Goal: Task Accomplishment & Management: Manage account settings

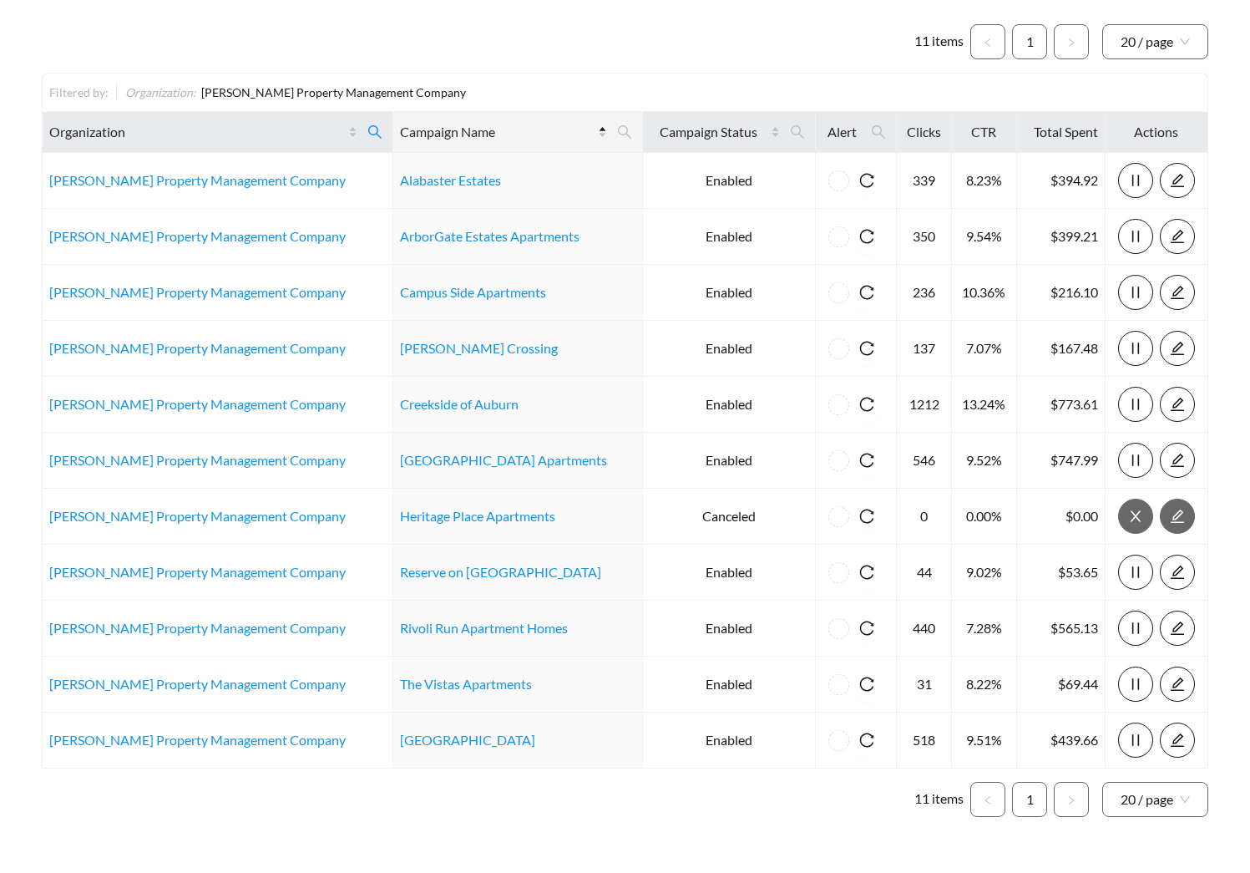
click at [396, 38] on ul "11 items 1 20 / page" at bounding box center [625, 41] width 1167 height 35
click at [374, 53] on ul "11 items 1 20 / page" at bounding box center [625, 41] width 1167 height 35
click at [367, 126] on icon "search" at bounding box center [374, 131] width 15 height 15
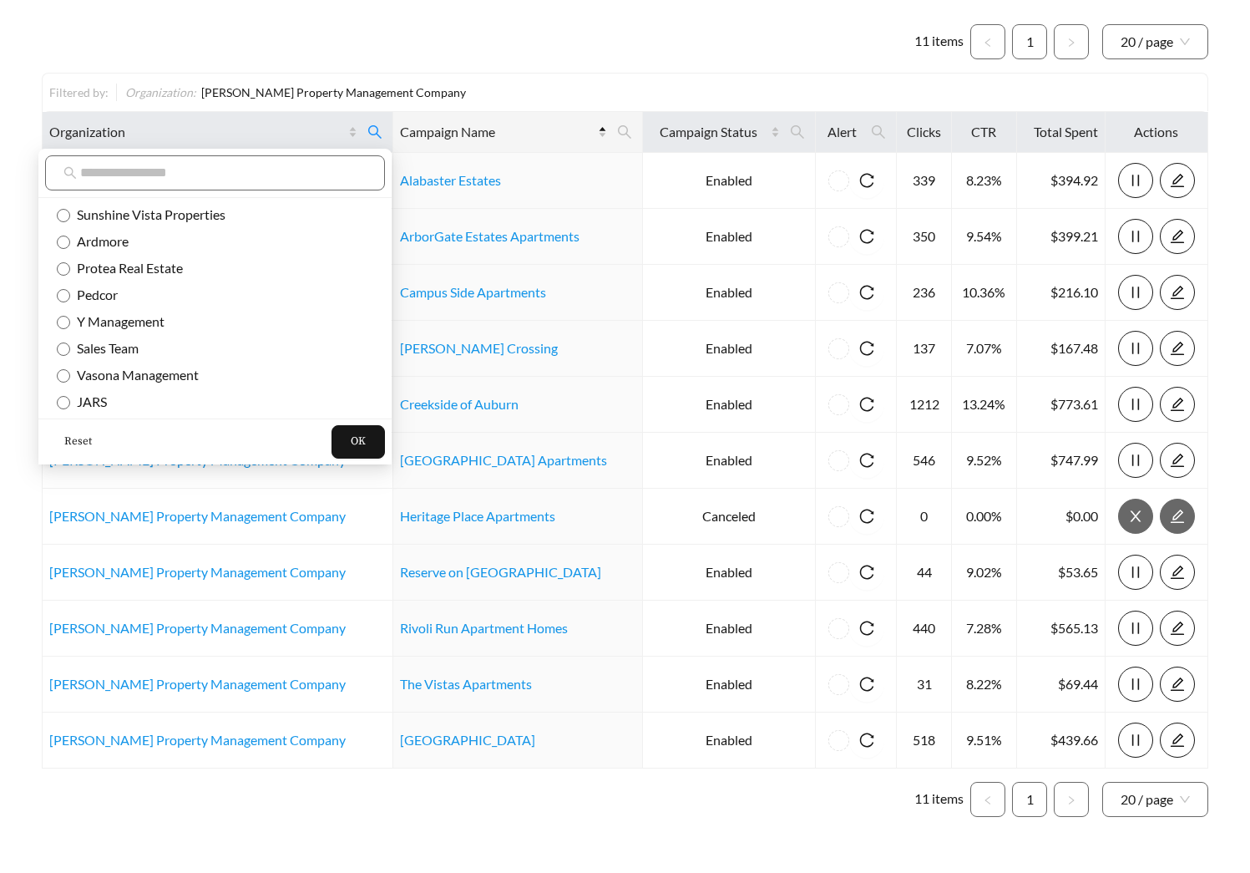
click at [76, 444] on span "Reset" at bounding box center [78, 441] width 28 height 17
click at [351, 448] on span "OK" at bounding box center [358, 441] width 15 height 17
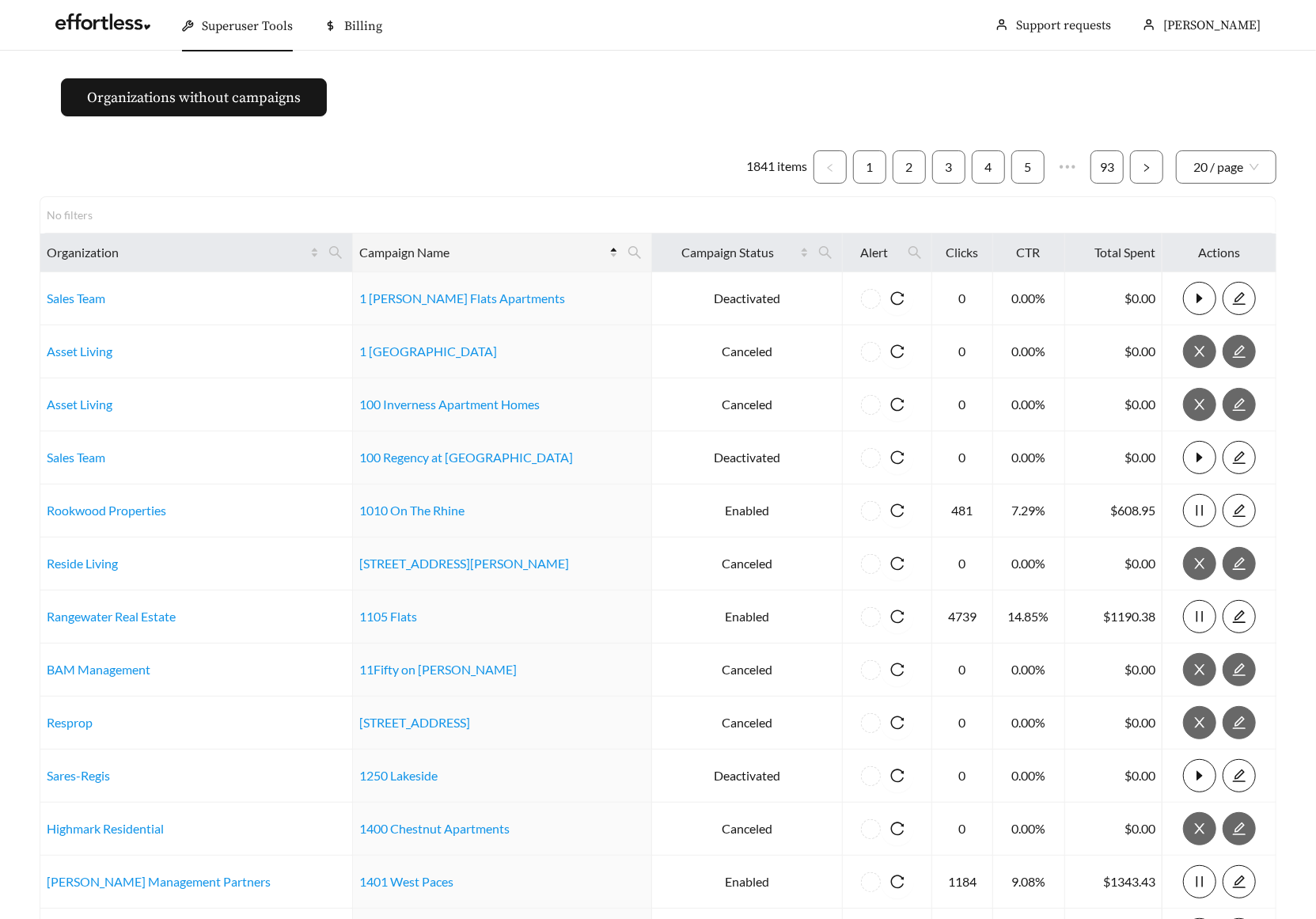
click at [583, 102] on main "Organizations without campaigns 1841 items 1 2 3 4 5 ••• 93 20 / page No filter…" at bounding box center [658, 734] width 1316 height 1368
click at [108, 28] on link at bounding box center [102, 26] width 95 height 16
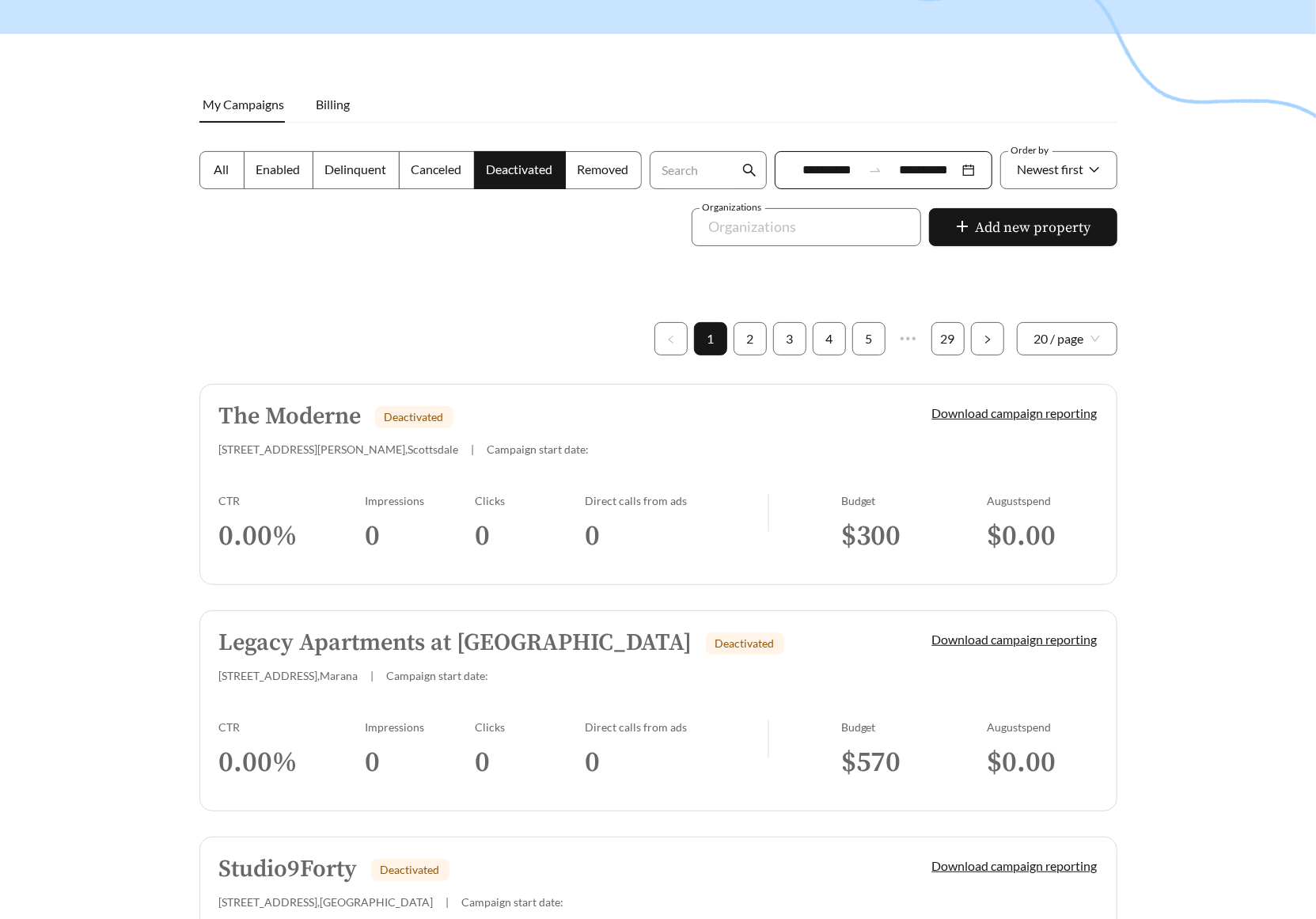
scroll to position [229, 0]
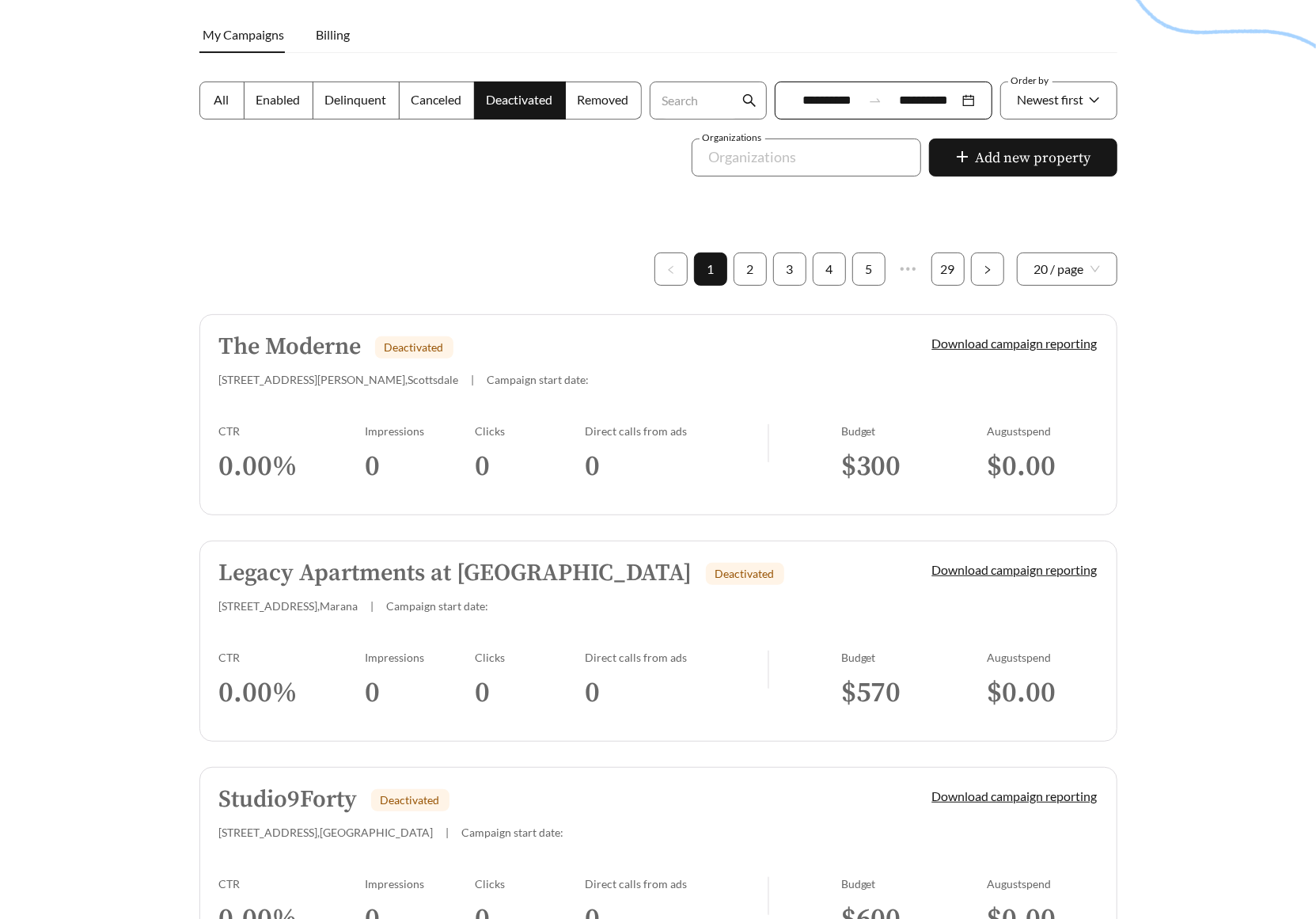
click at [408, 459] on h3 "0" at bounding box center [421, 467] width 110 height 36
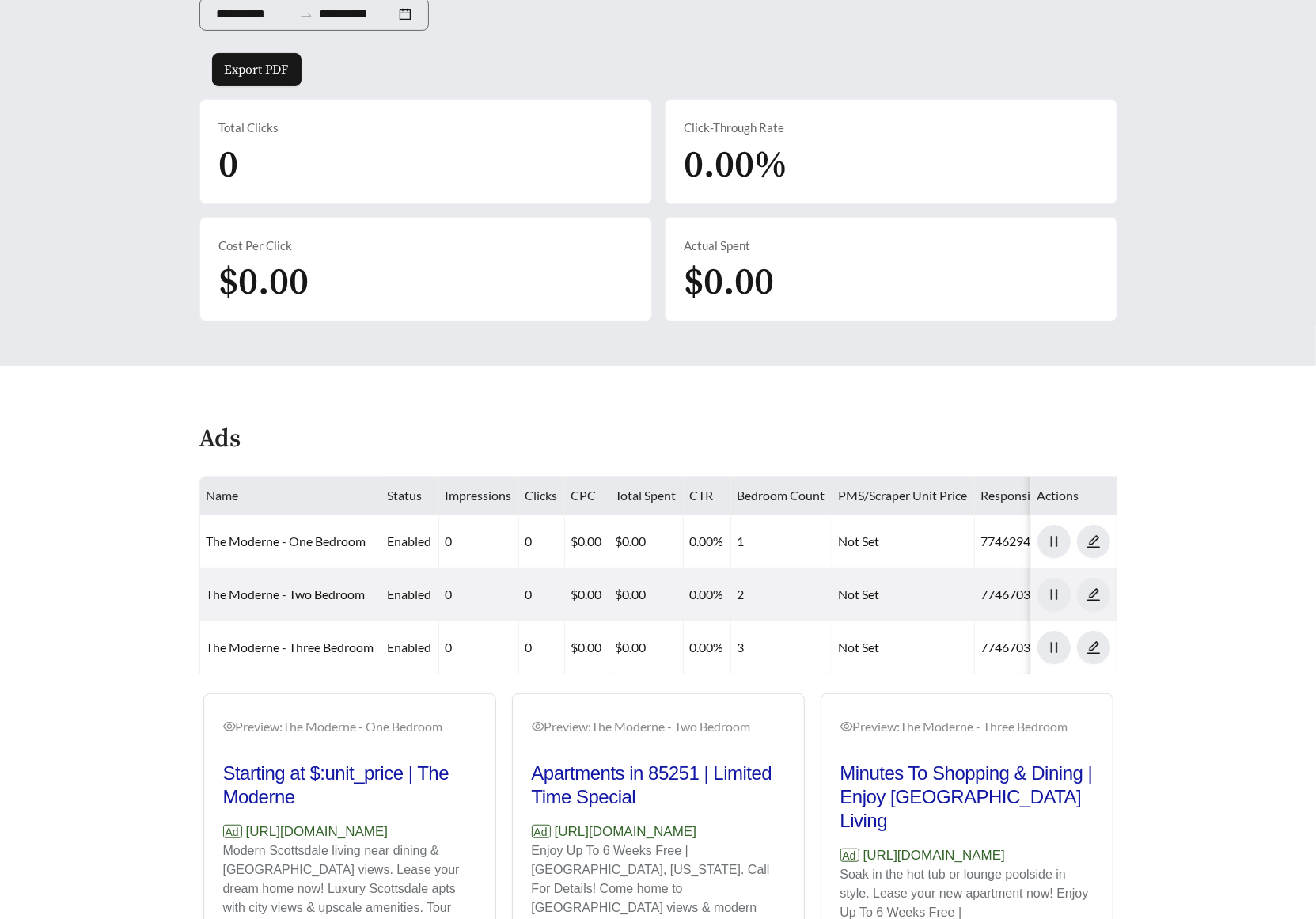
scroll to position [296, 0]
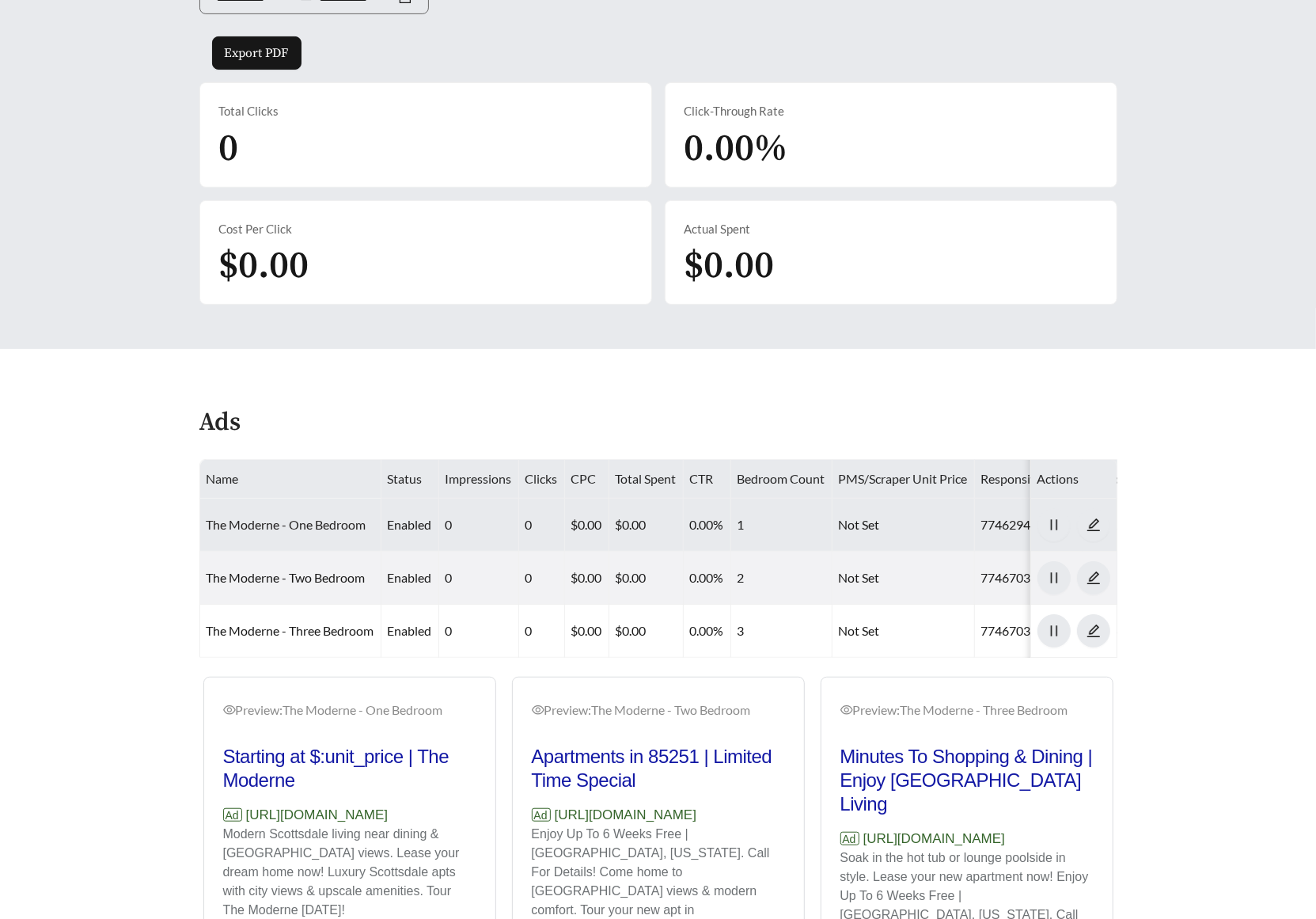
click at [321, 517] on link "The Moderne - One Bedroom" at bounding box center [286, 524] width 160 height 15
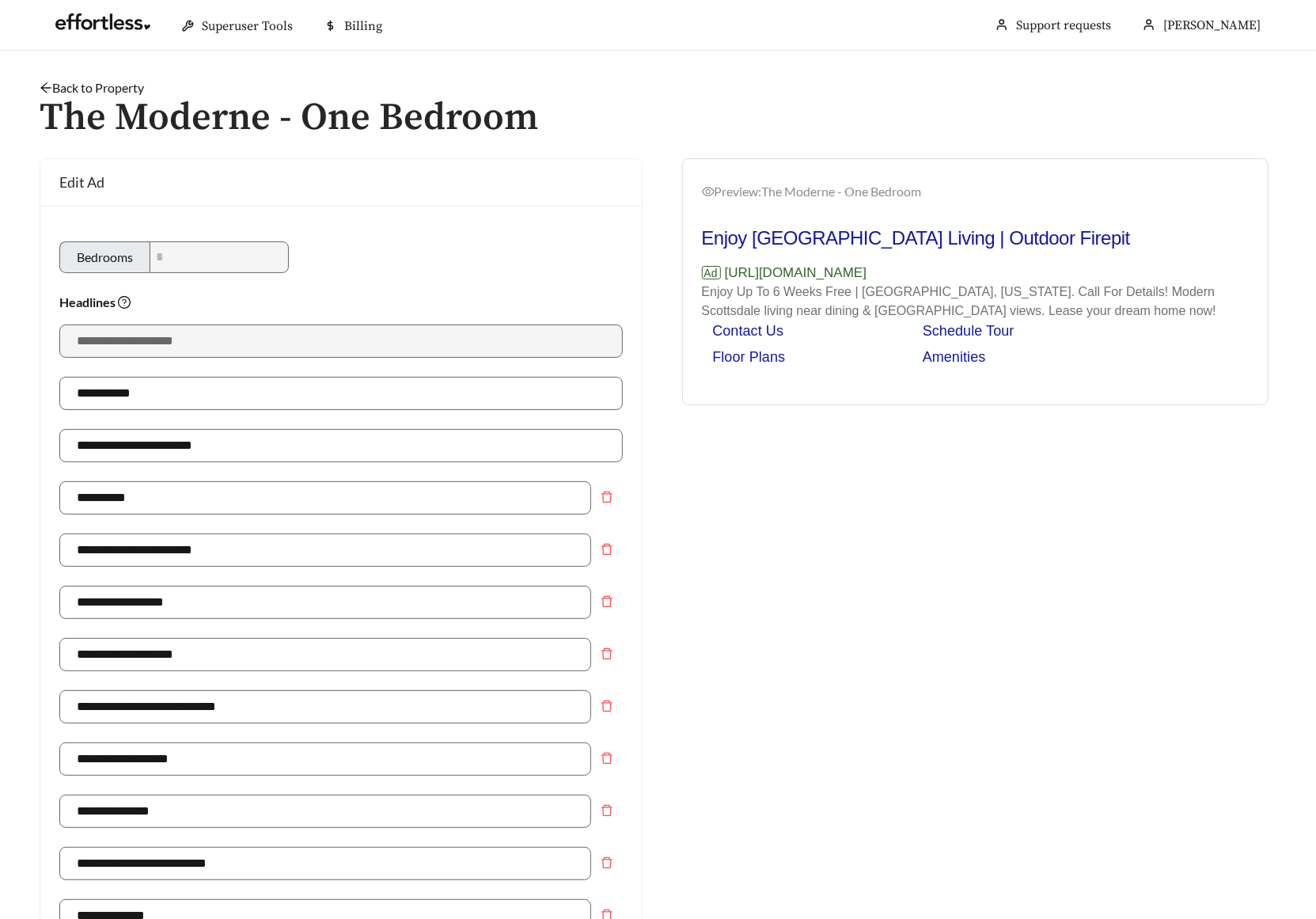
click at [131, 89] on link "Back to Property" at bounding box center [92, 87] width 104 height 15
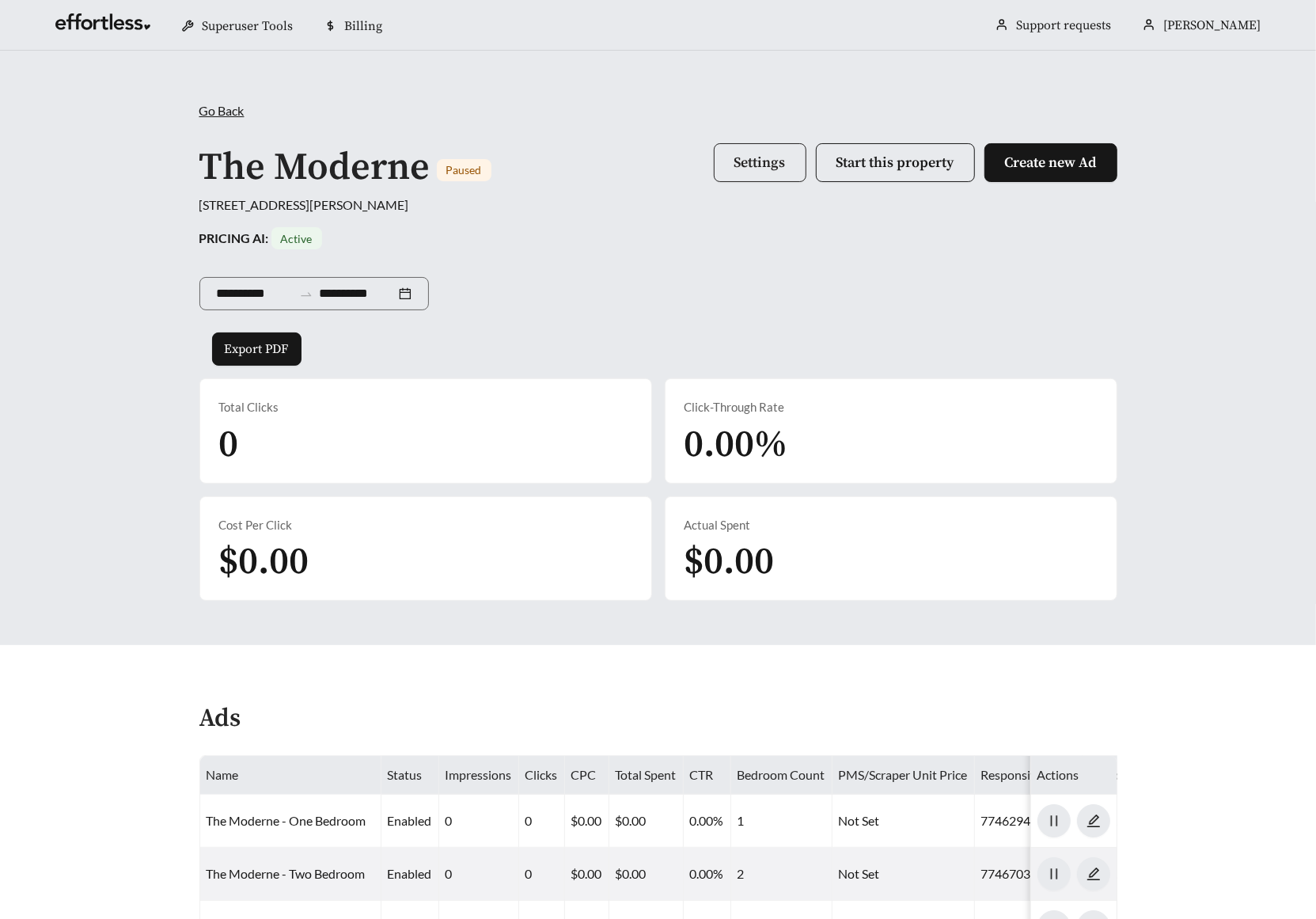
click at [733, 171] on button "Settings" at bounding box center [760, 162] width 93 height 39
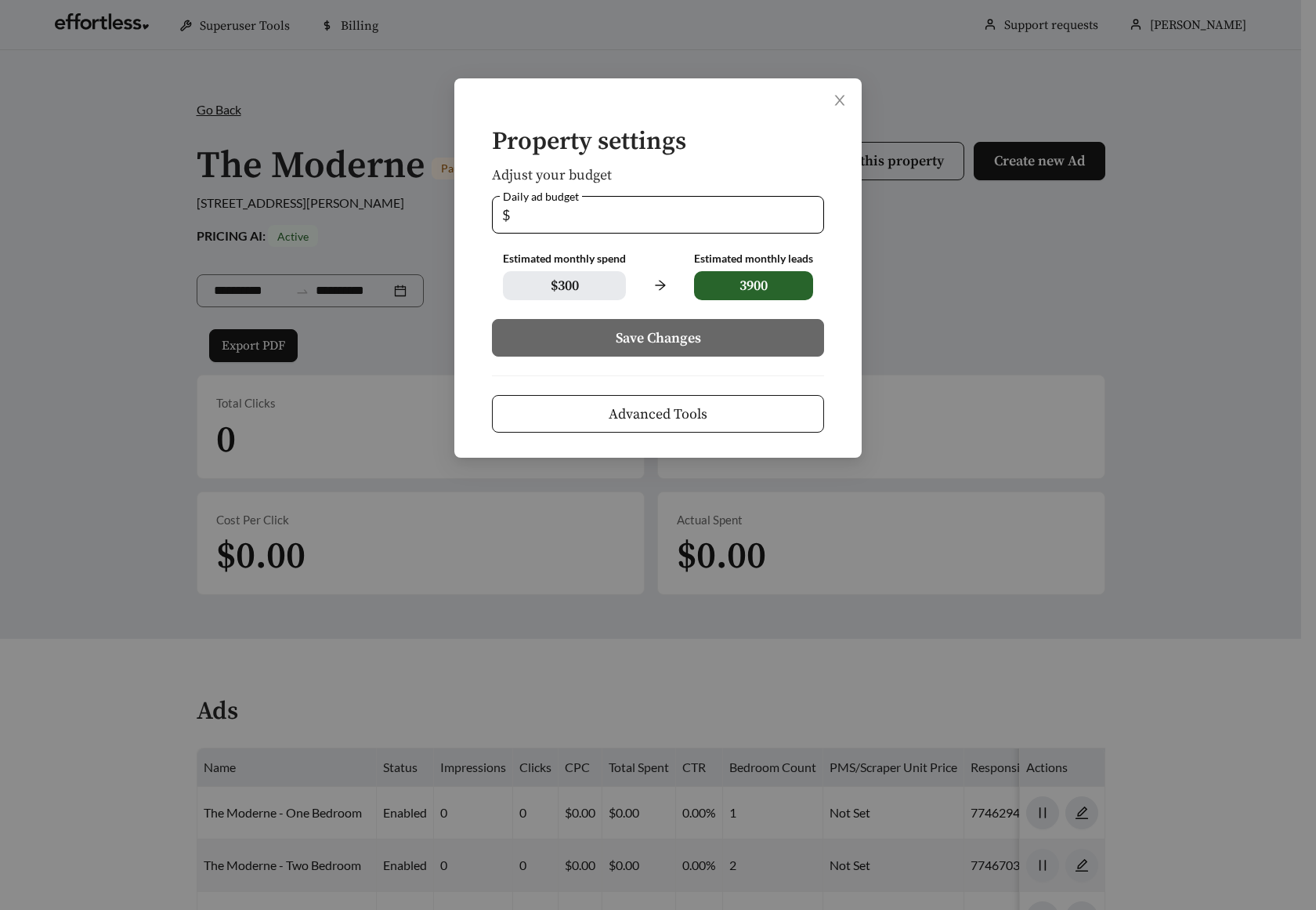
click at [369, 537] on div "Property settings Adjust your budget Daily ad budget $ ** Estimated monthly spe…" at bounding box center [658, 455] width 1316 height 910
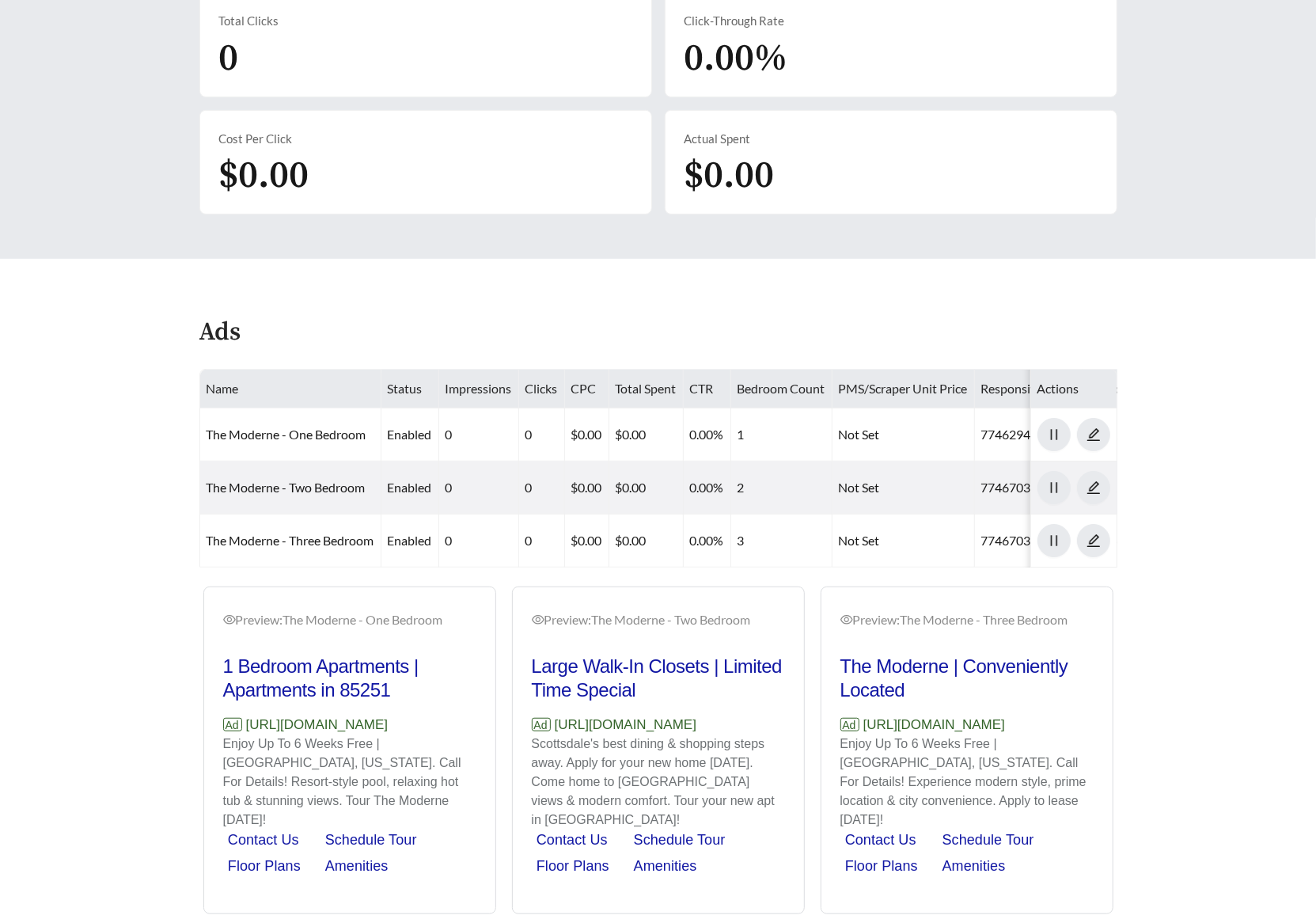
scroll to position [454, 0]
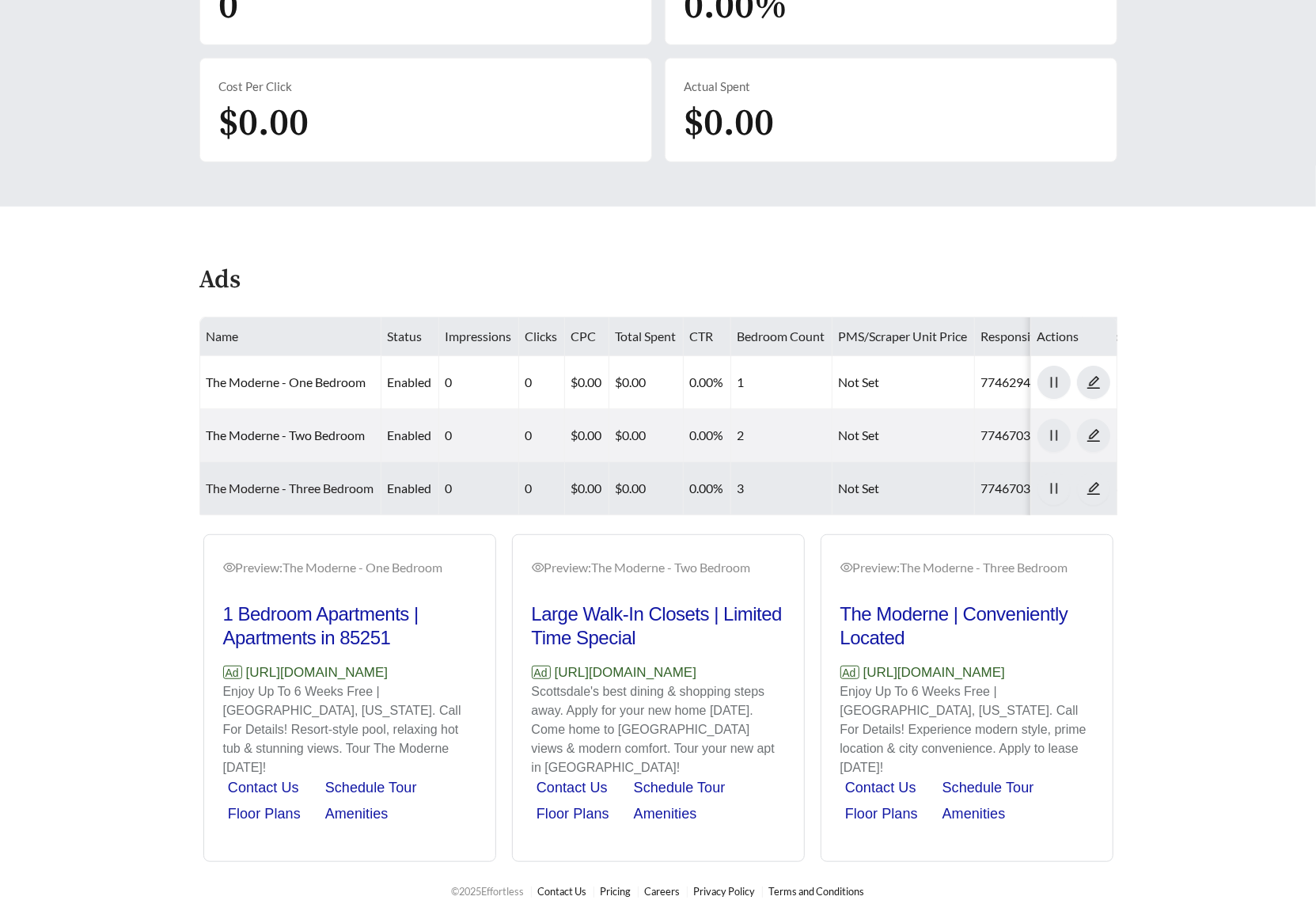
click at [343, 480] on link "The Moderne - Three Bedroom" at bounding box center [290, 488] width 168 height 15
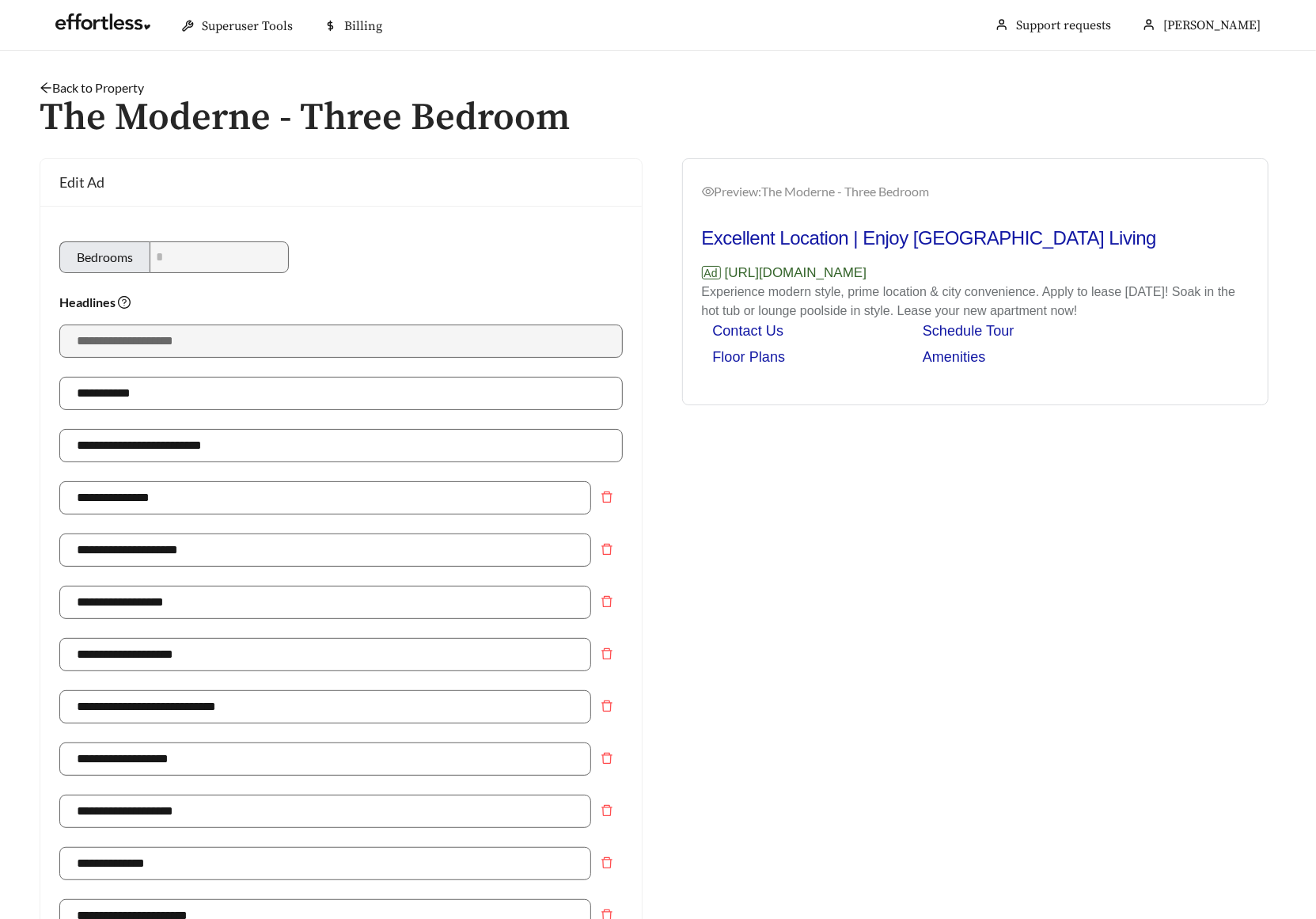
click at [132, 89] on link "Back to Property" at bounding box center [92, 87] width 104 height 15
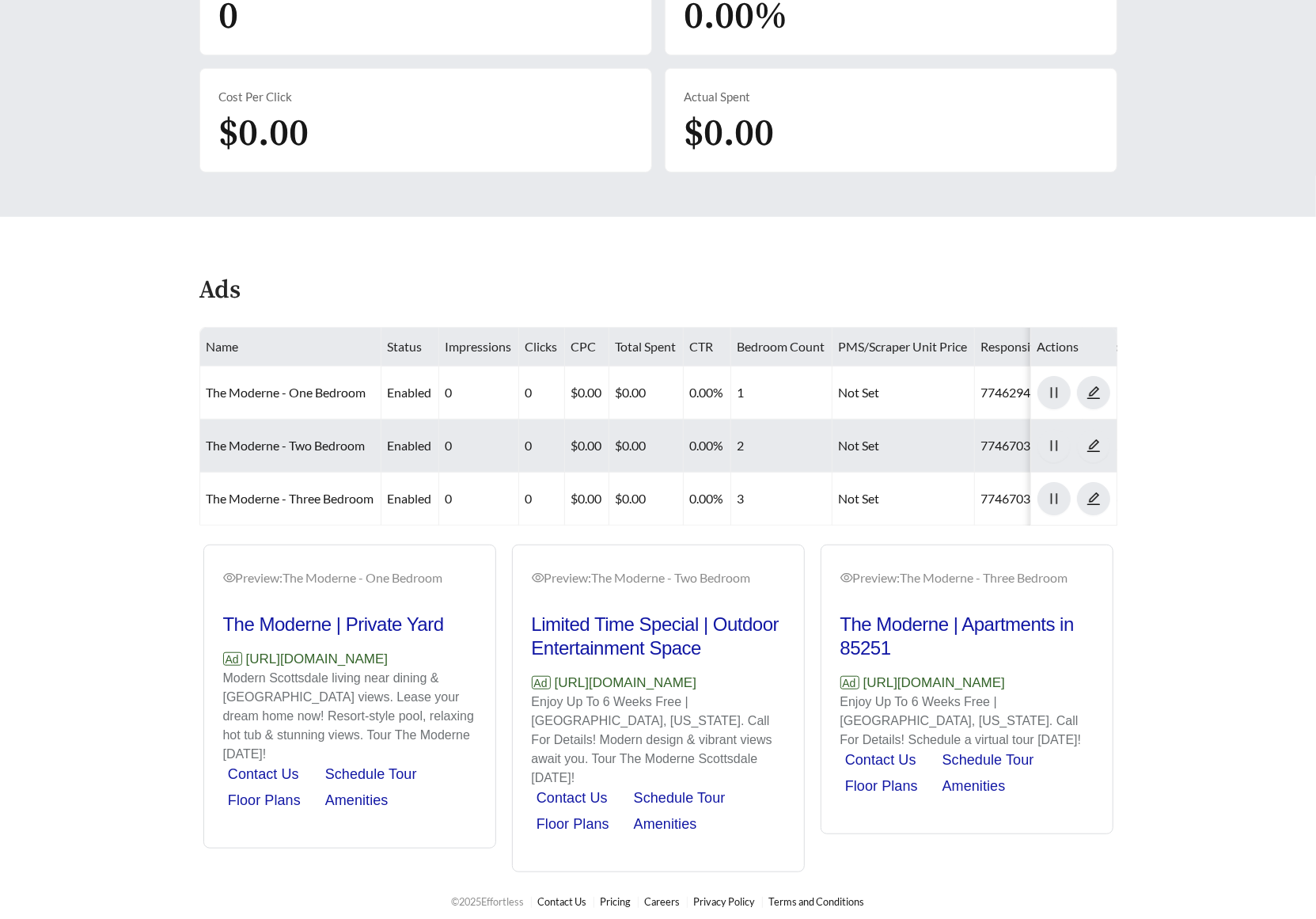
scroll to position [454, 0]
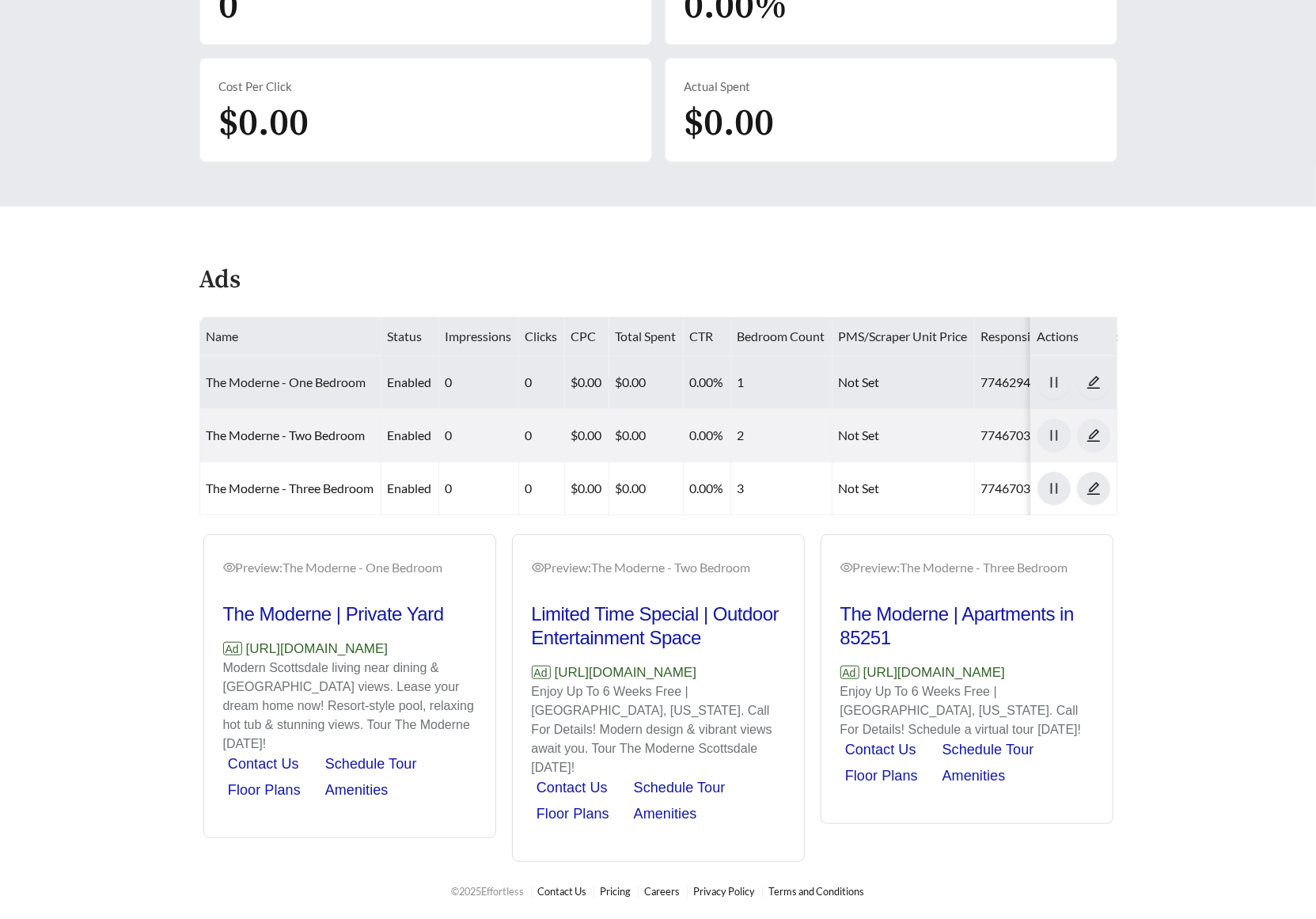
click at [337, 374] on link "The Moderne - One Bedroom" at bounding box center [286, 382] width 160 height 15
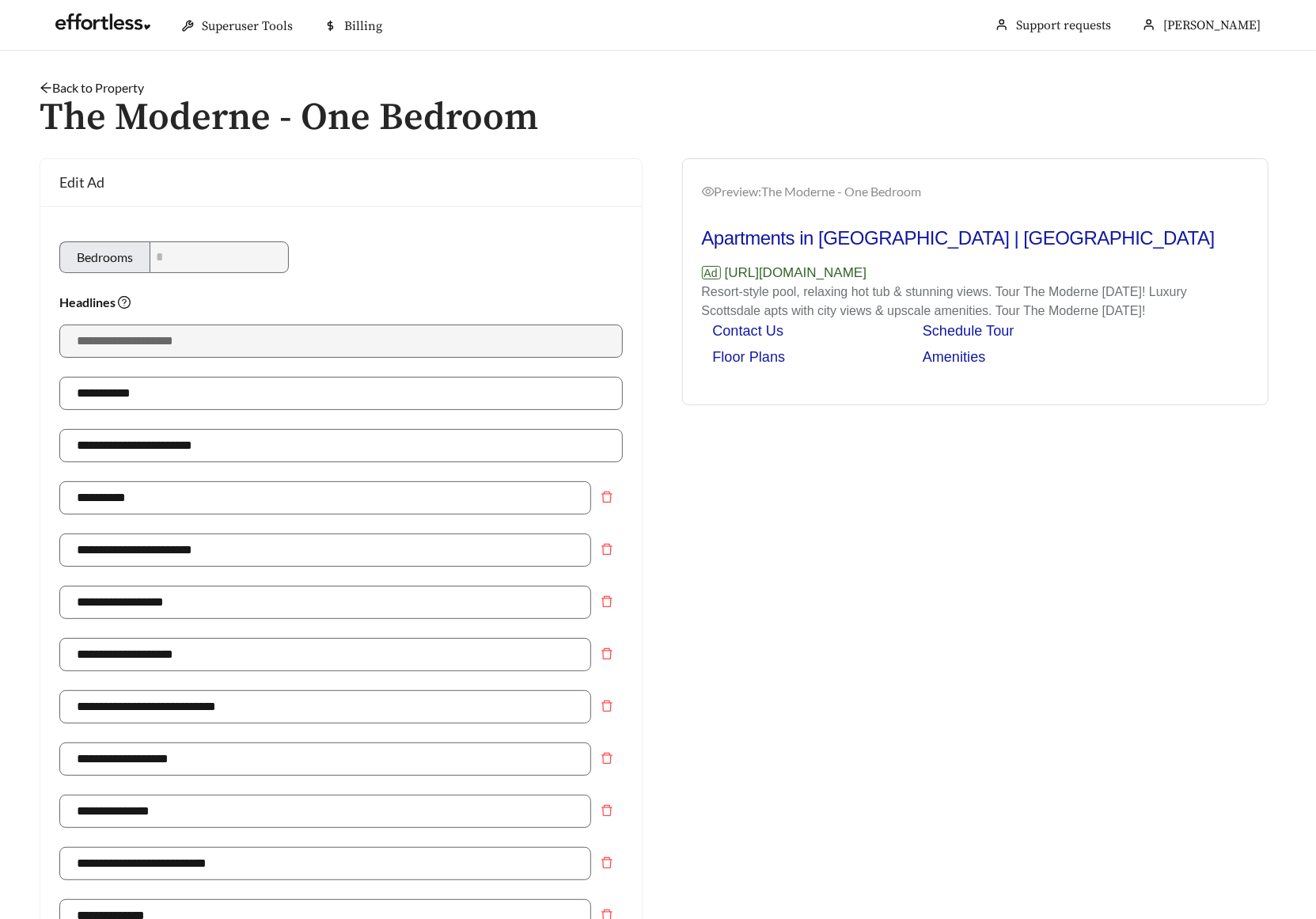
click at [117, 98] on h1 "The Moderne - One Bedroom" at bounding box center [658, 118] width 1236 height 42
click at [124, 88] on link "Back to Property" at bounding box center [92, 87] width 104 height 15
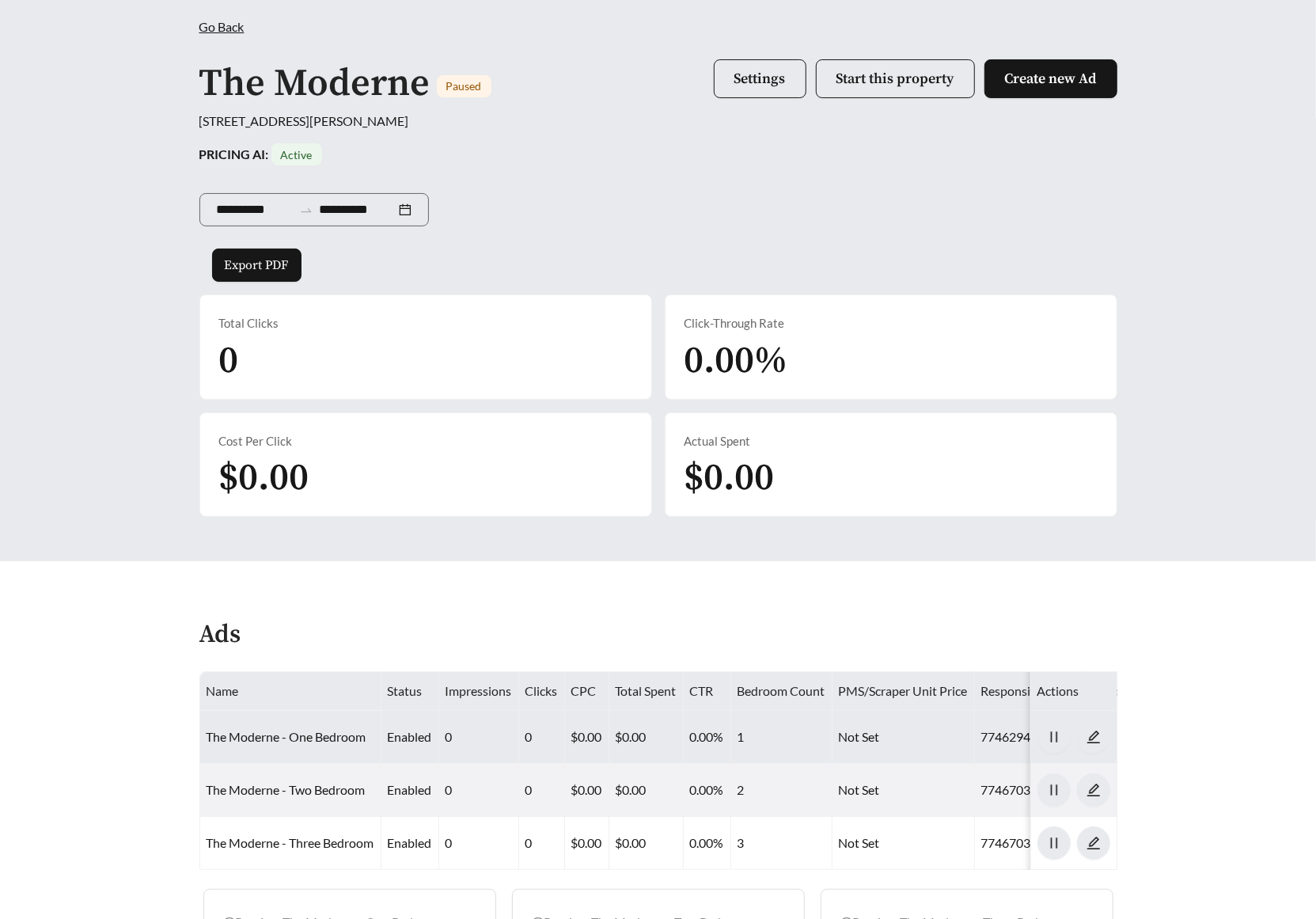
scroll to position [174, 0]
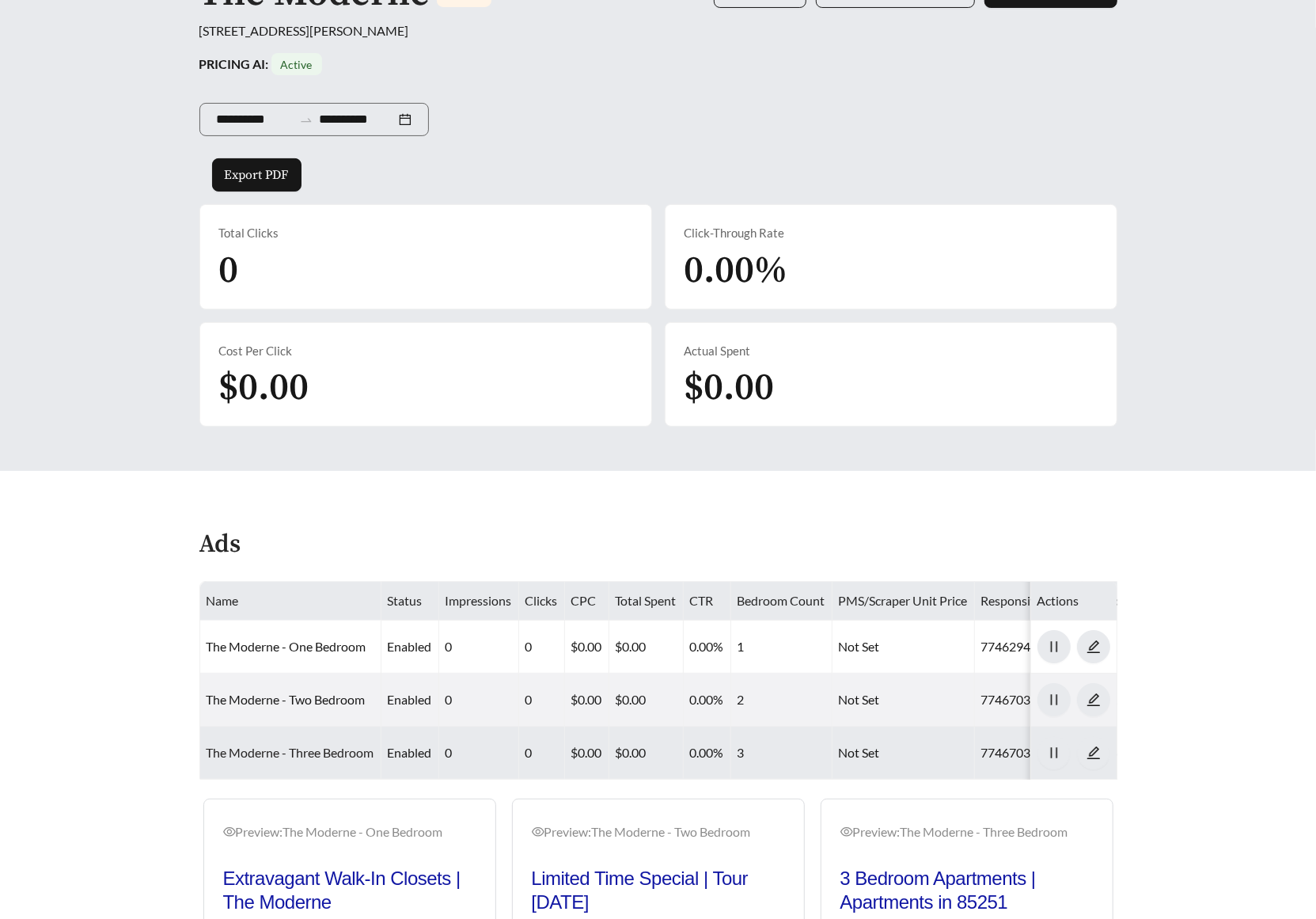
click at [317, 752] on link "The Moderne - Three Bedroom" at bounding box center [290, 752] width 168 height 15
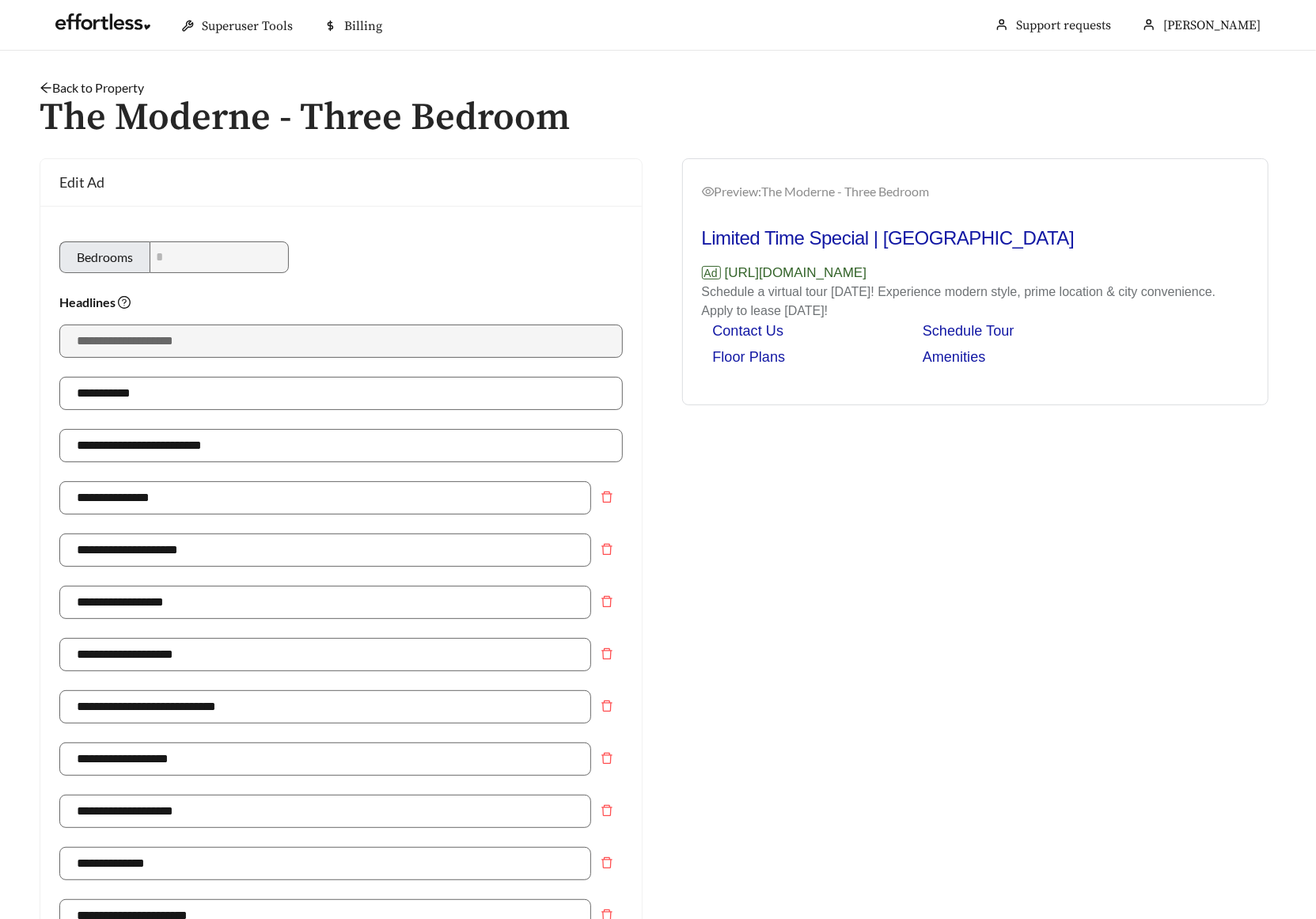
click at [107, 85] on link "Back to Property" at bounding box center [92, 87] width 104 height 15
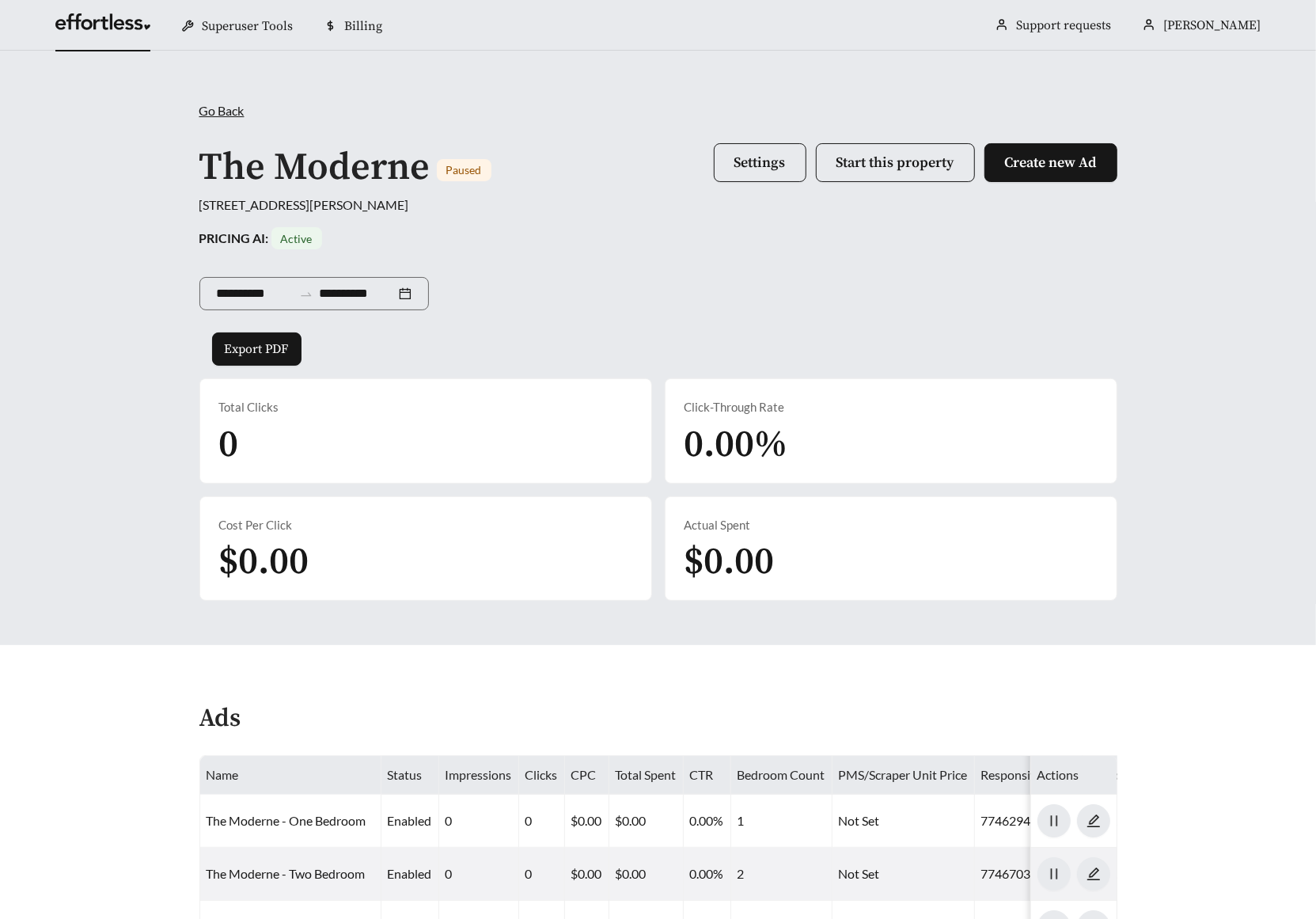
click at [140, 24] on link at bounding box center [102, 26] width 95 height 16
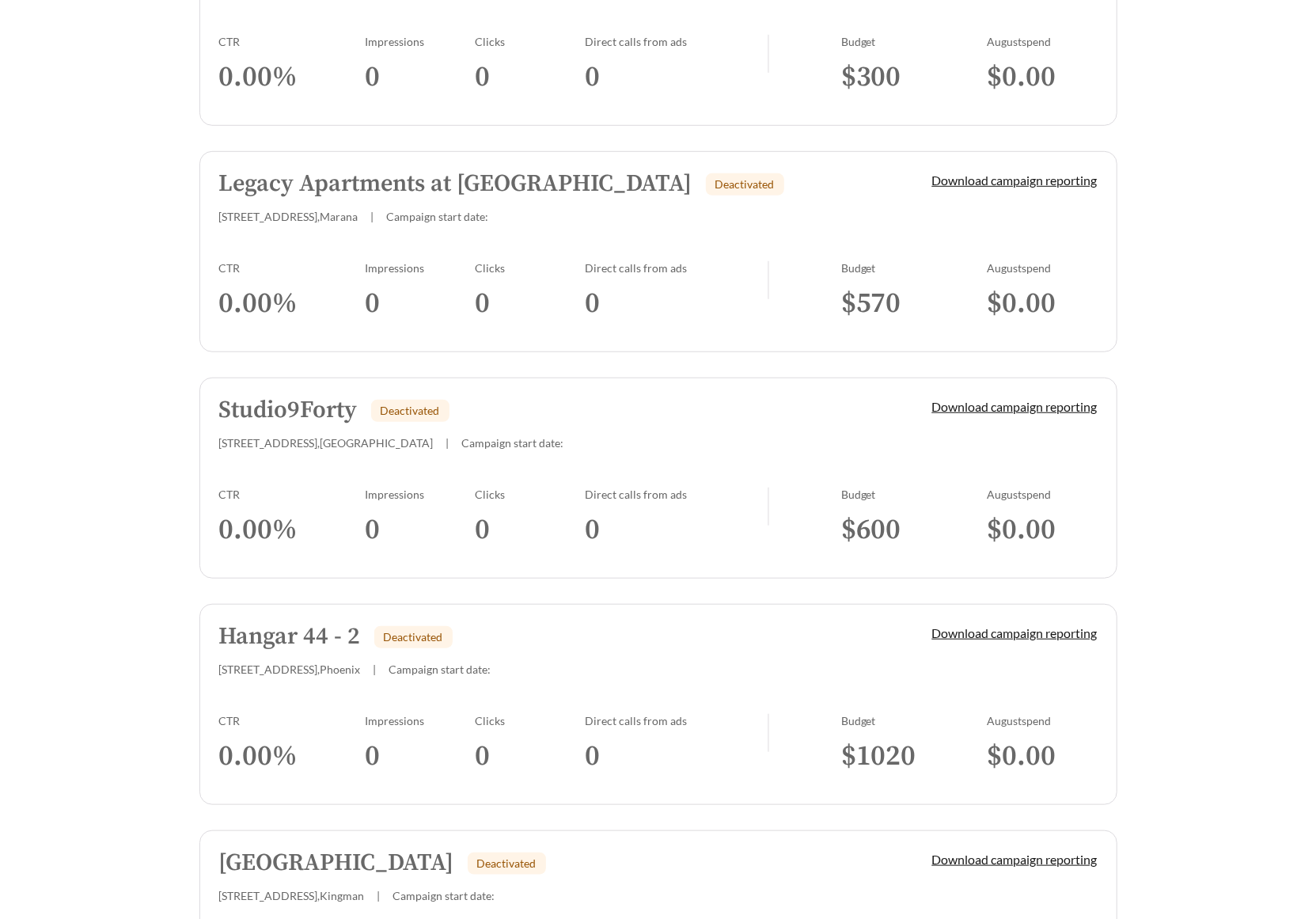
scroll to position [673, 0]
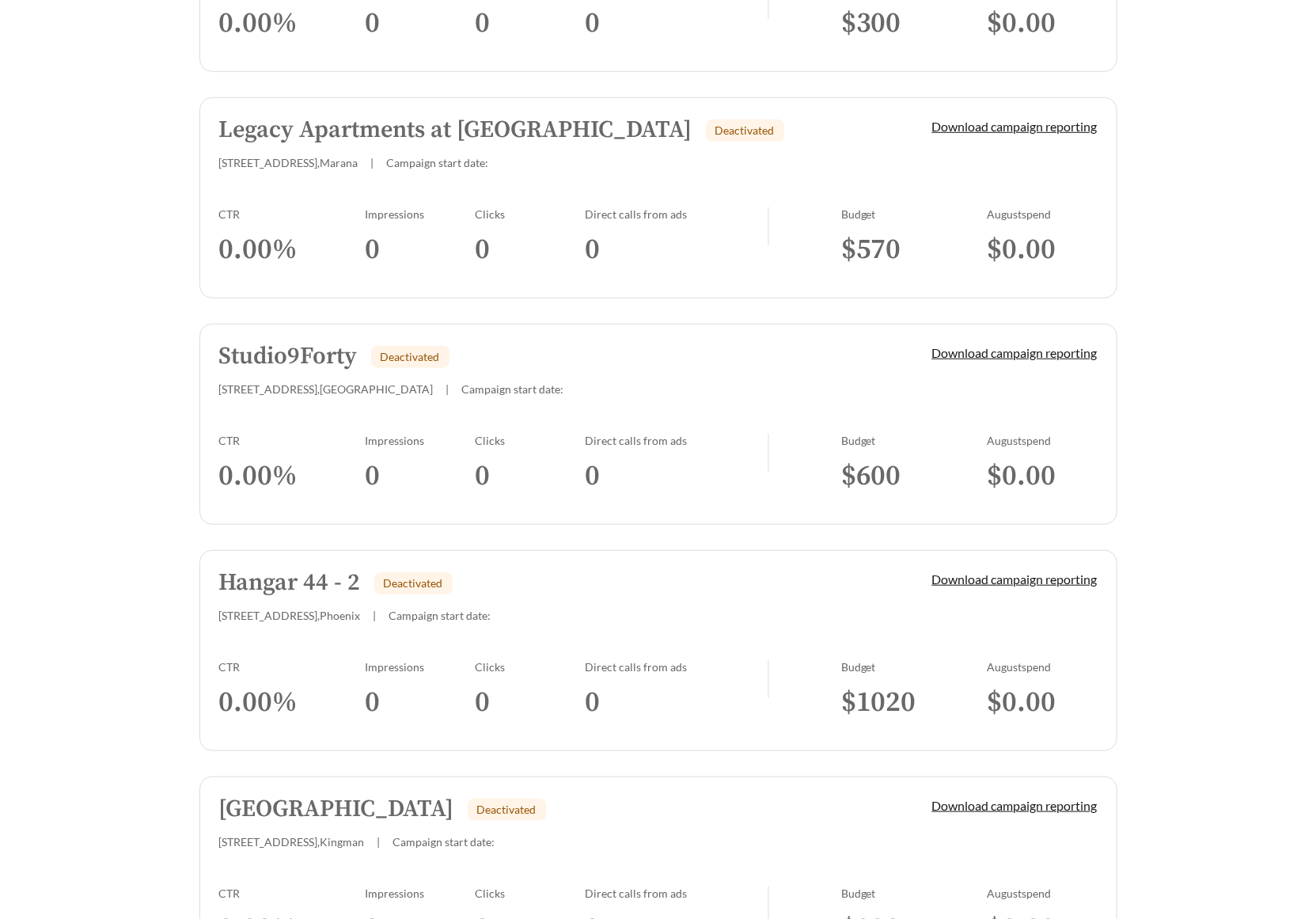
click at [410, 631] on link "Hangar 44 - 2 Deactivated 1000 N 44th St , Phoenix | Campaign start date: Downl…" at bounding box center [658, 650] width 918 height 201
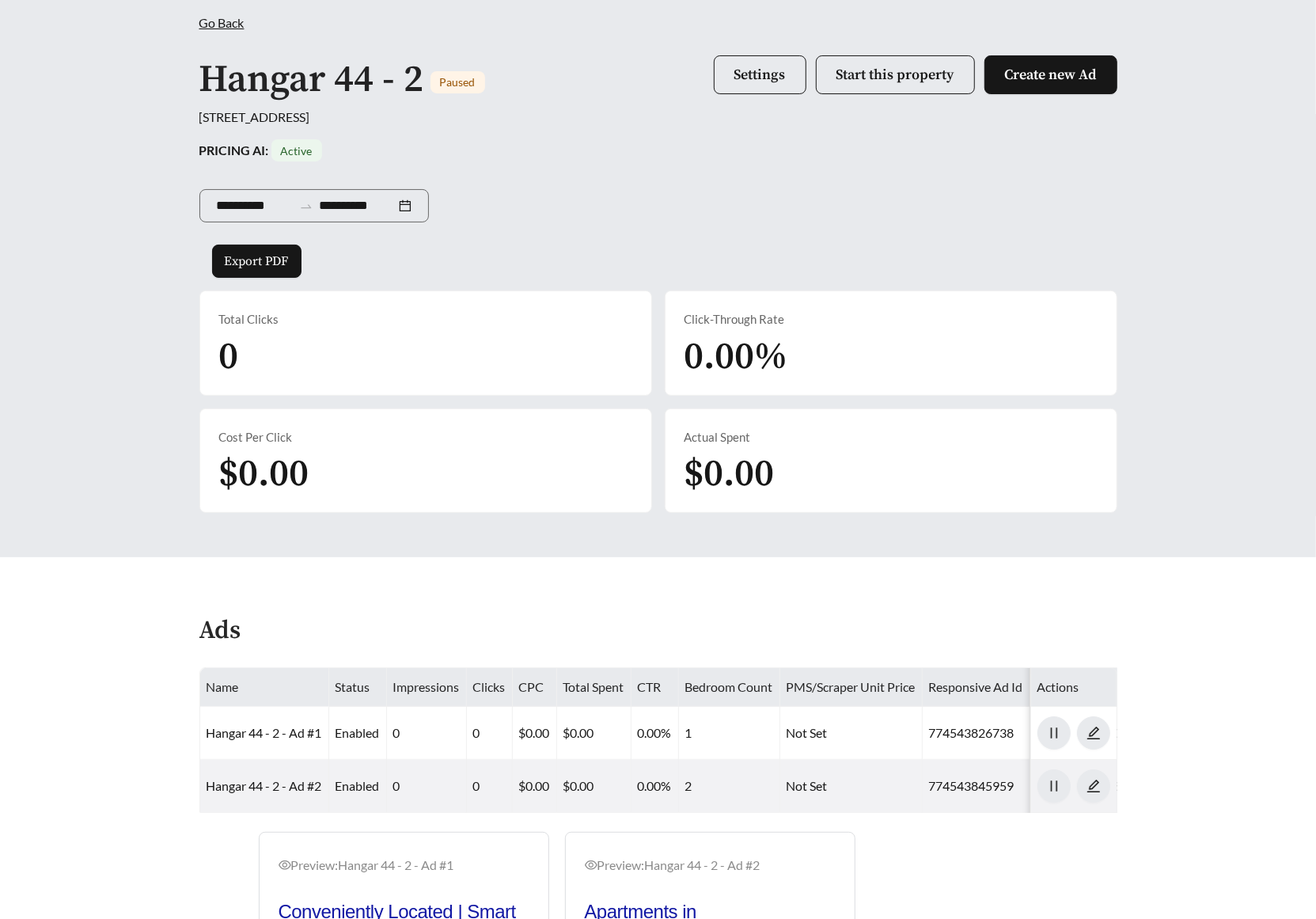
scroll to position [291, 0]
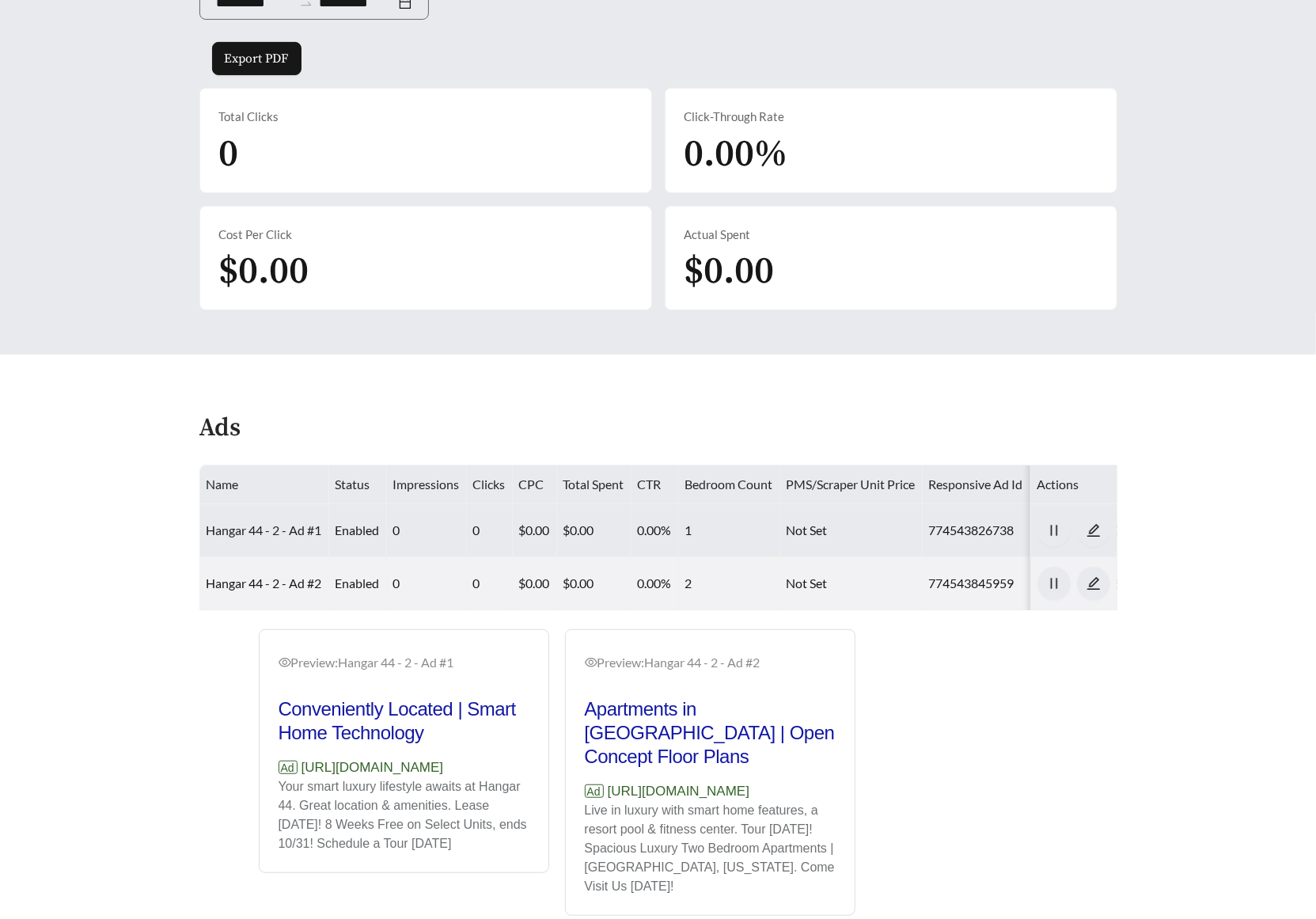
click at [274, 531] on link "Hangar 44 - 2 - Ad #1" at bounding box center [264, 530] width 116 height 15
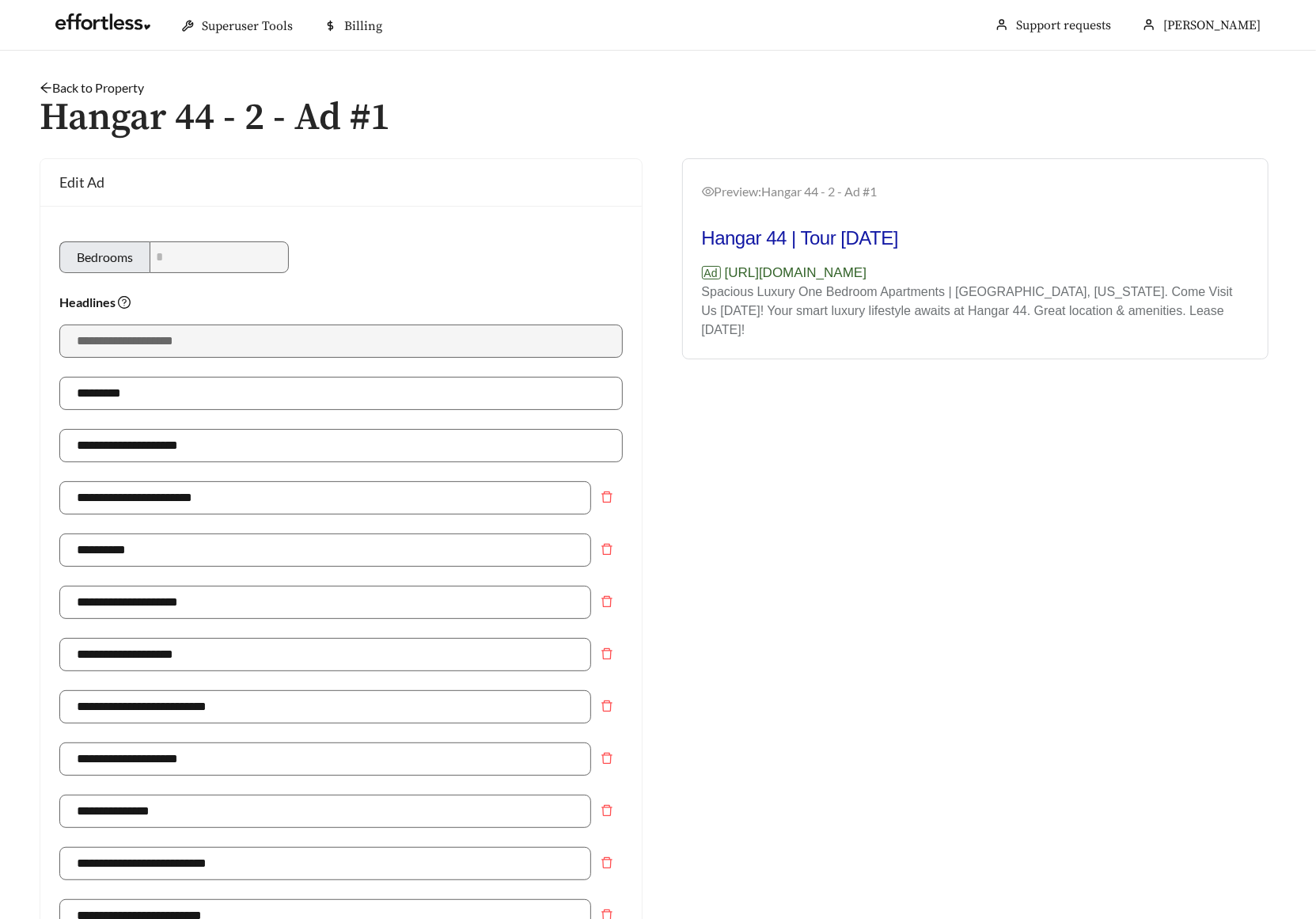
click at [129, 93] on link "Back to Property" at bounding box center [92, 87] width 104 height 15
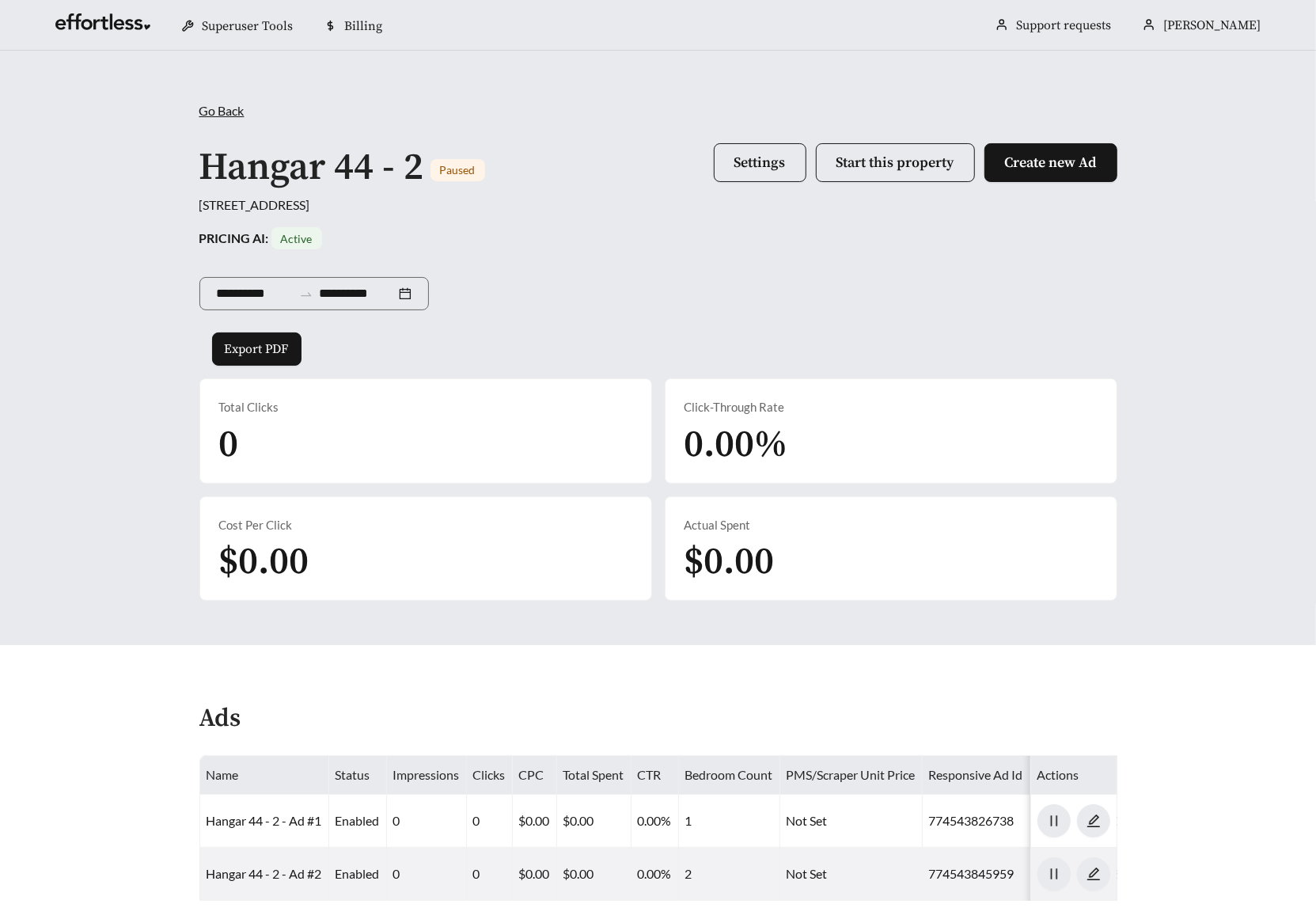
click at [101, 84] on div "**********" at bounding box center [658, 347] width 1316 height 594
click at [107, 24] on link at bounding box center [102, 26] width 95 height 16
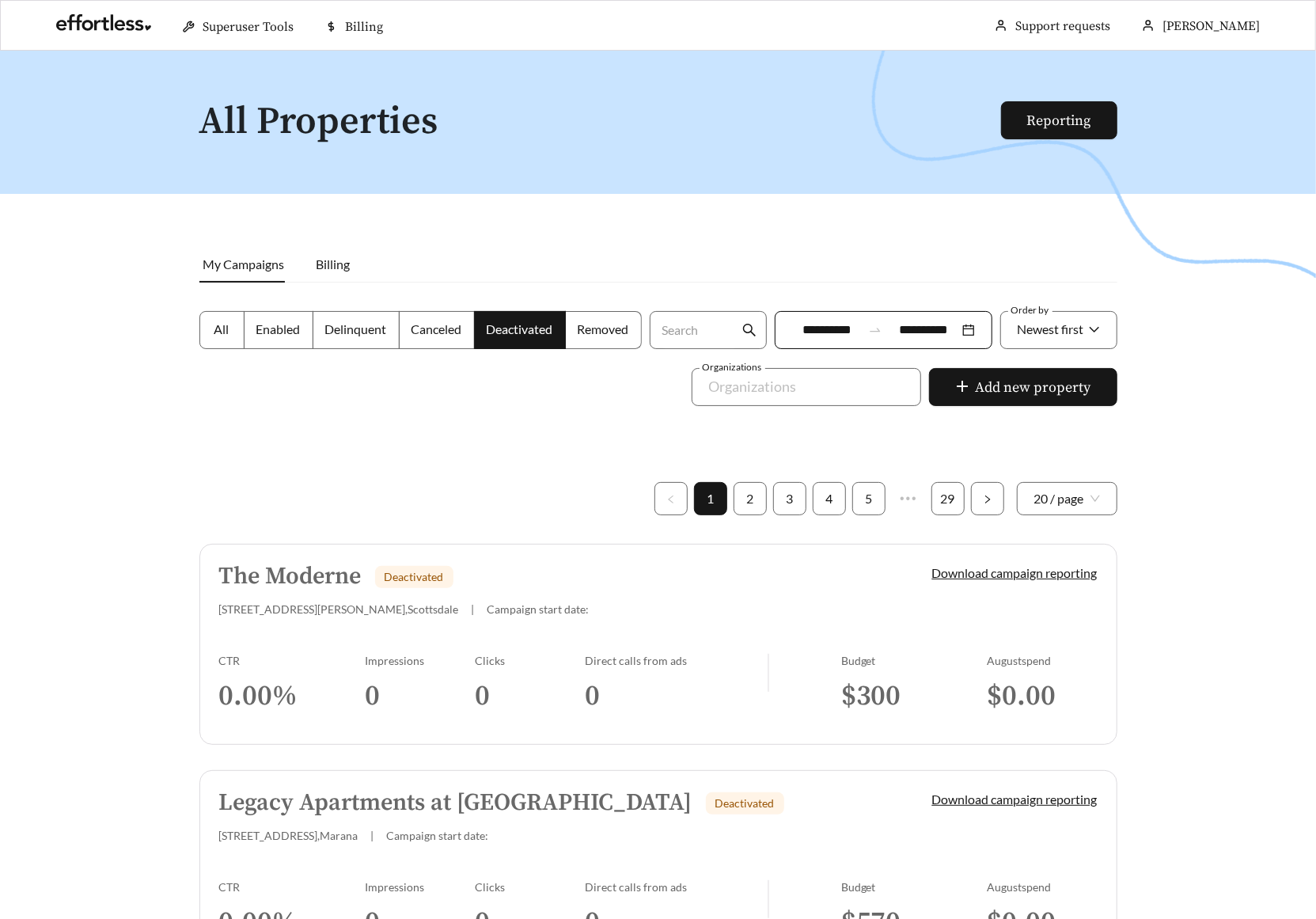
click at [89, 340] on div at bounding box center [658, 510] width 1316 height 919
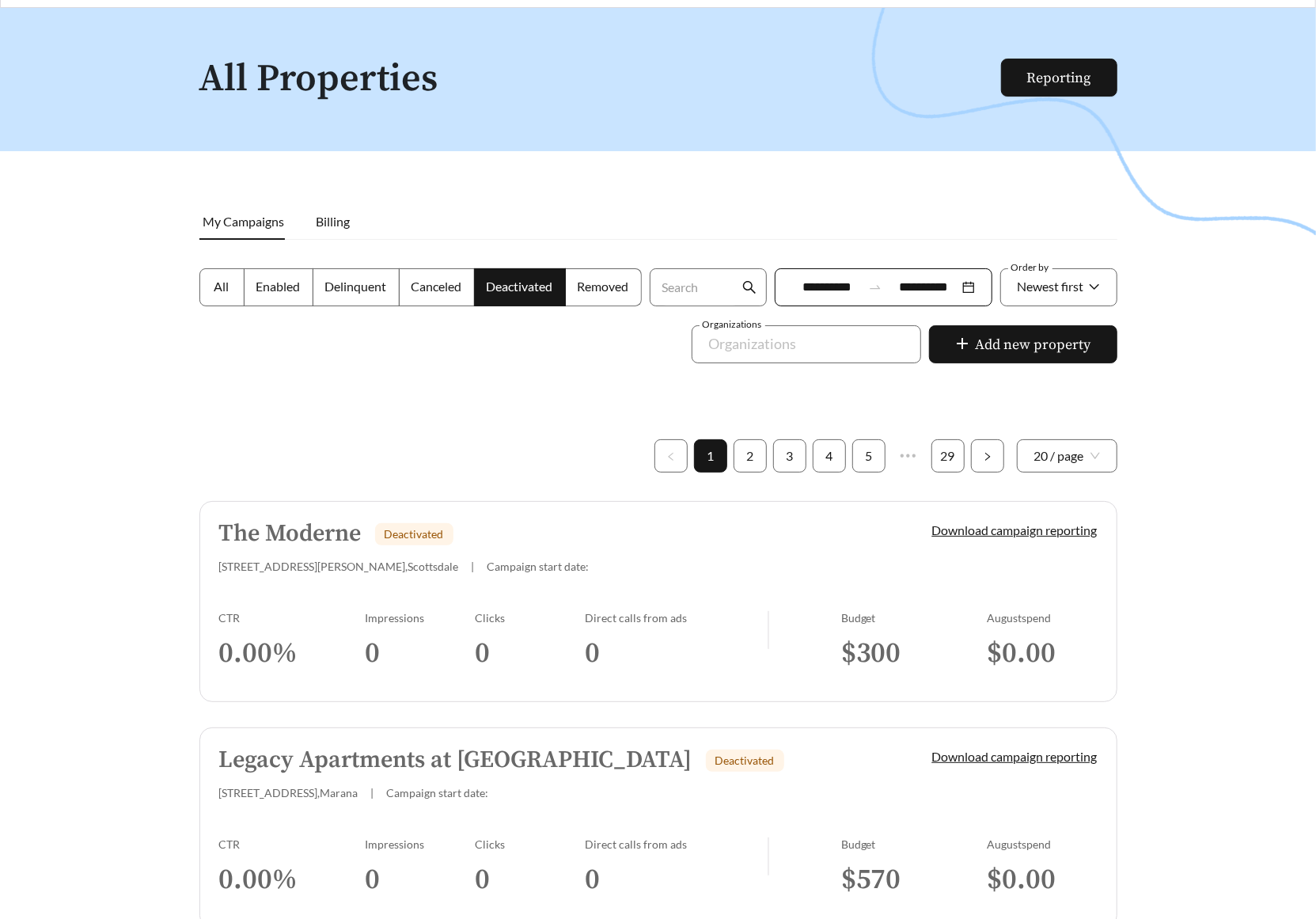
scroll to position [152, 0]
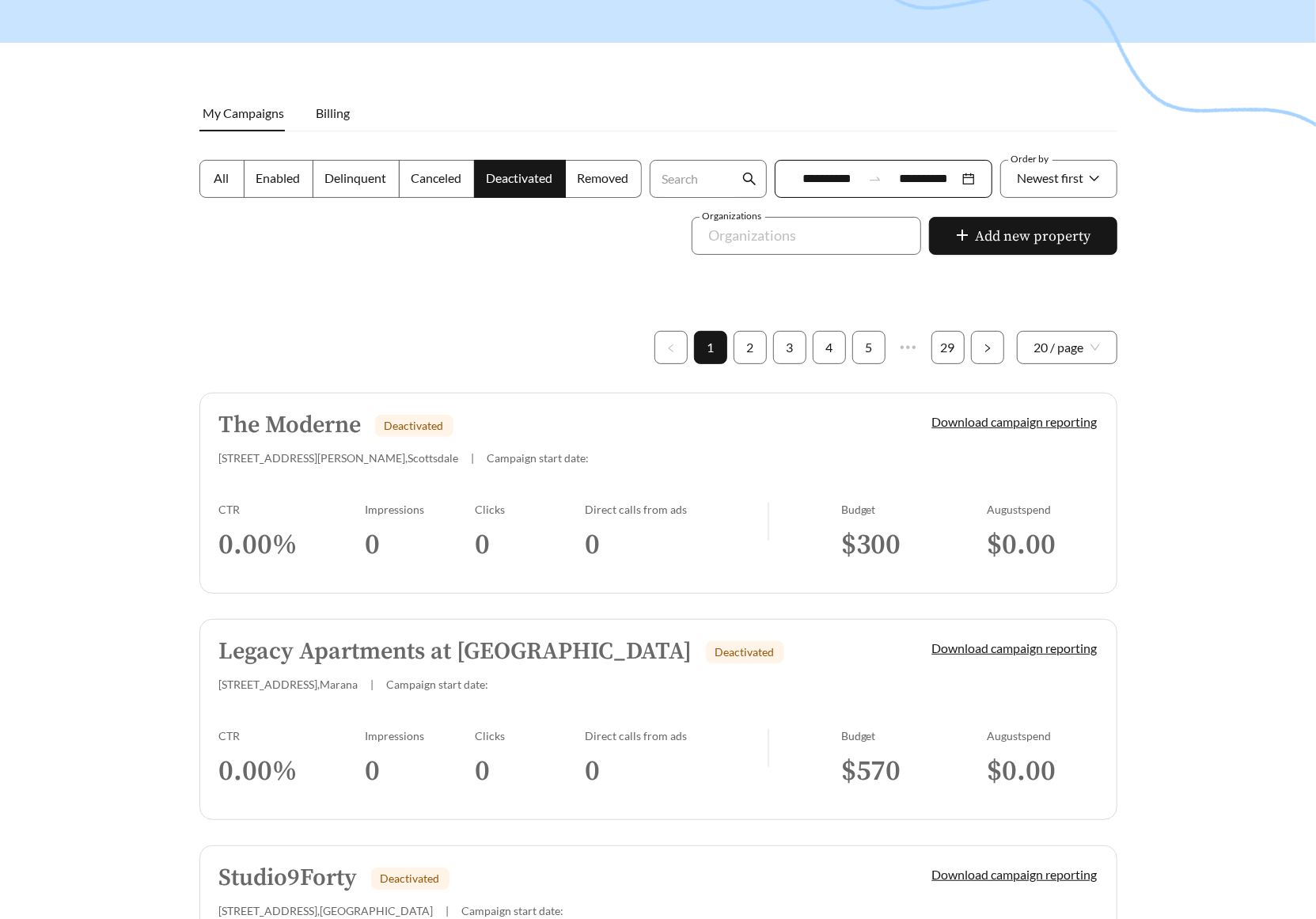
click at [310, 551] on h3 "0.00 %" at bounding box center [292, 545] width 147 height 36
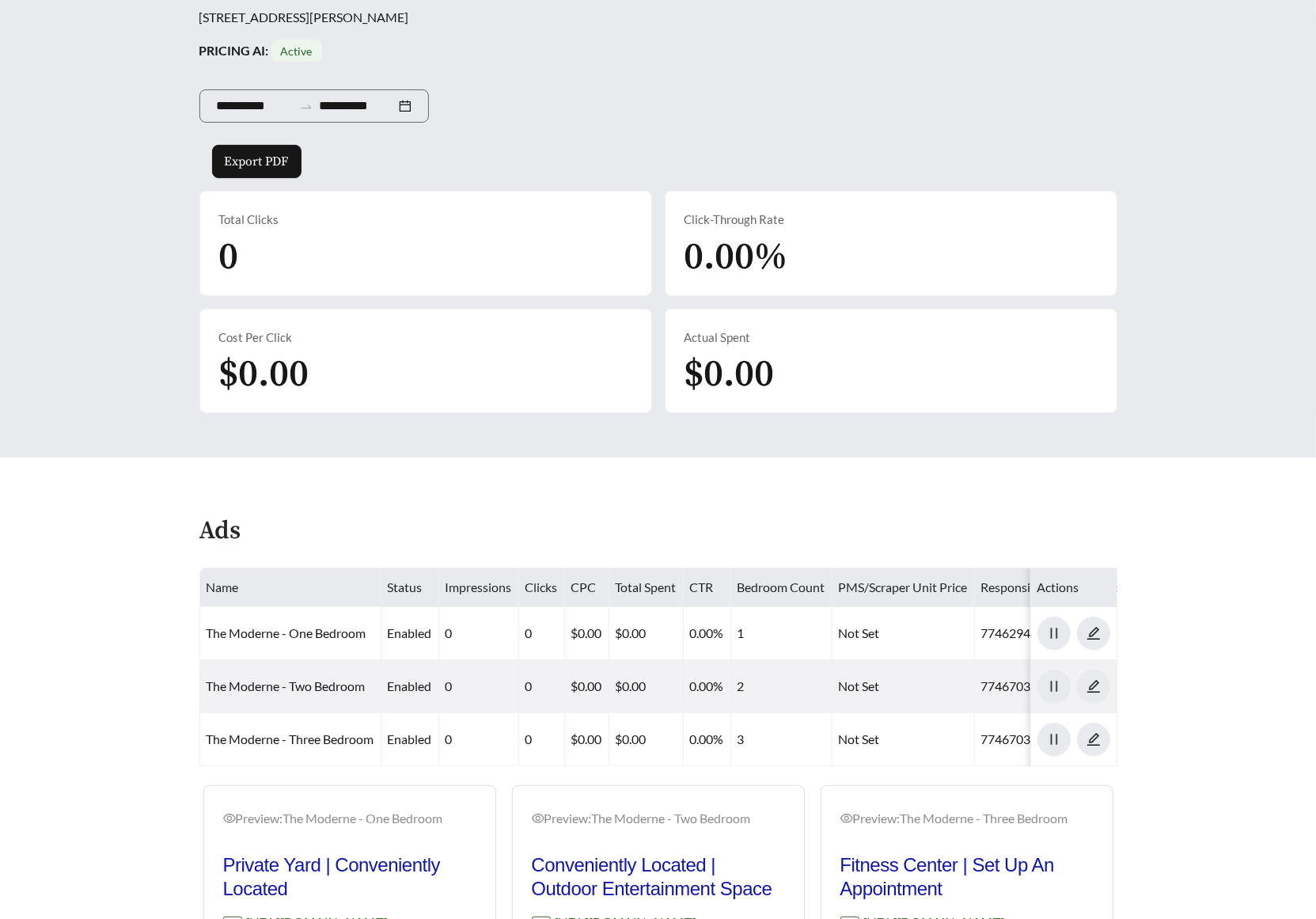
scroll to position [454, 0]
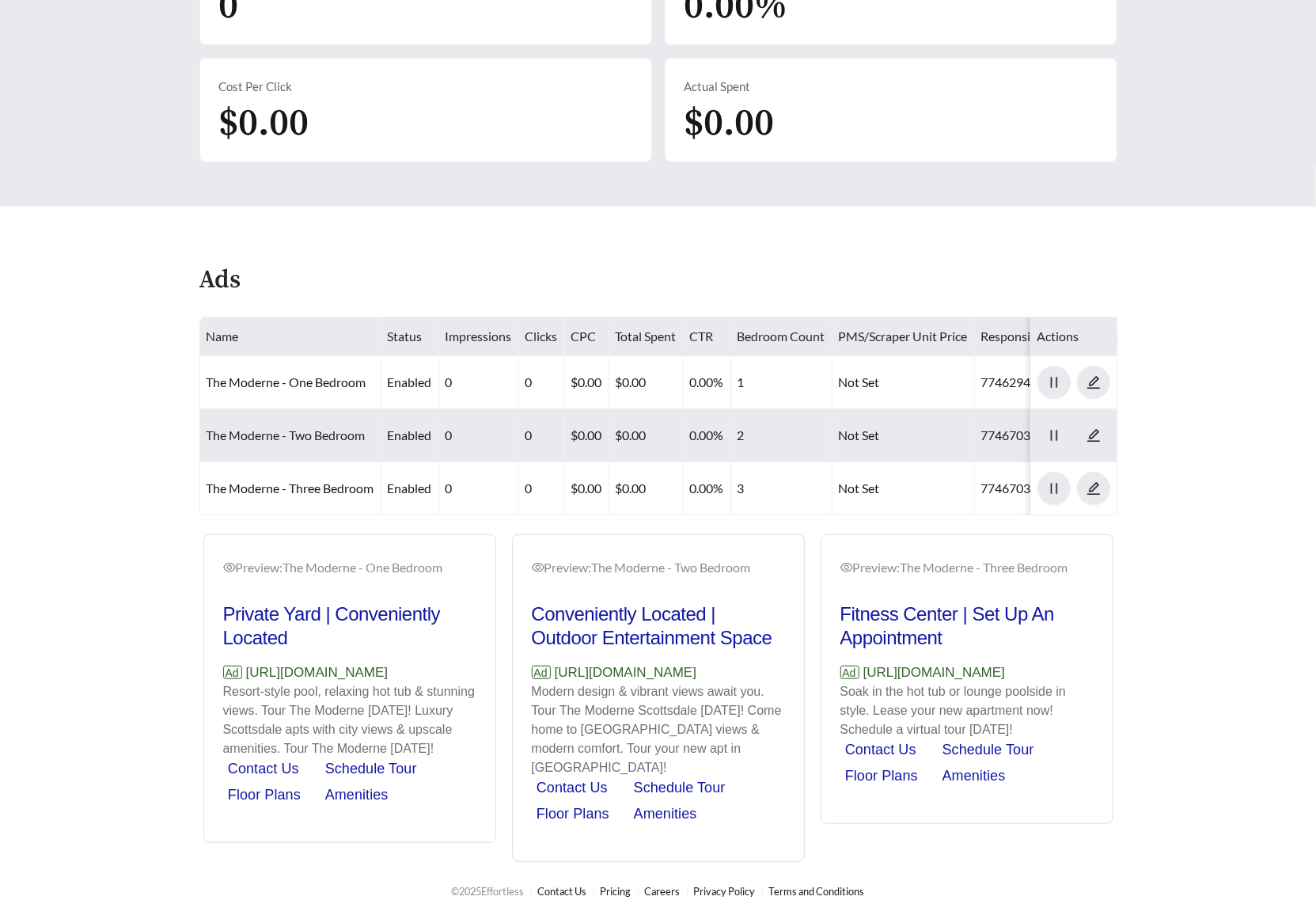
click at [270, 427] on link "The Moderne - Two Bedroom" at bounding box center [286, 435] width 159 height 15
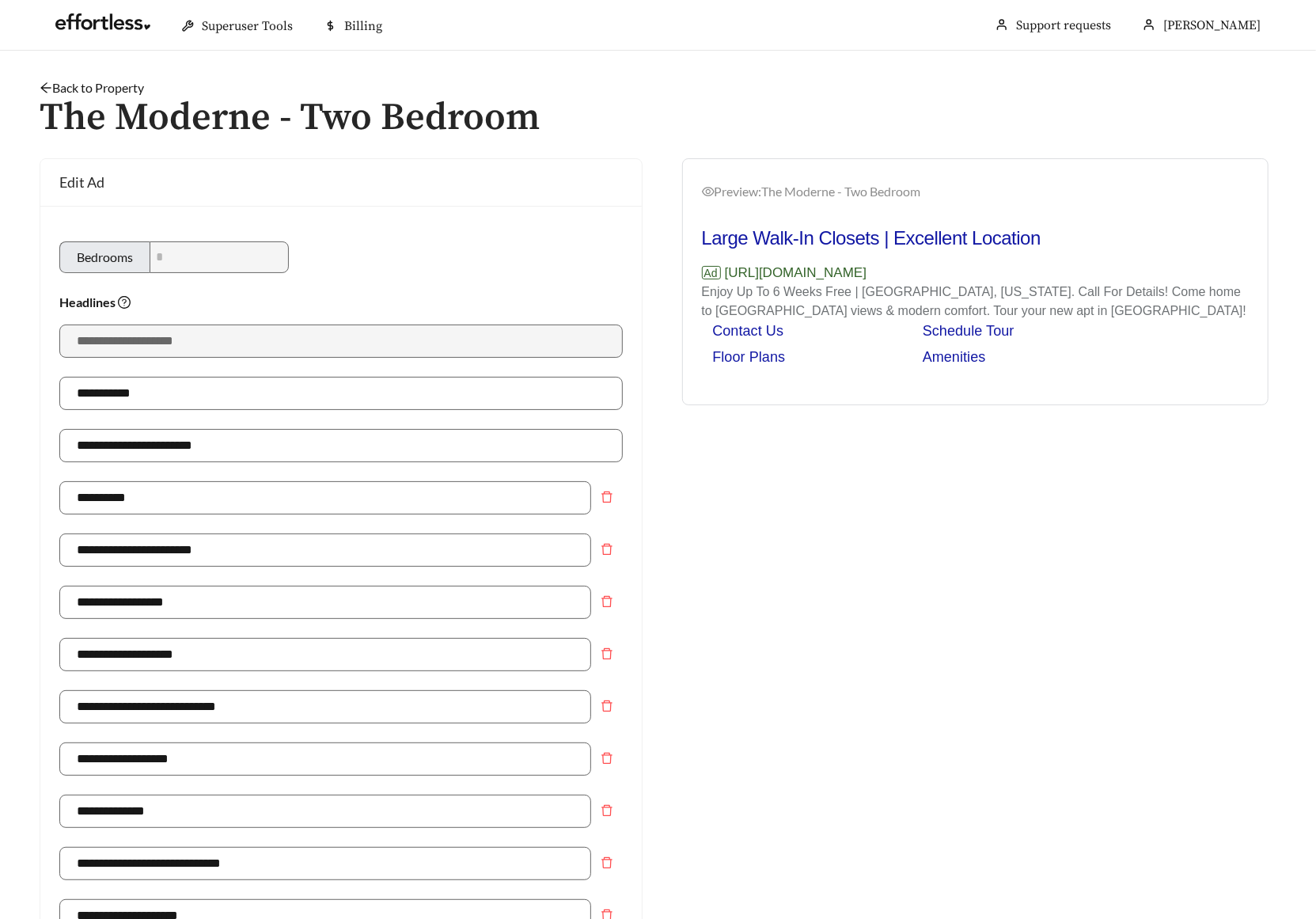
click at [90, 79] on div "Back to Property /" at bounding box center [658, 88] width 1236 height 19
click at [91, 80] on link "Back to Property" at bounding box center [92, 87] width 104 height 15
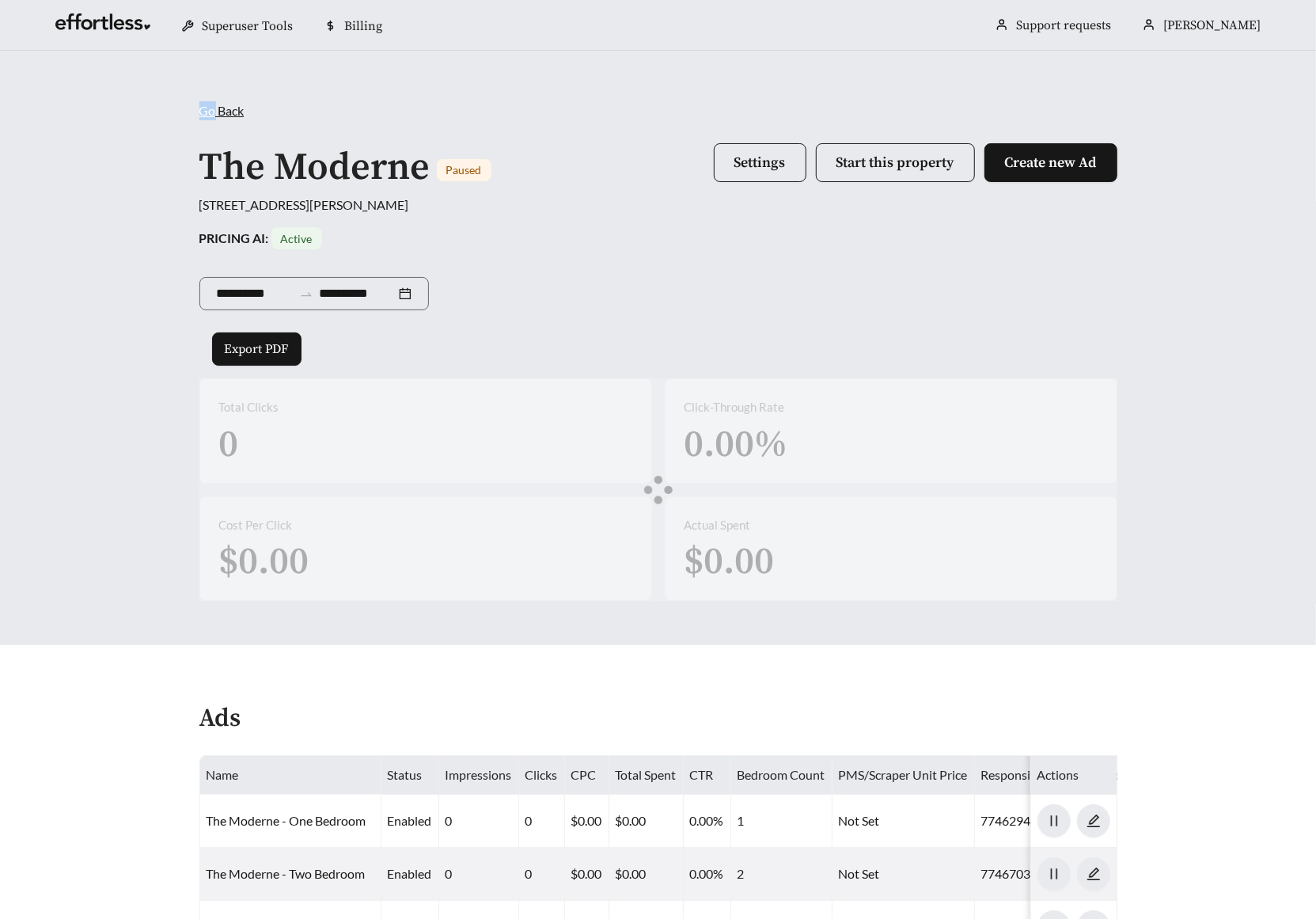
click at [91, 80] on div "**********" at bounding box center [658, 347] width 1316 height 594
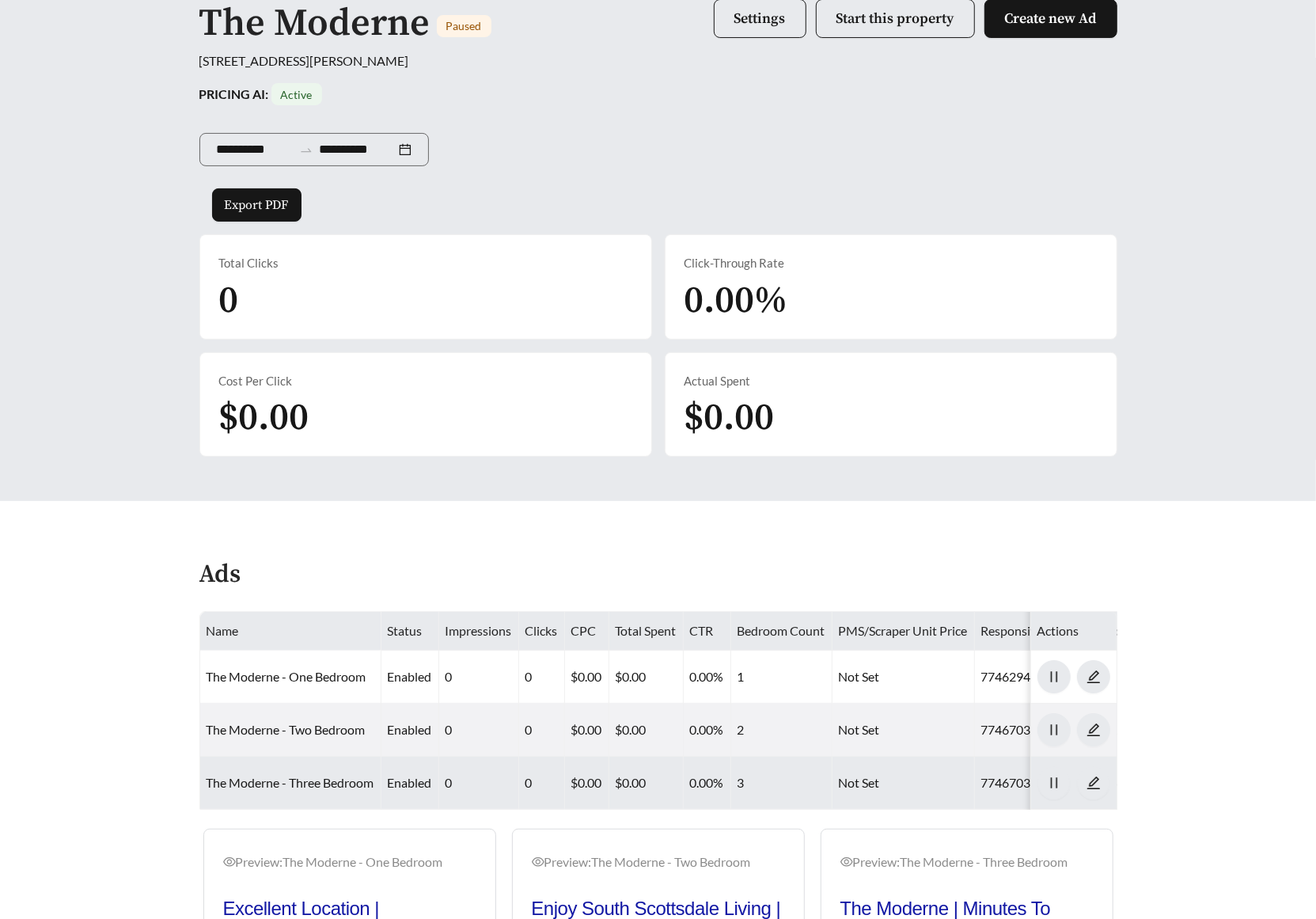
scroll to position [454, 0]
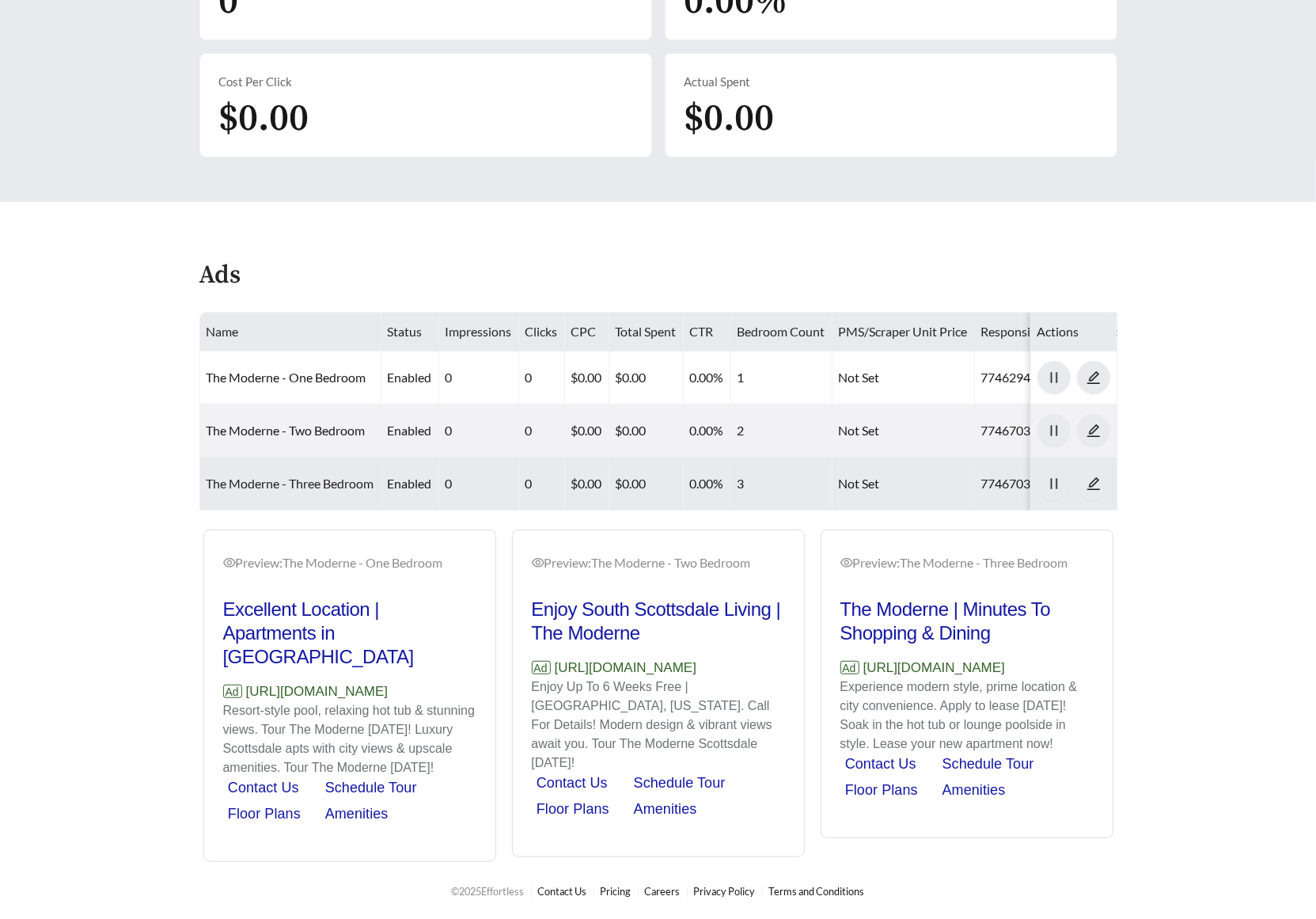
click at [280, 476] on link "The Moderne - Three Bedroom" at bounding box center [290, 483] width 168 height 15
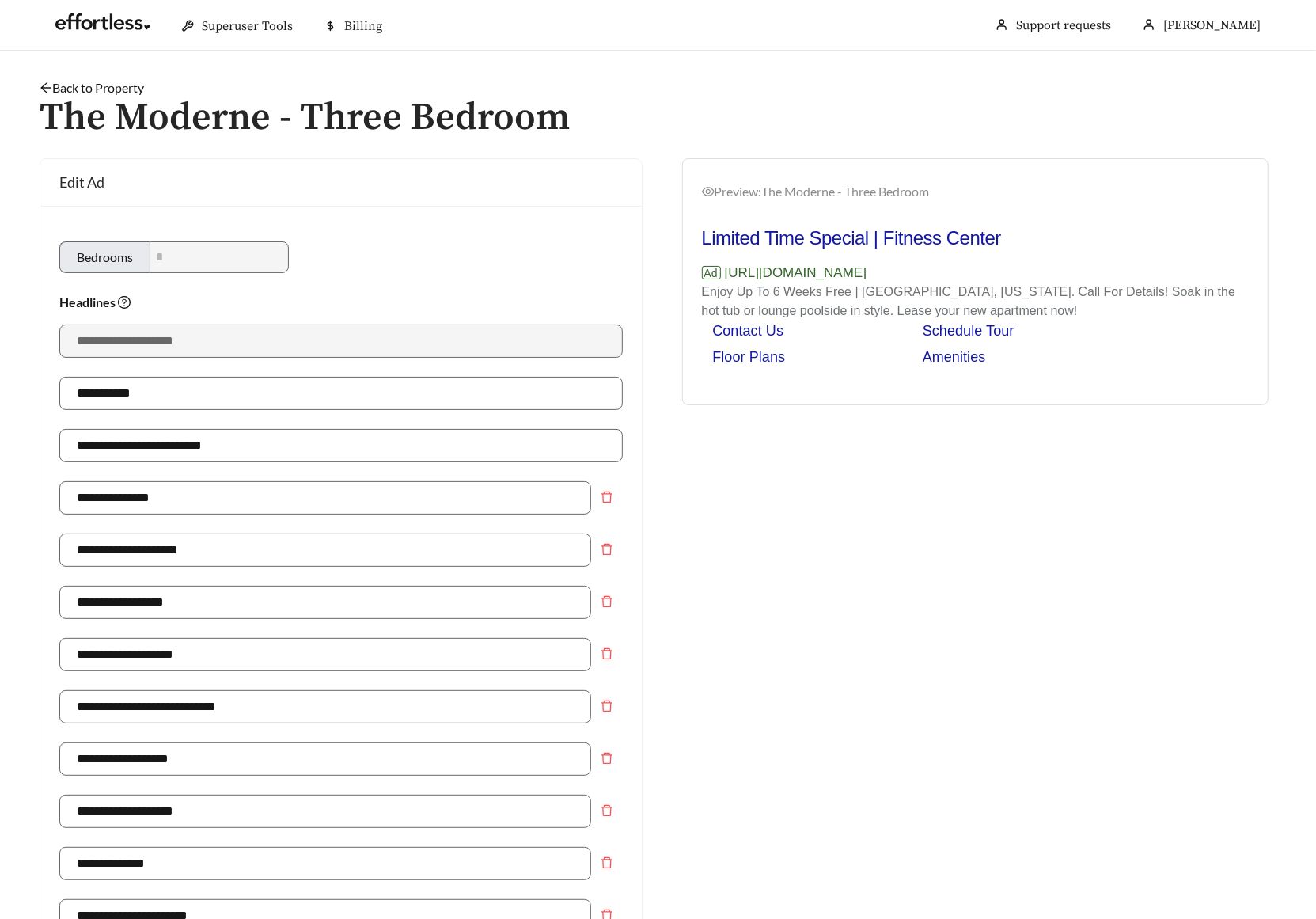
click at [106, 90] on link "Back to Property" at bounding box center [92, 87] width 104 height 15
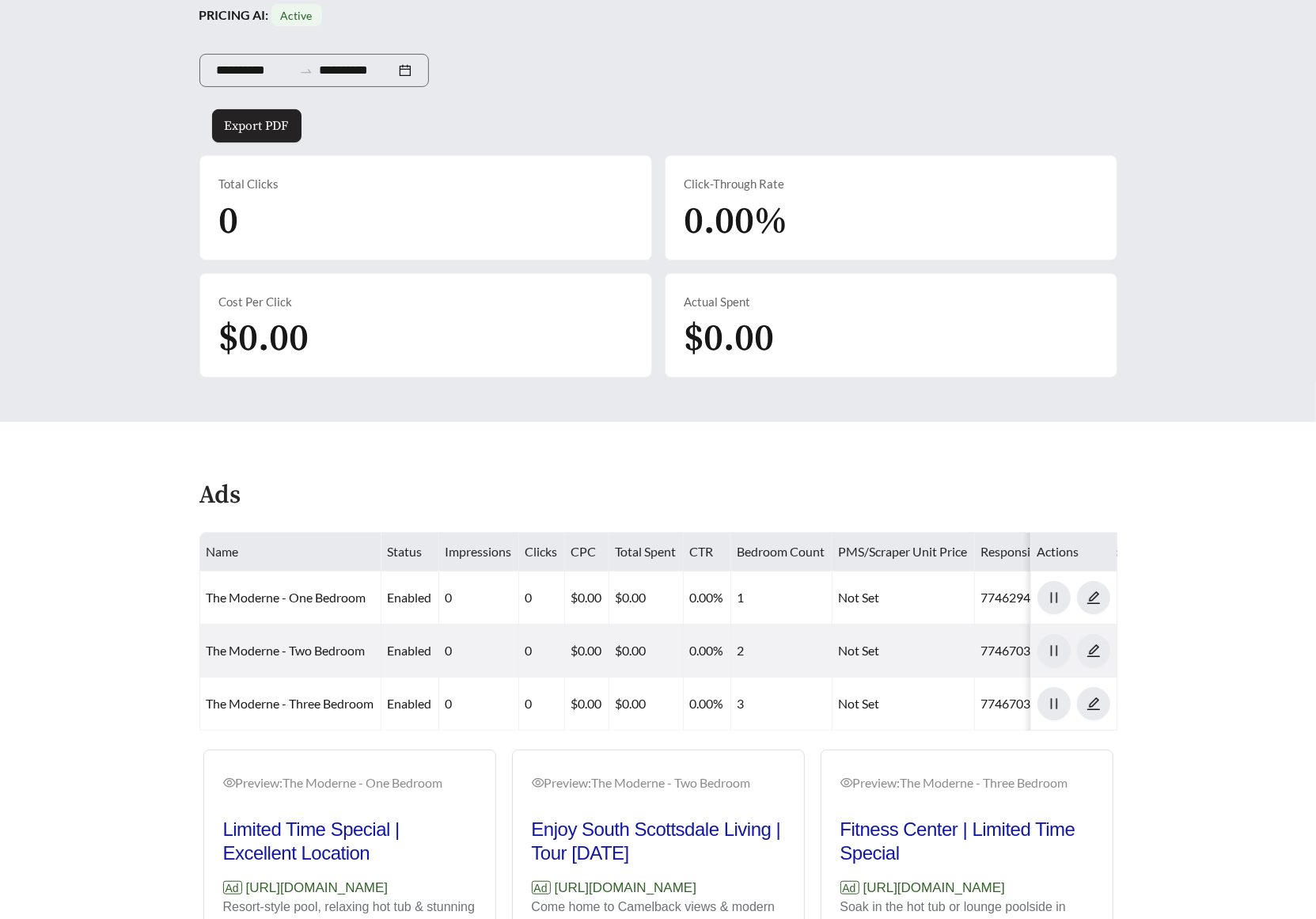
scroll to position [304, 0]
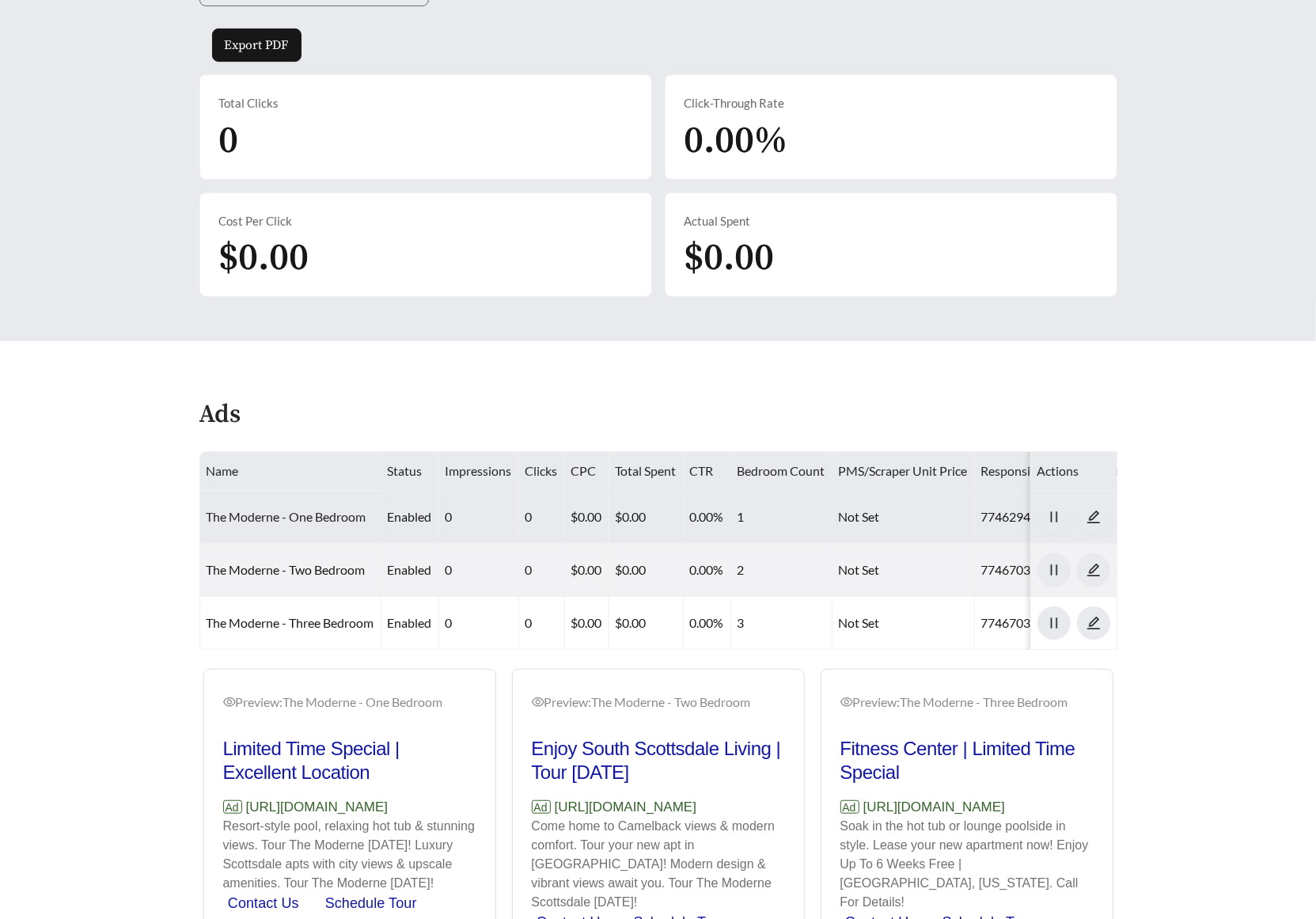
click at [286, 509] on link "The Moderne - One Bedroom" at bounding box center [286, 516] width 160 height 15
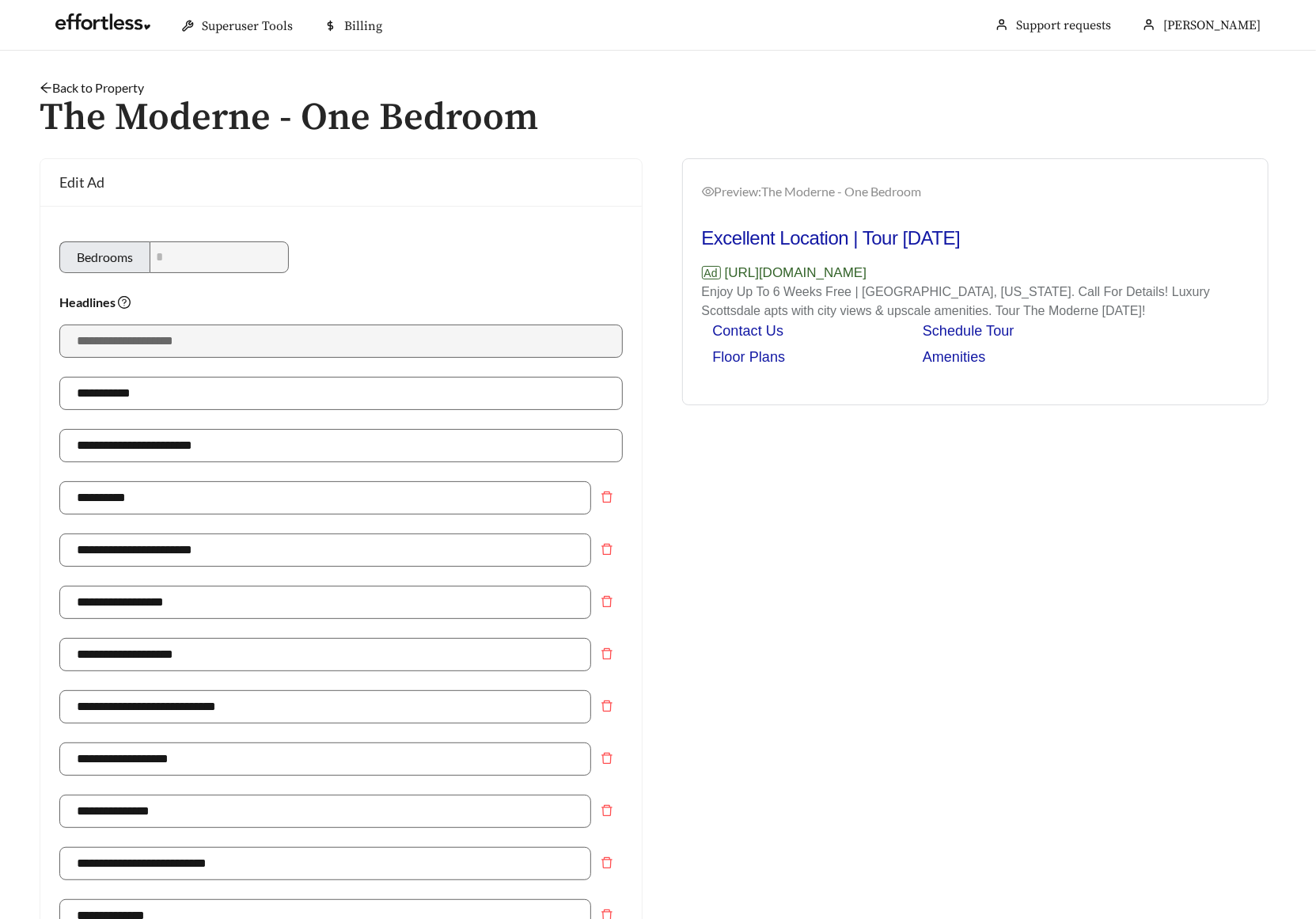
click at [80, 90] on link "Back to Property" at bounding box center [92, 87] width 104 height 15
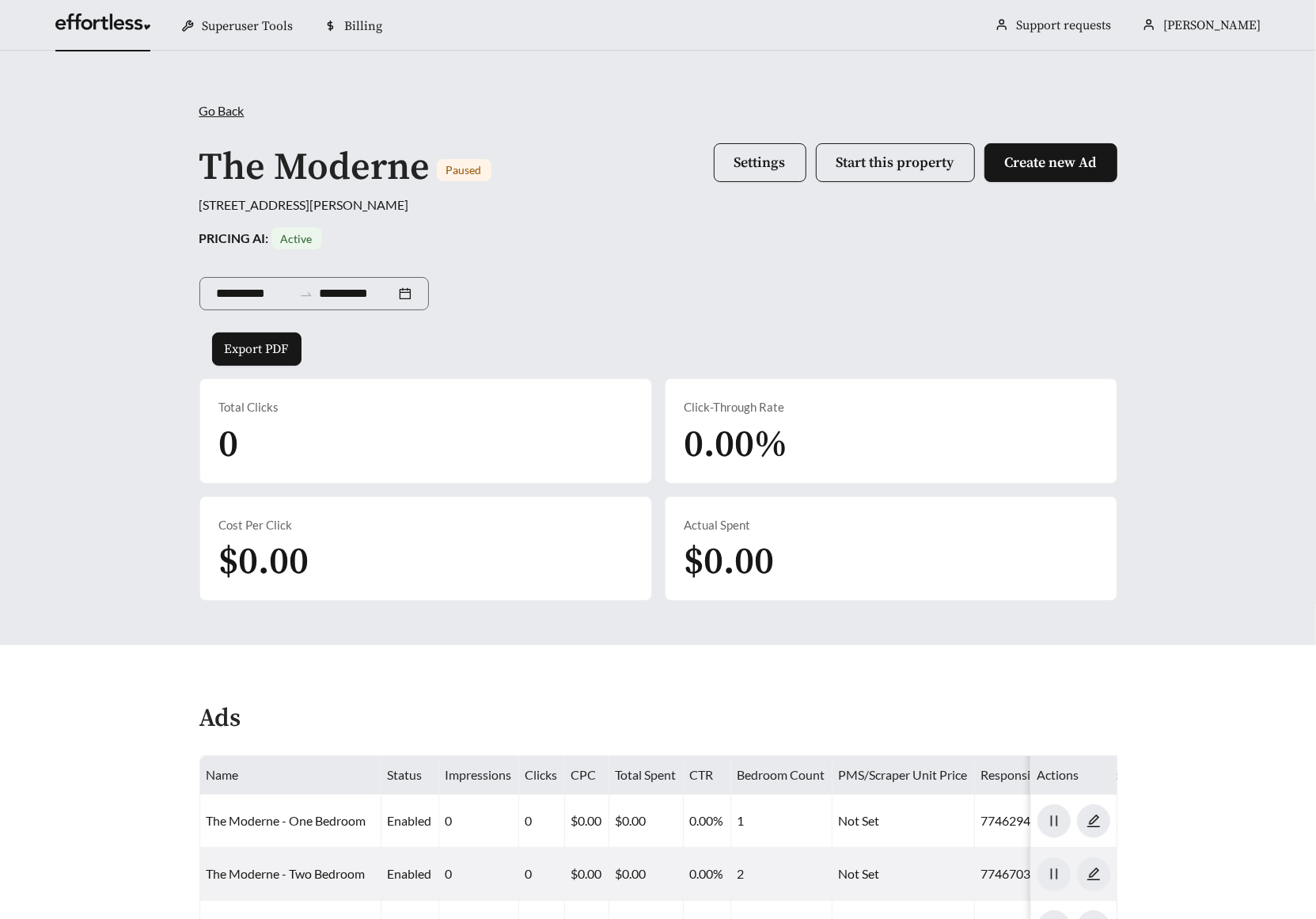
click at [88, 24] on link at bounding box center [102, 26] width 95 height 16
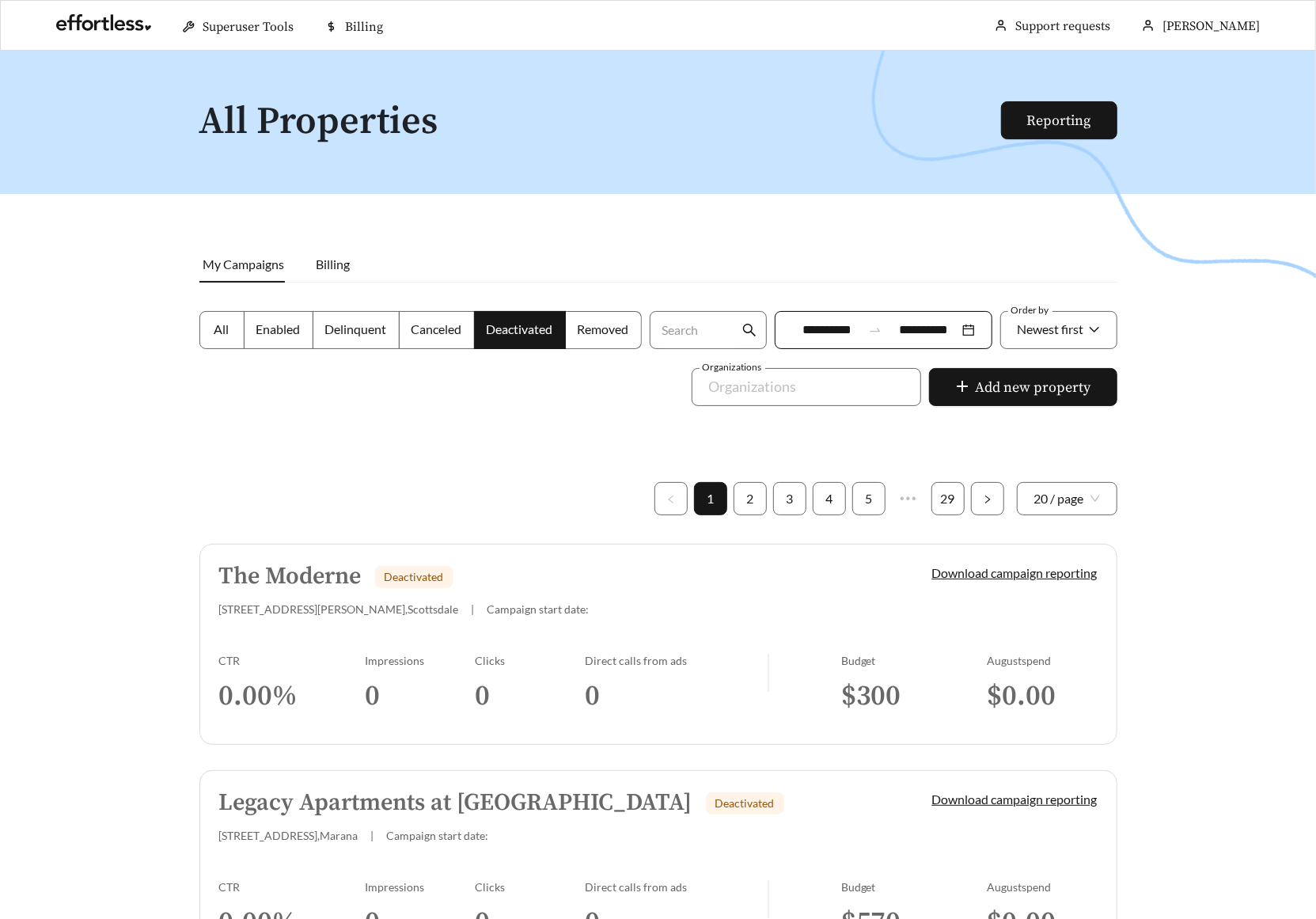
click at [135, 333] on div at bounding box center [658, 510] width 1316 height 919
click at [337, 604] on span "4848 N Goldwater Blvd , Scottsdale" at bounding box center [338, 609] width 240 height 13
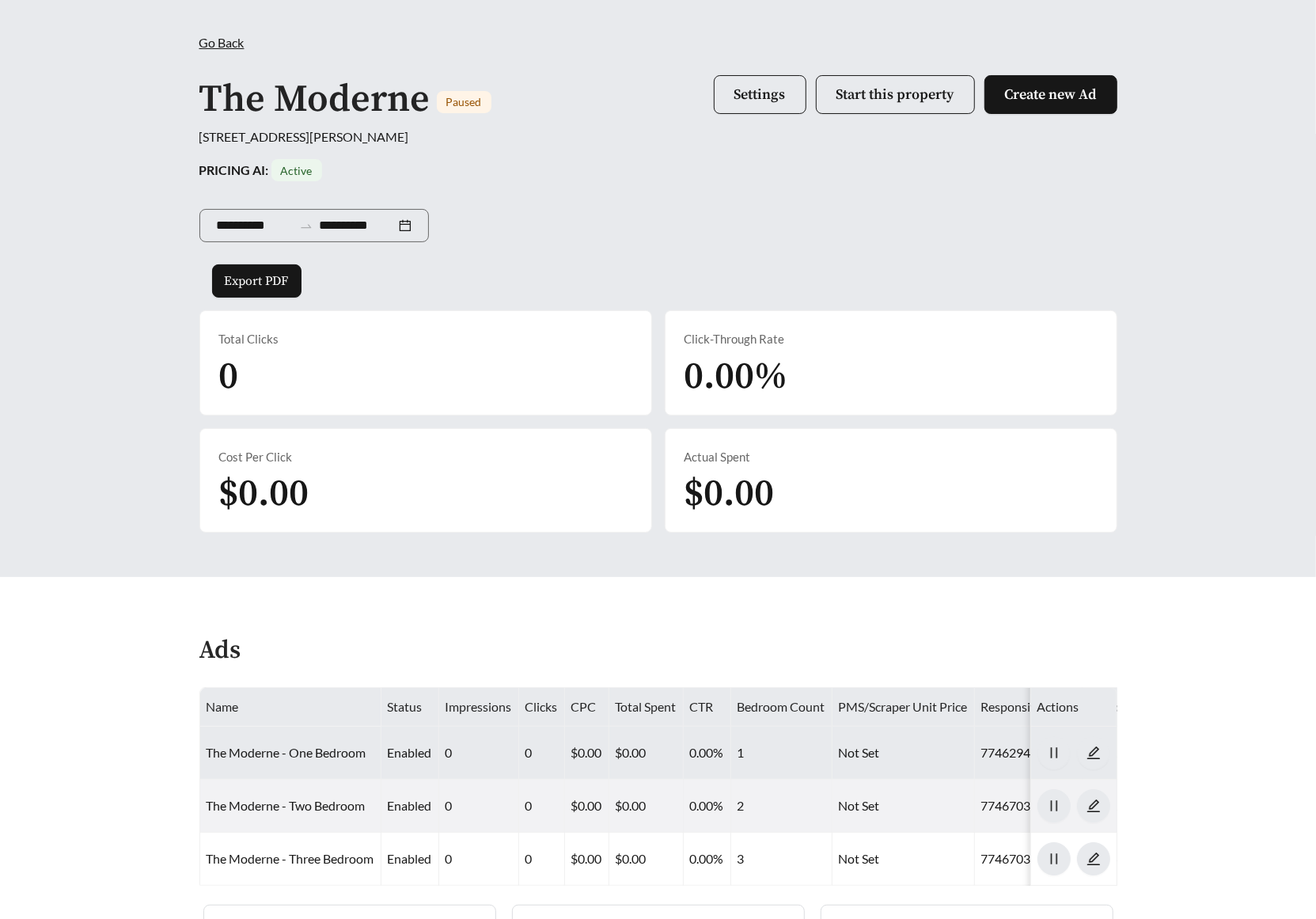
scroll to position [30, 0]
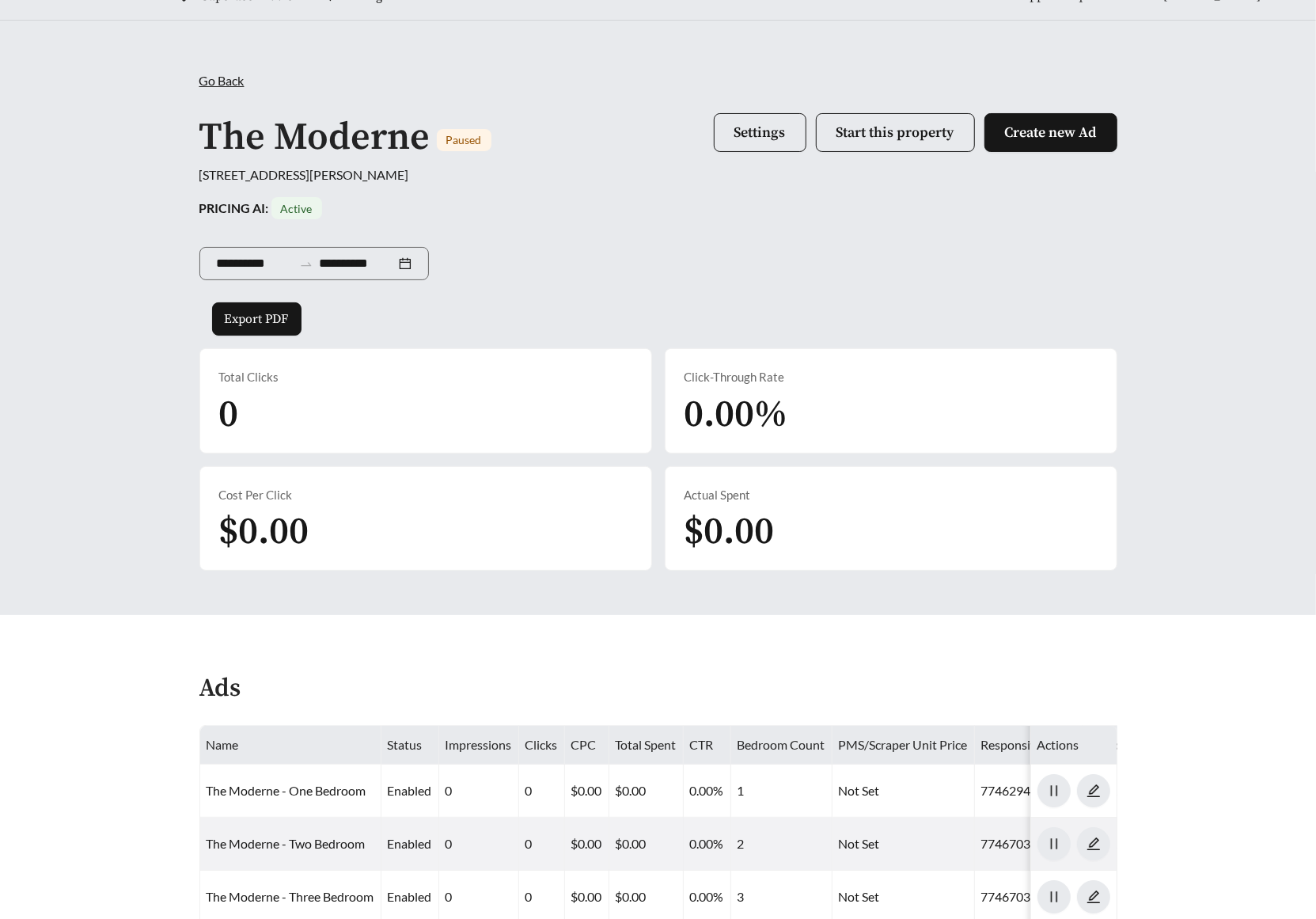
click at [761, 110] on div "The Moderne Paused Settings Start this property Create new Ad" at bounding box center [658, 137] width 918 height 55
click at [758, 117] on button "Settings" at bounding box center [760, 132] width 93 height 39
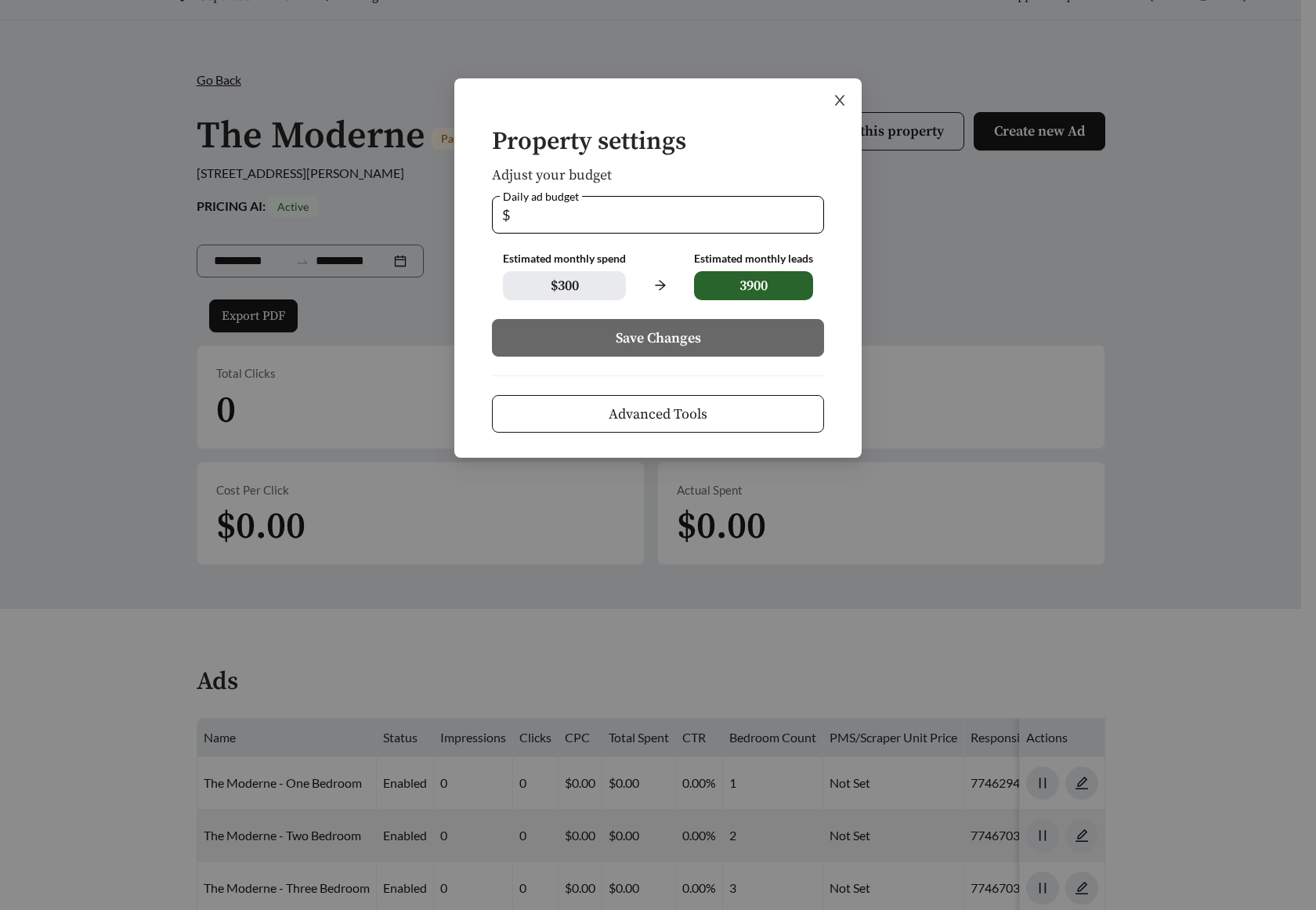
click at [838, 102] on icon "close" at bounding box center [840, 100] width 10 height 10
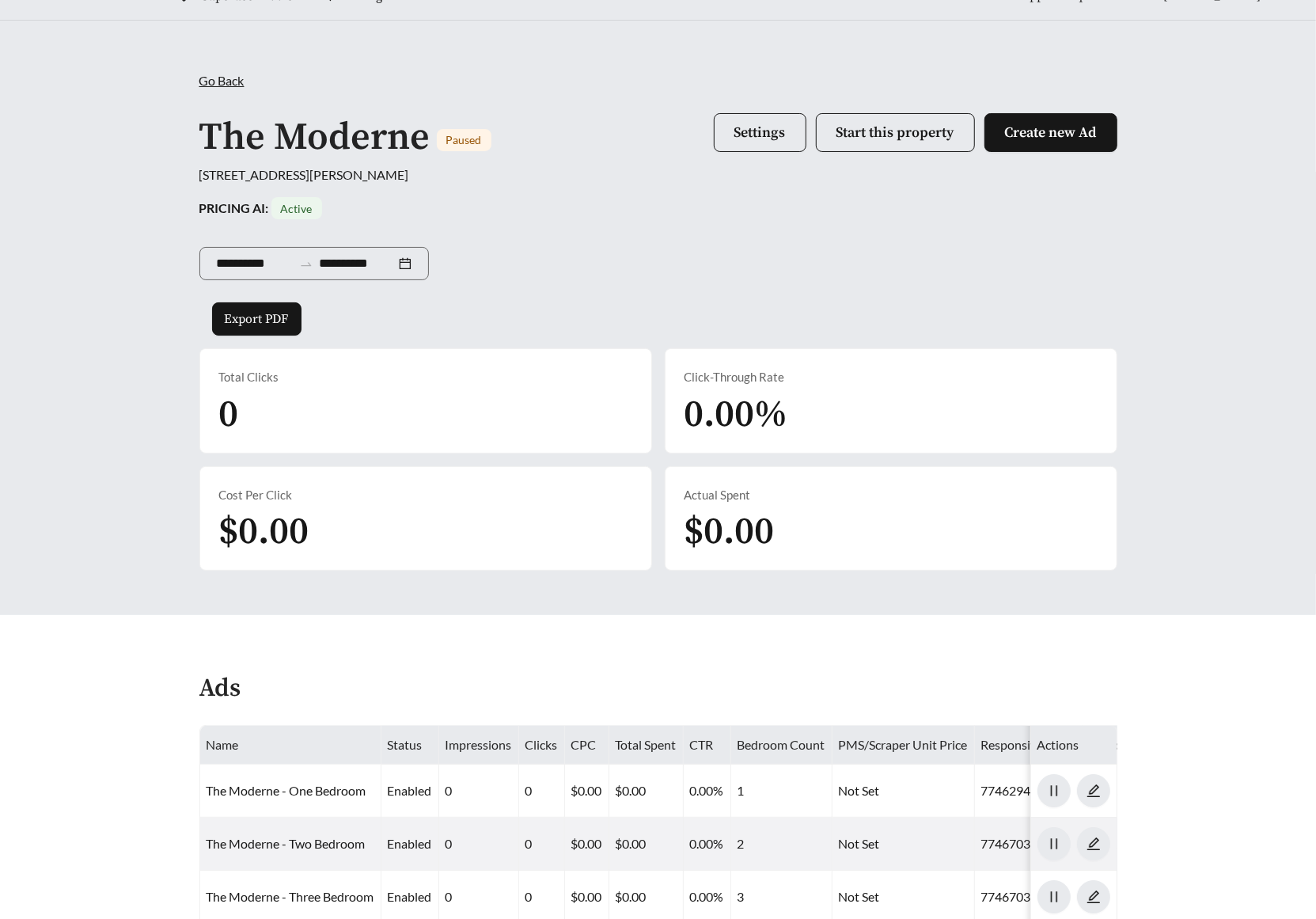
click at [163, 99] on div "**********" at bounding box center [658, 317] width 1316 height 594
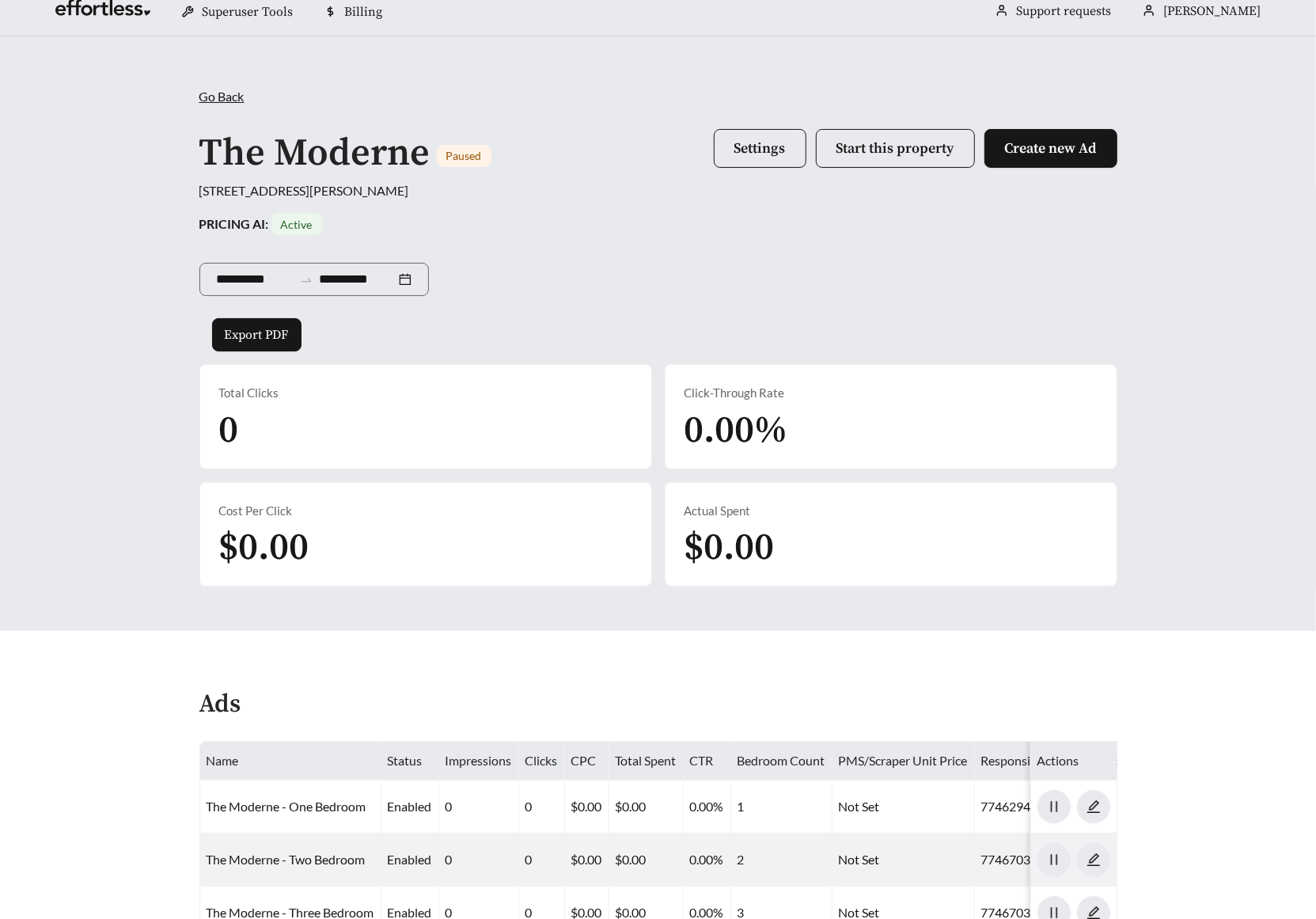
scroll to position [0, 0]
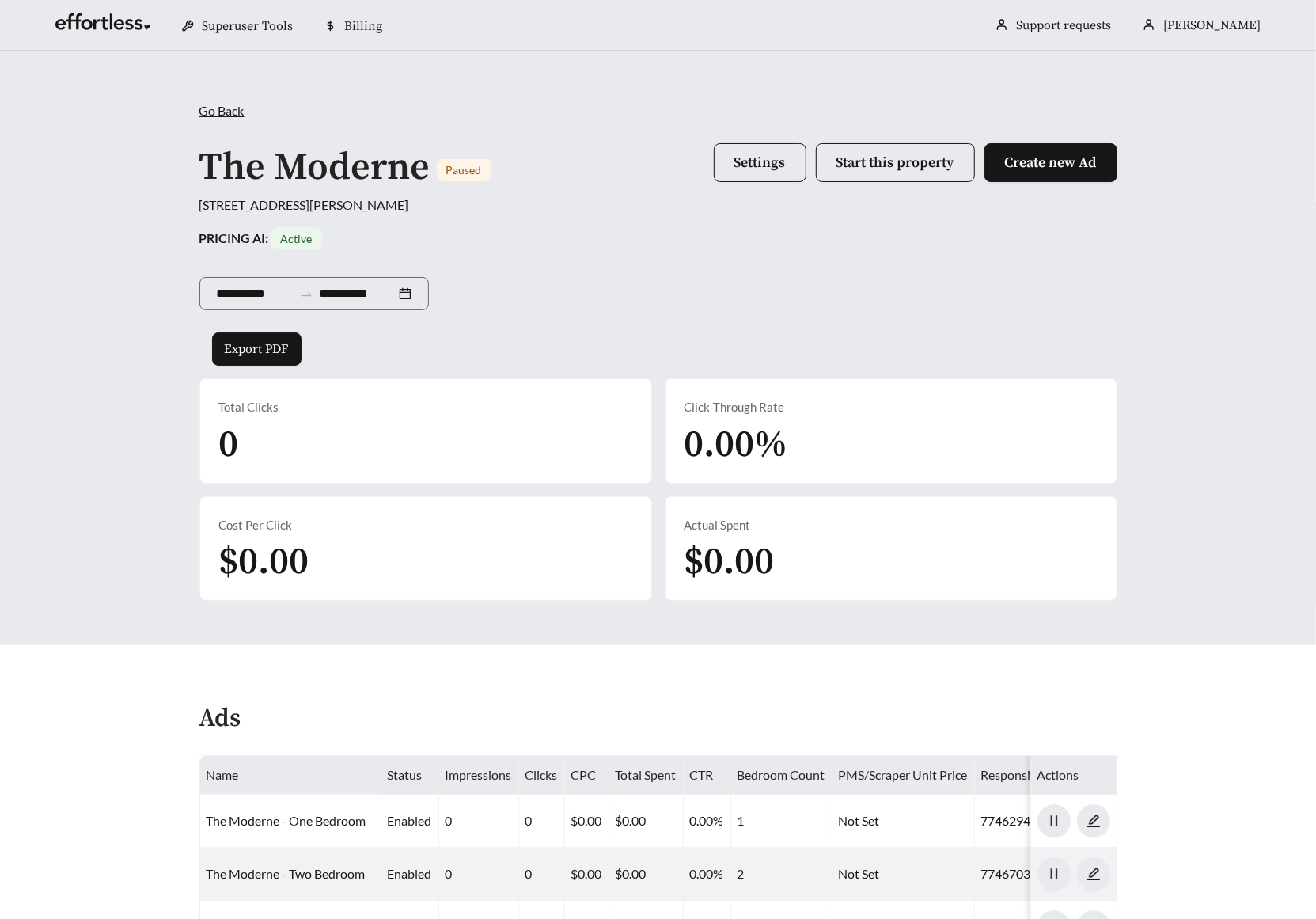
click at [166, 100] on div "**********" at bounding box center [658, 347] width 1316 height 594
click at [101, 24] on link at bounding box center [102, 26] width 95 height 16
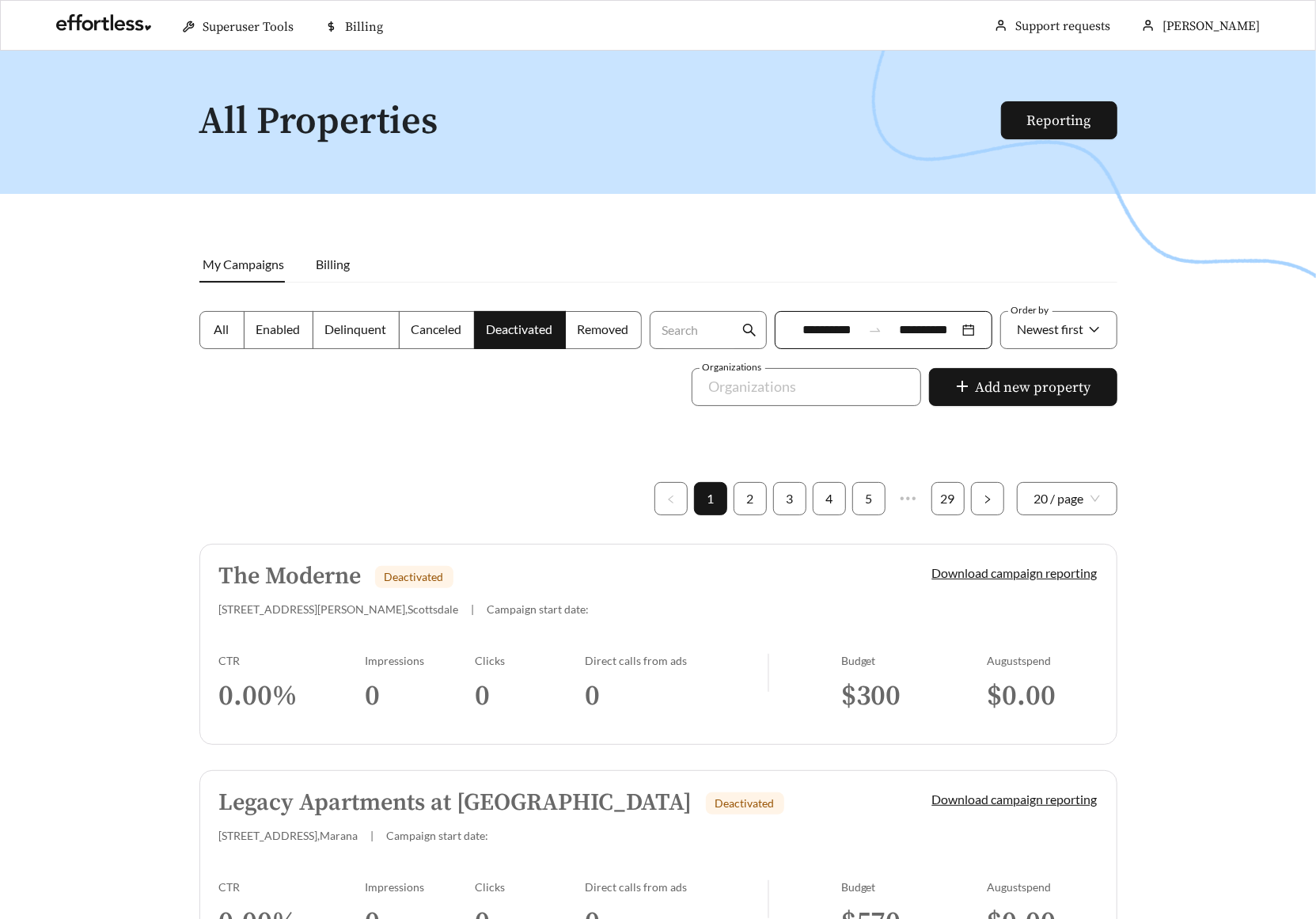
click at [147, 280] on div at bounding box center [658, 510] width 1316 height 919
click at [379, 593] on div "The Moderne Deactivated 4848 N Goldwater Blvd , Scottsdale | Campaign start dat…" at bounding box center [549, 589] width 659 height 52
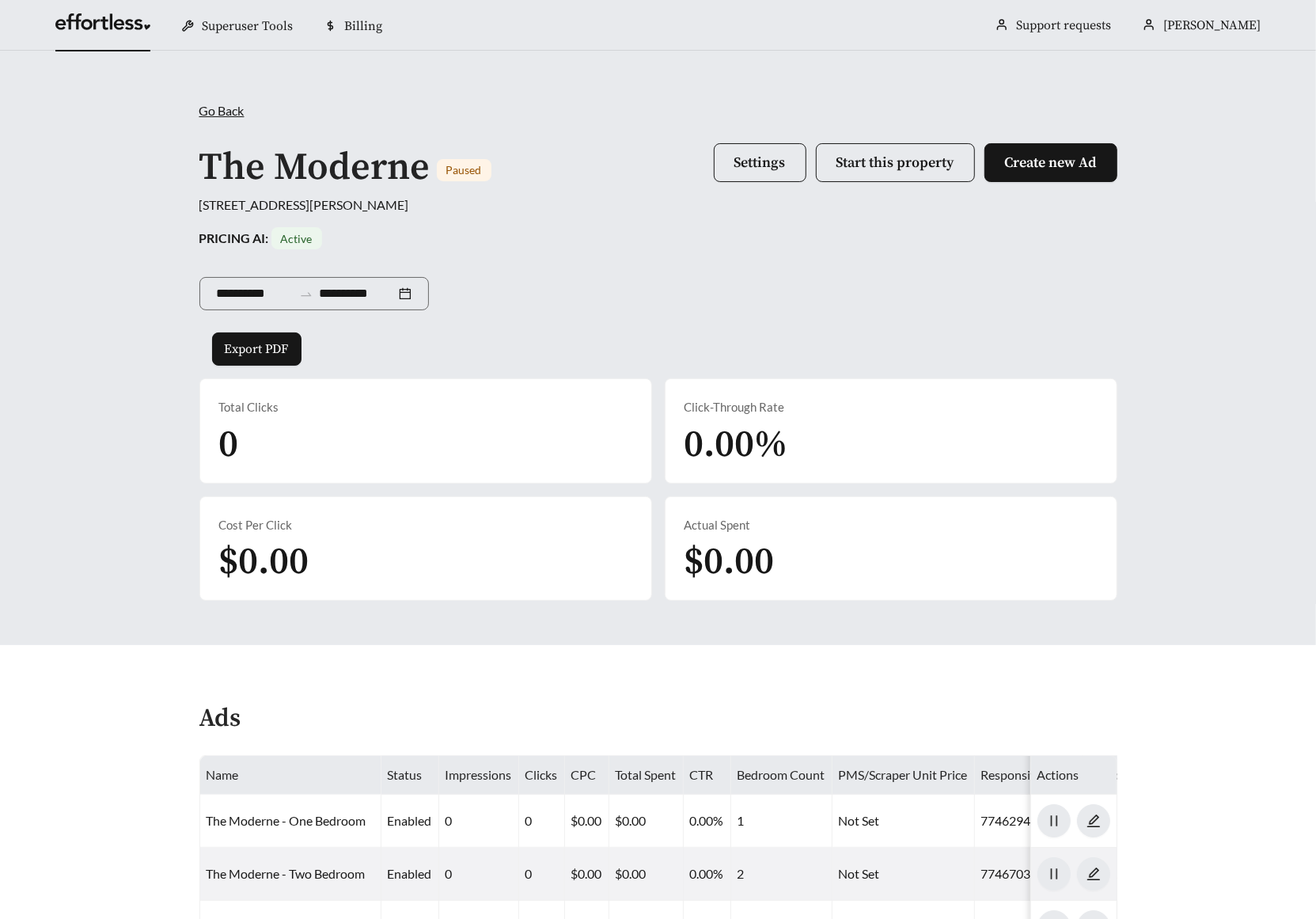
click at [99, 34] on link at bounding box center [102, 26] width 95 height 16
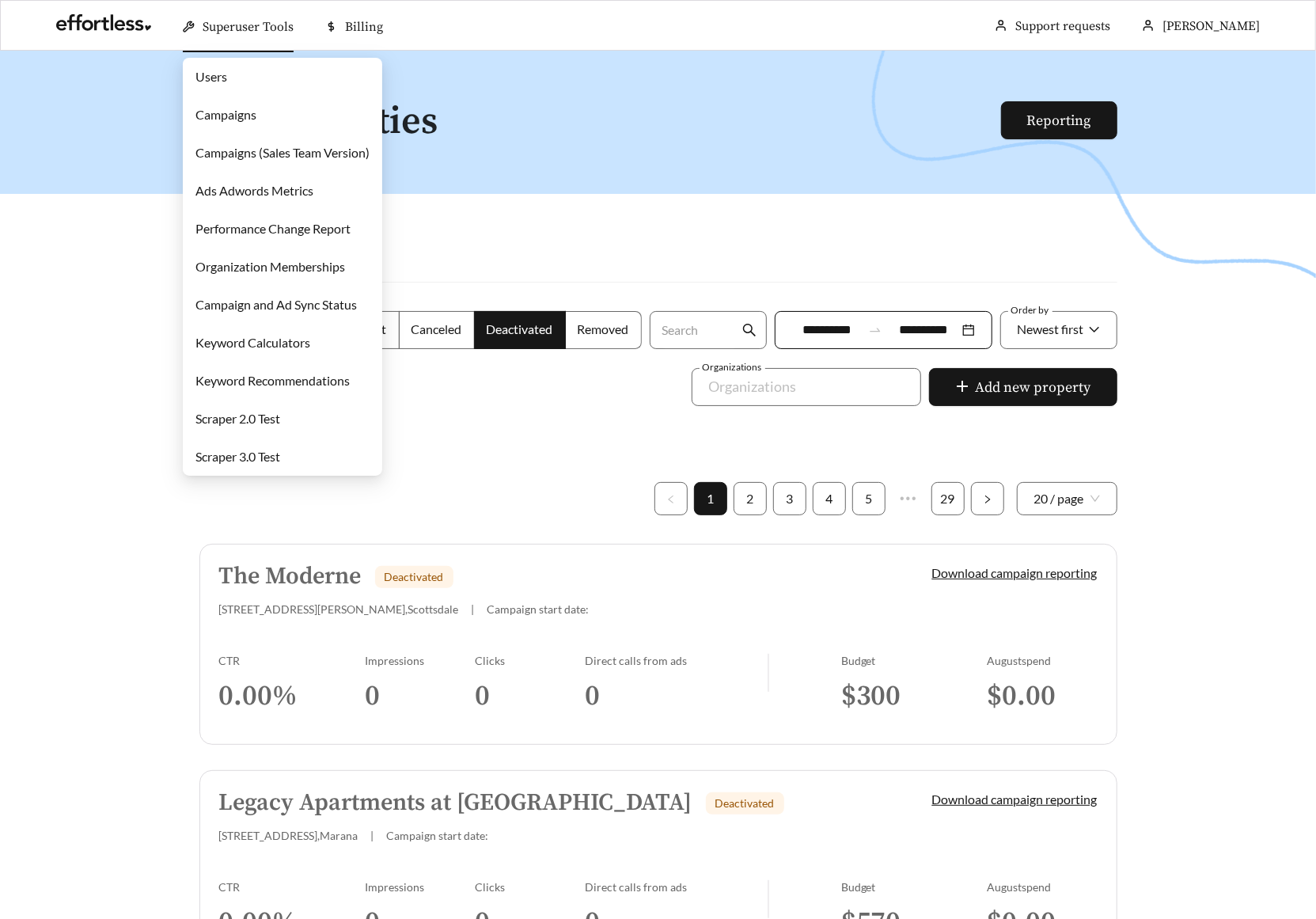
click at [224, 121] on link "Campaigns" at bounding box center [225, 115] width 61 height 15
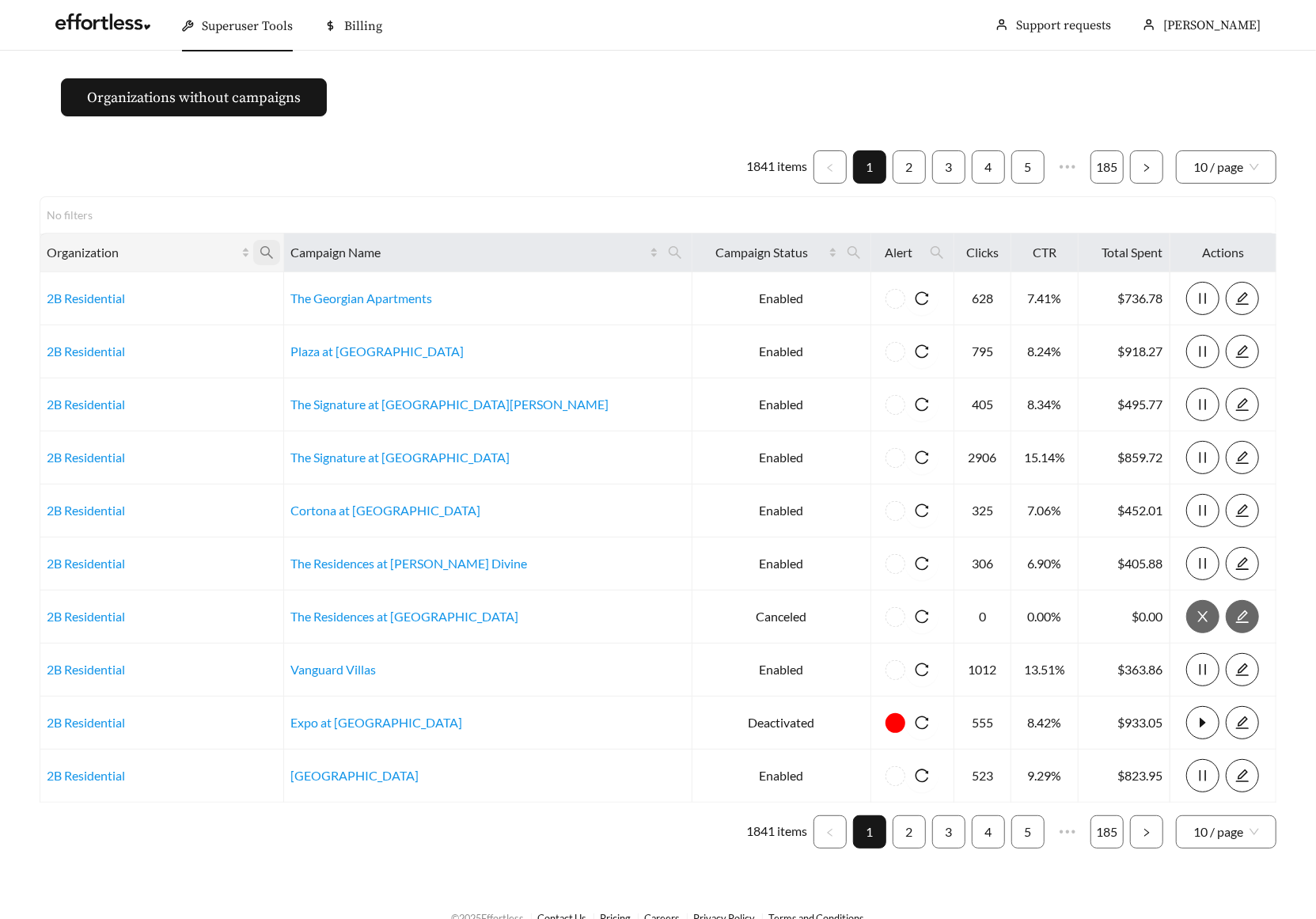
click at [274, 256] on icon "search" at bounding box center [266, 252] width 14 height 14
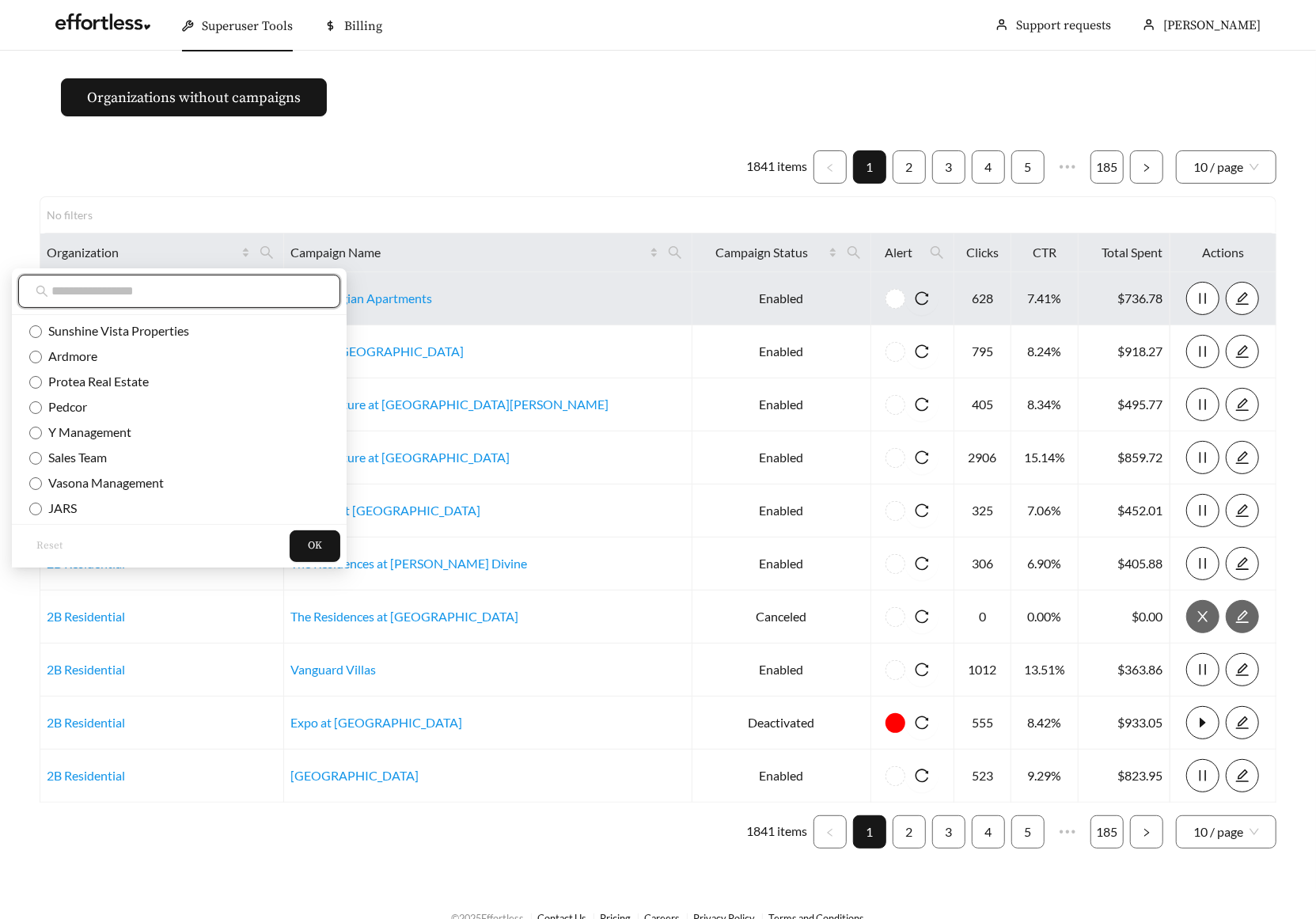
click at [235, 284] on input "text" at bounding box center [187, 291] width 271 height 19
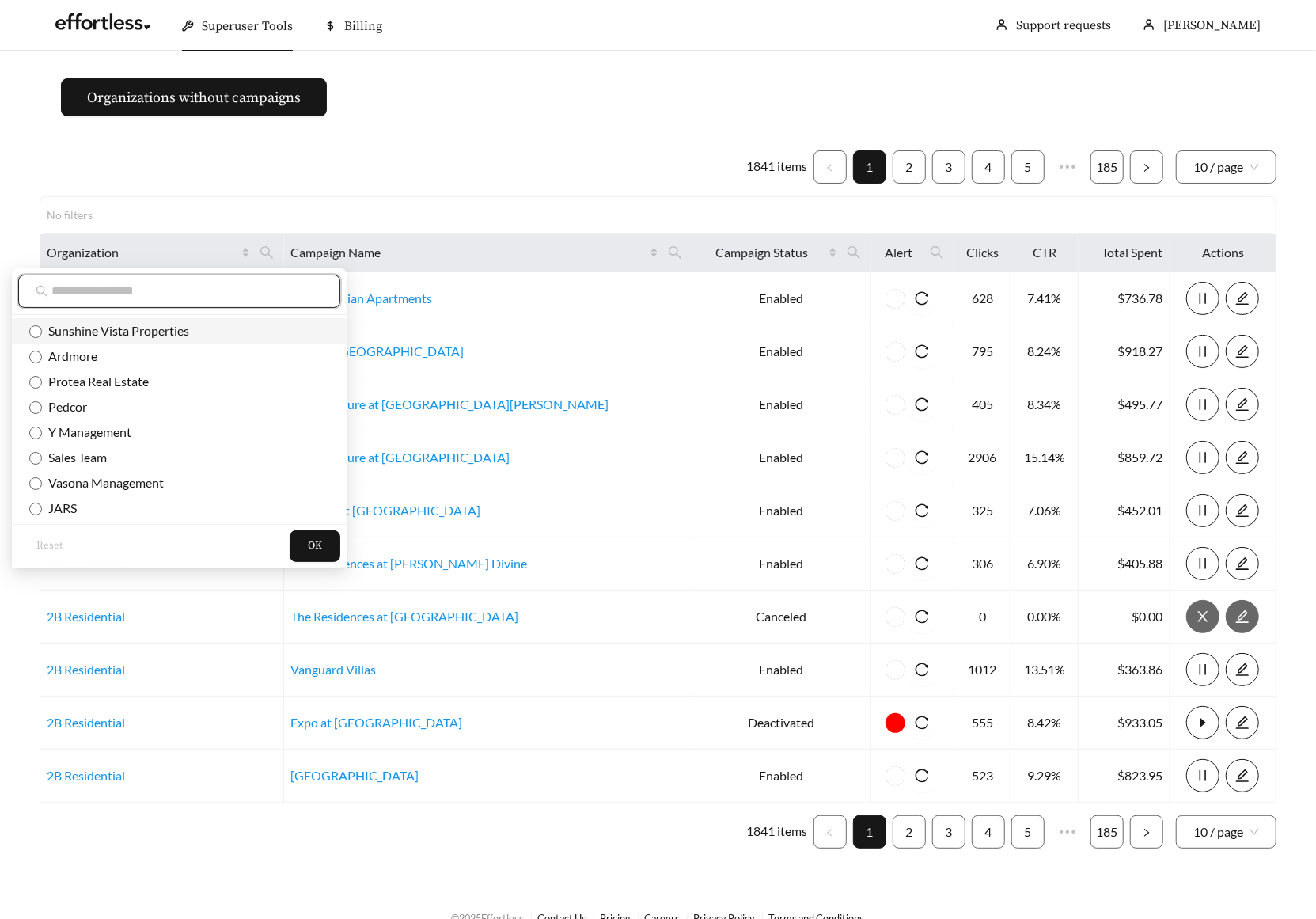
click at [220, 332] on span "Sunshine Vista Properties" at bounding box center [179, 331] width 300 height 17
click at [297, 536] on button "OK" at bounding box center [315, 546] width 50 height 31
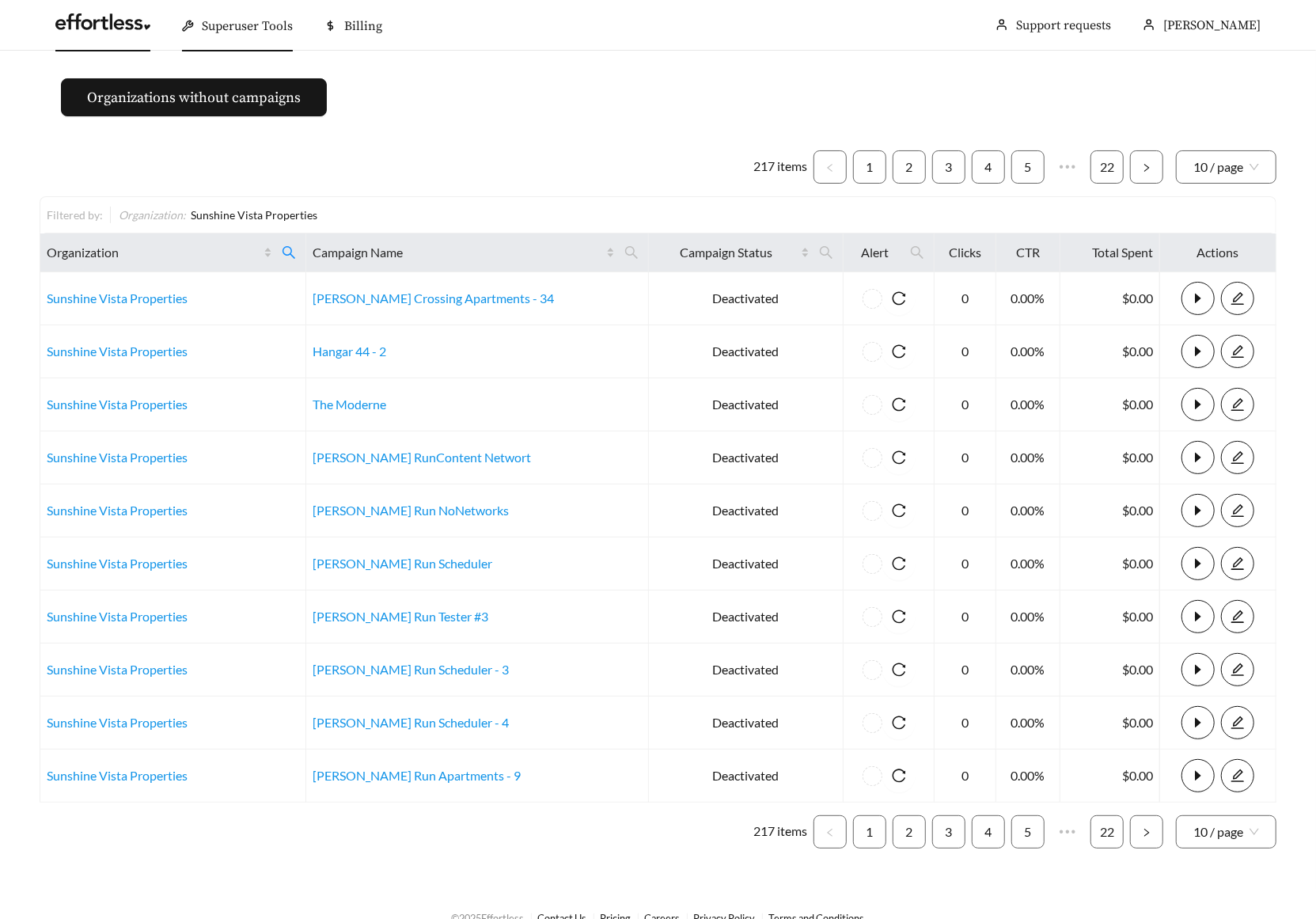
click at [81, 31] on link at bounding box center [102, 26] width 95 height 16
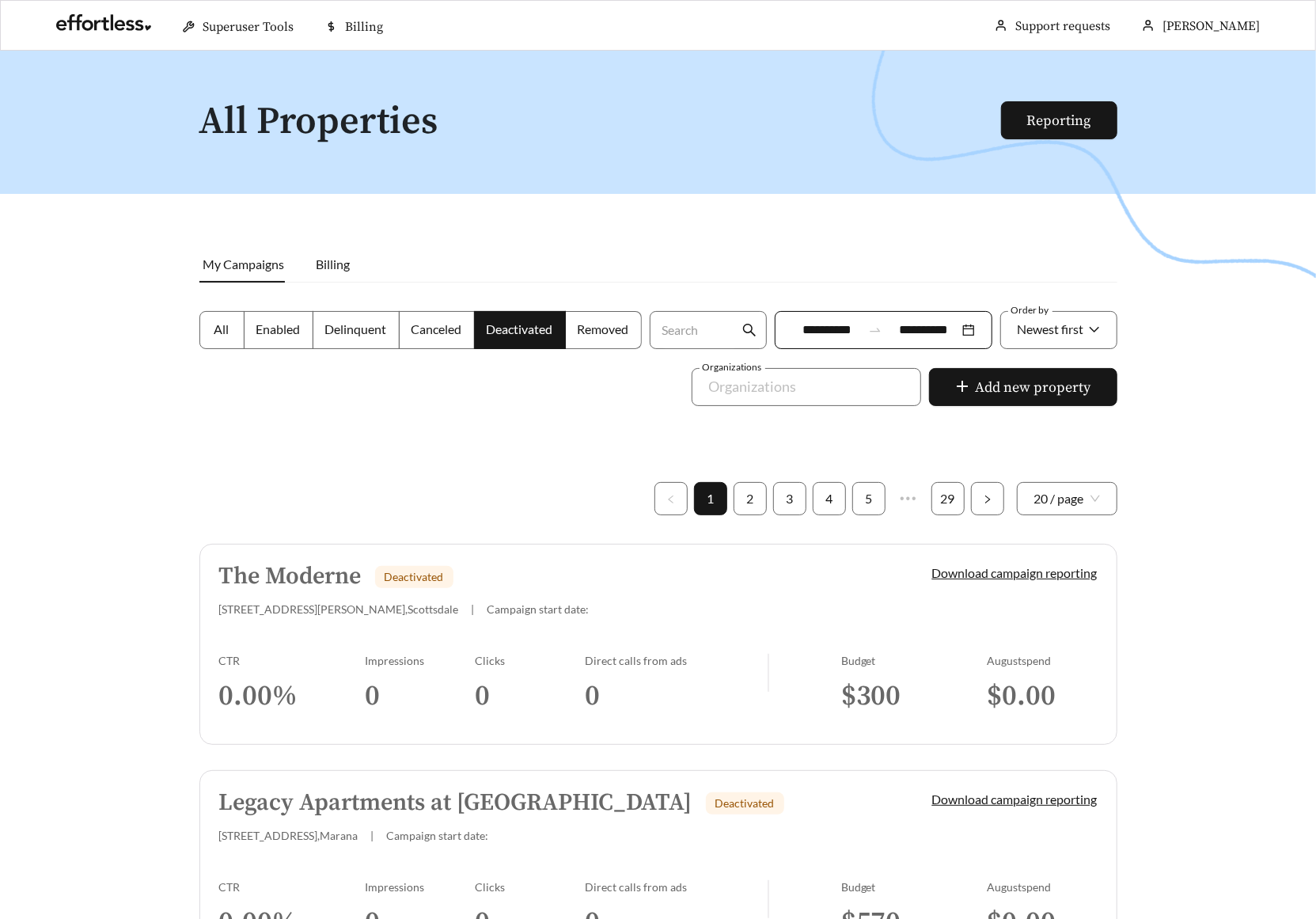
click at [108, 285] on div at bounding box center [658, 510] width 1316 height 919
click at [479, 630] on link "The Moderne Deactivated 4848 N Goldwater Blvd , Scottsdale | Campaign start dat…" at bounding box center [658, 644] width 918 height 201
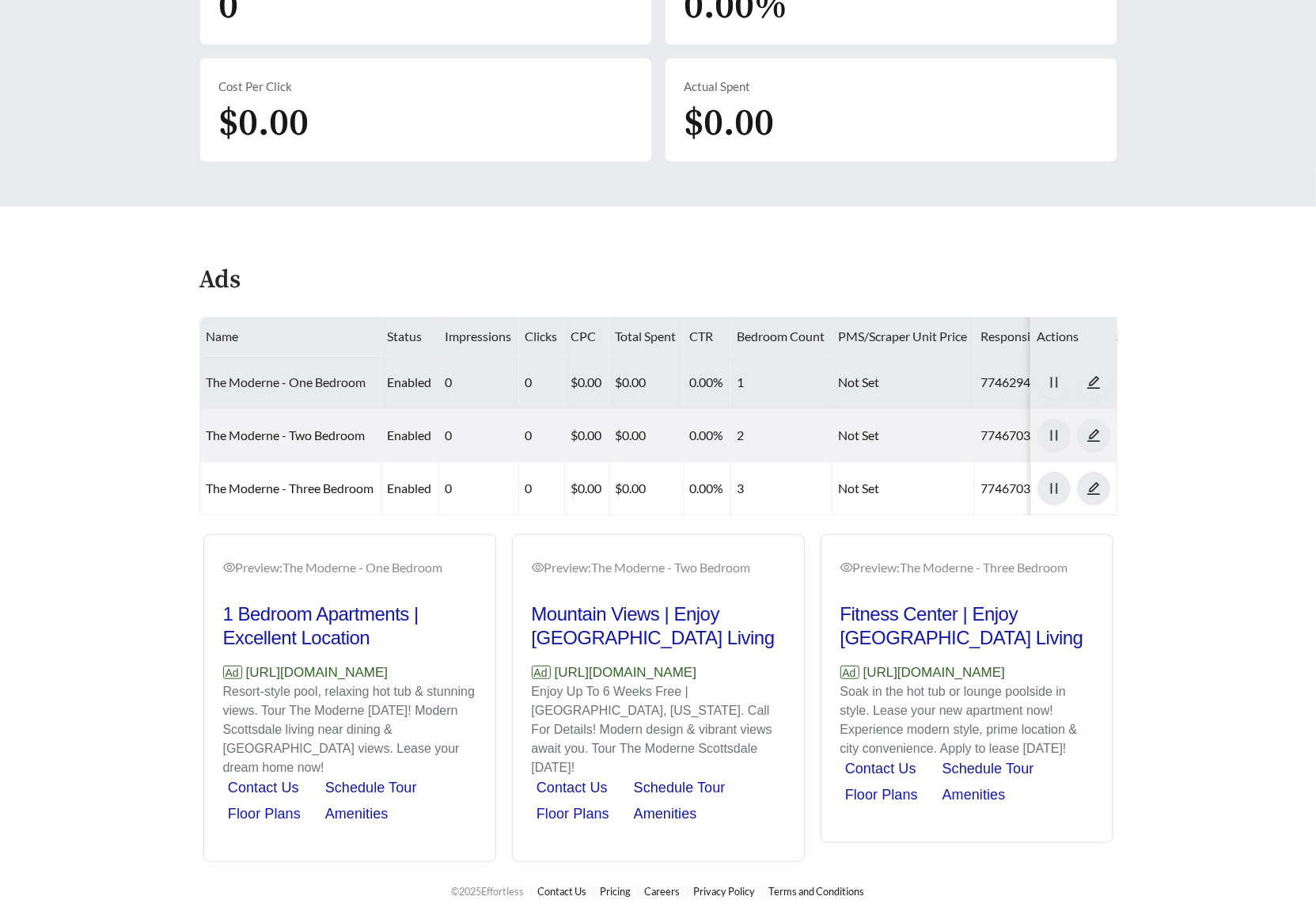
scroll to position [473, 0]
click at [281, 374] on link "The Moderne - One Bedroom" at bounding box center [286, 382] width 160 height 15
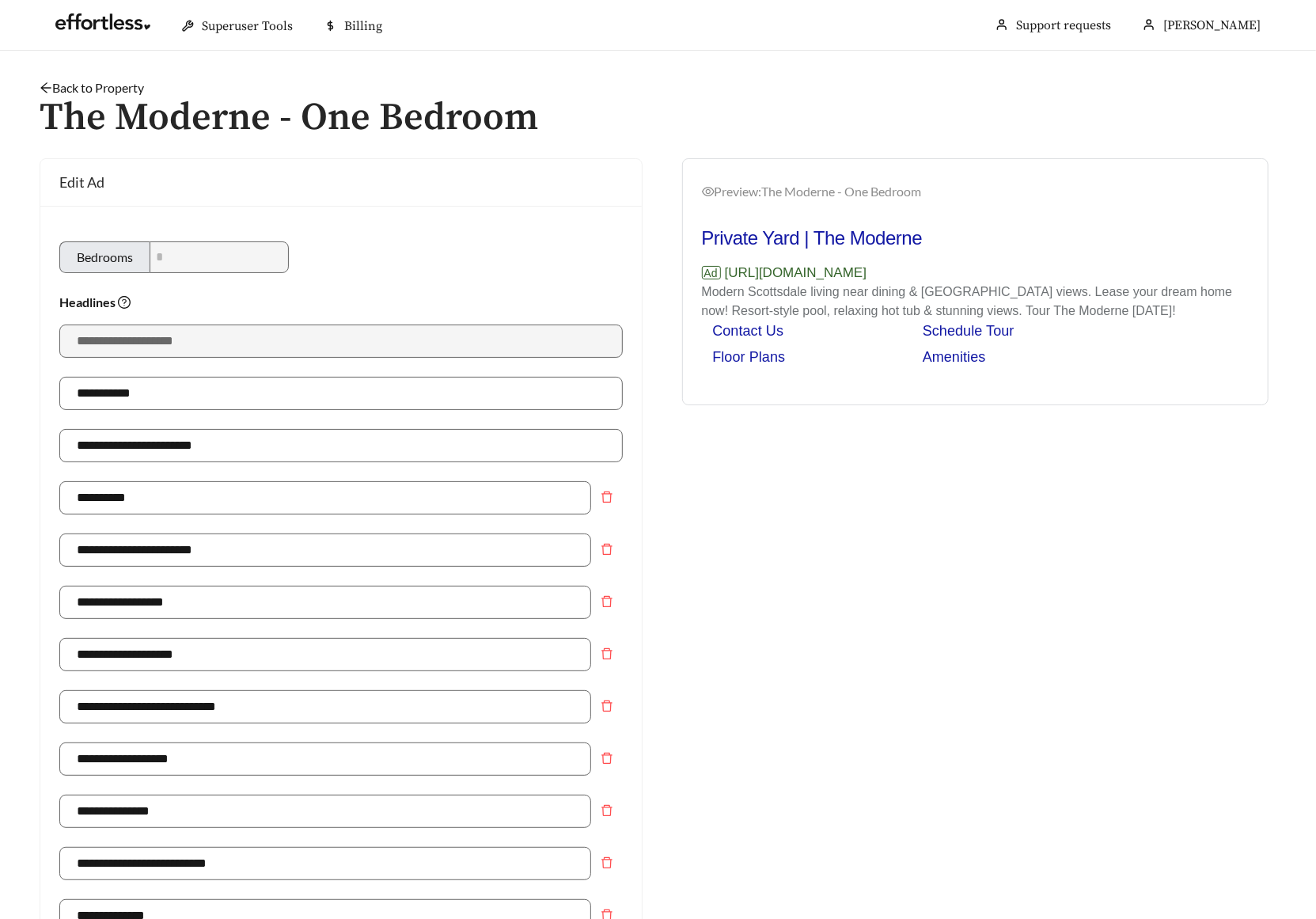
click at [119, 84] on link "Back to Property" at bounding box center [92, 87] width 104 height 15
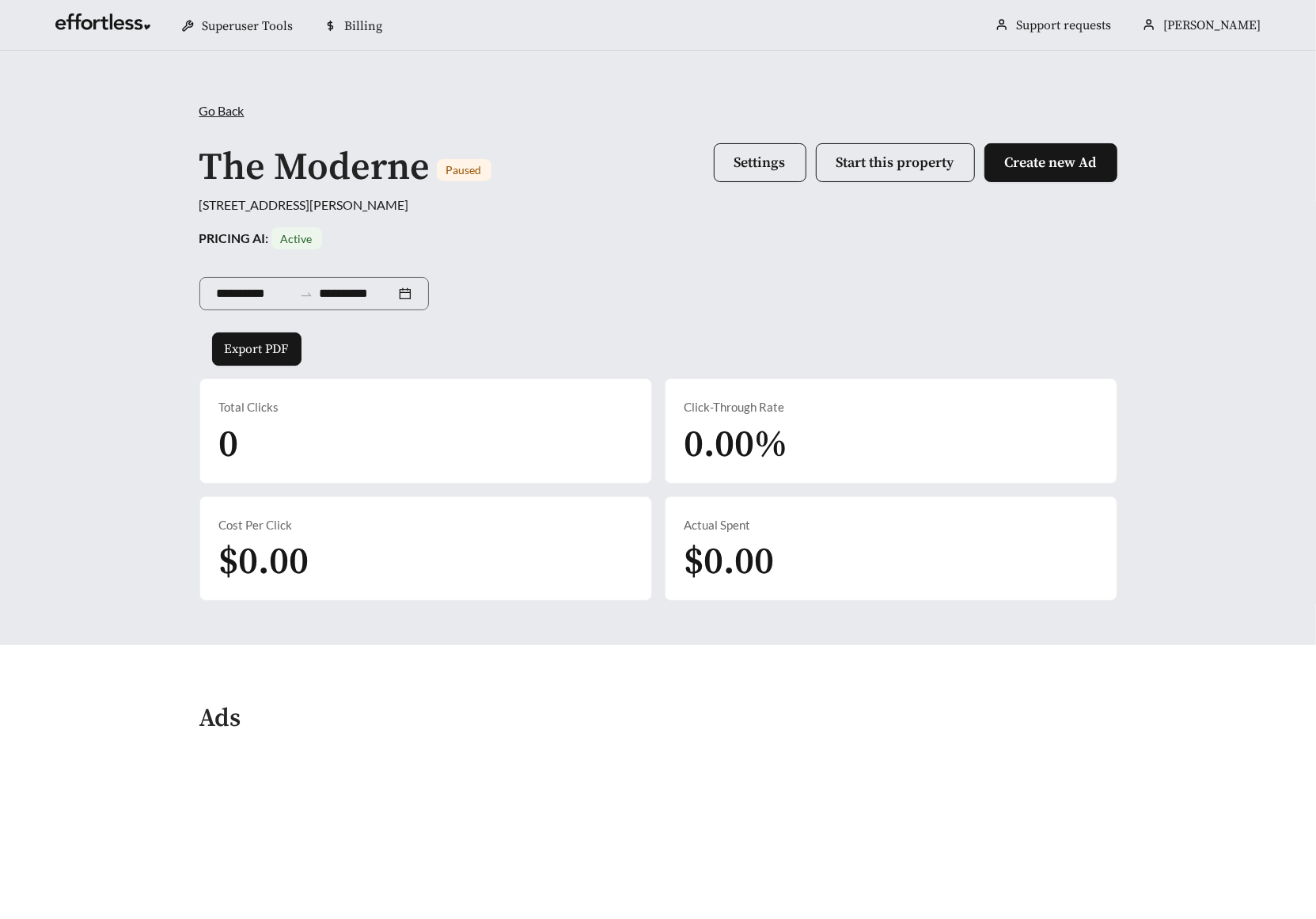
scroll to position [362, 0]
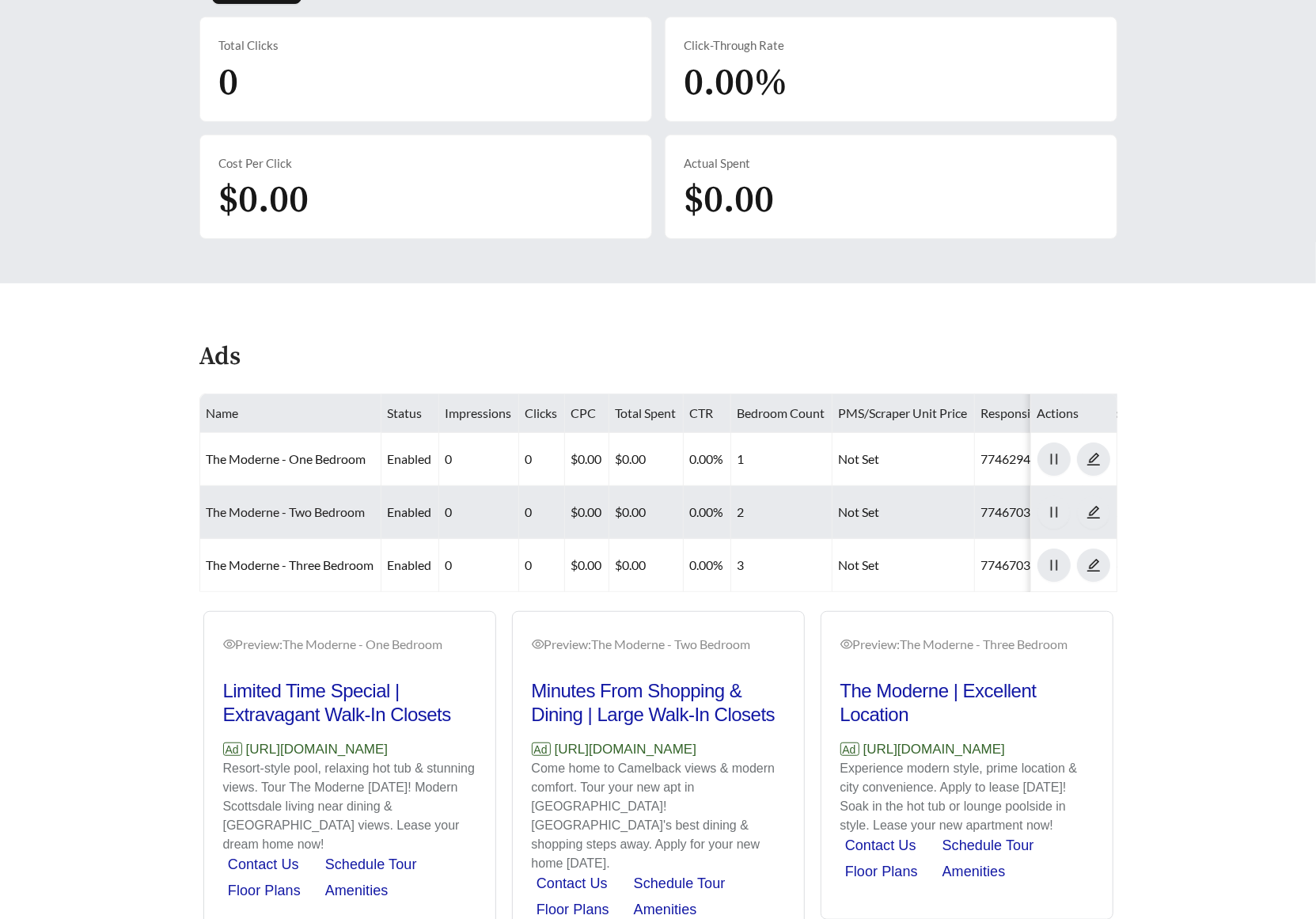
click at [315, 514] on link "The Moderne - Two Bedroom" at bounding box center [286, 512] width 159 height 15
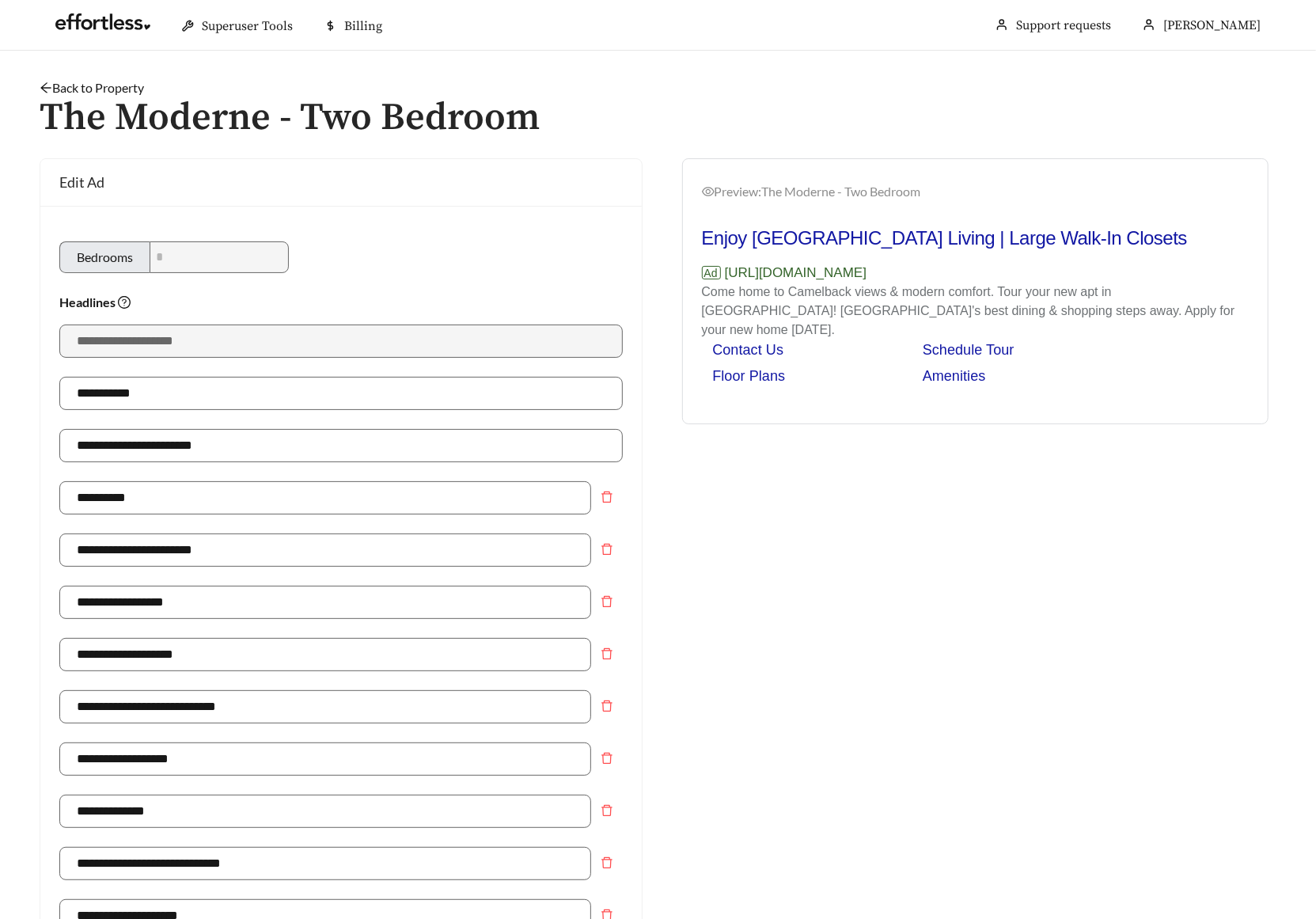
click at [119, 88] on link "Back to Property" at bounding box center [92, 87] width 104 height 15
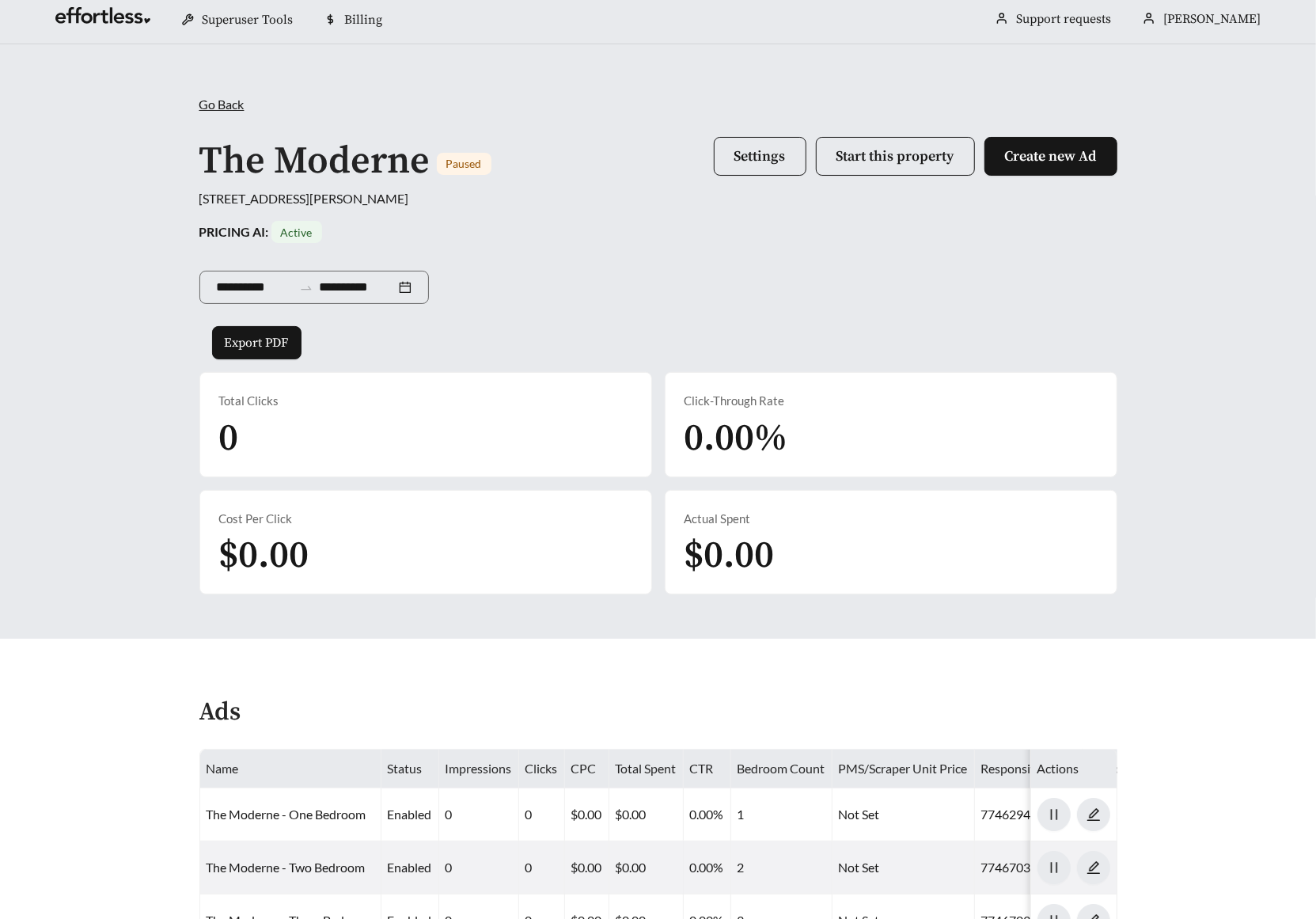
scroll to position [377, 0]
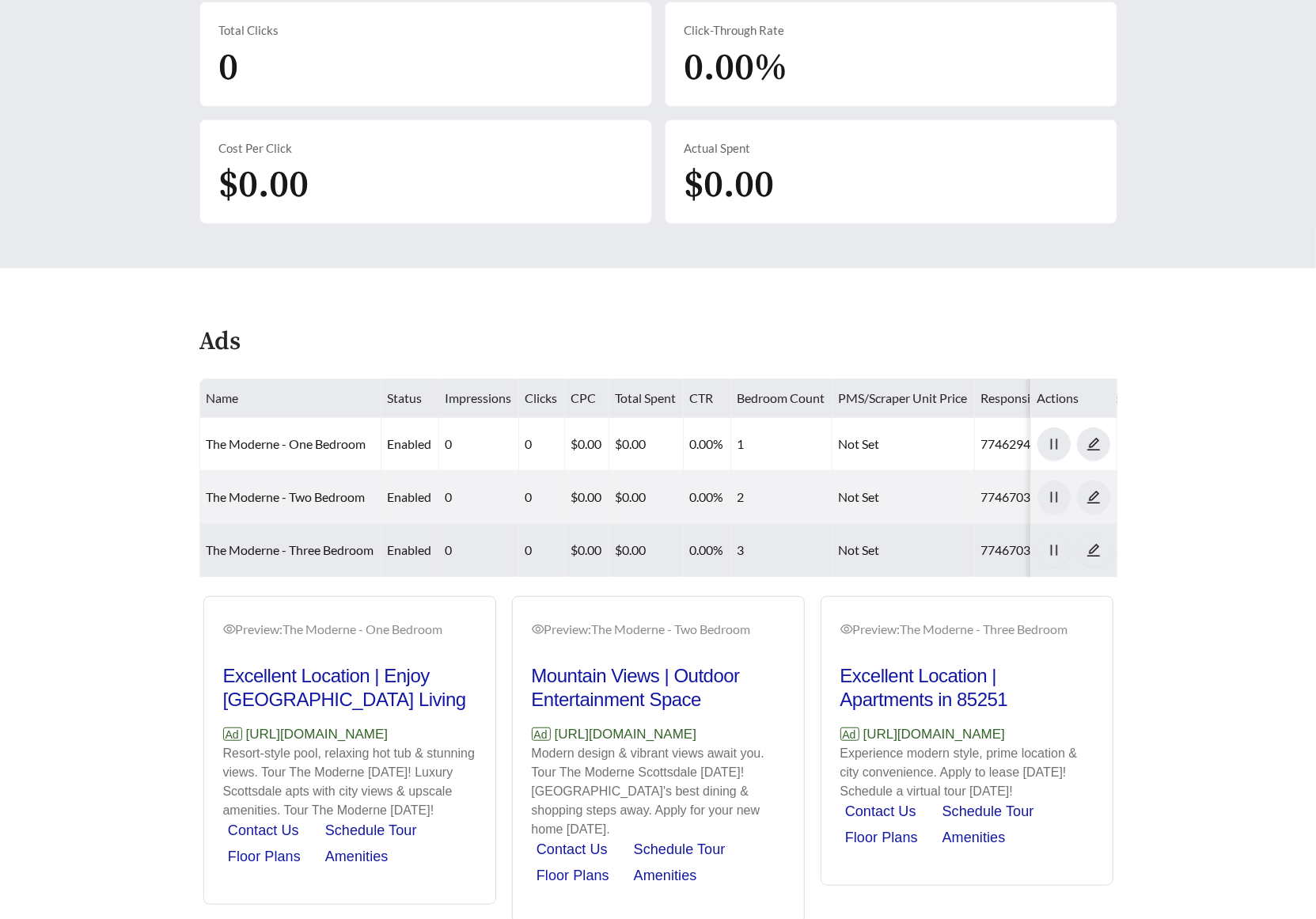
click at [282, 558] on td "The Moderne - Three Bedroom" at bounding box center [290, 550] width 181 height 53
click at [282, 554] on link "The Moderne - Three Bedroom" at bounding box center [290, 550] width 168 height 15
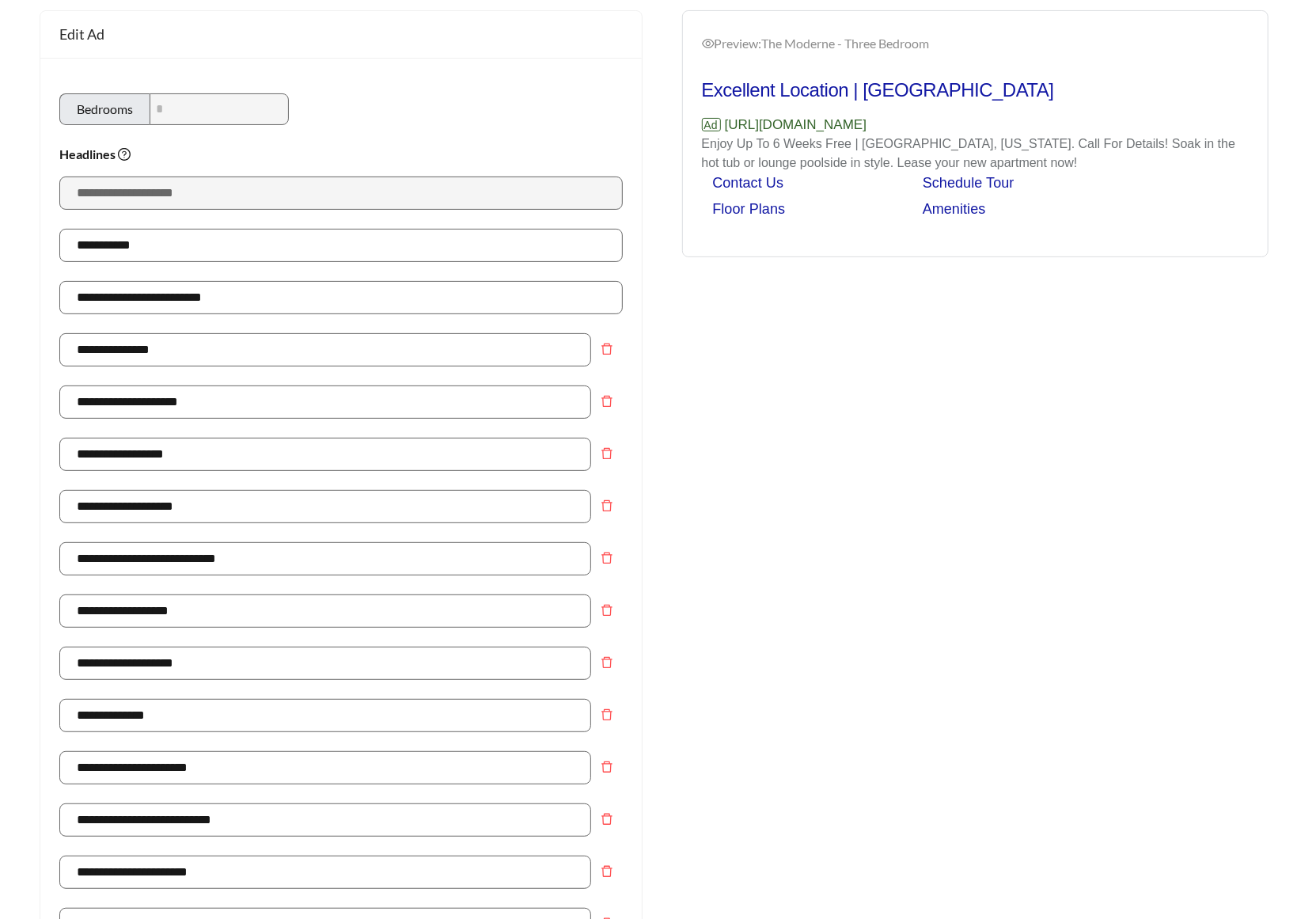
scroll to position [147, 0]
drag, startPoint x: 99, startPoint y: 410, endPoint x: 59, endPoint y: 410, distance: 40.0
click at [60, 410] on input "**********" at bounding box center [325, 403] width 532 height 33
click at [938, 437] on div "Preview: The Moderne - Three Bedroom Excellent Location | Fitness Center Ad htt…" at bounding box center [976, 777] width 635 height 1531
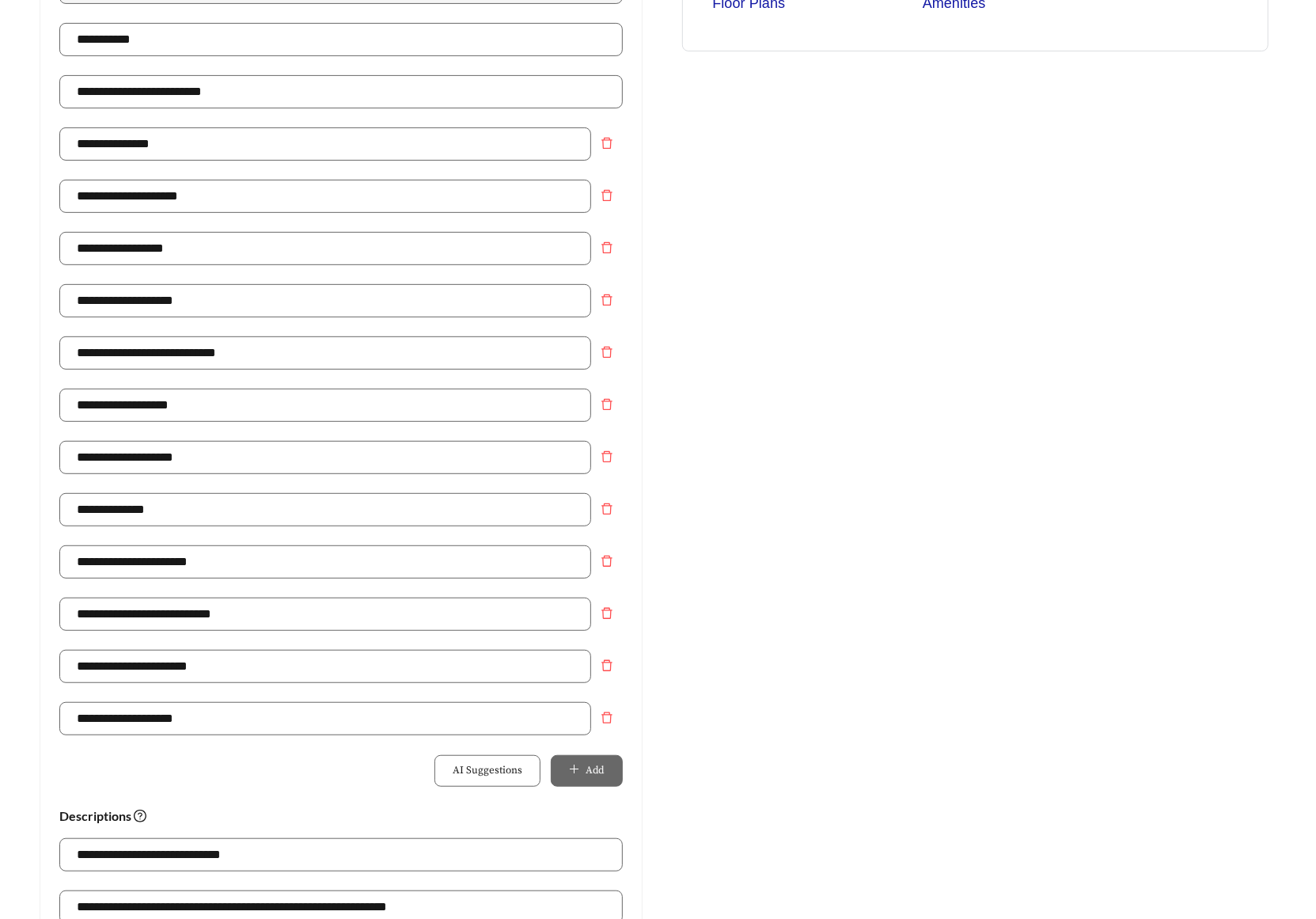
scroll to position [0, 0]
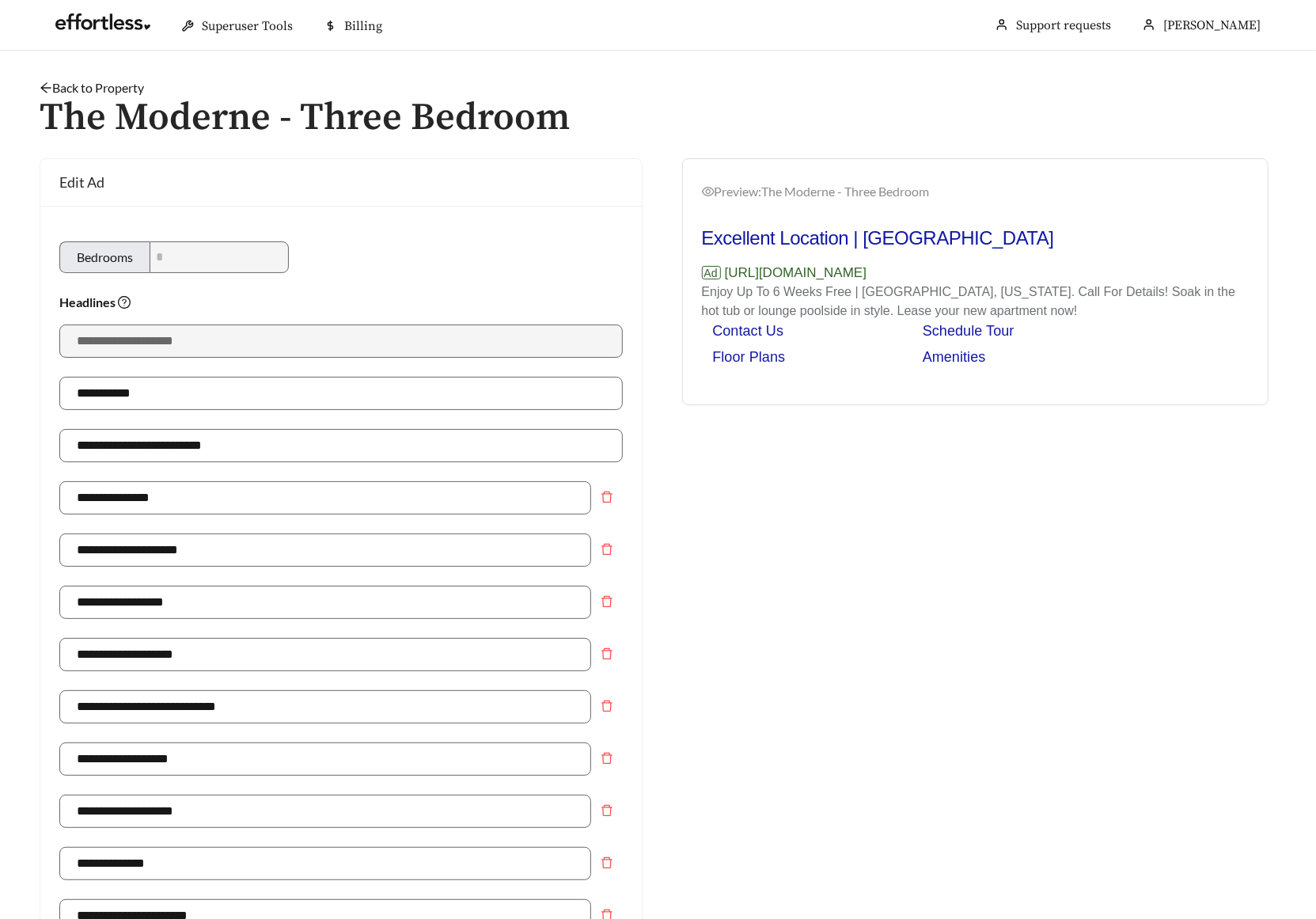
click at [109, 88] on link "Back to Property" at bounding box center [92, 87] width 104 height 15
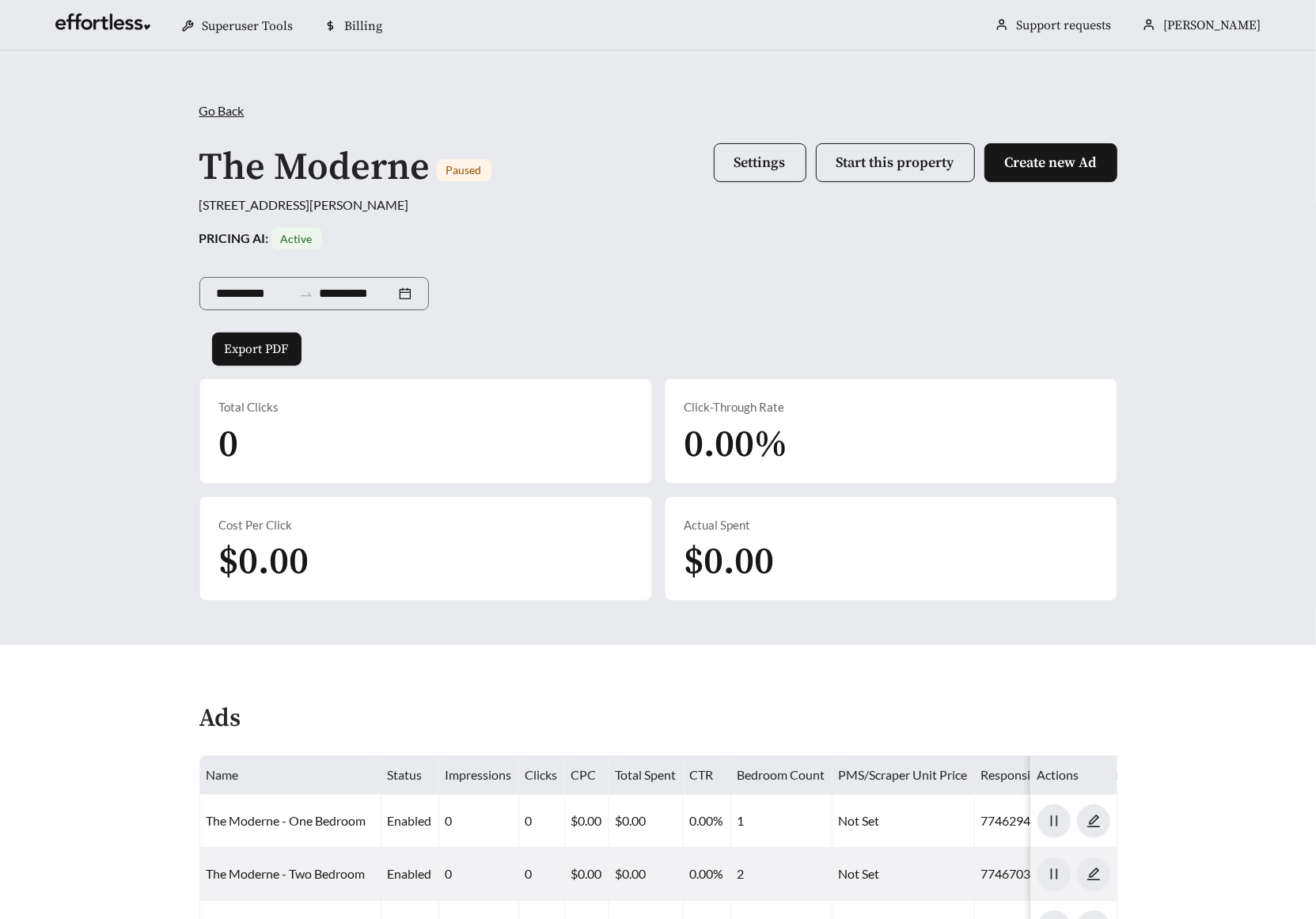
click at [689, 319] on div "**********" at bounding box center [658, 291] width 918 height 83
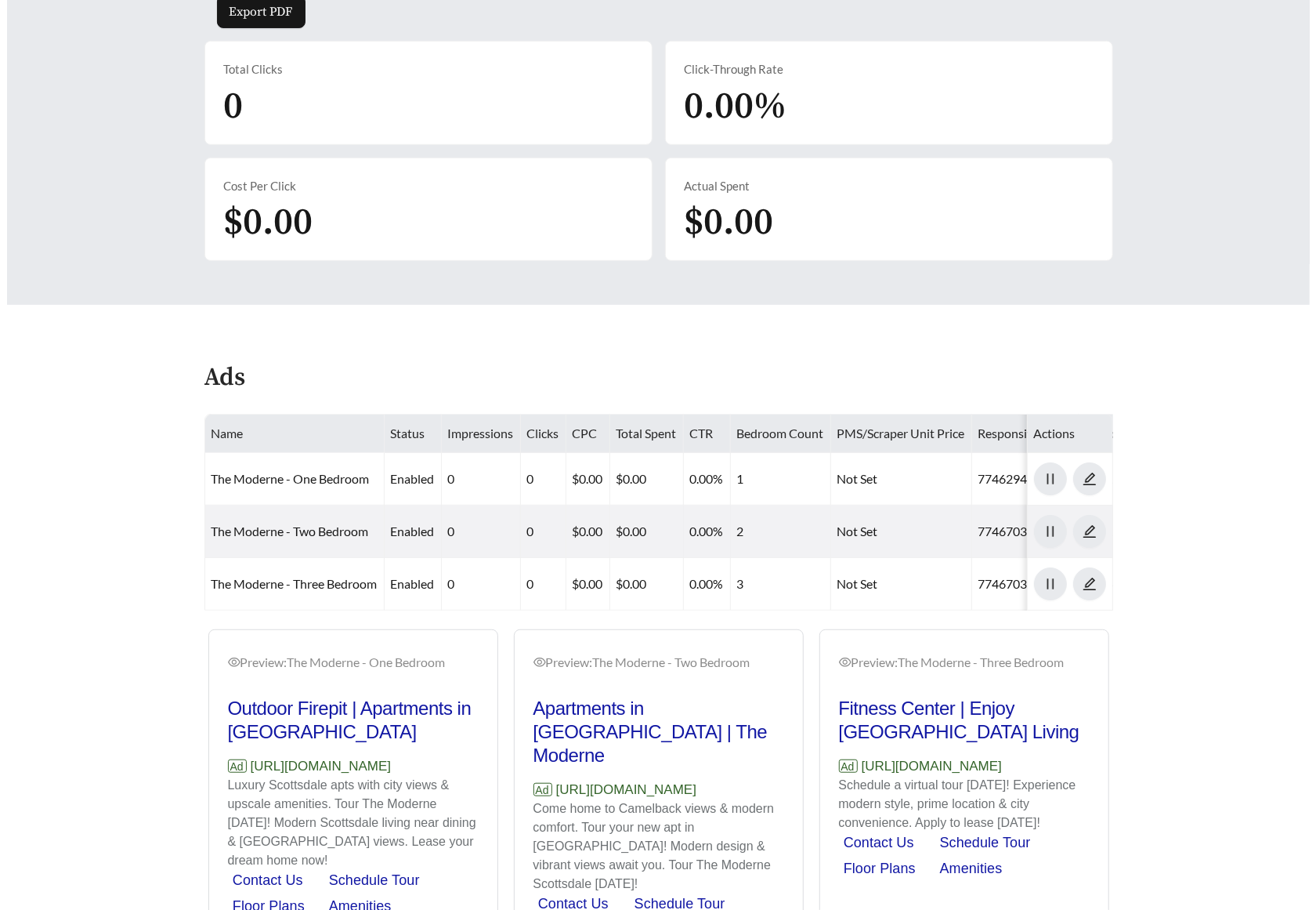
scroll to position [37, 0]
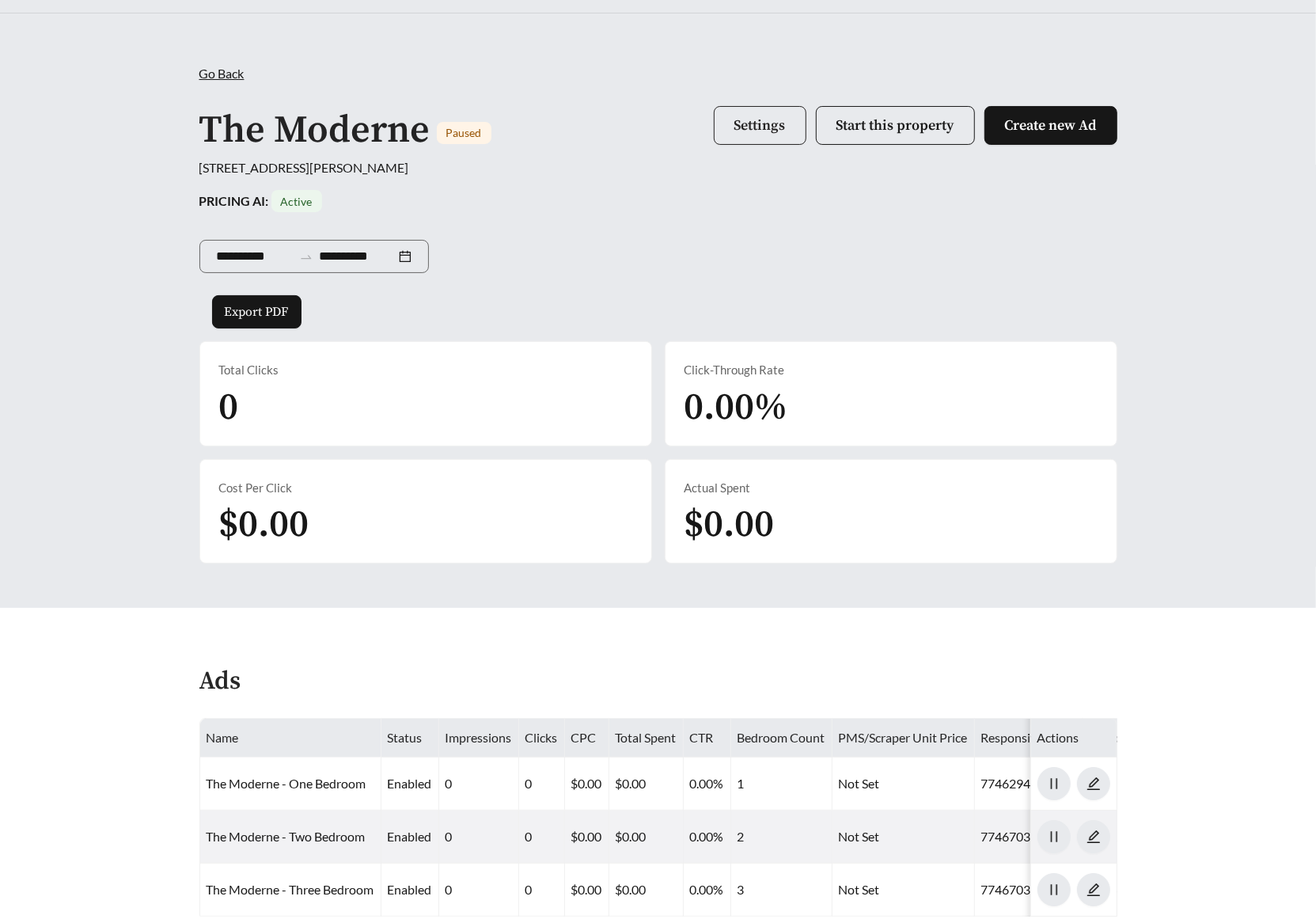
click at [749, 123] on span "Settings" at bounding box center [760, 125] width 51 height 18
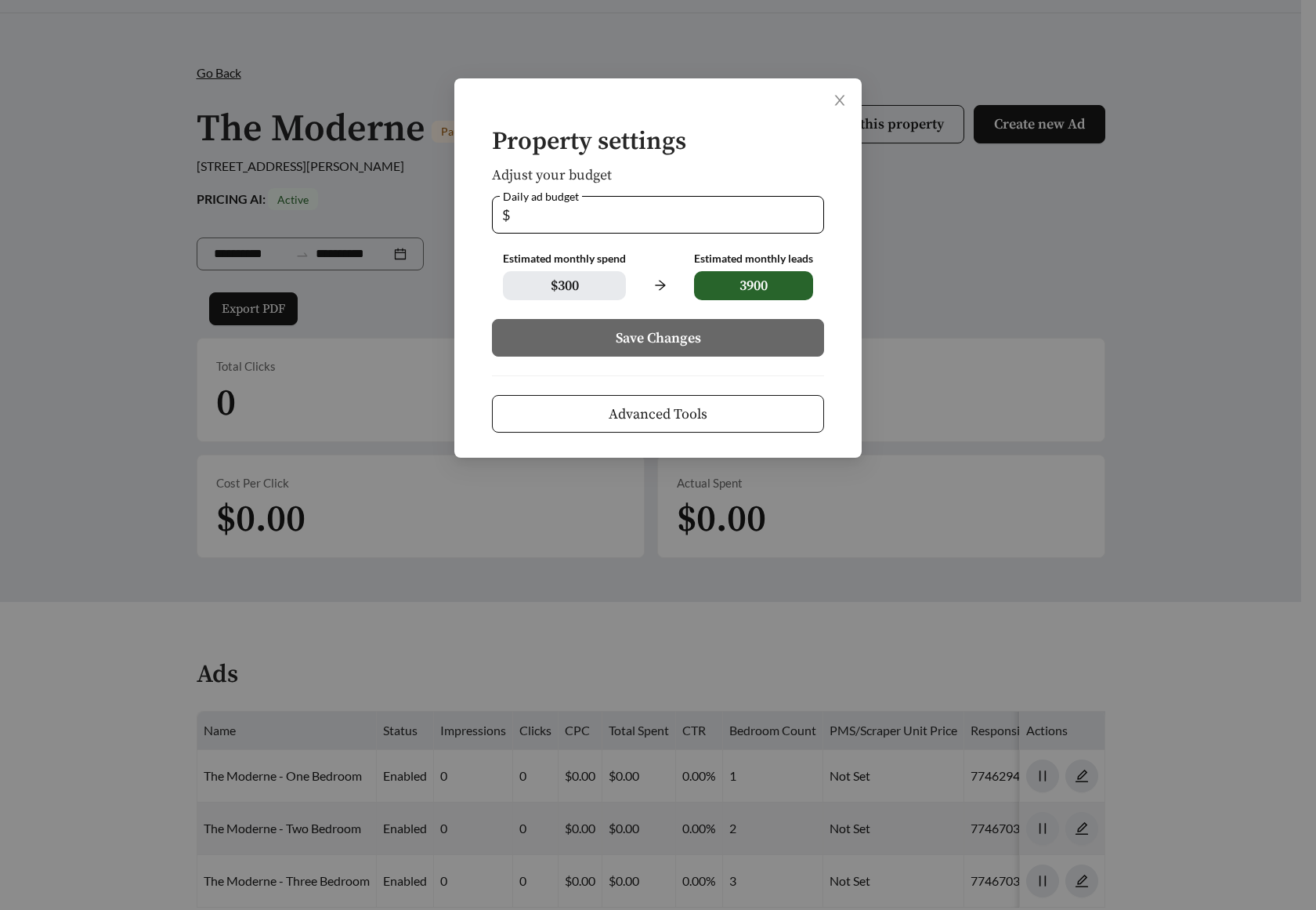
click at [665, 419] on span "Advanced Tools" at bounding box center [658, 414] width 98 height 22
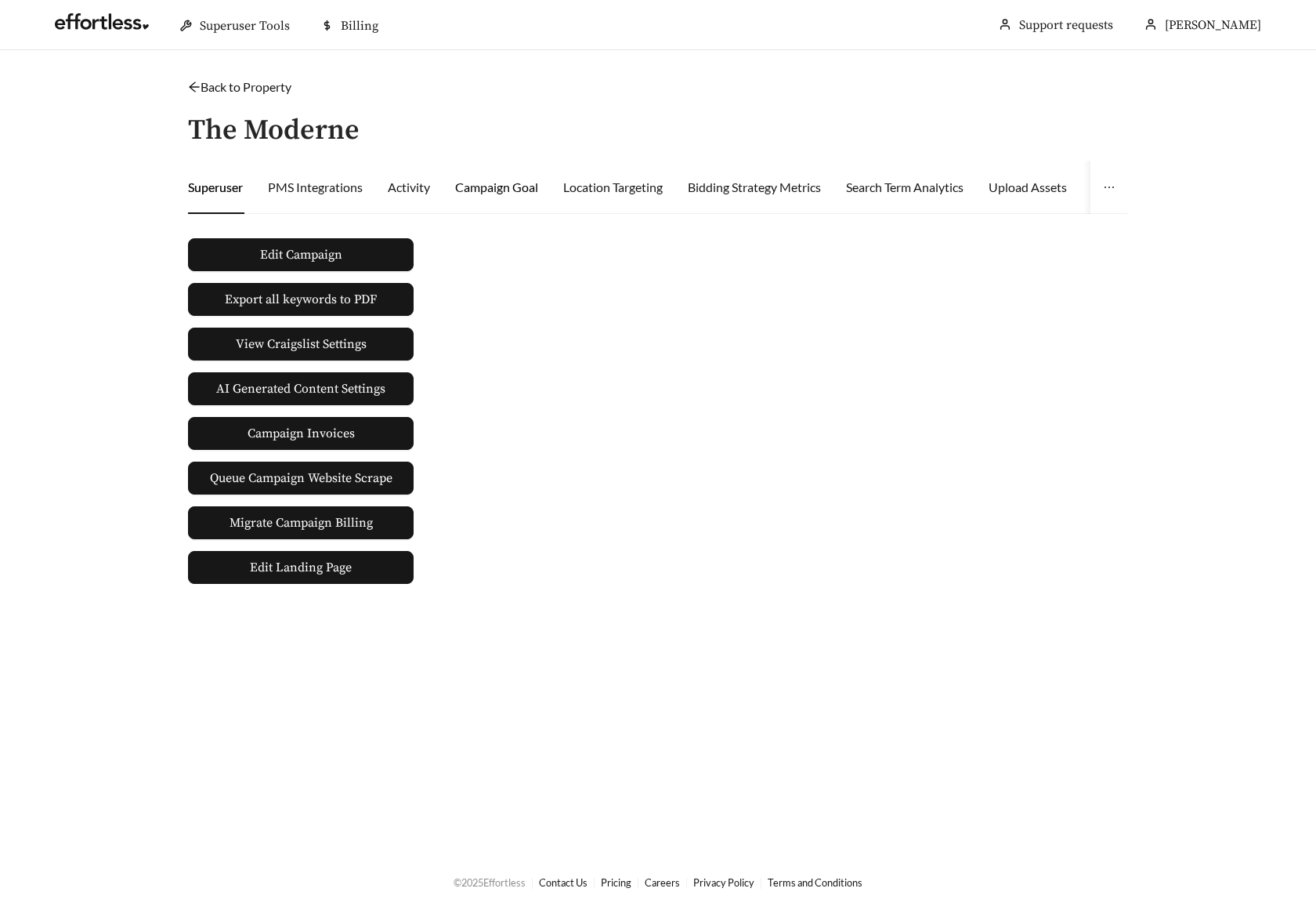
click at [496, 193] on div "Campaign Goal" at bounding box center [496, 188] width 83 height 19
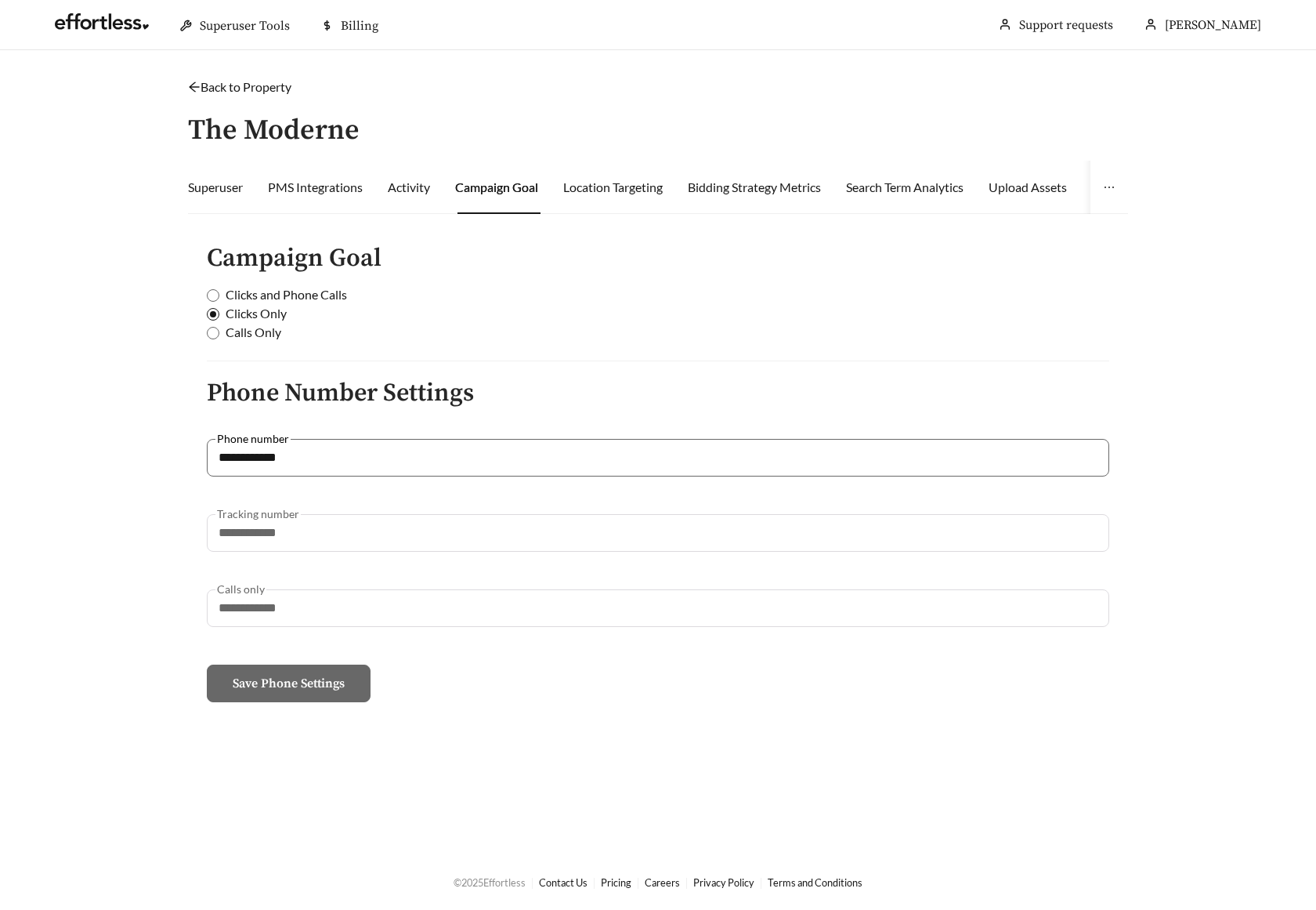
click at [552, 304] on label "Clicks Only" at bounding box center [654, 313] width 896 height 19
click at [268, 98] on div "**********" at bounding box center [658, 400] width 972 height 644
click at [272, 90] on link "Back to Property" at bounding box center [239, 86] width 103 height 15
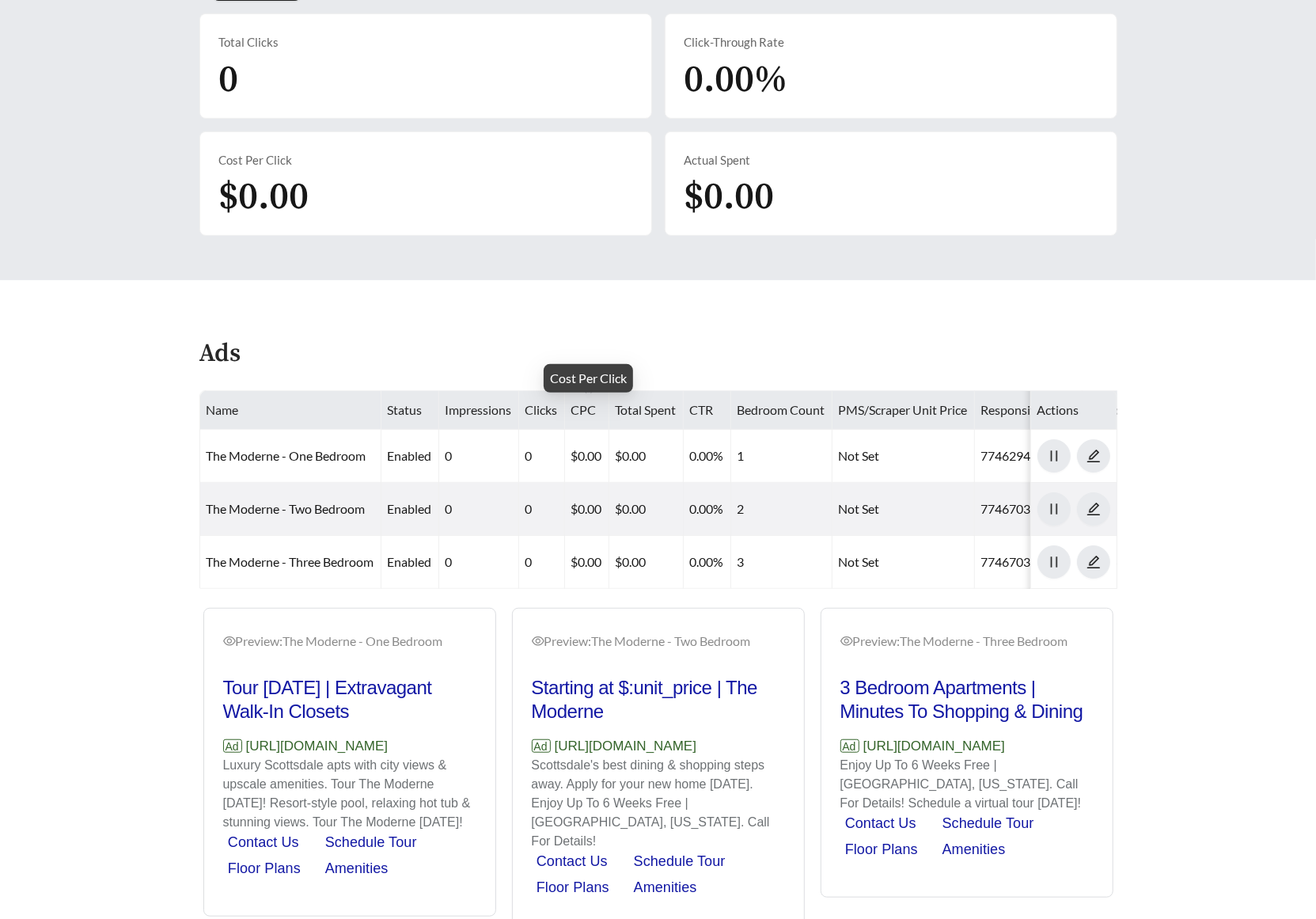
scroll to position [229, 0]
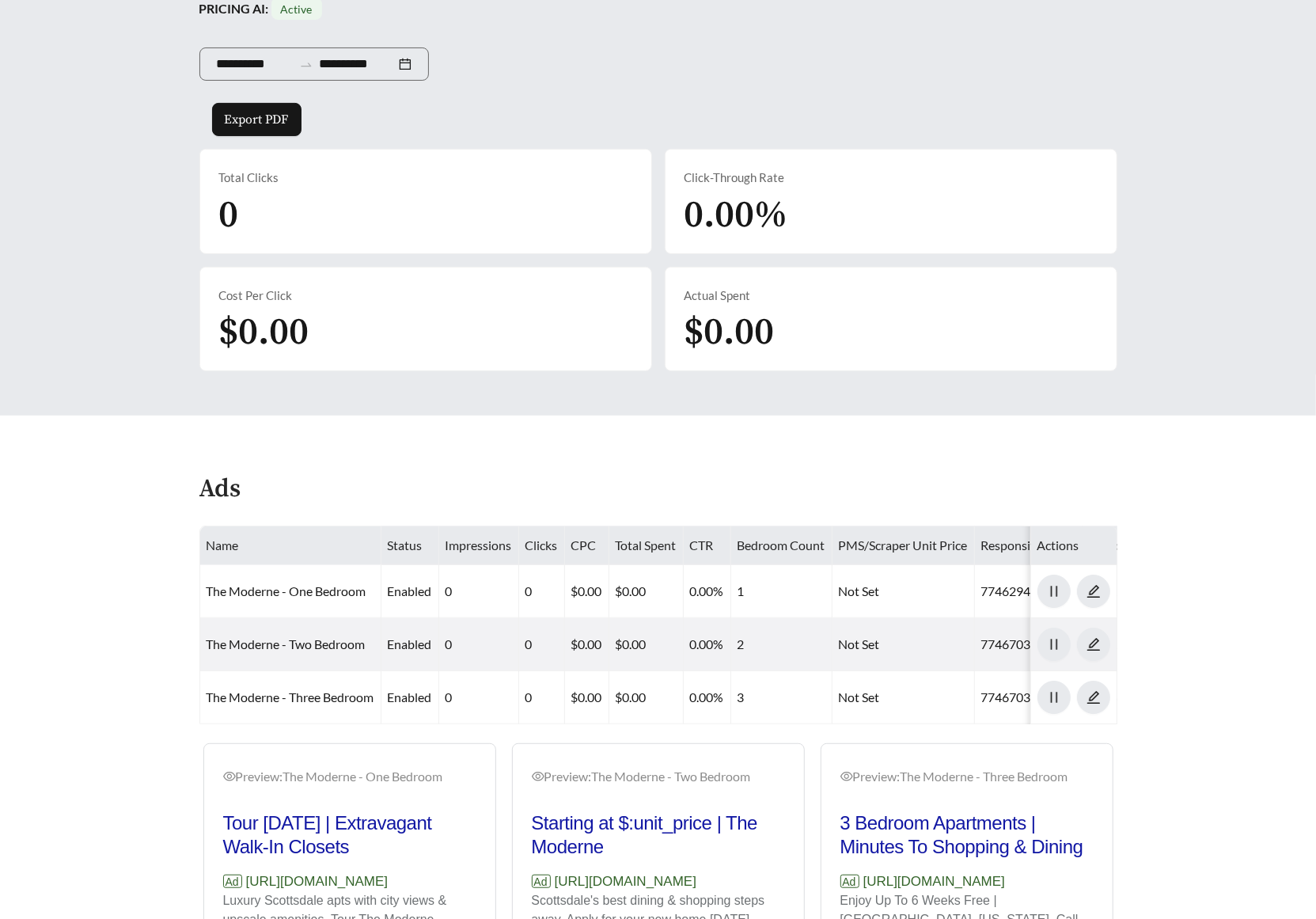
click at [413, 361] on div "Cost Per Click $0.00" at bounding box center [425, 318] width 451 height 103
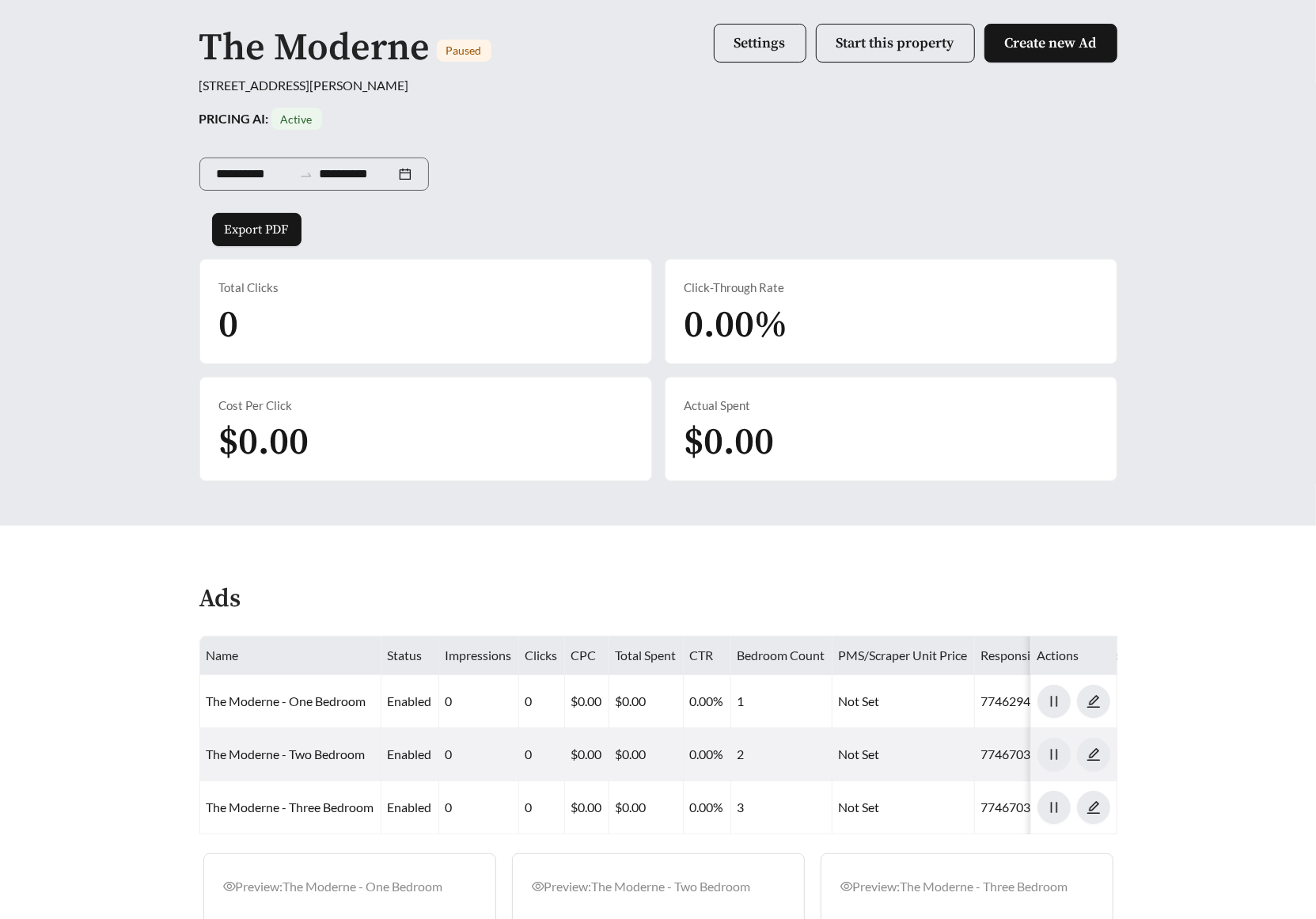
scroll to position [0, 0]
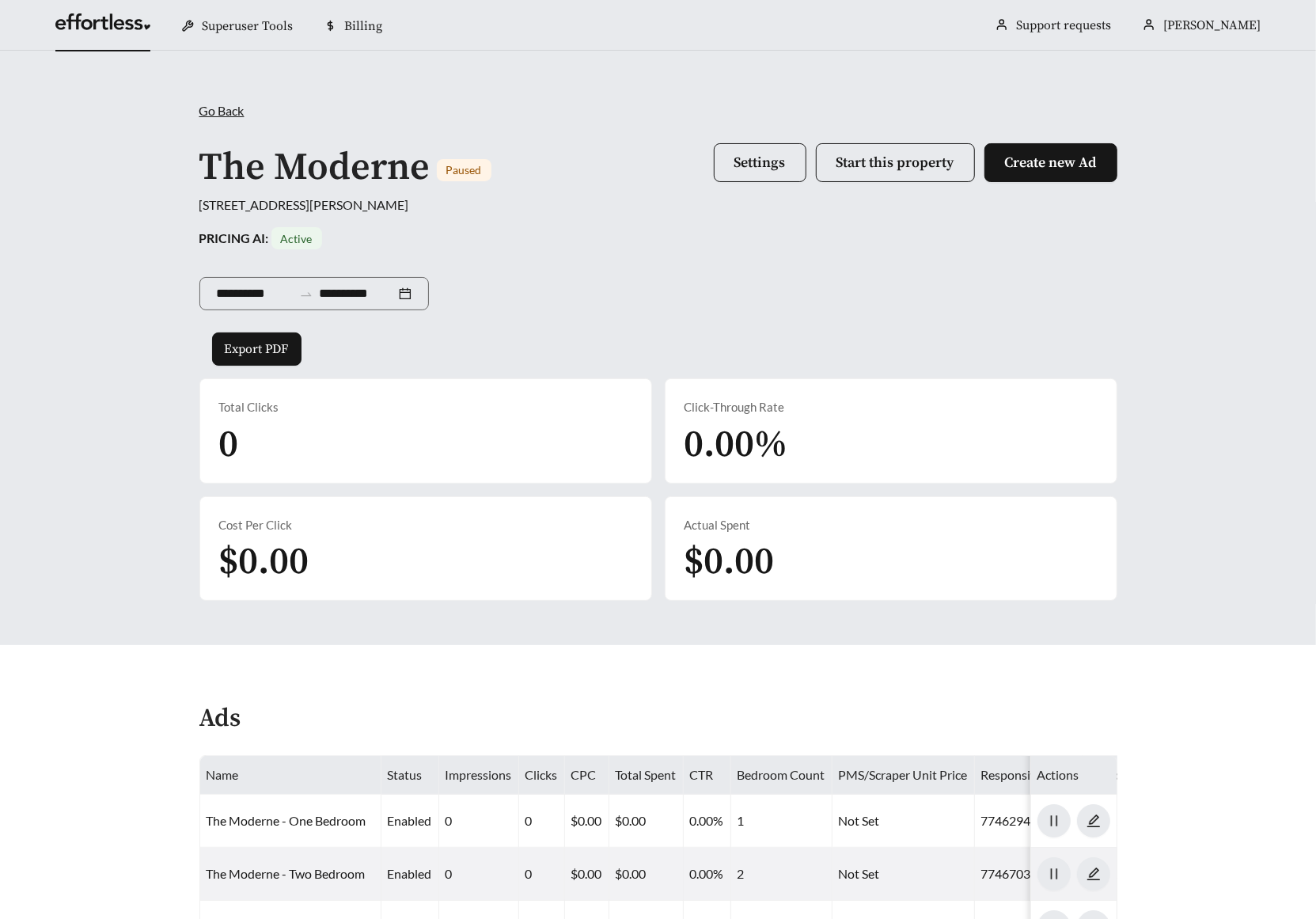
click at [99, 28] on link at bounding box center [102, 26] width 95 height 16
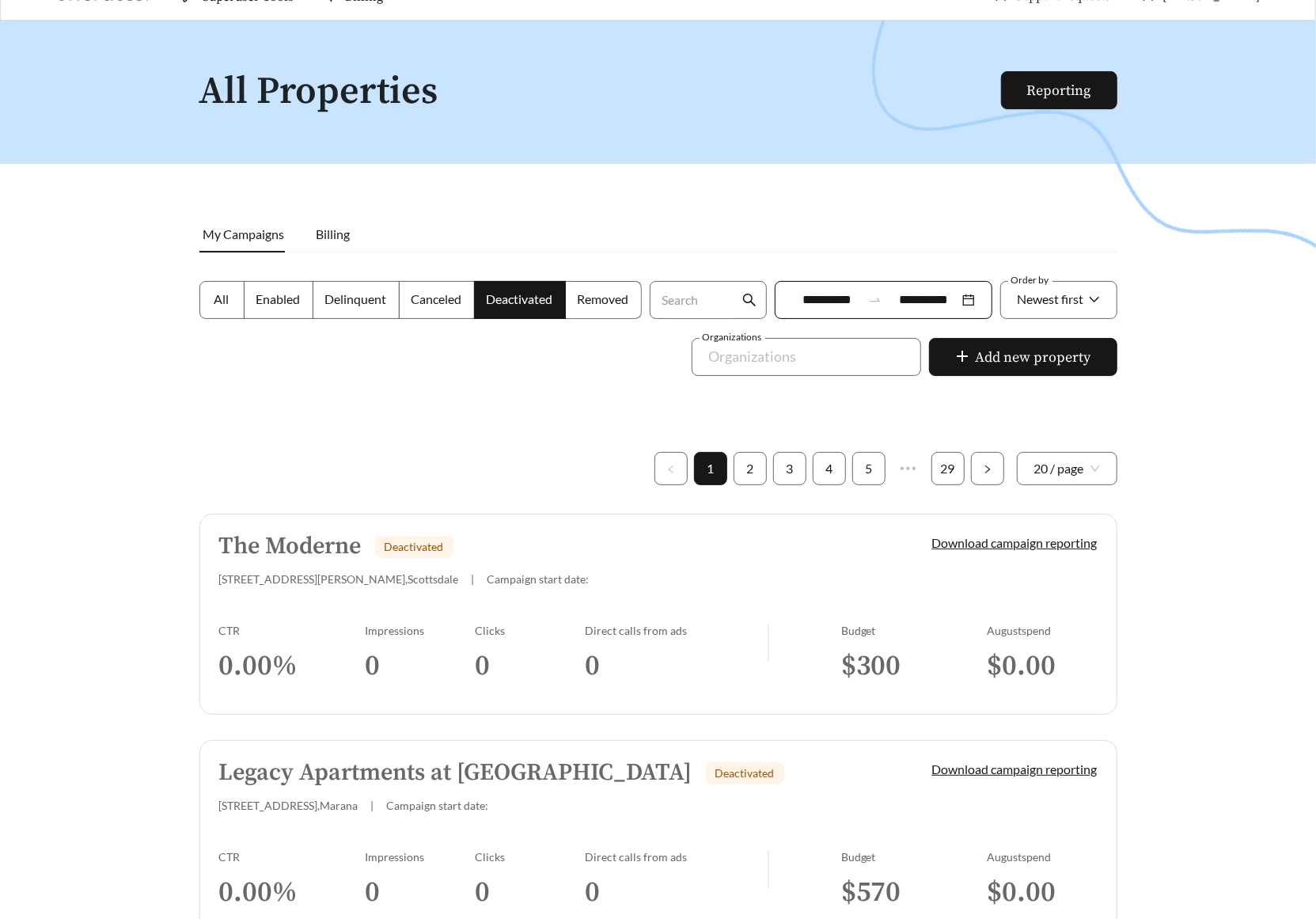
scroll to position [28, 0]
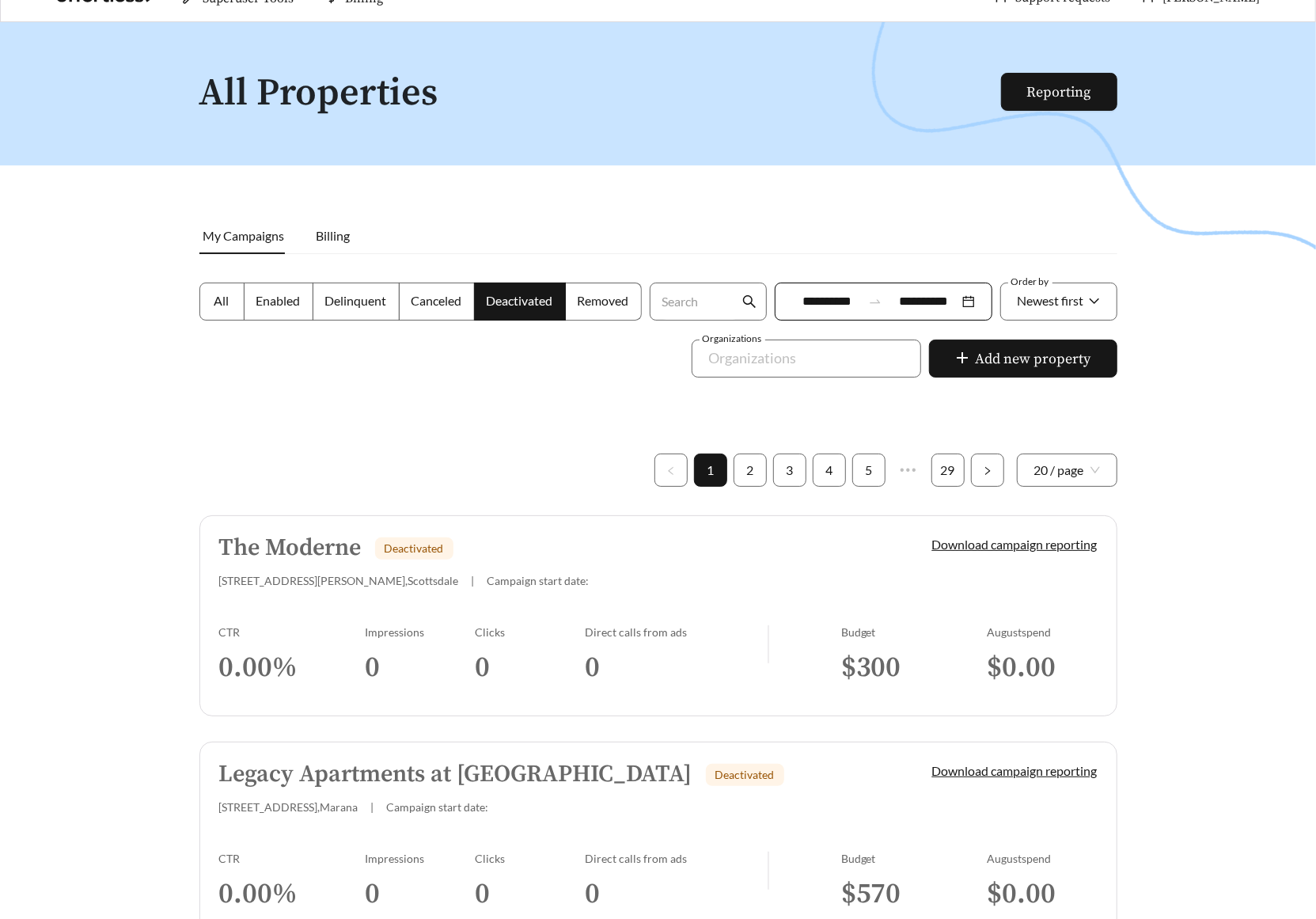
click at [372, 586] on span "4848 N Goldwater Blvd , Scottsdale" at bounding box center [338, 581] width 240 height 13
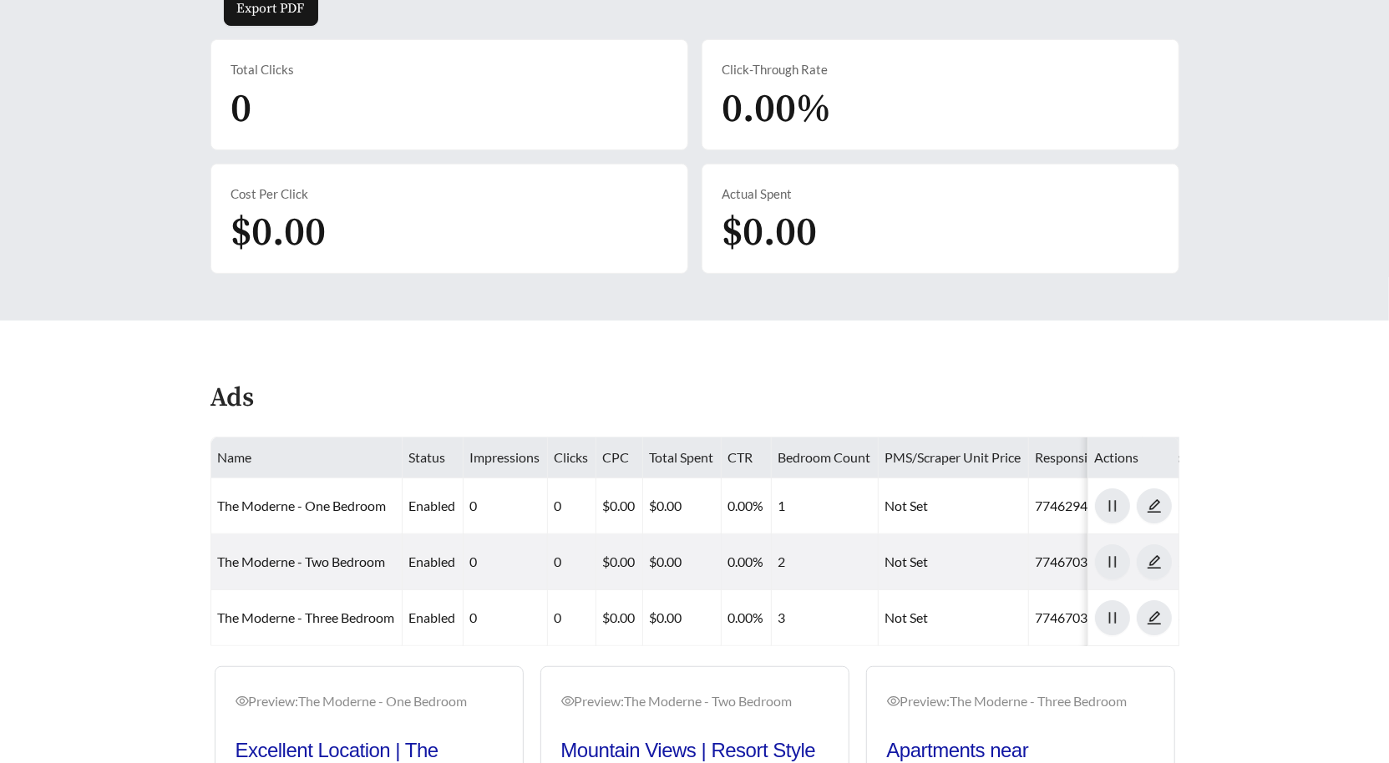
scroll to position [362, 0]
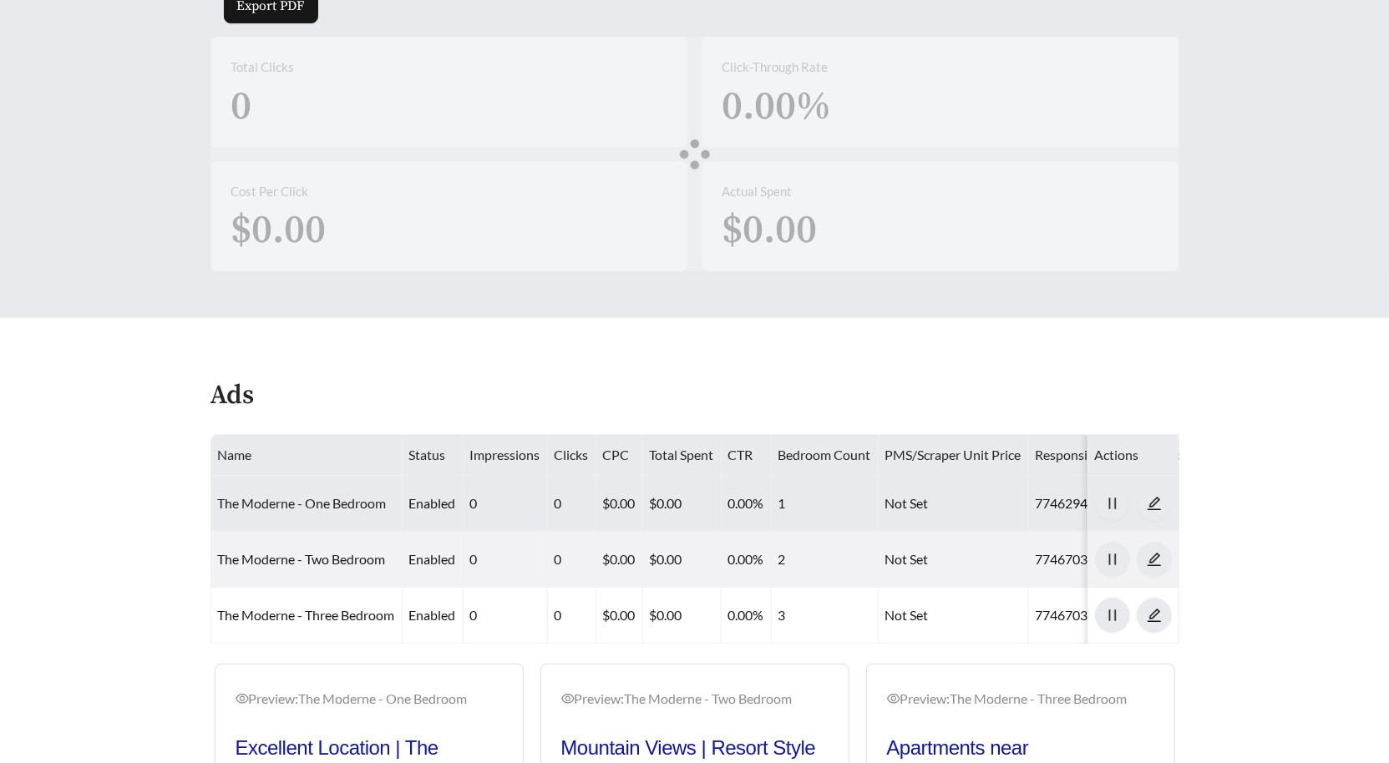
click at [310, 497] on link "The Moderne - One Bedroom" at bounding box center [302, 503] width 169 height 16
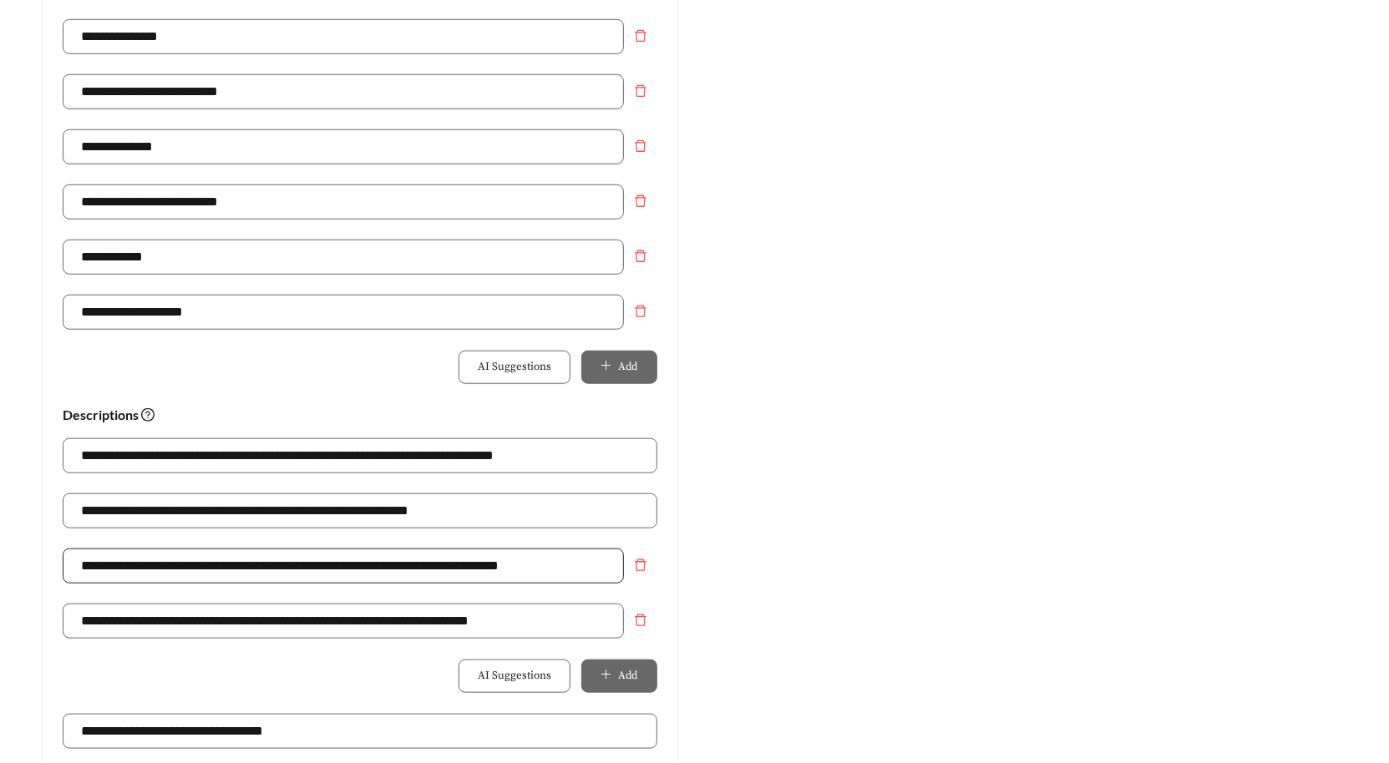
scroll to position [869, 0]
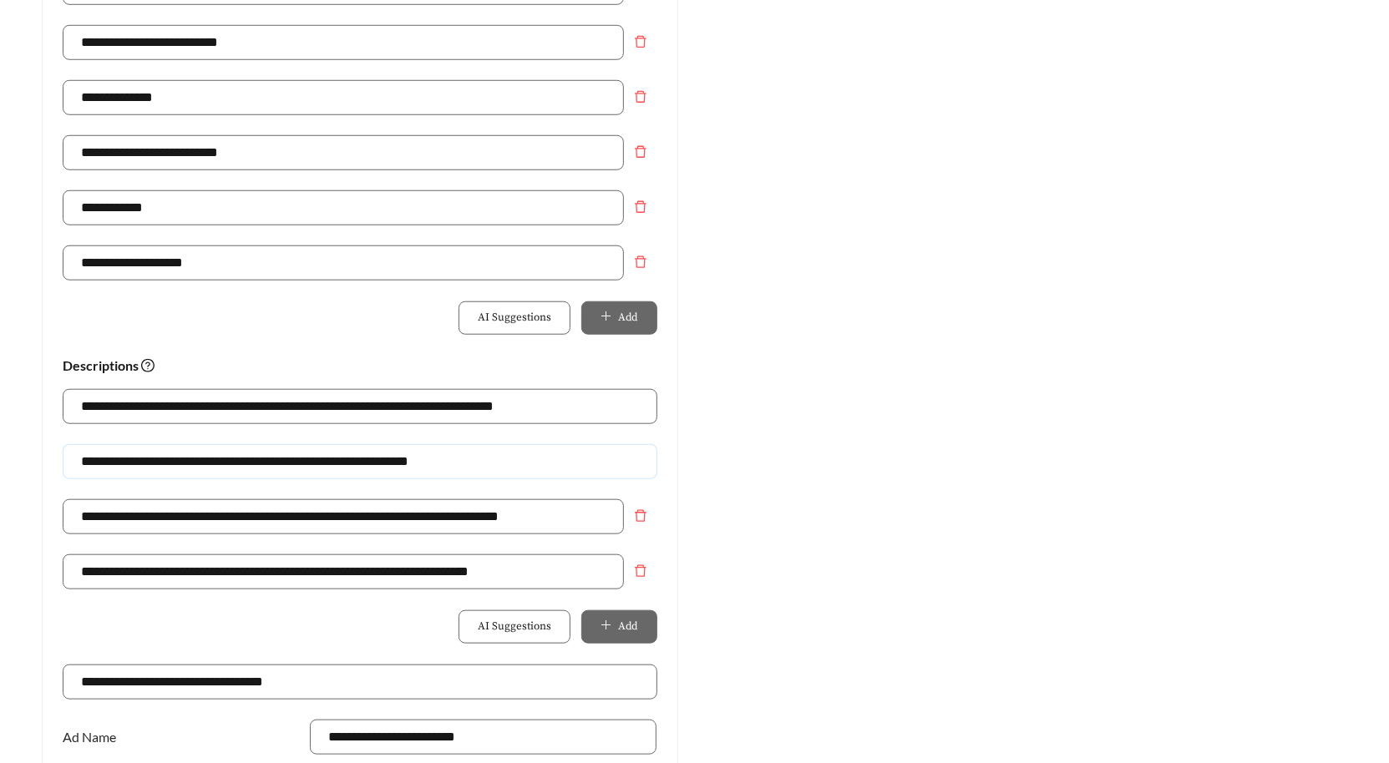
click at [233, 461] on input "**********" at bounding box center [360, 461] width 595 height 35
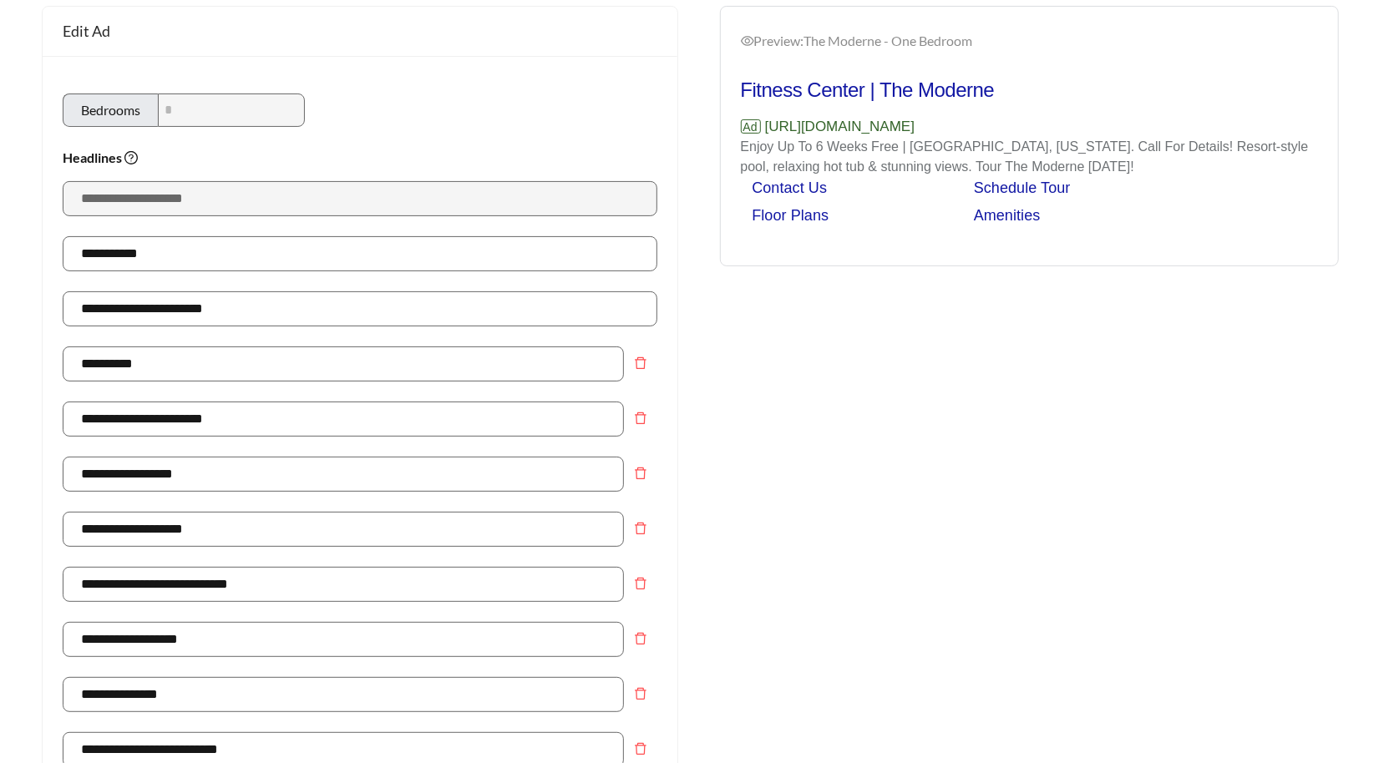
scroll to position [0, 0]
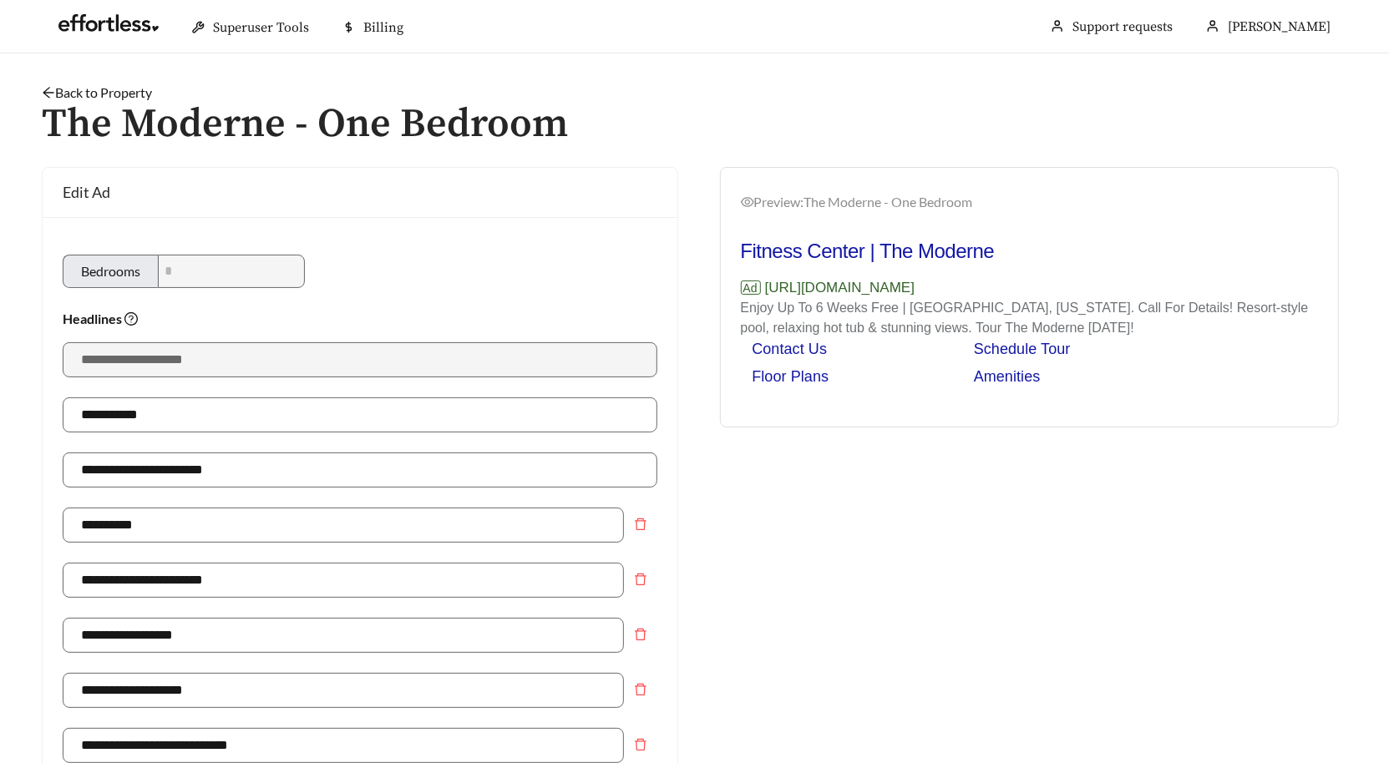
click at [118, 94] on link "Back to Property" at bounding box center [97, 92] width 110 height 16
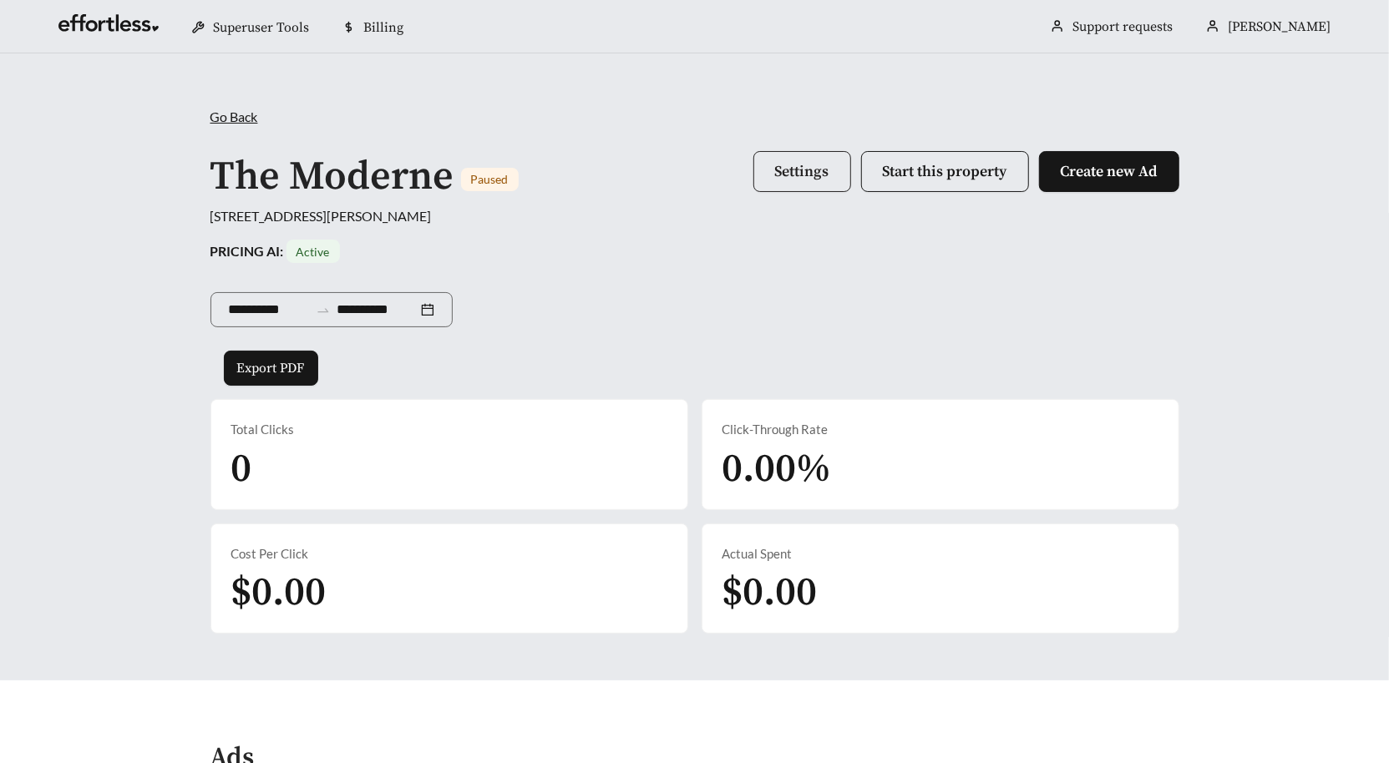
click at [792, 185] on button "Settings" at bounding box center [802, 171] width 98 height 41
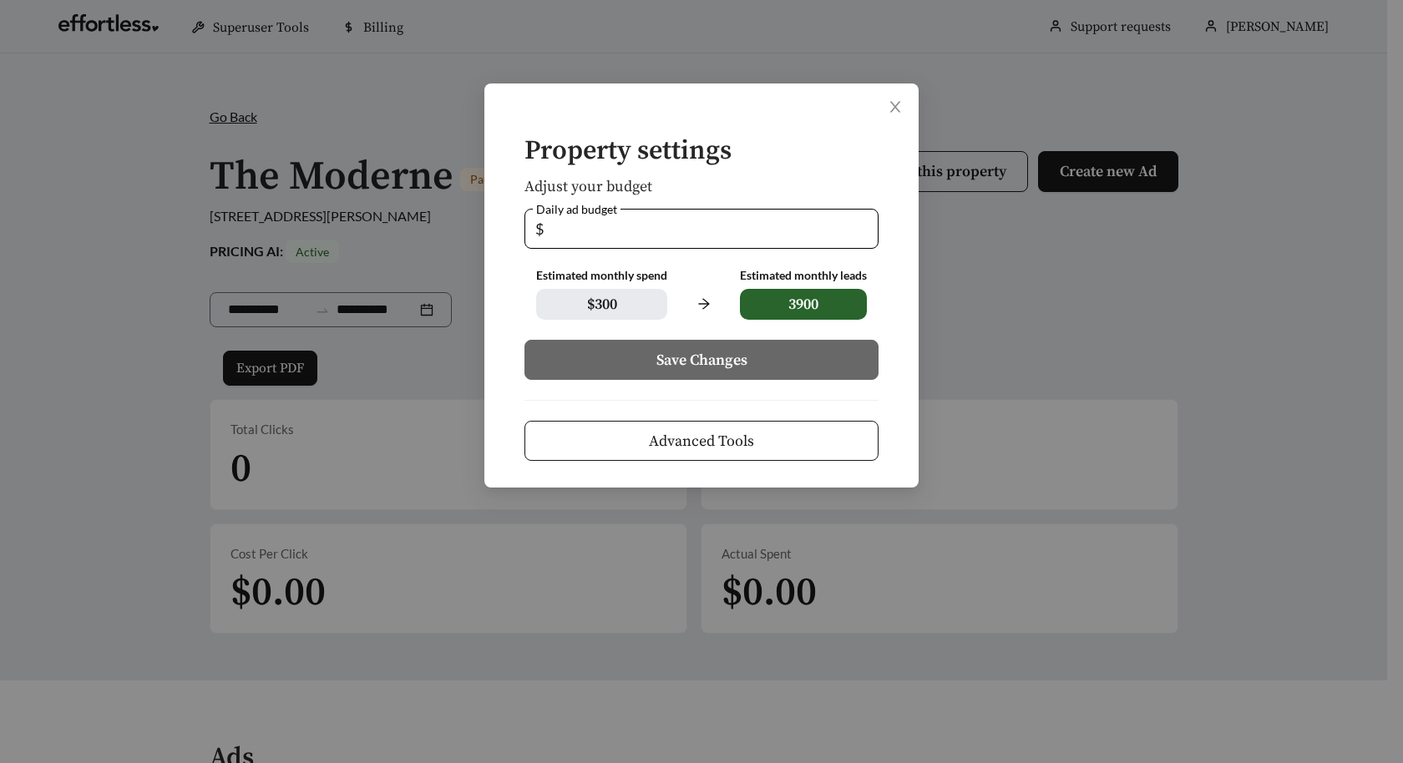
click at [665, 437] on span "Advanced Tools" at bounding box center [701, 441] width 105 height 23
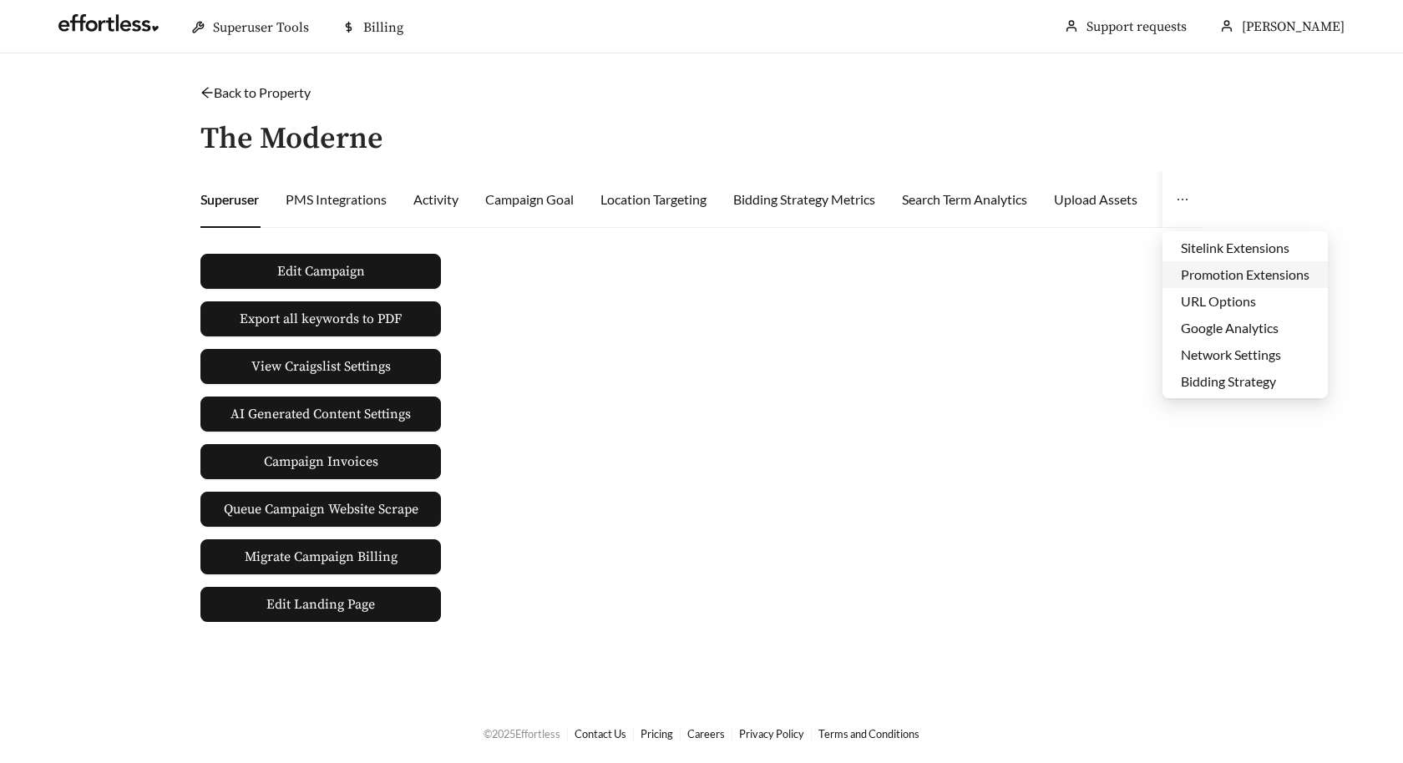
click at [1198, 273] on li "Promotion Extensions" at bounding box center [1245, 274] width 165 height 27
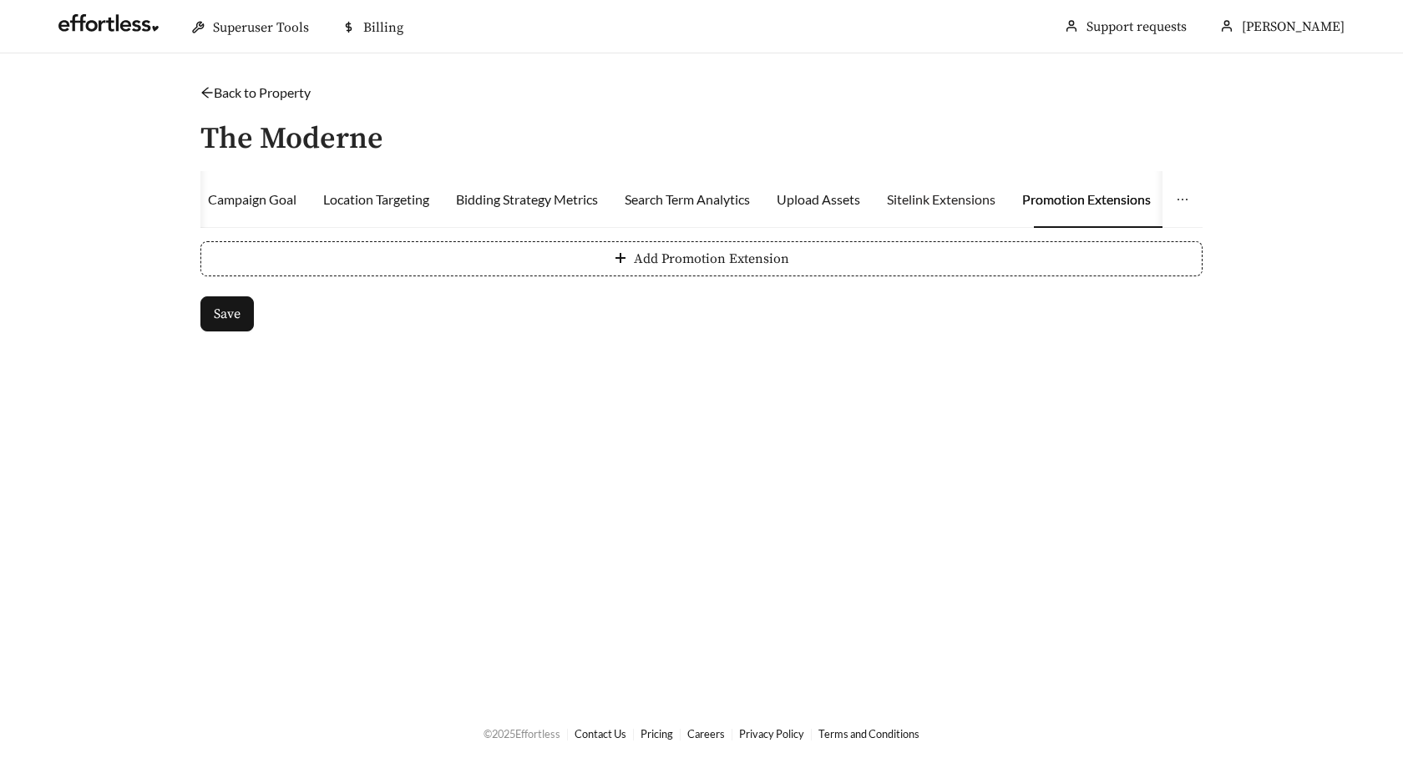
click at [946, 209] on div "Sitelink Extensions" at bounding box center [941, 199] width 109 height 57
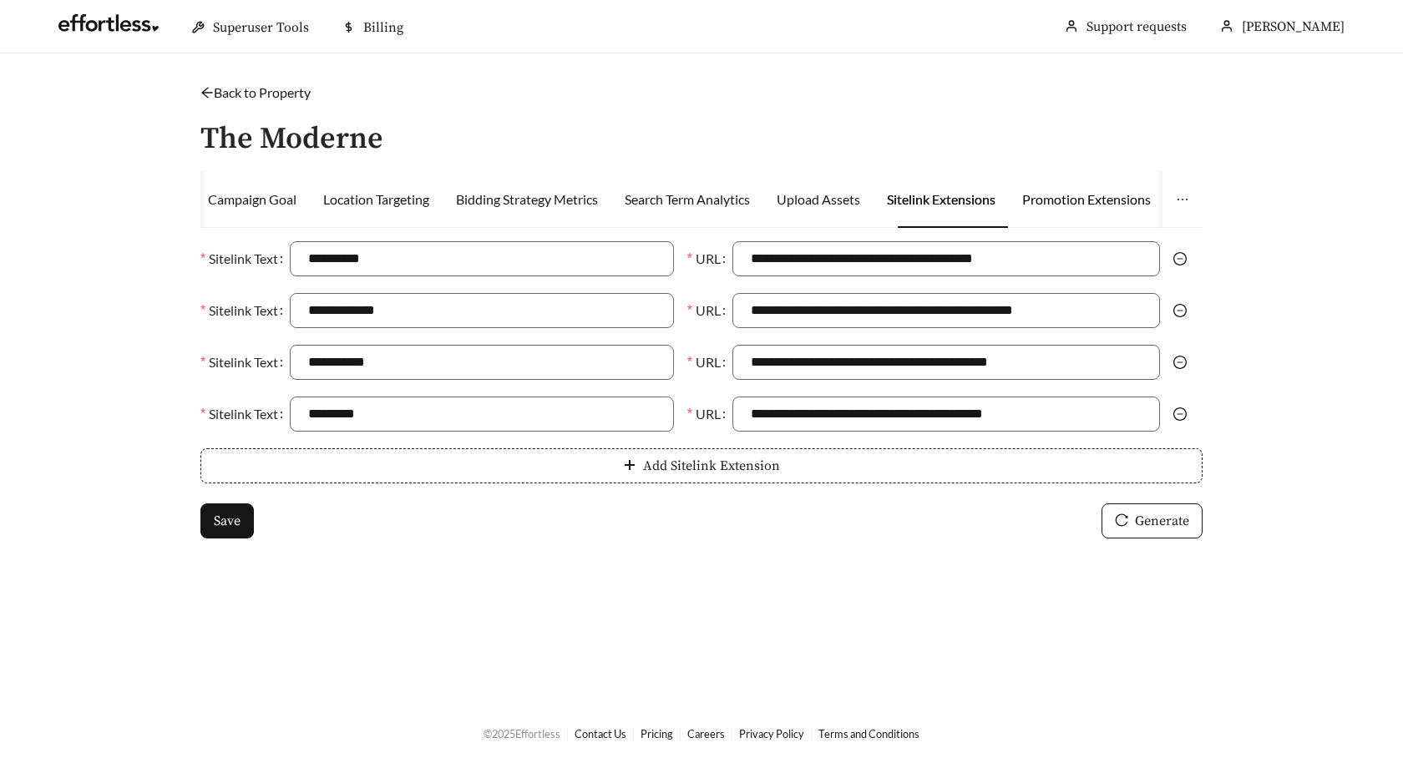
click at [1064, 208] on div "Promotion Extensions" at bounding box center [1086, 200] width 129 height 20
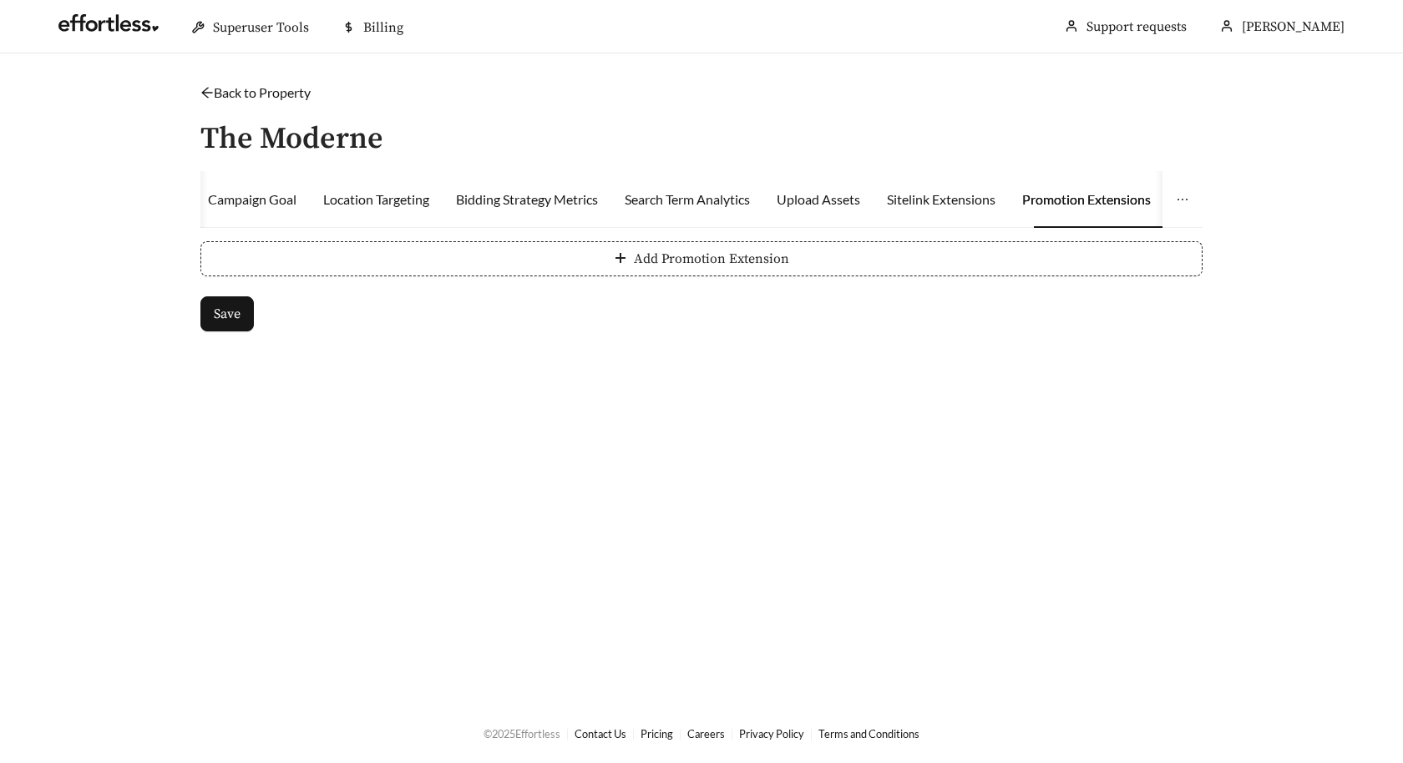
click at [692, 263] on span "Add Promotion Extension" at bounding box center [711, 259] width 155 height 20
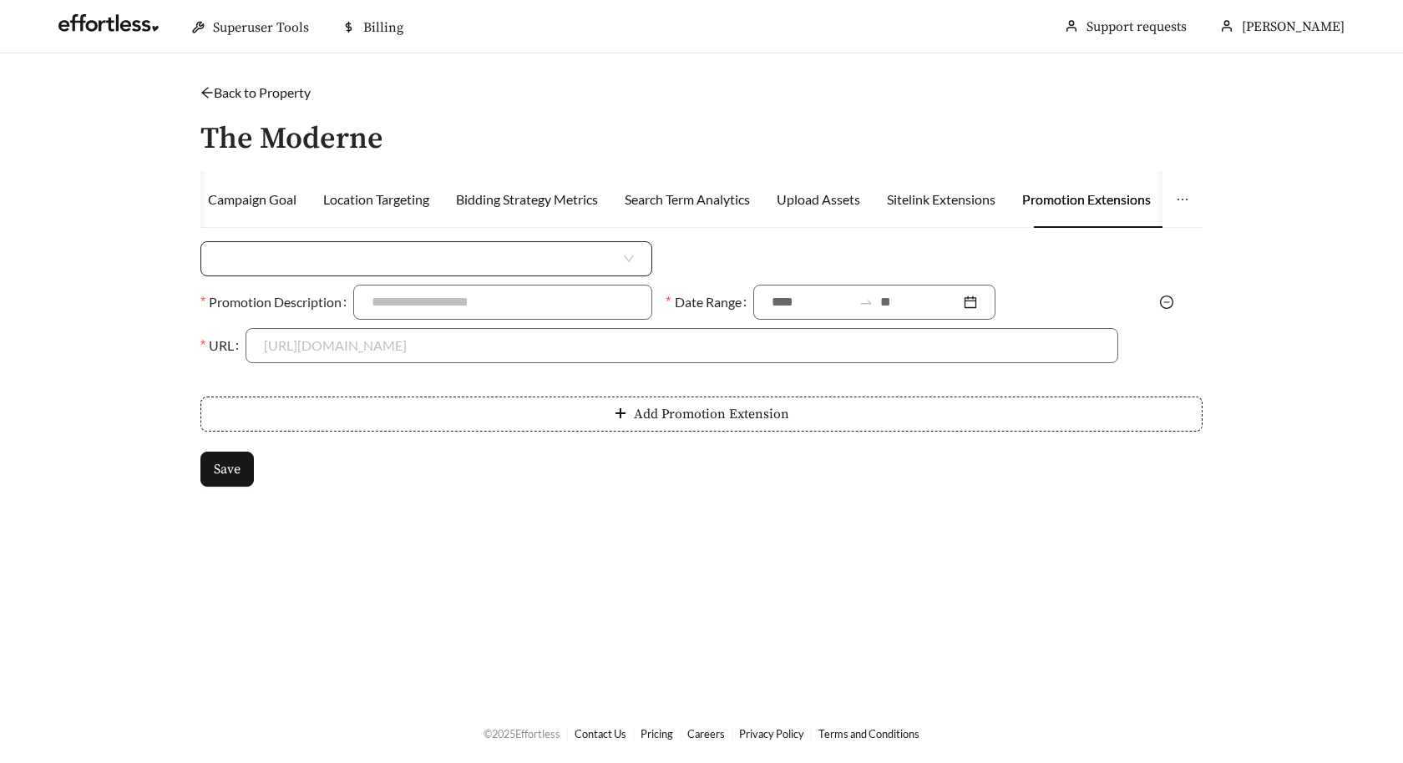
click at [612, 263] on input "search" at bounding box center [420, 258] width 402 height 33
click at [480, 331] on div "Percent Off" at bounding box center [426, 323] width 415 height 18
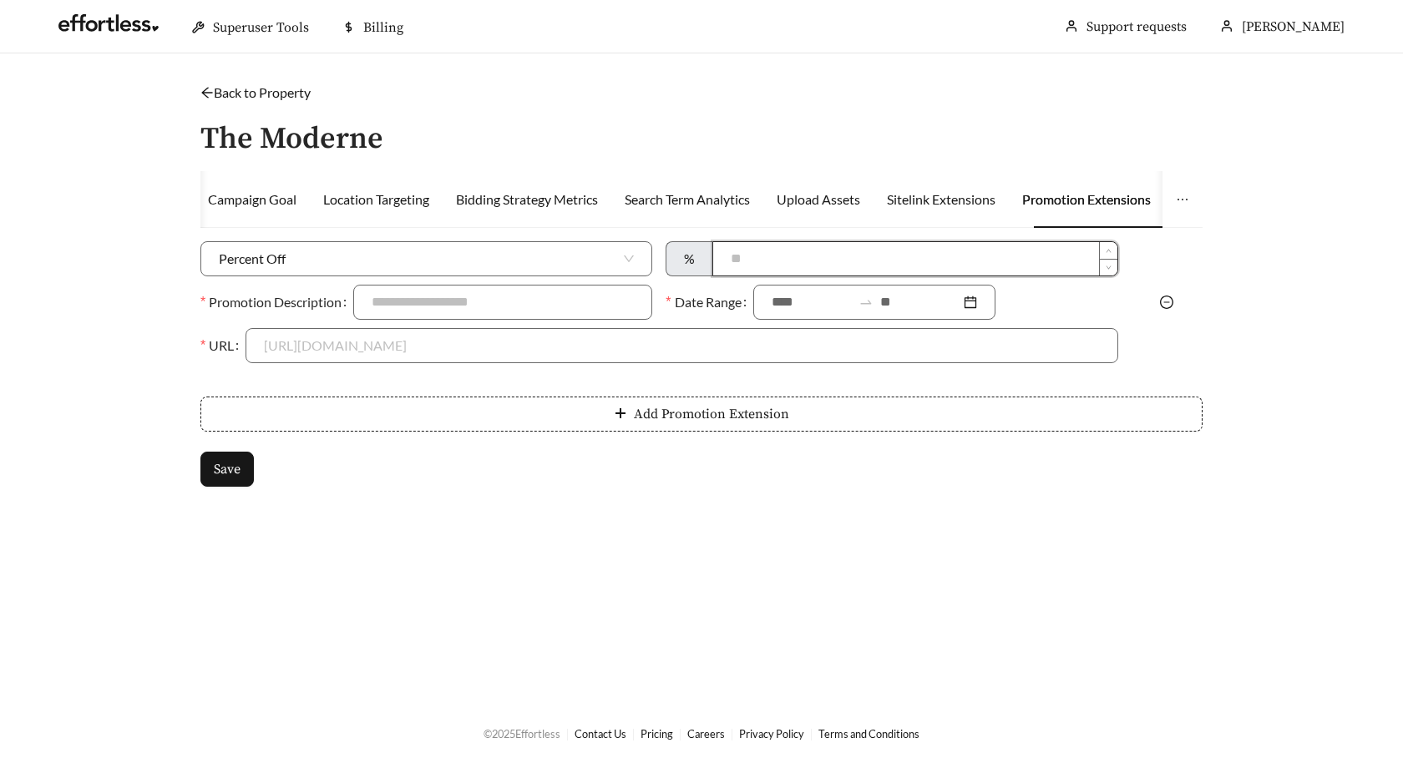
click at [798, 268] on input at bounding box center [914, 258] width 403 height 33
type input "***"
click at [685, 488] on div "Percent Off % *** Promotion Description Date Range URL https://www.yourcommunit…" at bounding box center [701, 374] width 1002 height 266
click at [458, 301] on input "Promotion Description" at bounding box center [502, 302] width 299 height 35
type input "**********"
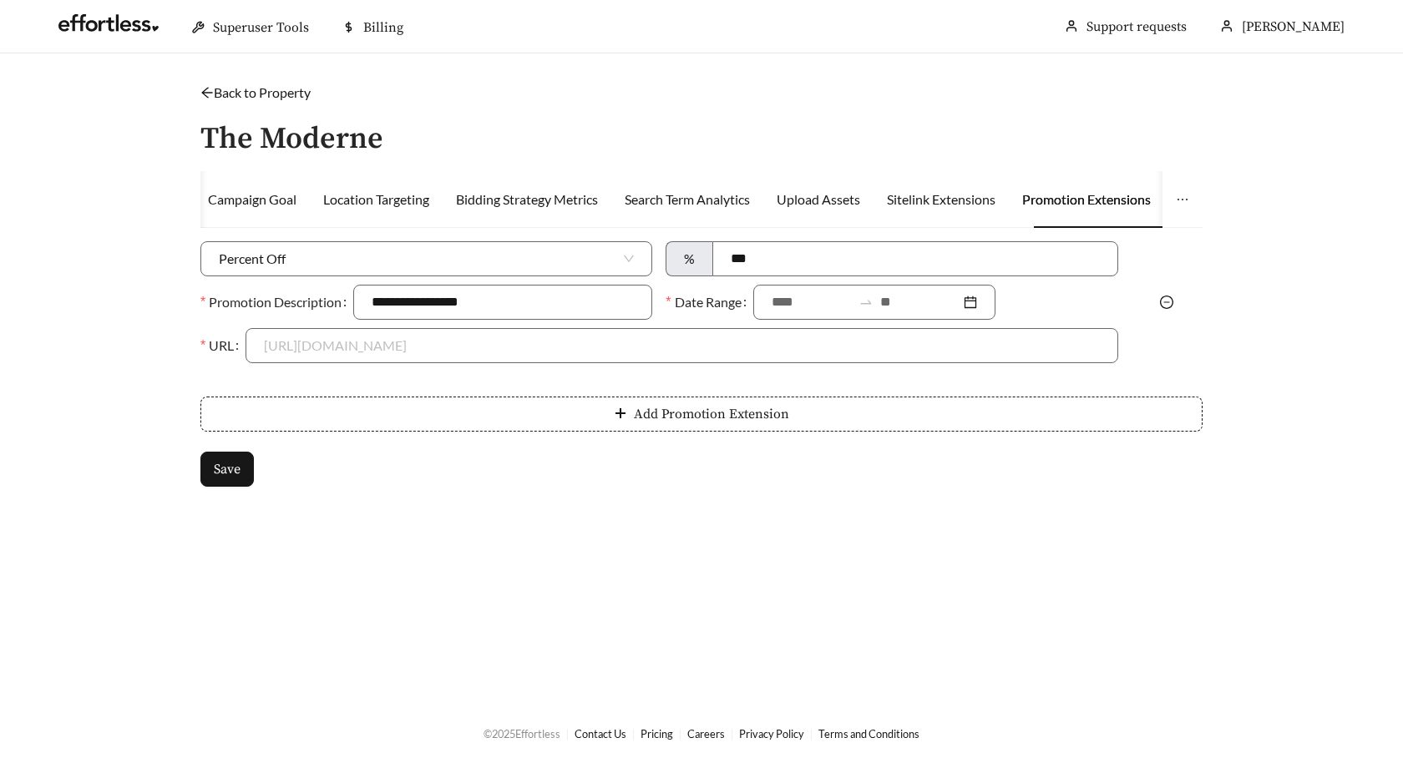
click at [469, 499] on div "**********" at bounding box center [701, 374] width 1002 height 266
click at [790, 305] on input at bounding box center [812, 302] width 80 height 20
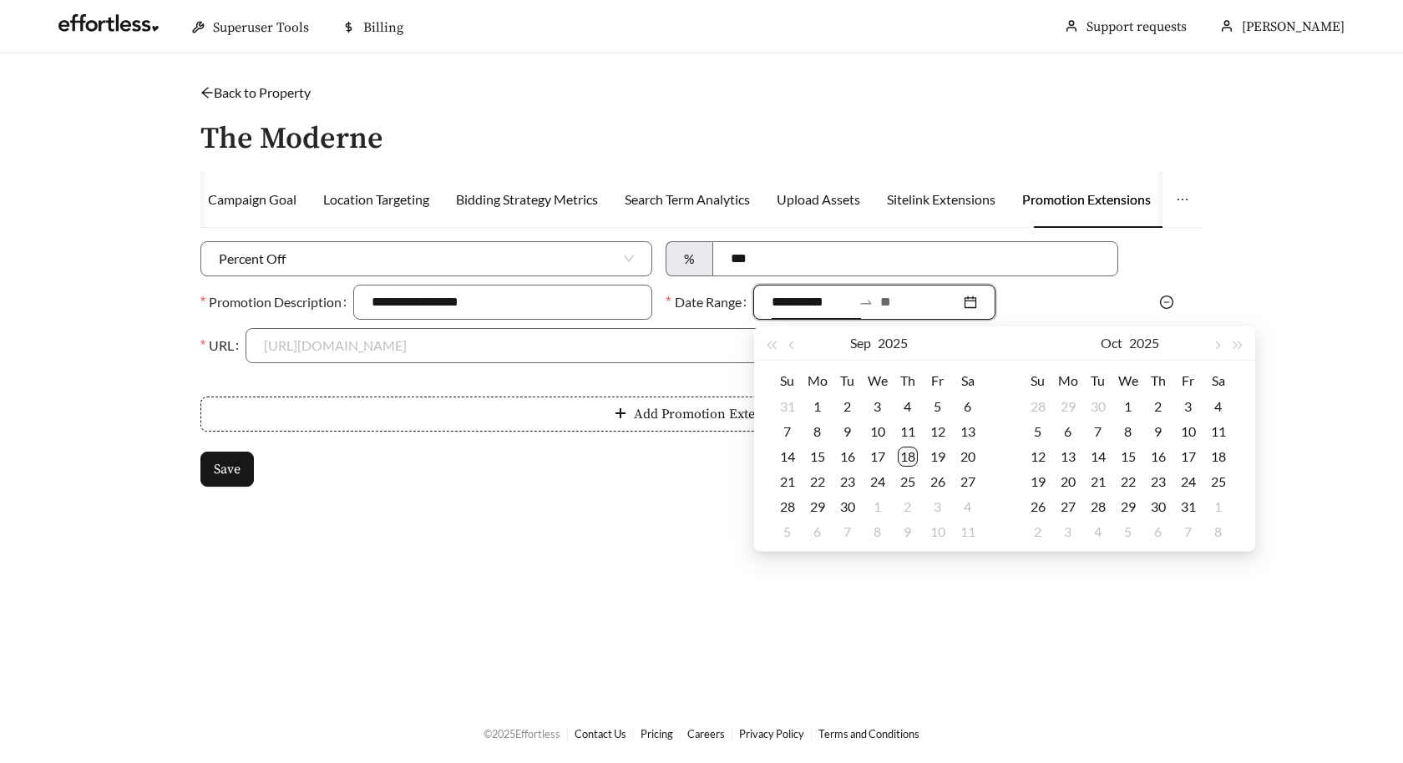
type input "**********"
click at [908, 456] on div "18" at bounding box center [908, 457] width 20 height 20
type input "**********"
click at [1130, 405] on div "1" at bounding box center [1128, 407] width 20 height 20
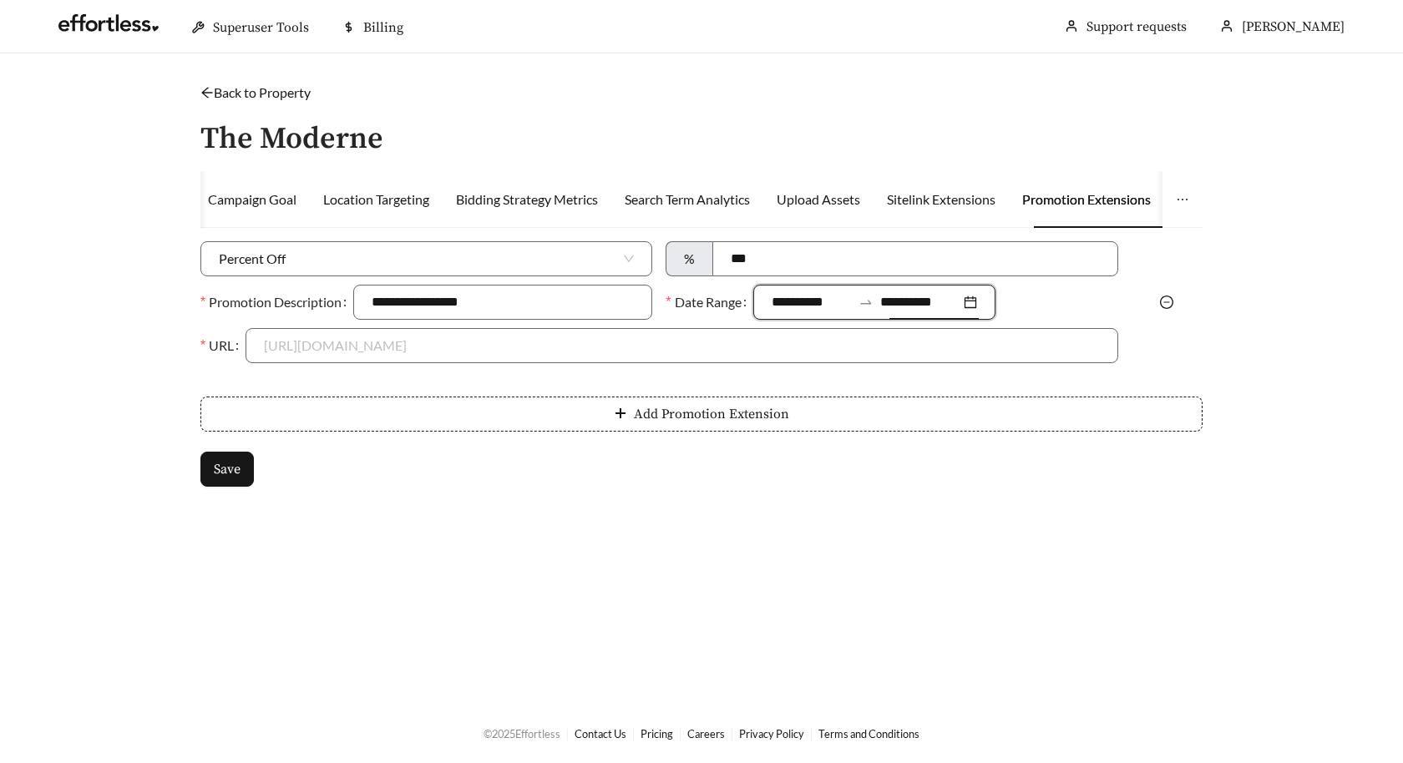
click at [1245, 395] on main "**********" at bounding box center [701, 378] width 1403 height 650
click at [471, 354] on input "URL" at bounding box center [681, 345] width 835 height 33
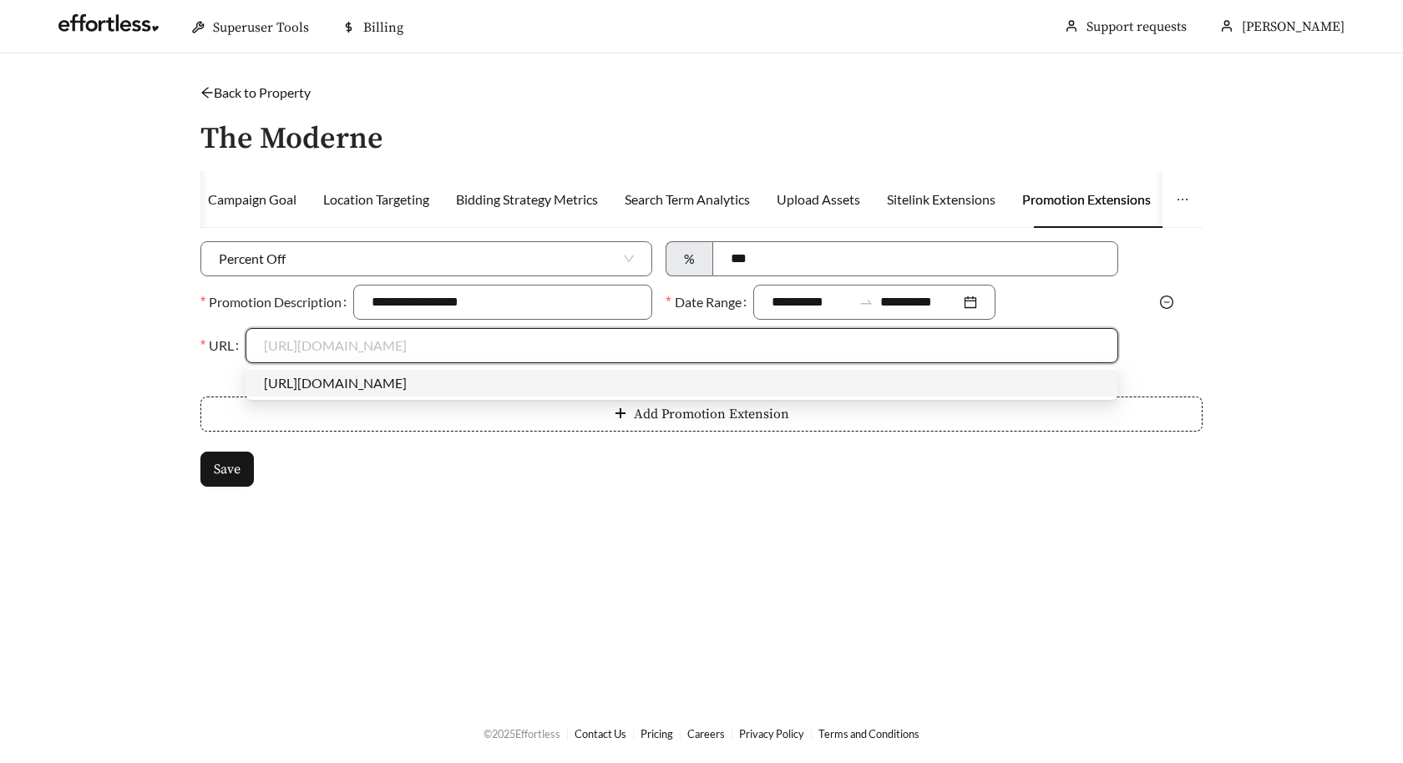
click at [485, 386] on div "[URL][DOMAIN_NAME]" at bounding box center [681, 383] width 835 height 18
type input "**********"
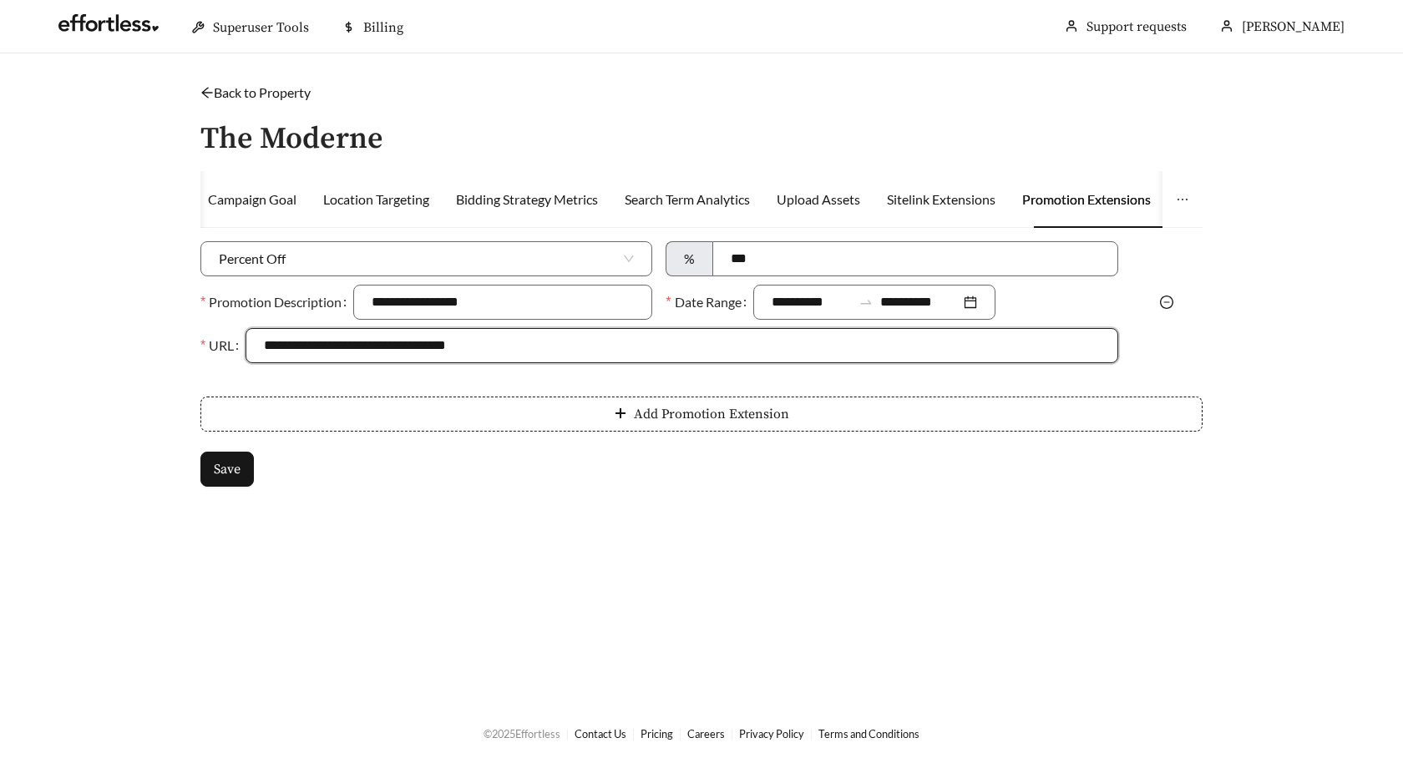
click at [531, 492] on div "**********" at bounding box center [701, 374] width 1002 height 266
click at [220, 476] on span "Save" at bounding box center [227, 469] width 27 height 20
click at [274, 90] on link "Back to Property" at bounding box center [255, 92] width 110 height 16
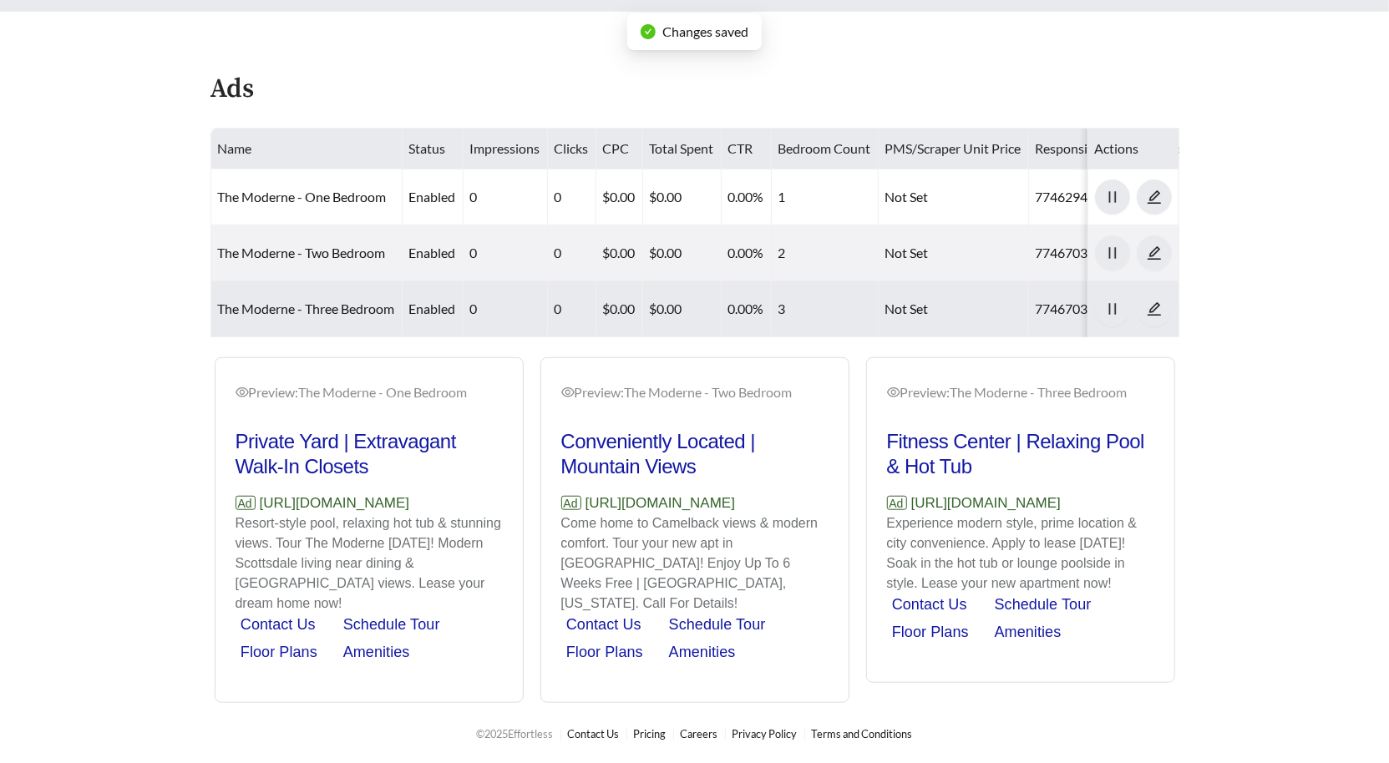
scroll to position [698, 0]
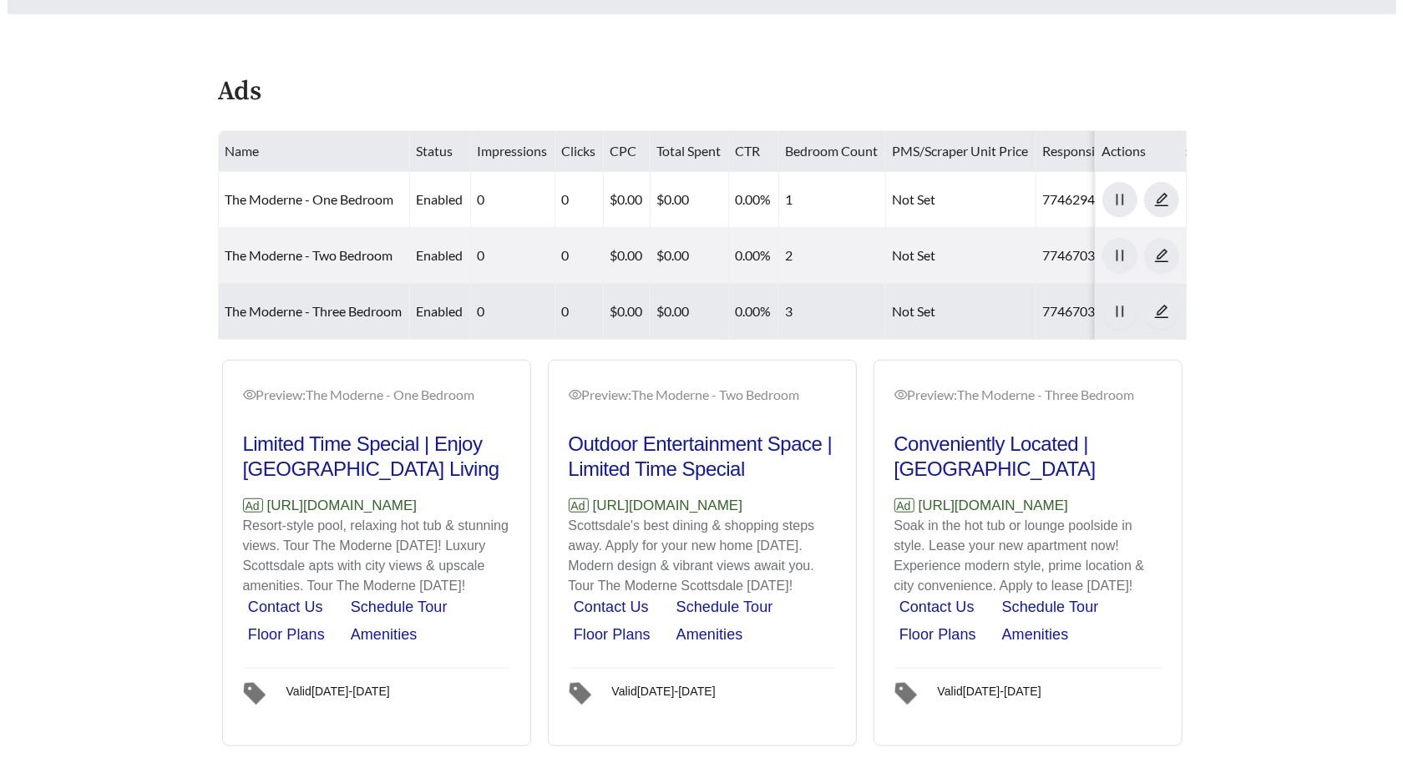
scroll to position [137, 0]
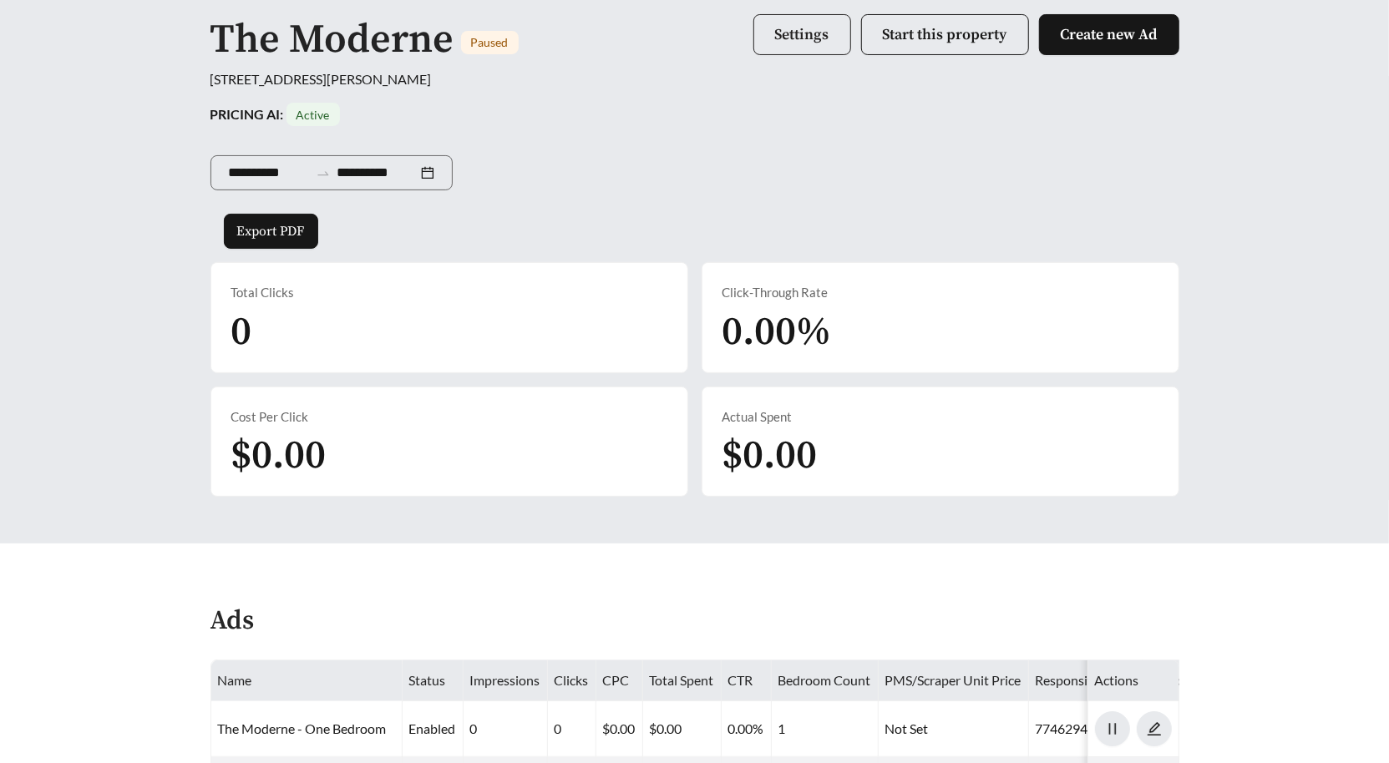
click at [782, 52] on button "Settings" at bounding box center [802, 34] width 98 height 41
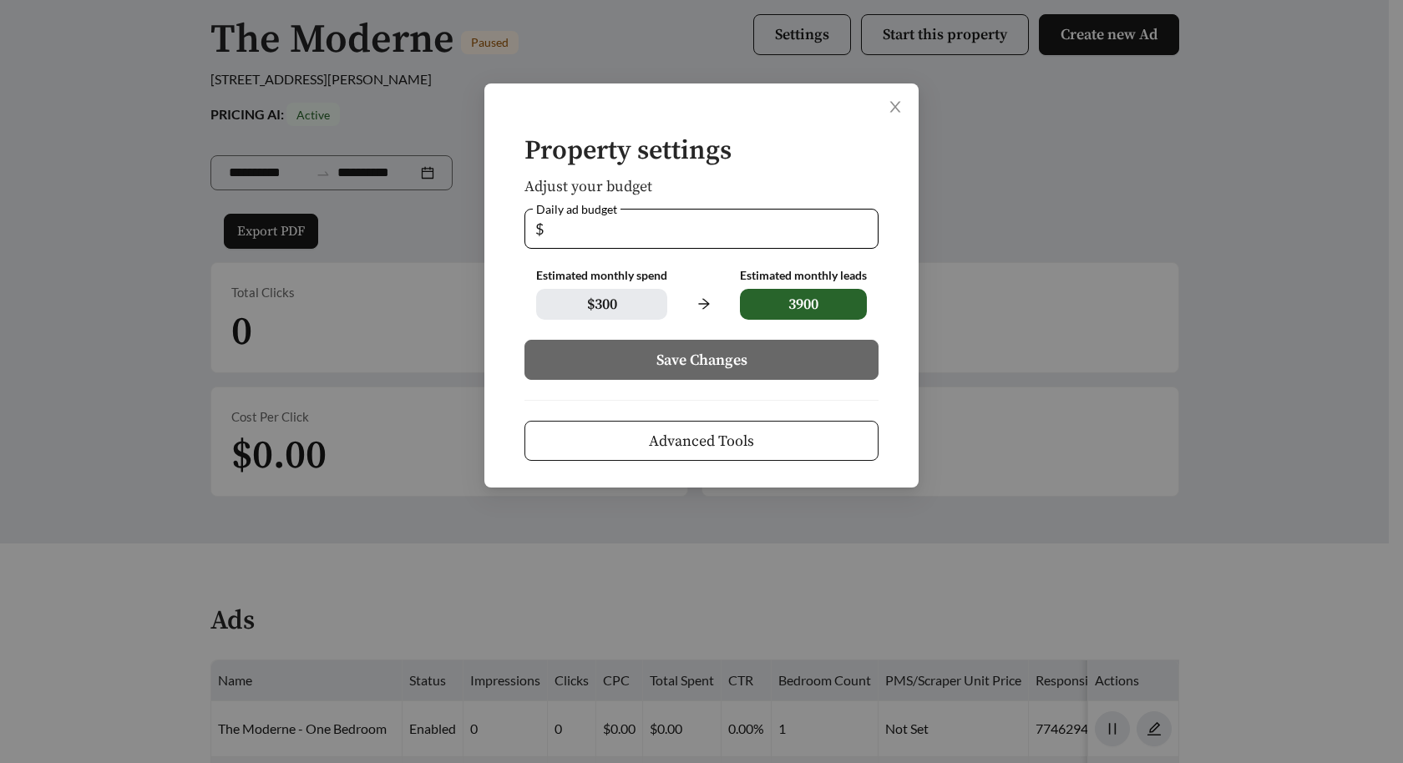
click at [748, 450] on span "Advanced Tools" at bounding box center [701, 441] width 105 height 23
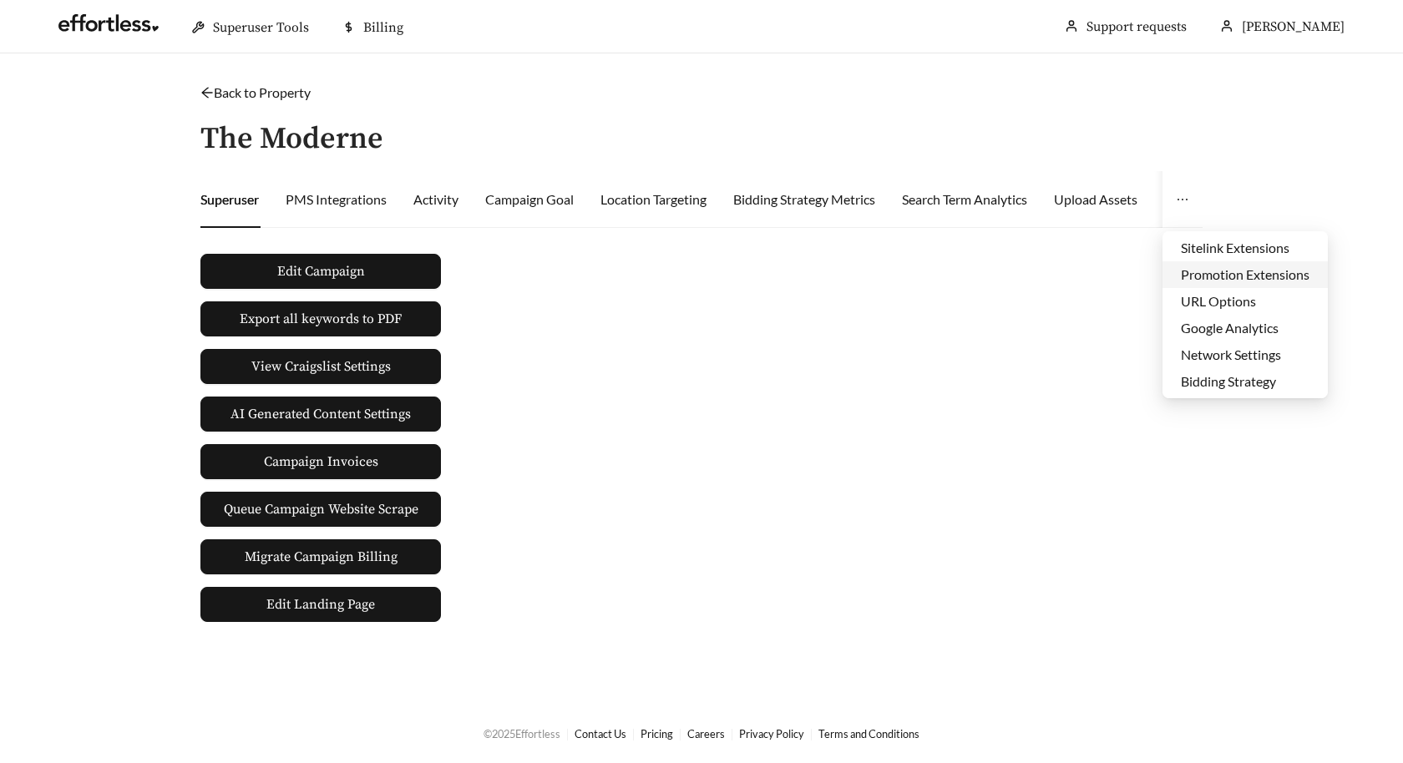
click at [1217, 284] on li "Promotion Extensions" at bounding box center [1245, 274] width 165 height 27
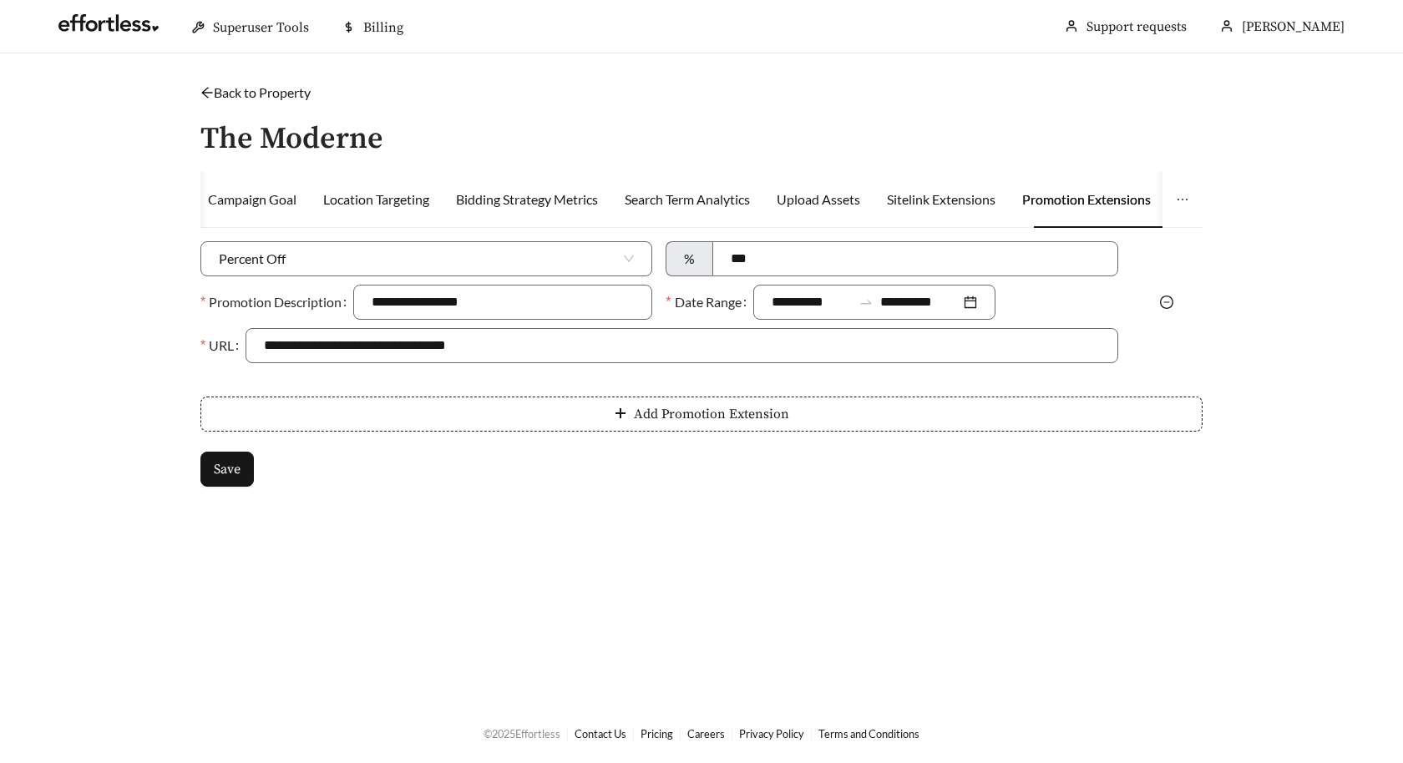
click at [1169, 302] on icon "minus-circle" at bounding box center [1166, 302] width 13 height 13
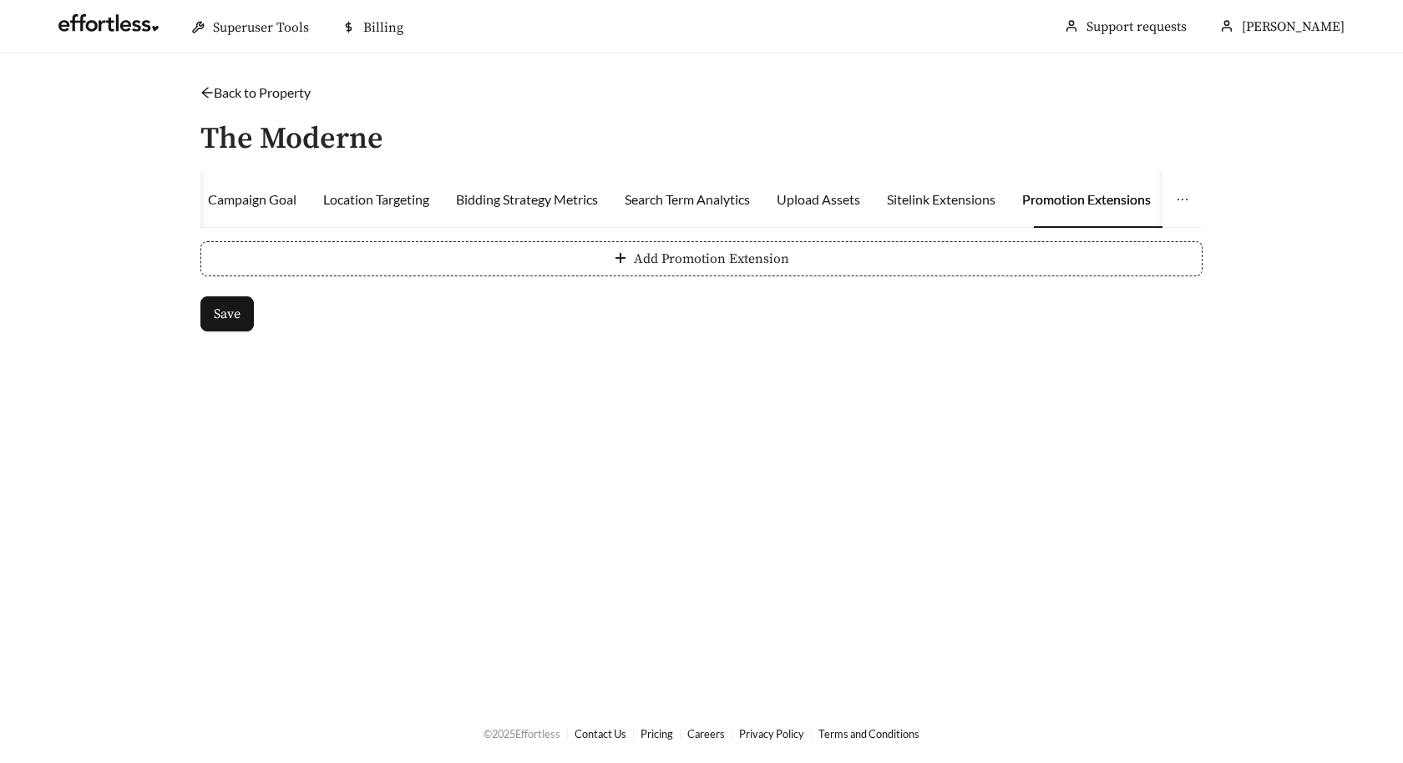
click at [670, 262] on span "Add Promotion Extension" at bounding box center [711, 259] width 155 height 20
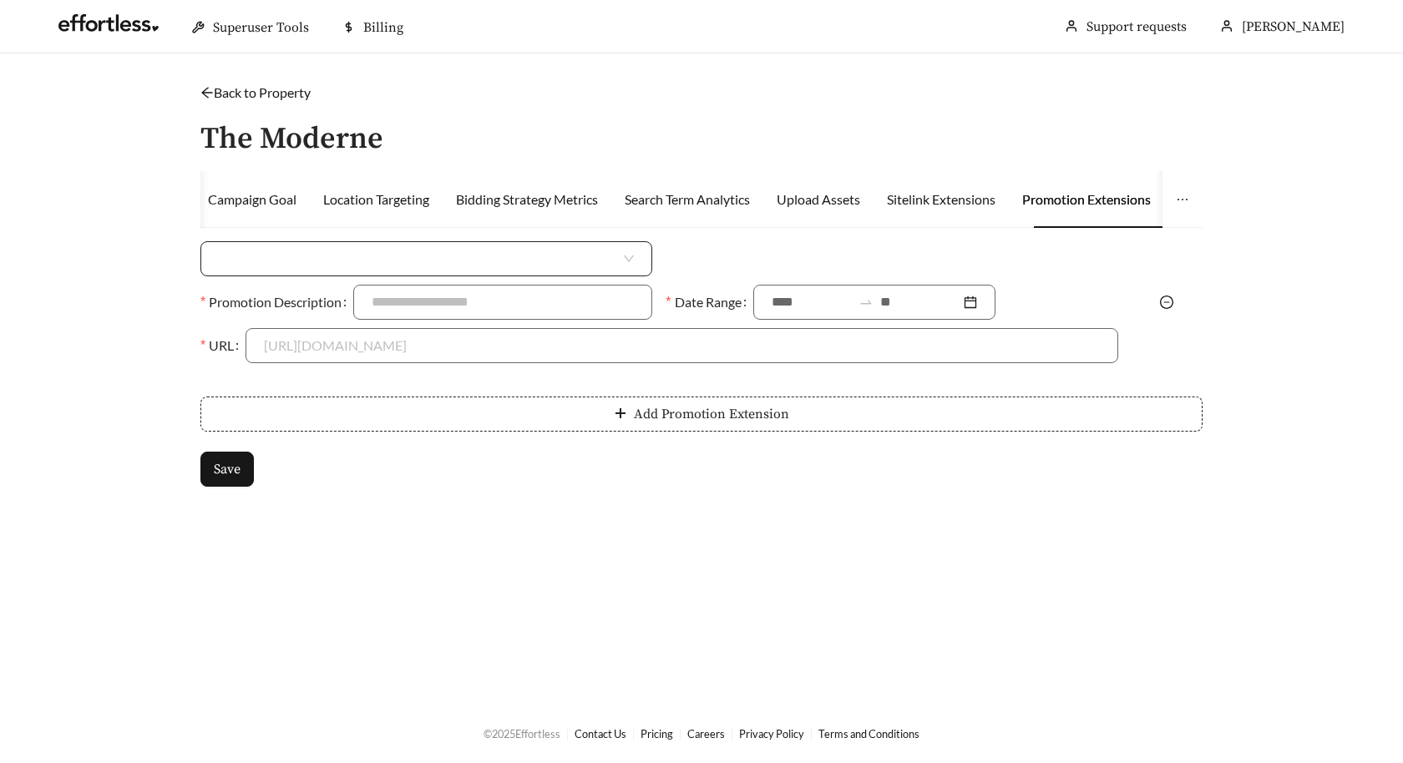
click at [624, 256] on div at bounding box center [426, 258] width 452 height 35
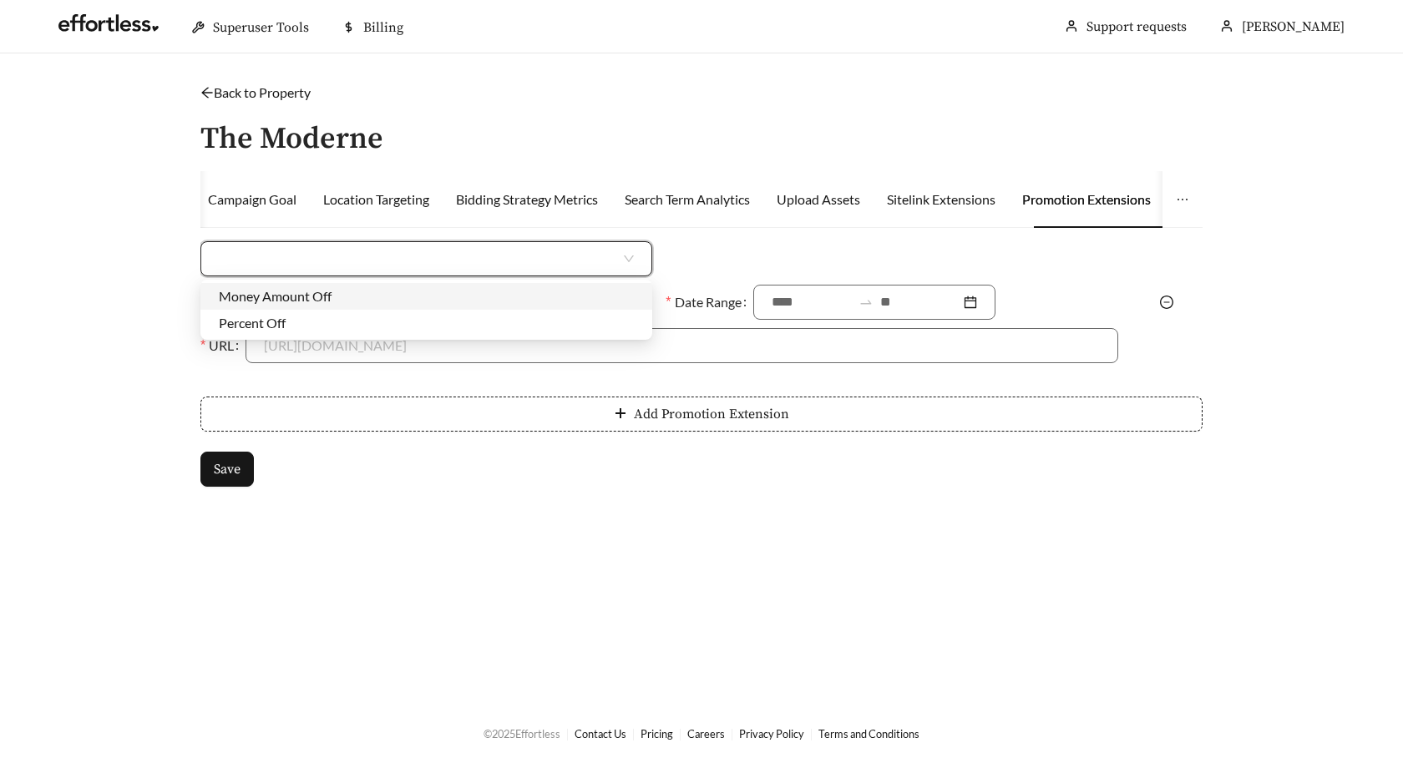
click at [570, 297] on div "Money Amount Off" at bounding box center [426, 296] width 415 height 18
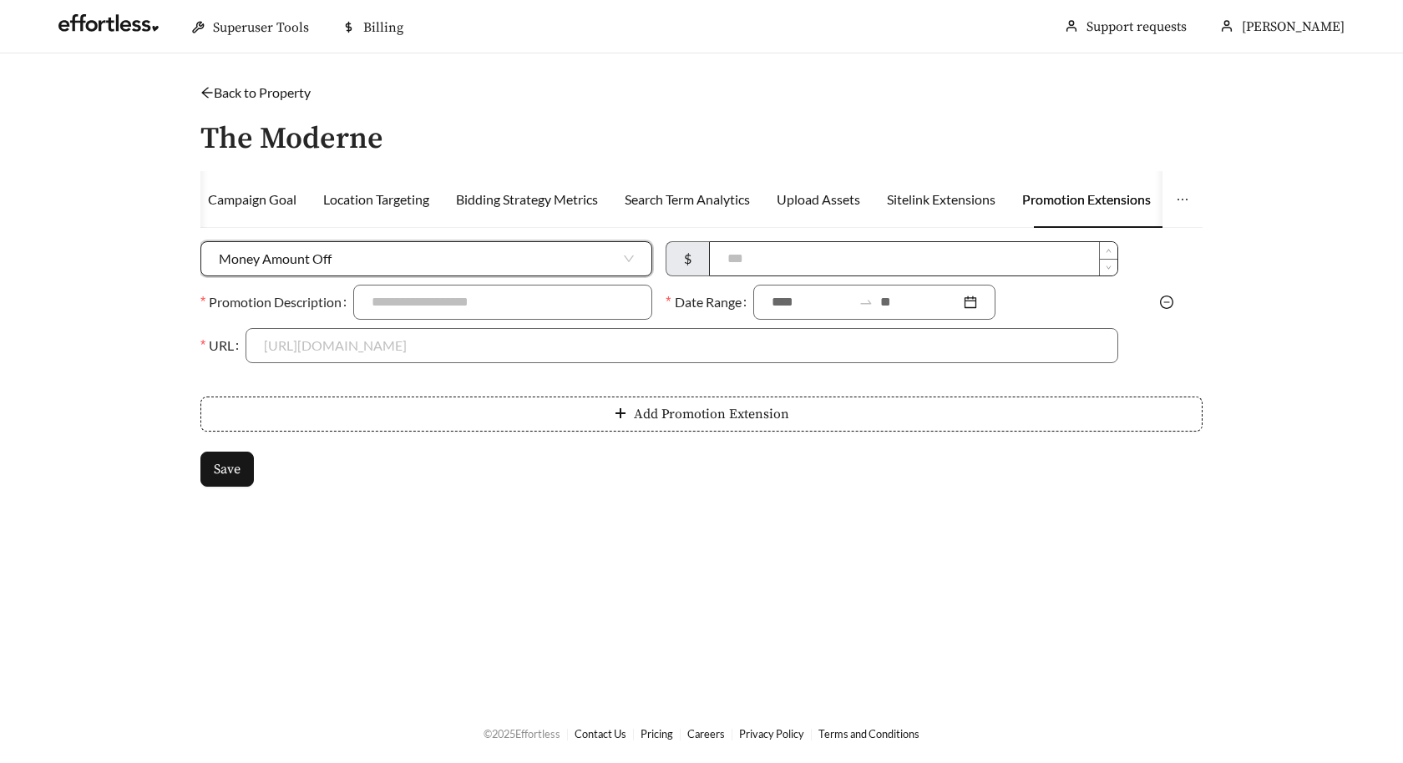
click at [894, 266] on input at bounding box center [913, 258] width 407 height 33
type input "***"
click at [595, 303] on input "Promotion Description" at bounding box center [502, 302] width 299 height 35
type input "**********"
click at [809, 308] on input at bounding box center [812, 302] width 80 height 20
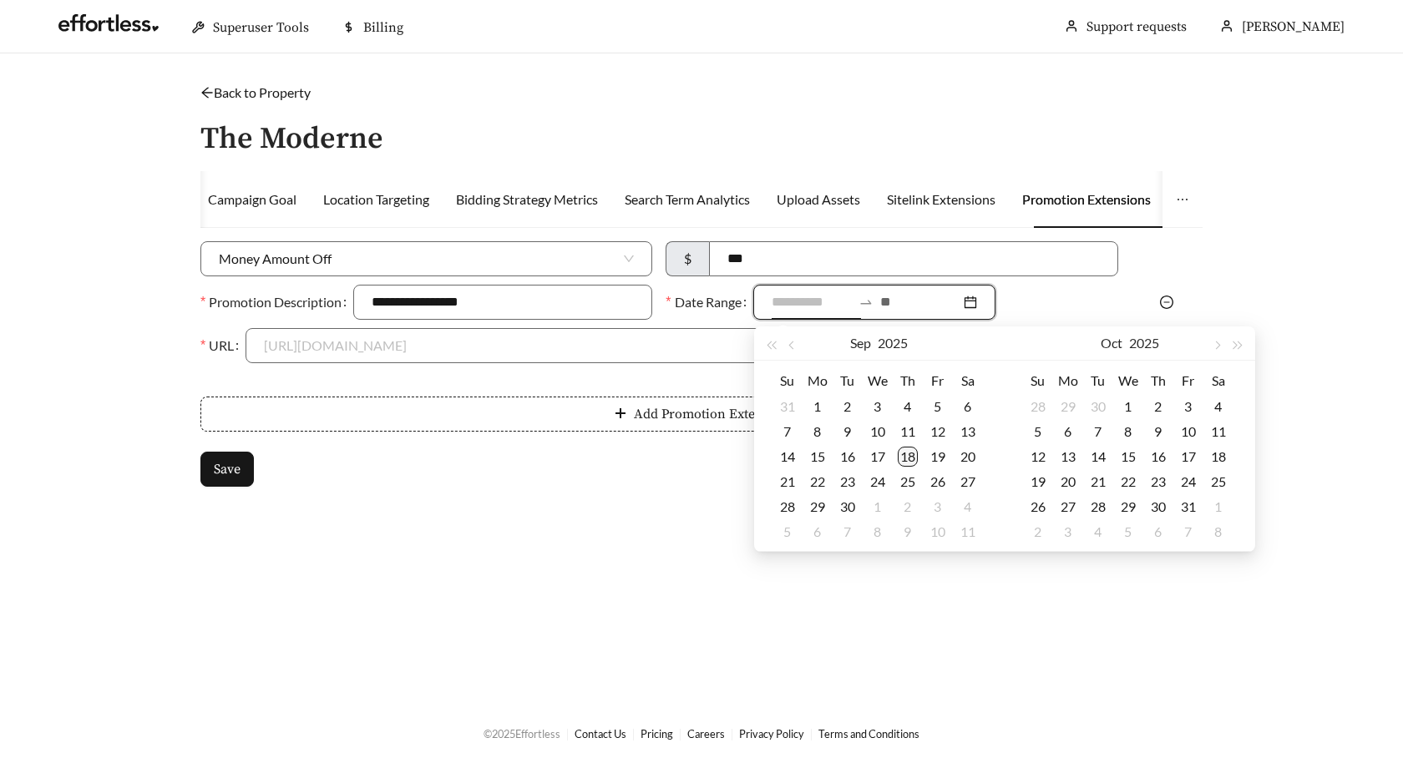
type input "**********"
click at [908, 450] on div "18" at bounding box center [908, 457] width 20 height 20
type input "**********"
click at [1132, 406] on div "1" at bounding box center [1128, 407] width 20 height 20
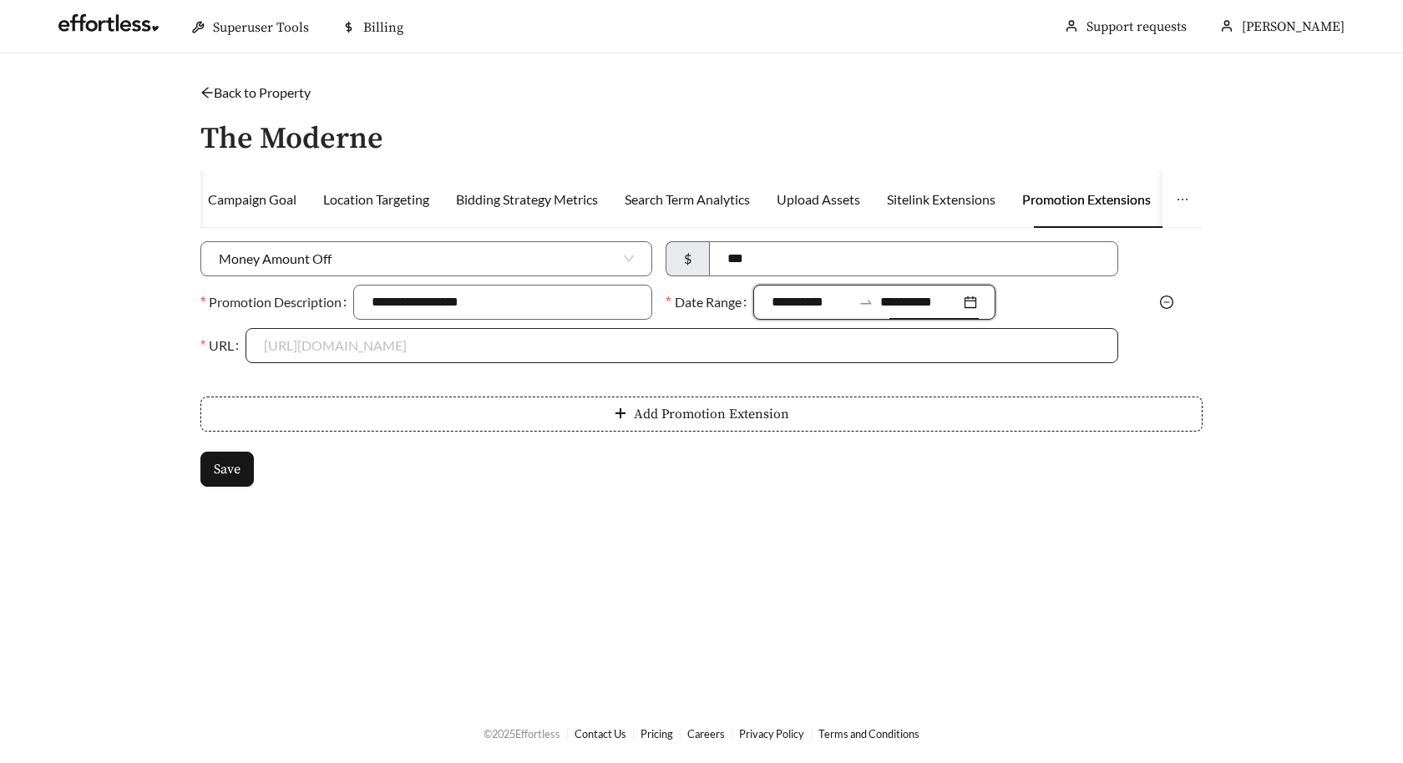
click at [556, 354] on input "URL" at bounding box center [681, 345] width 835 height 33
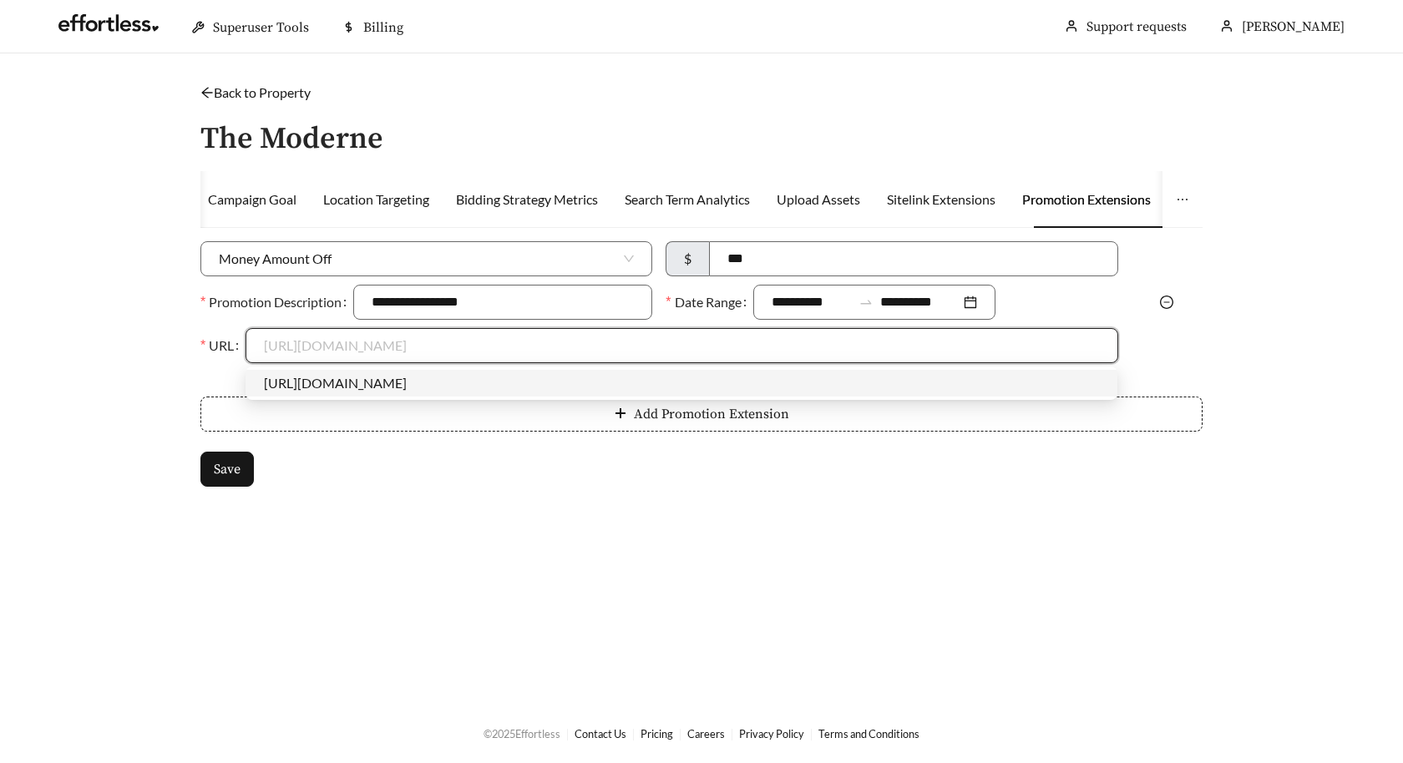
click at [531, 387] on div "[URL][DOMAIN_NAME]" at bounding box center [681, 383] width 835 height 18
type input "**********"
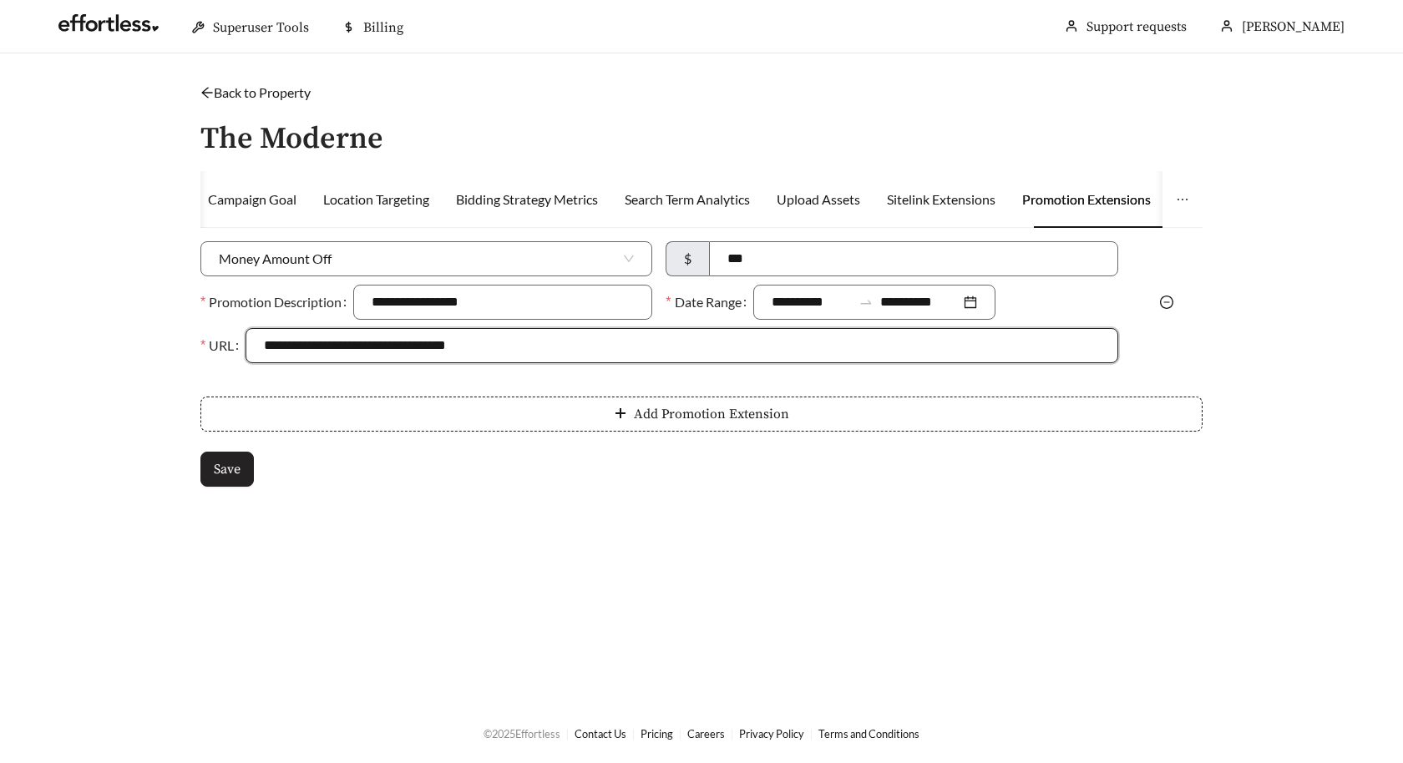
click at [224, 464] on span "Save" at bounding box center [227, 469] width 27 height 20
click at [278, 89] on link "Back to Property" at bounding box center [255, 92] width 110 height 16
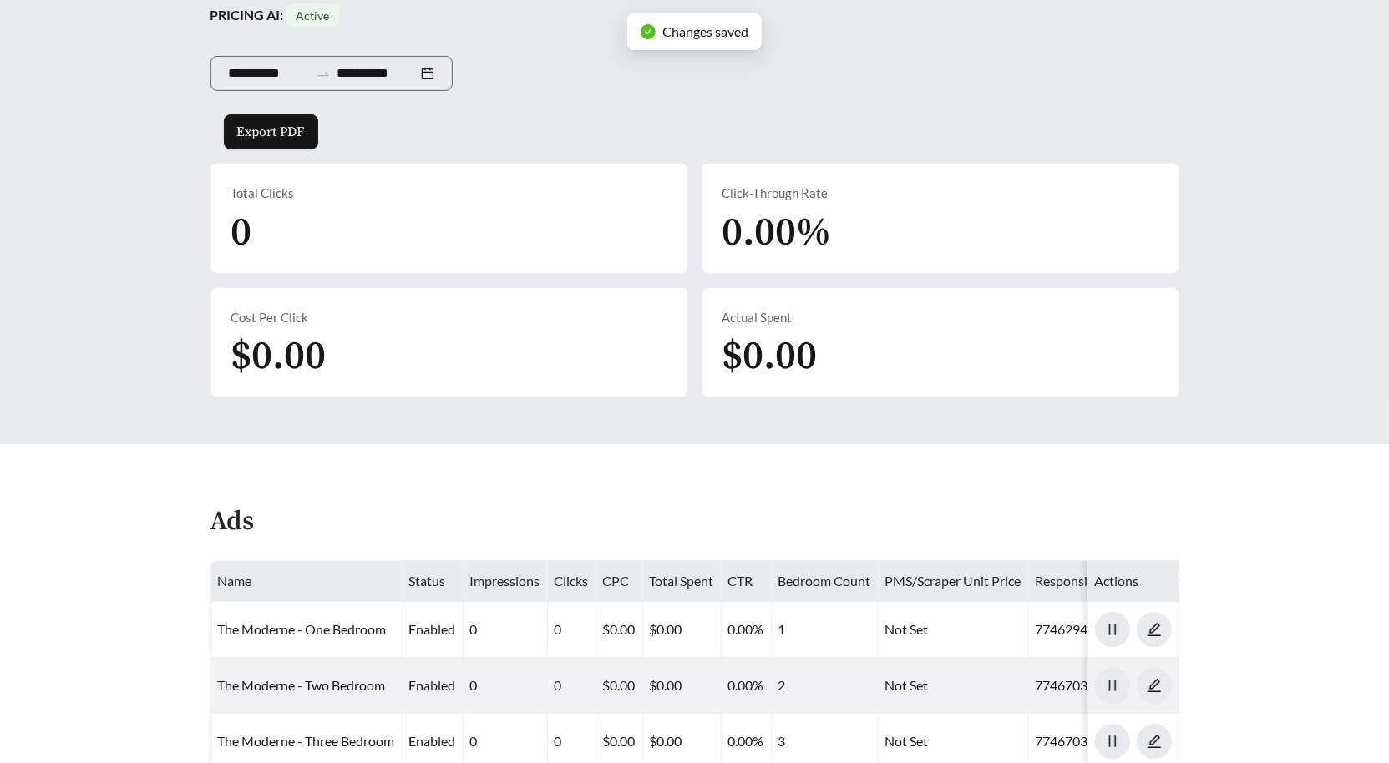
scroll to position [298, 0]
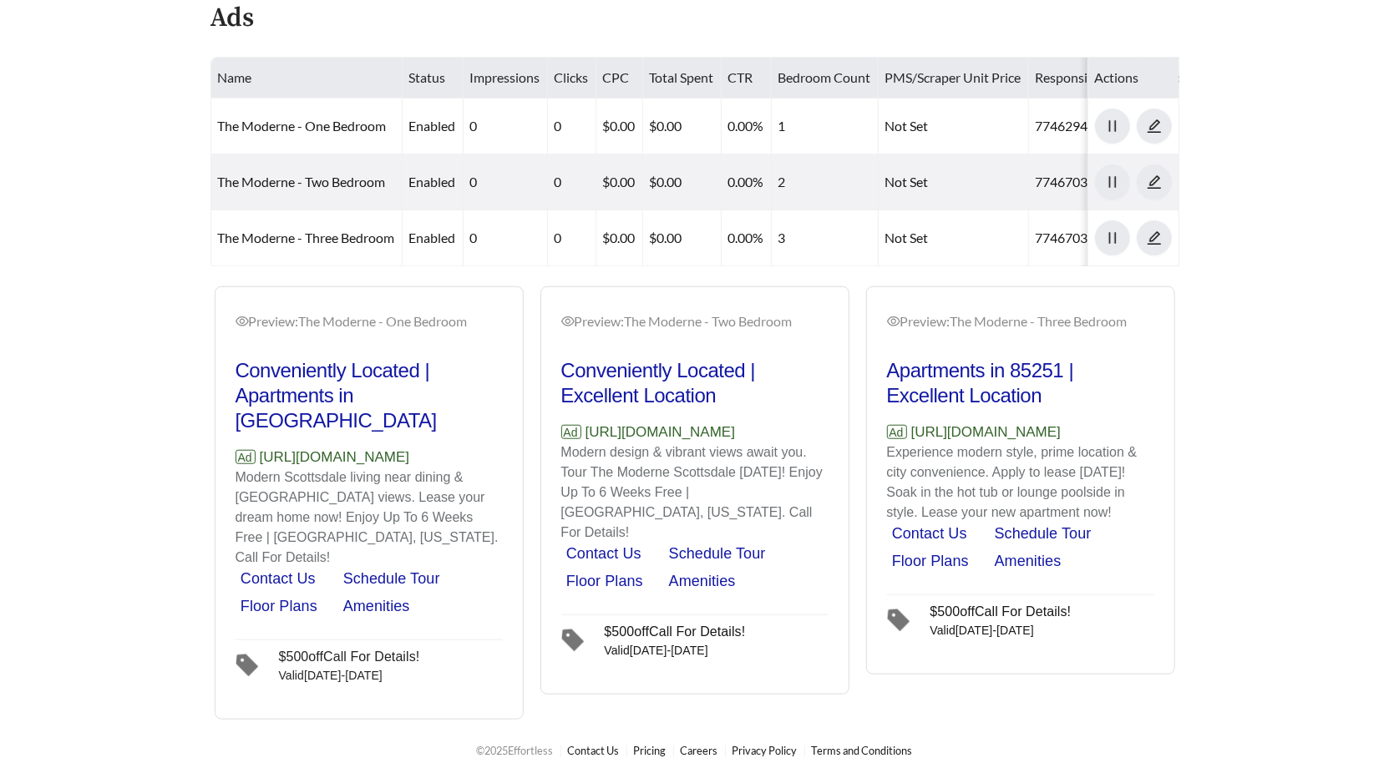
scroll to position [741, 0]
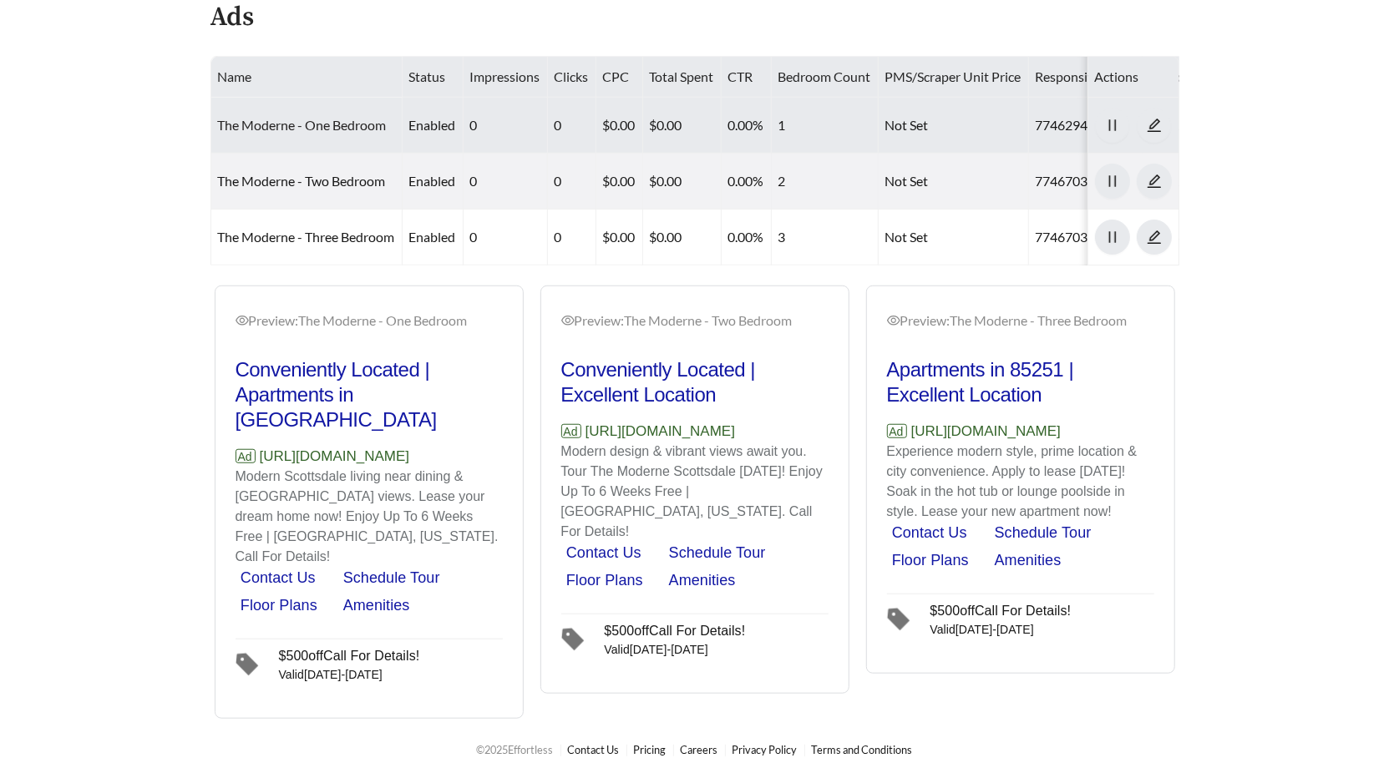
click at [336, 119] on link "The Moderne - One Bedroom" at bounding box center [302, 125] width 169 height 16
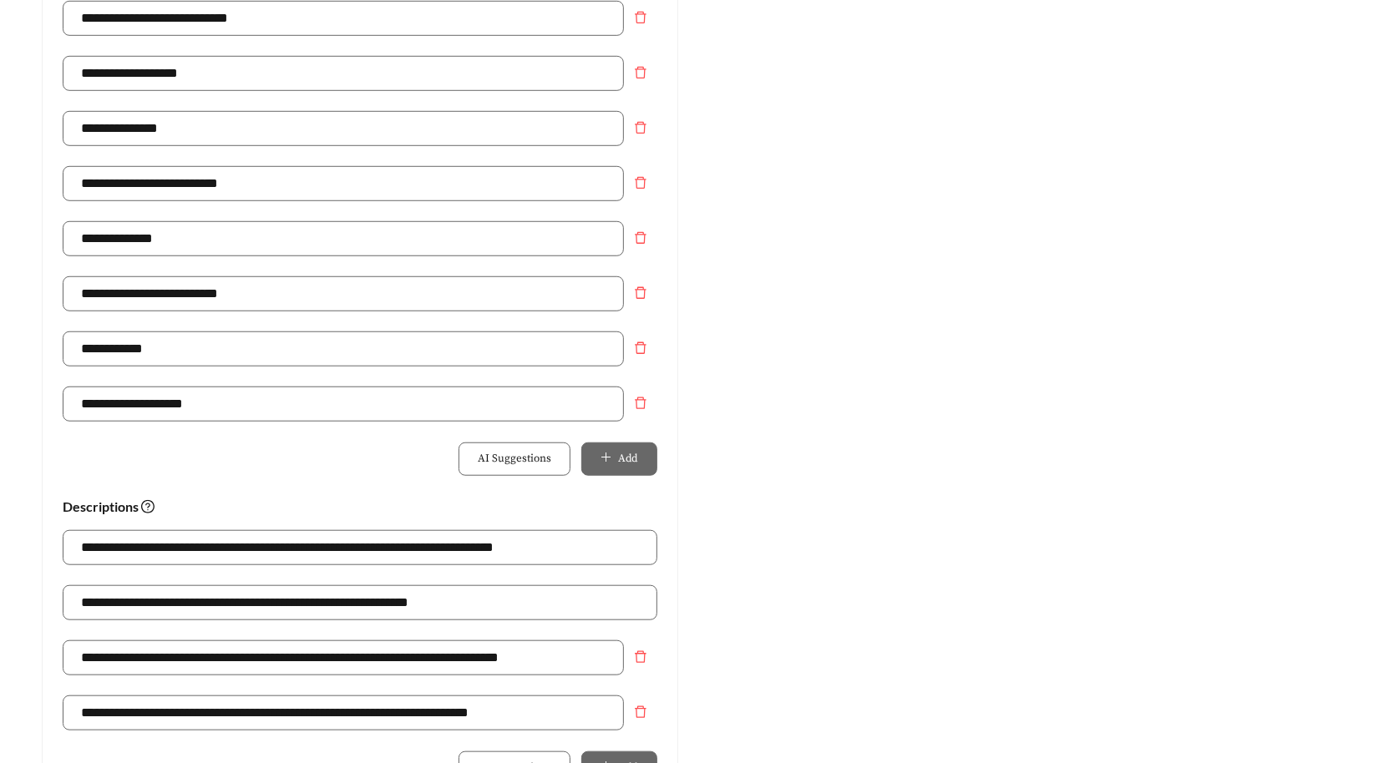
scroll to position [855, 0]
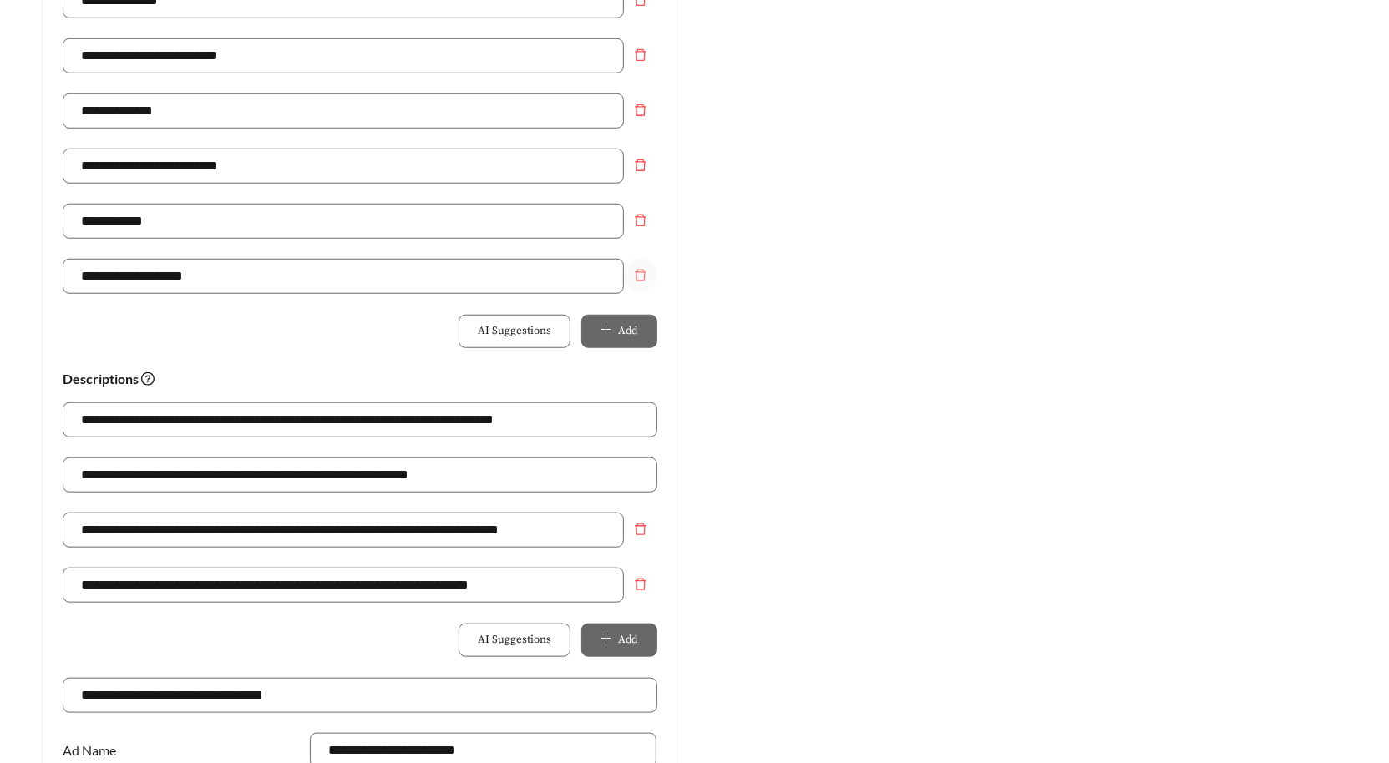
click at [646, 275] on icon "delete" at bounding box center [640, 275] width 13 height 13
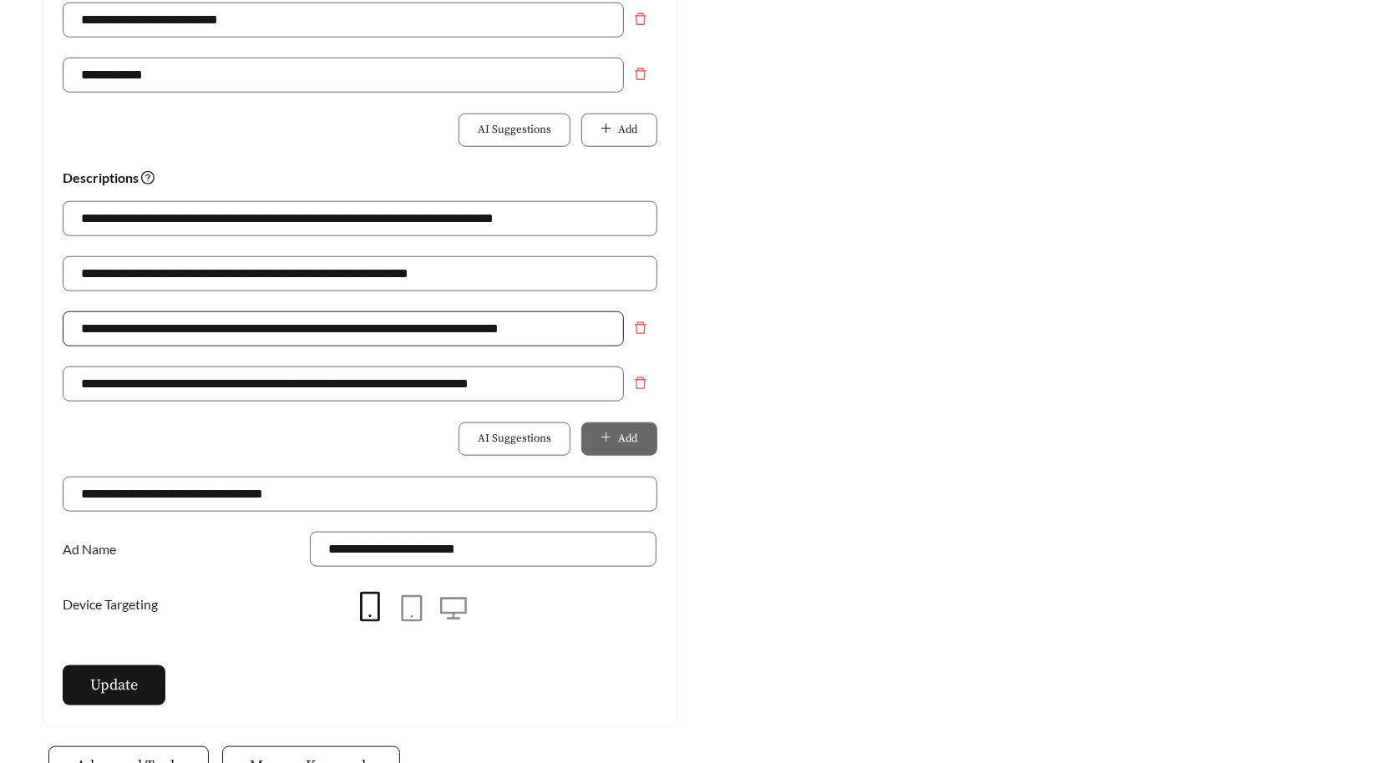
scroll to position [1008, 0]
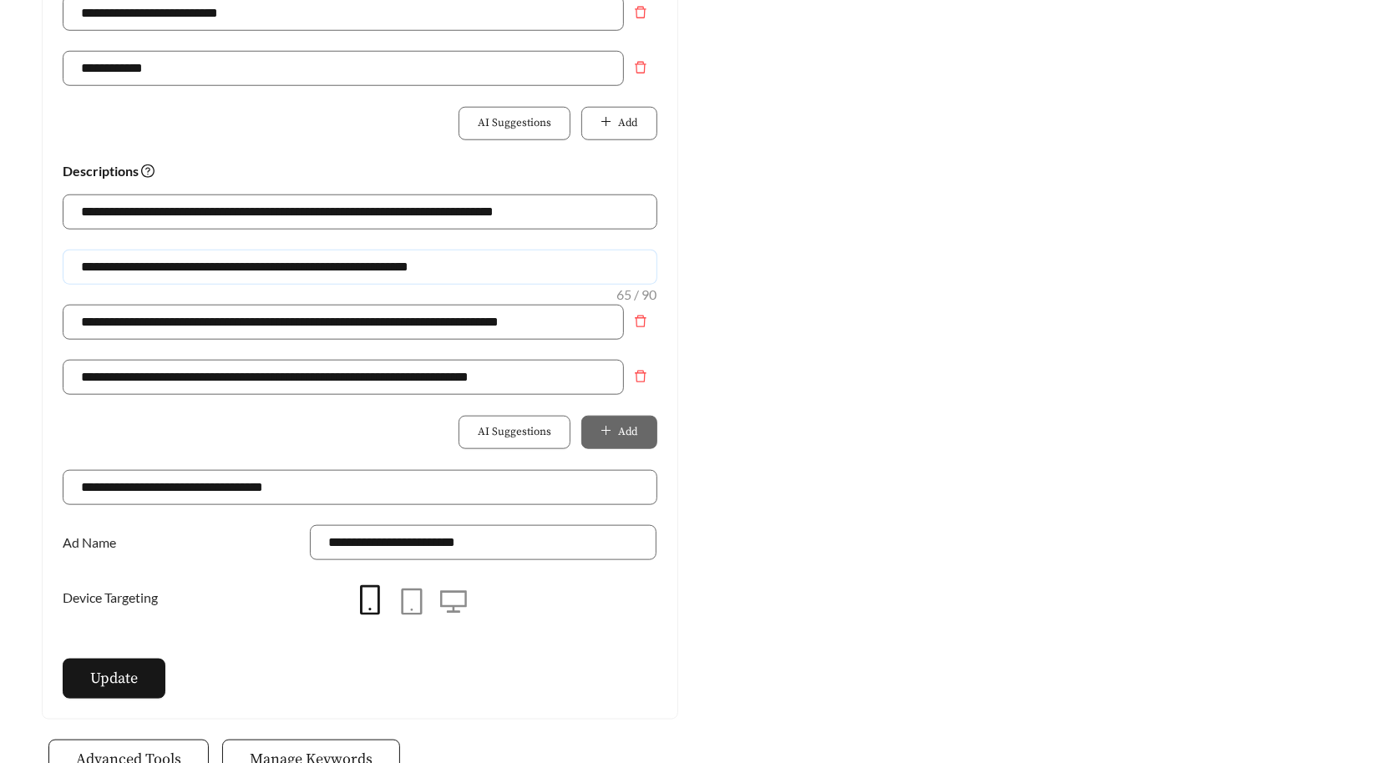
drag, startPoint x: 231, startPoint y: 266, endPoint x: 44, endPoint y: 266, distance: 186.3
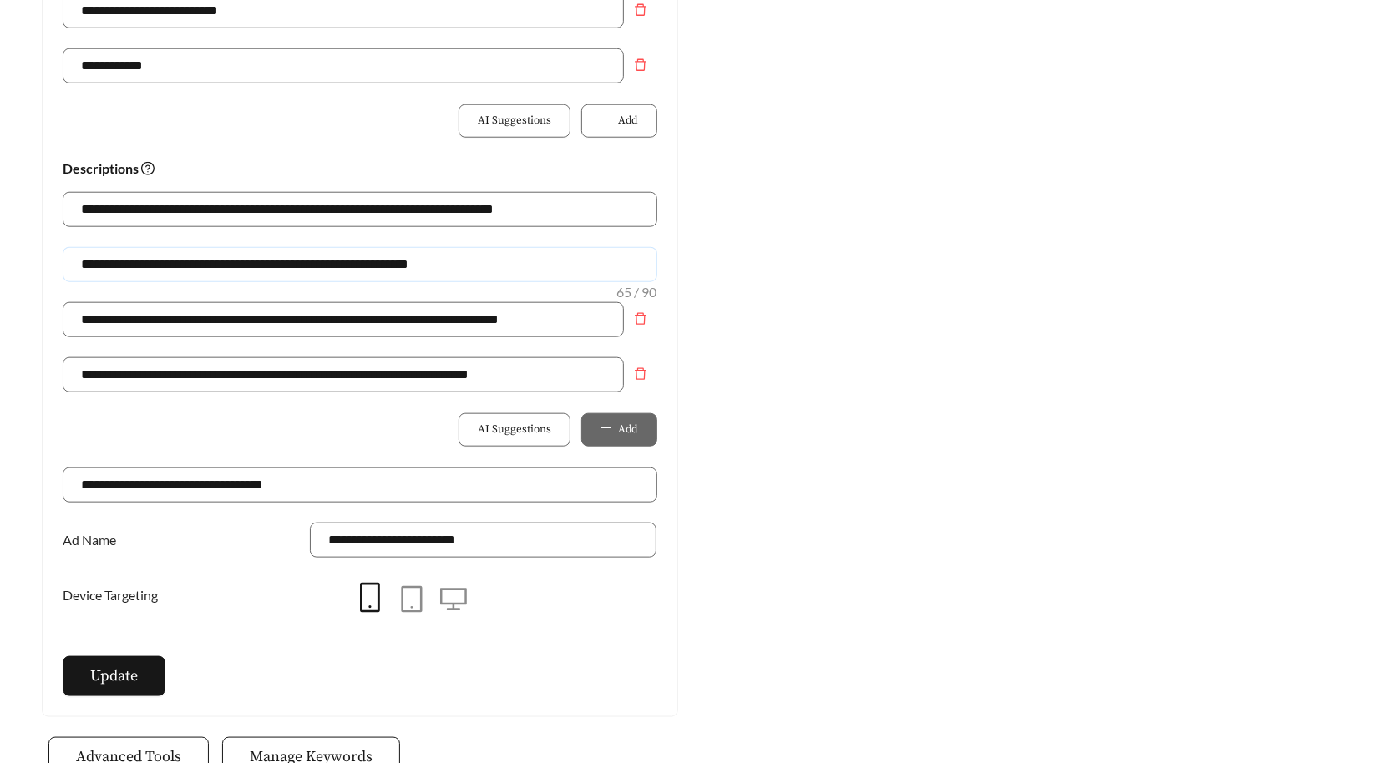
scroll to position [1011, 0]
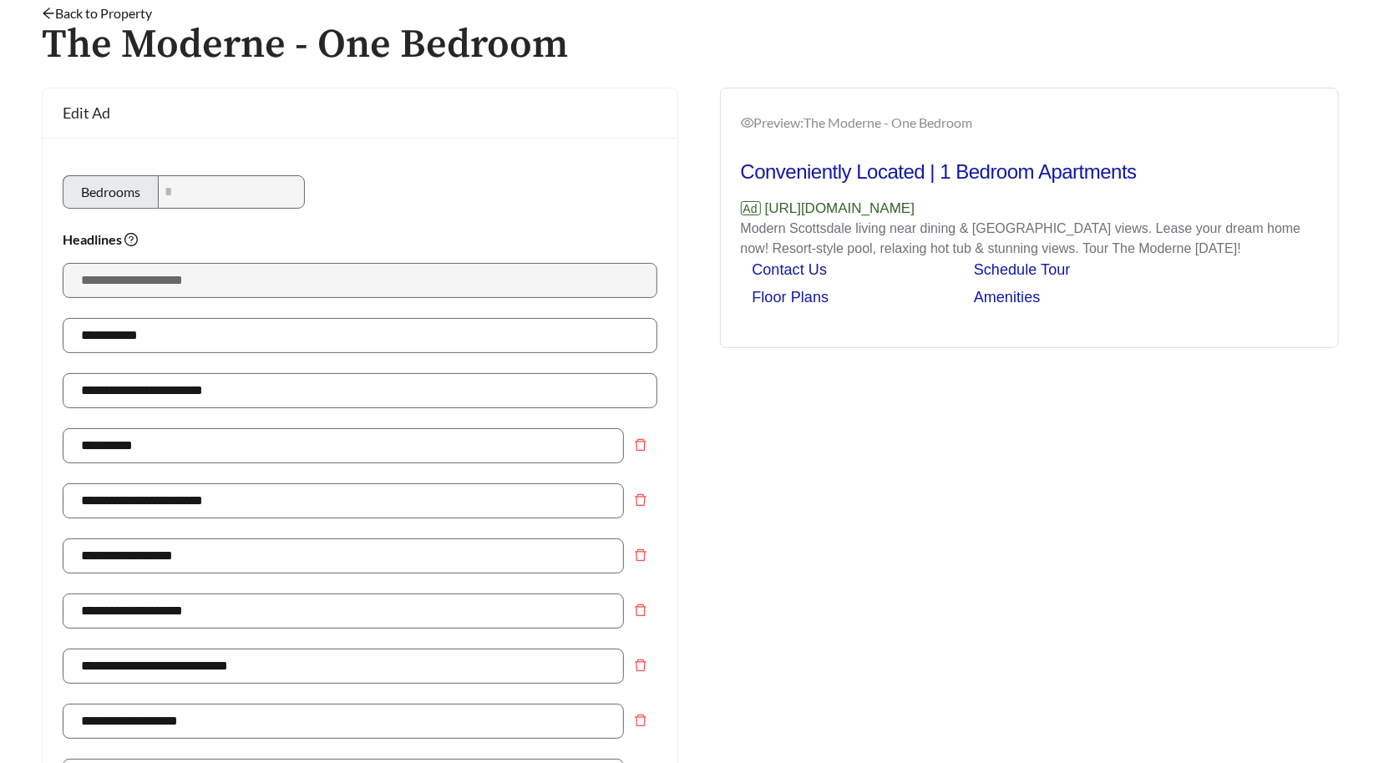
scroll to position [0, 0]
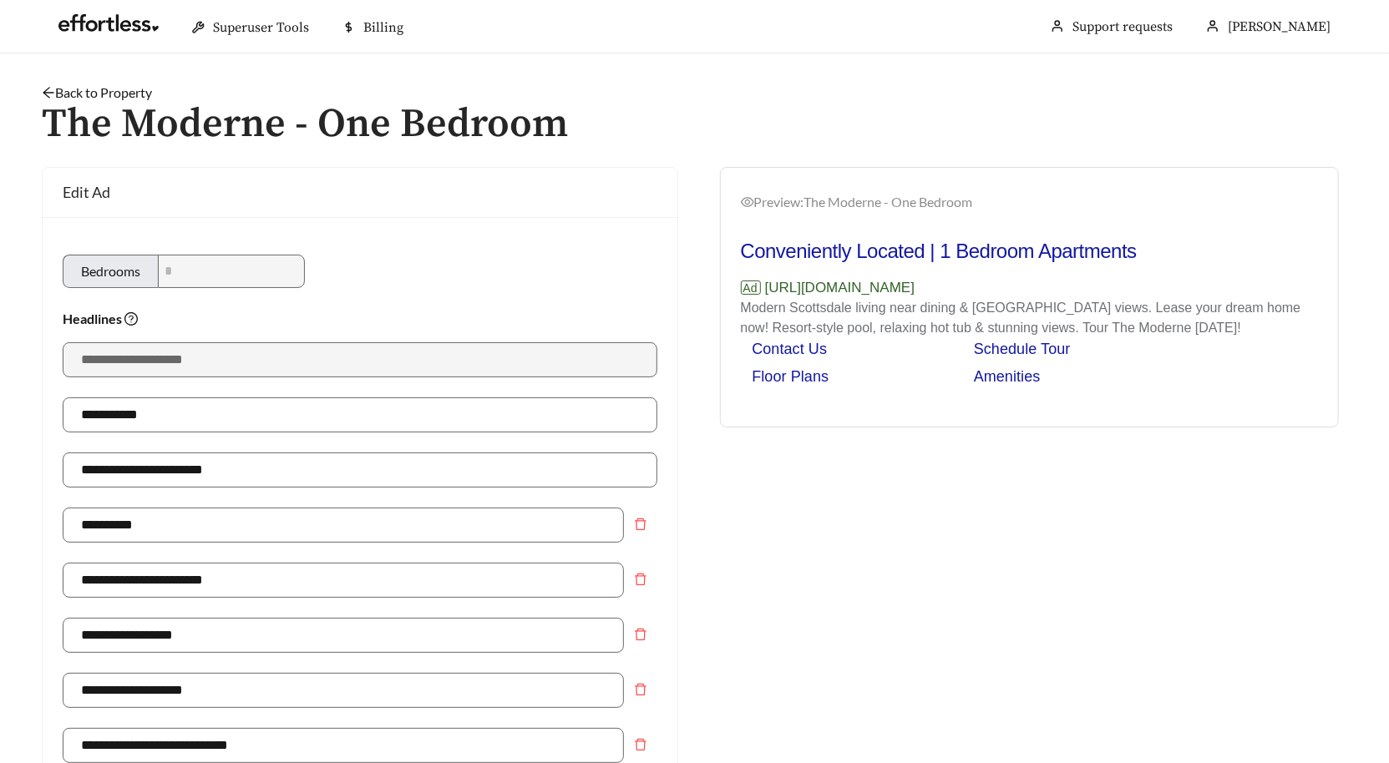
click at [116, 95] on link "Back to Property" at bounding box center [97, 92] width 110 height 16
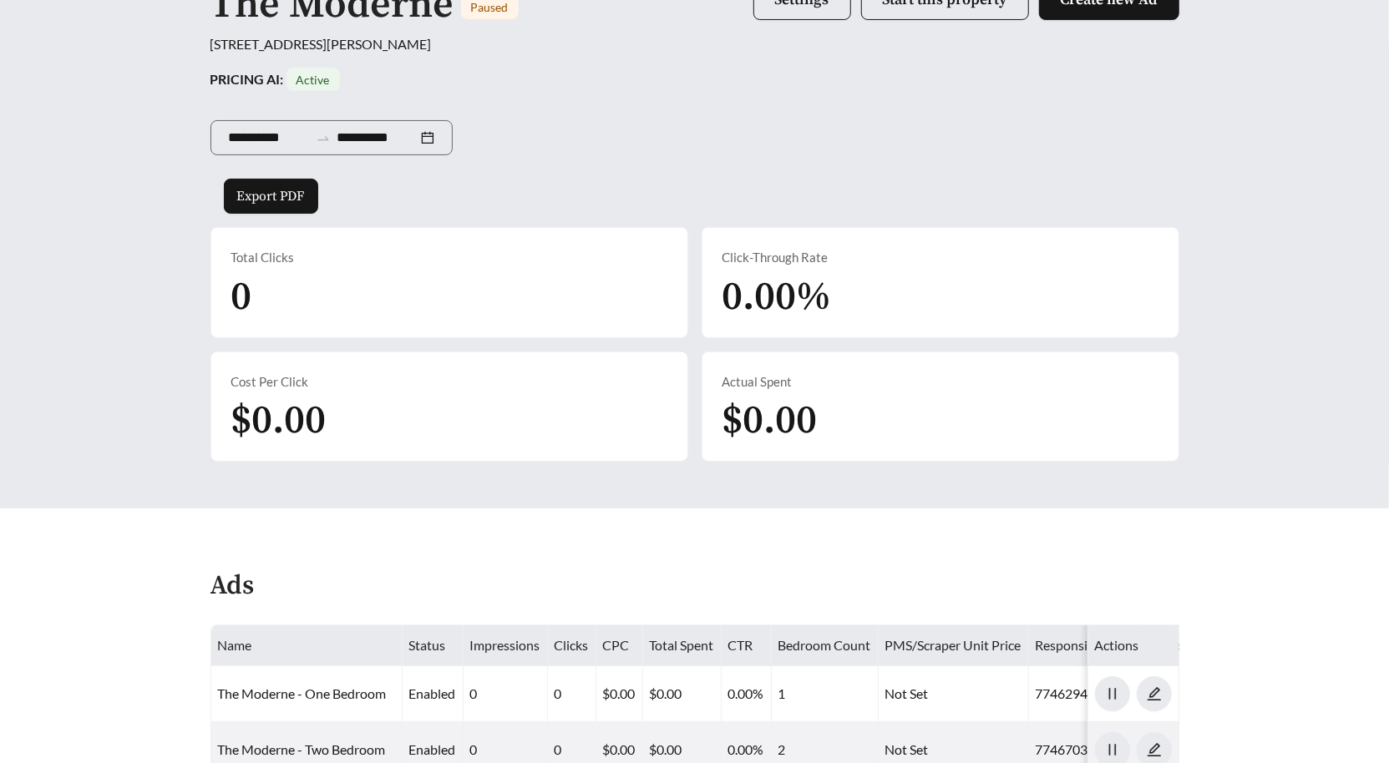
scroll to position [6, 0]
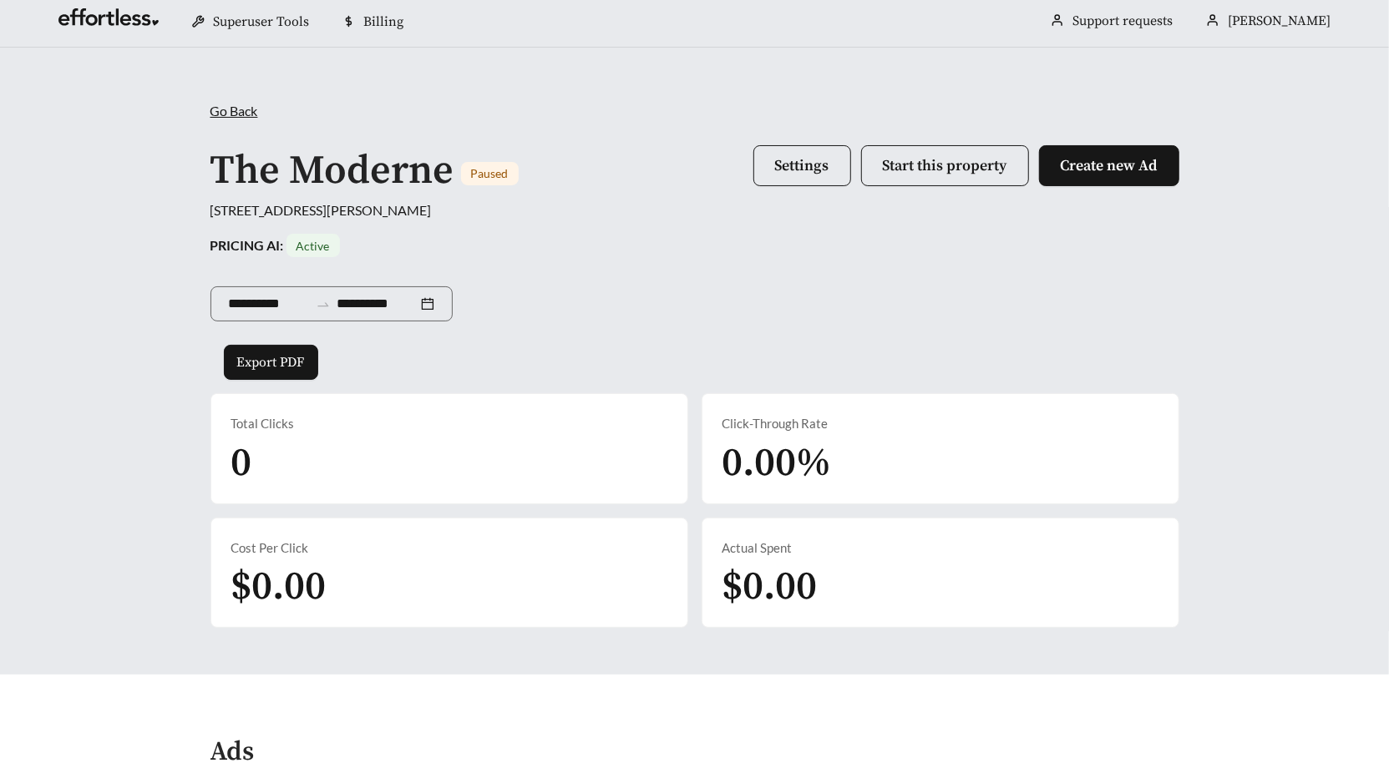
click at [739, 304] on div "**********" at bounding box center [694, 301] width 969 height 88
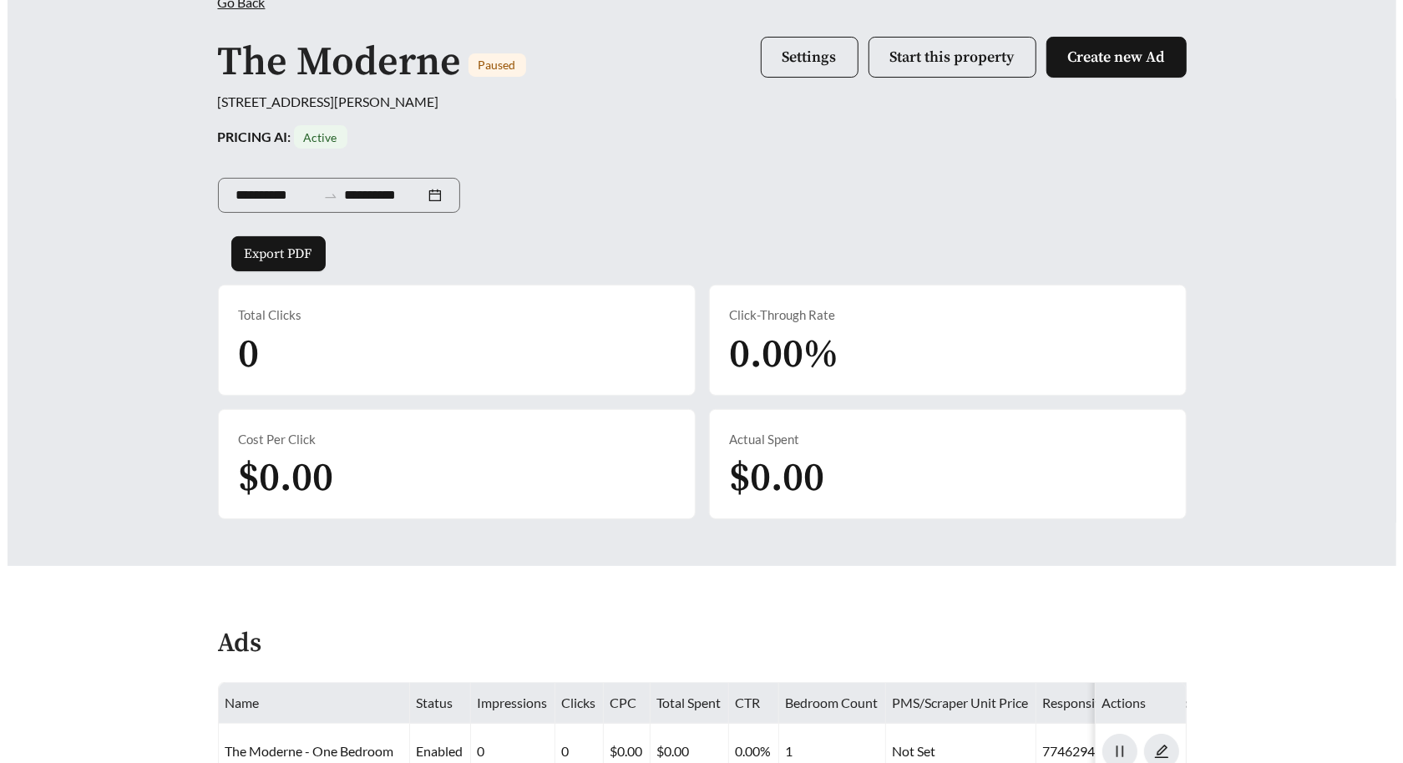
scroll to position [101, 0]
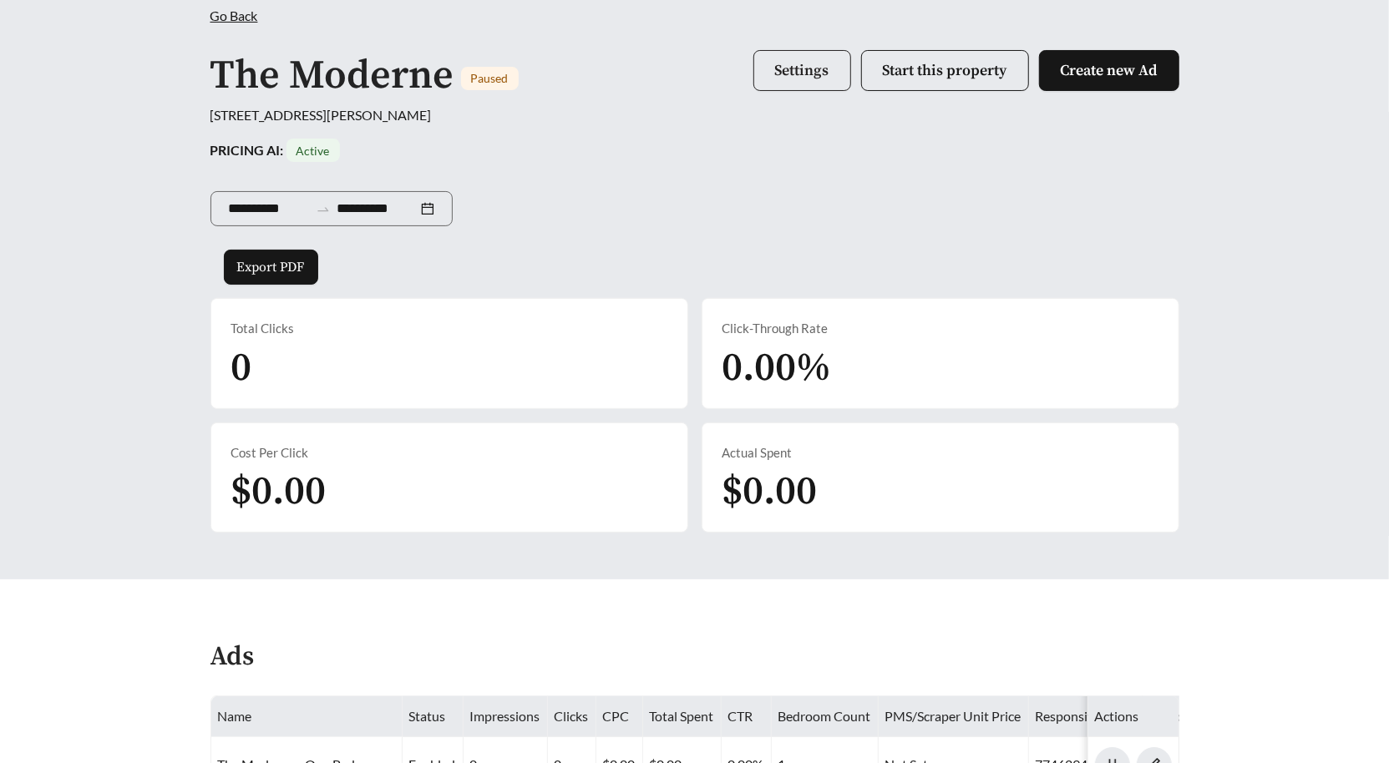
click at [825, 86] on button "Settings" at bounding box center [802, 70] width 98 height 41
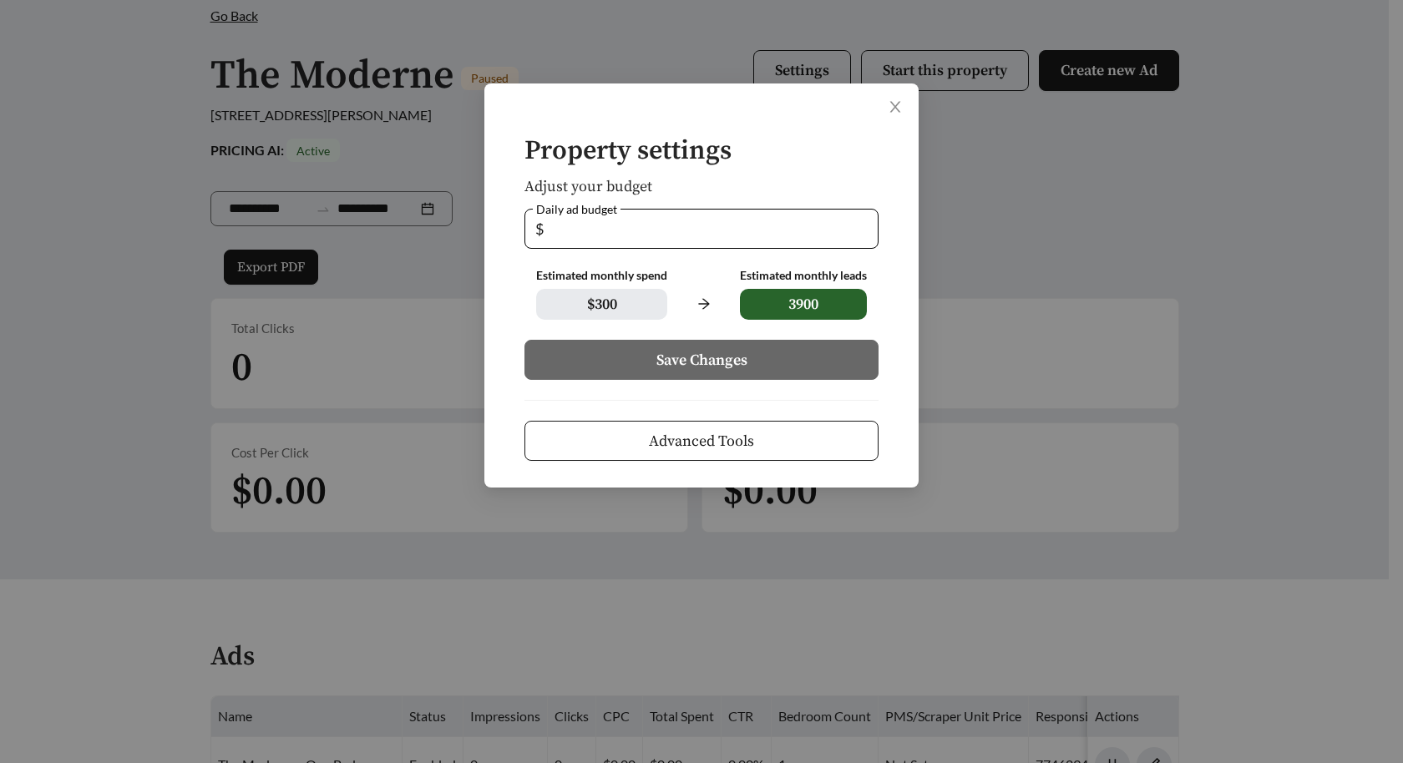
click at [758, 436] on button "Advanced Tools" at bounding box center [702, 441] width 354 height 40
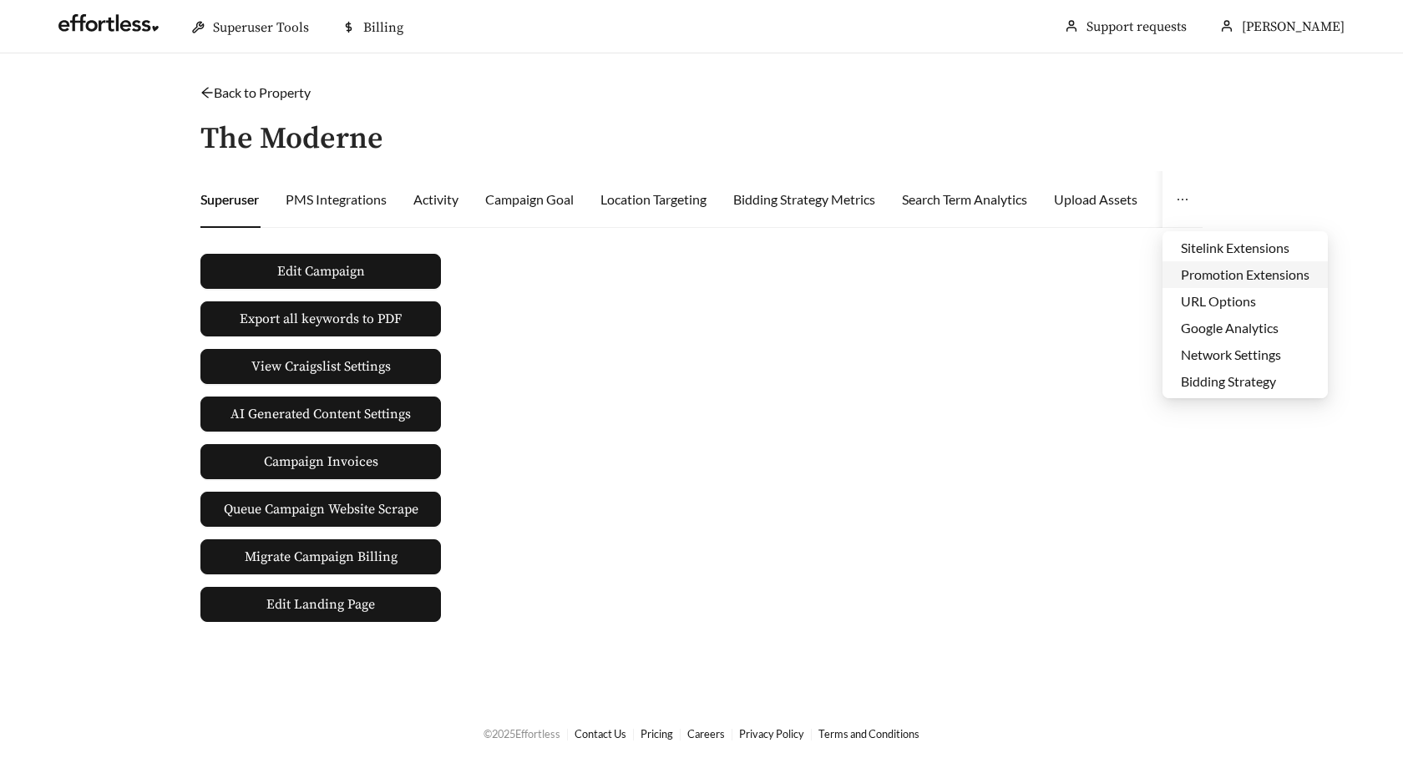
click at [1189, 271] on li "Promotion Extensions" at bounding box center [1245, 274] width 165 height 27
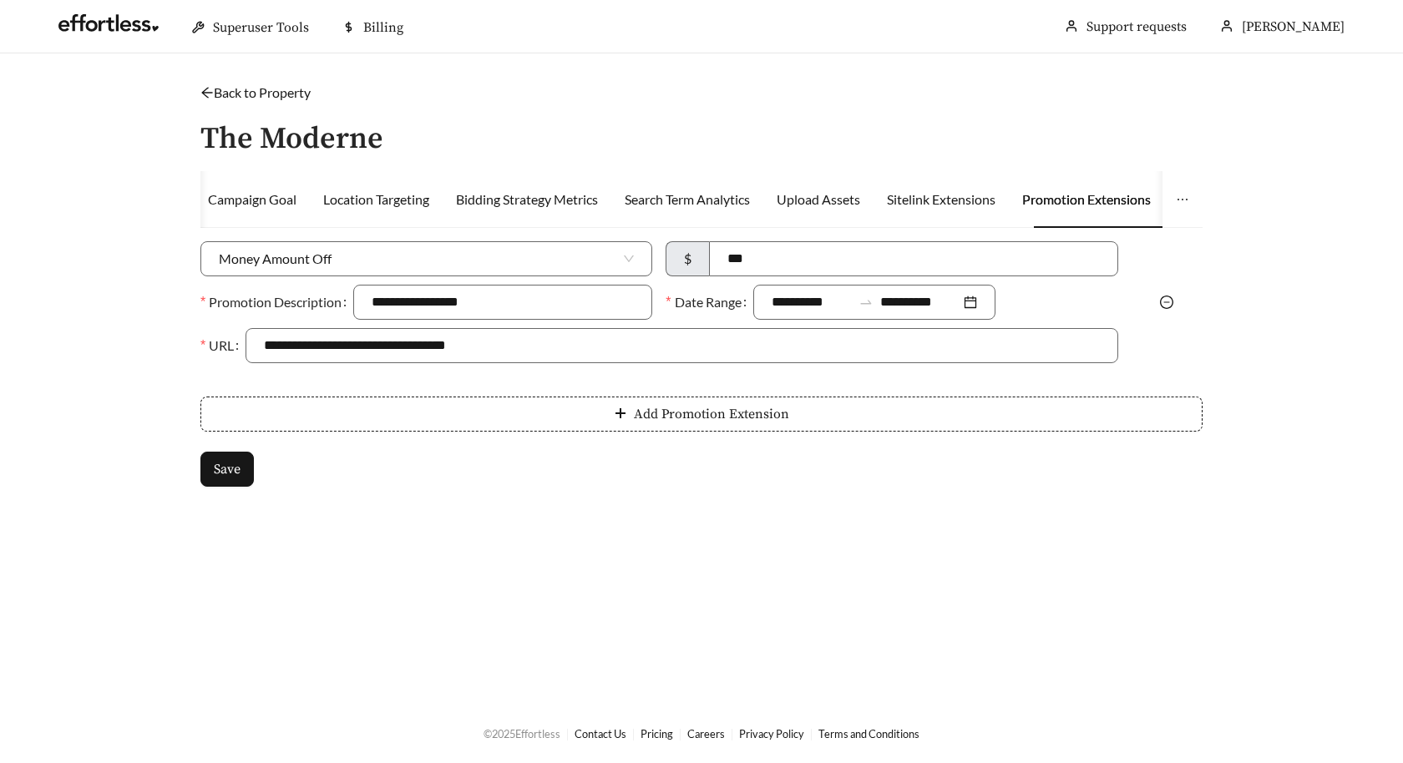
click at [1168, 302] on icon "minus-circle" at bounding box center [1167, 302] width 6 height 1
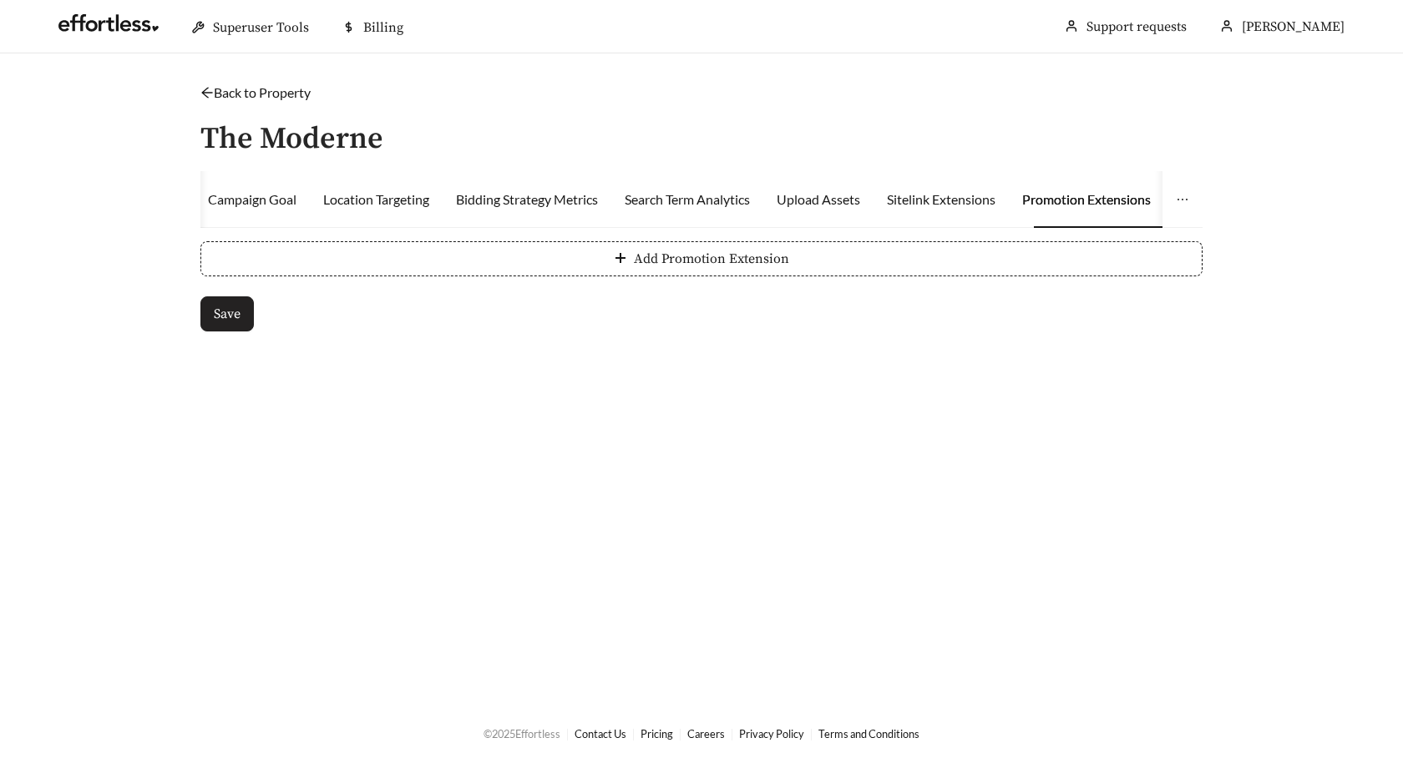
click at [237, 323] on span "Save" at bounding box center [227, 314] width 27 height 20
click at [611, 495] on main "Back to Property / The Moderne Superuser PMS Integrations Activity Campaign Goa…" at bounding box center [701, 378] width 1403 height 650
click at [296, 96] on link "Back to Property" at bounding box center [255, 92] width 110 height 16
